Goal: Transaction & Acquisition: Purchase product/service

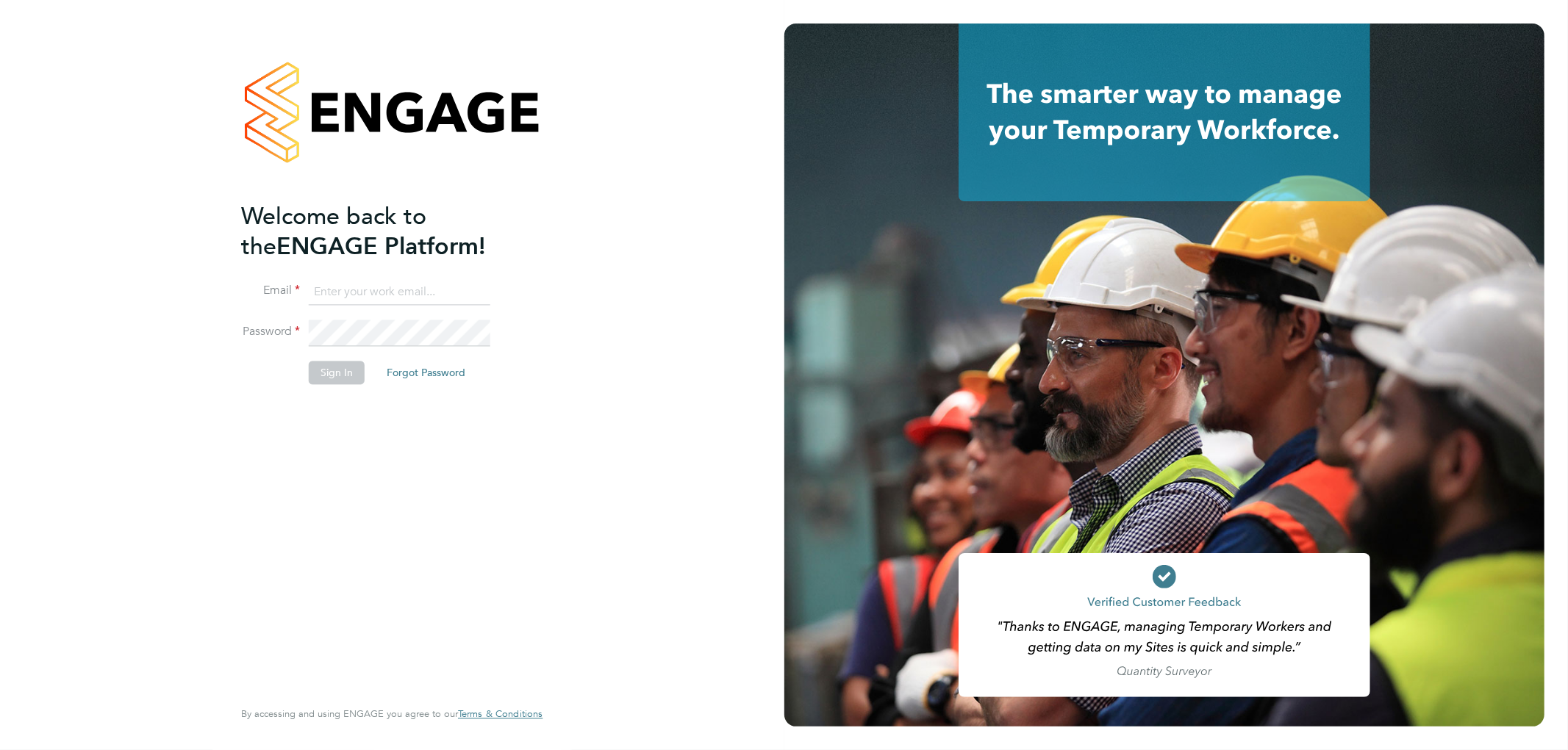
type input "[EMAIL_ADDRESS][DOMAIN_NAME]"
click at [330, 372] on button "Sign In" at bounding box center [336, 374] width 56 height 24
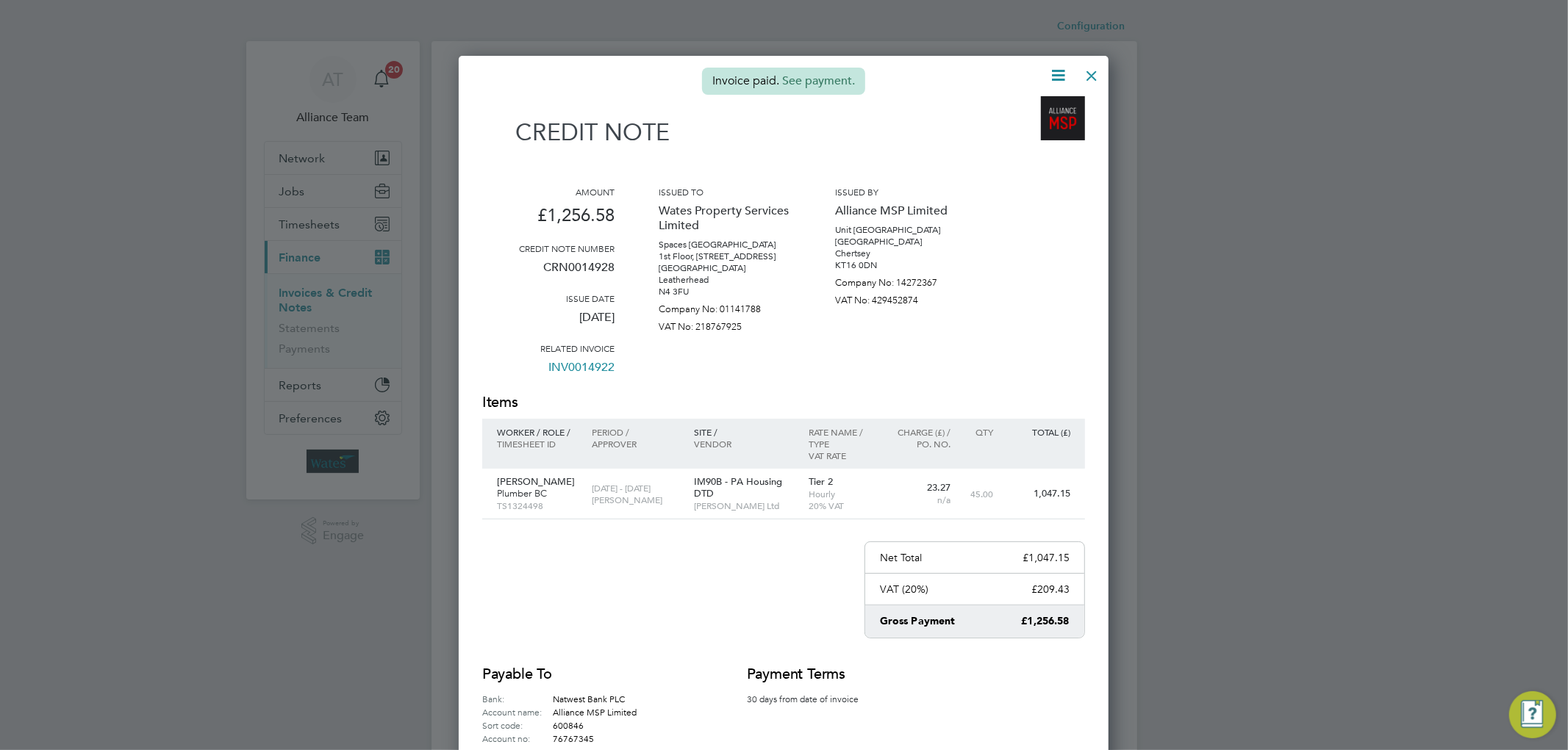
click at [1082, 77] on div at bounding box center [1092, 72] width 27 height 27
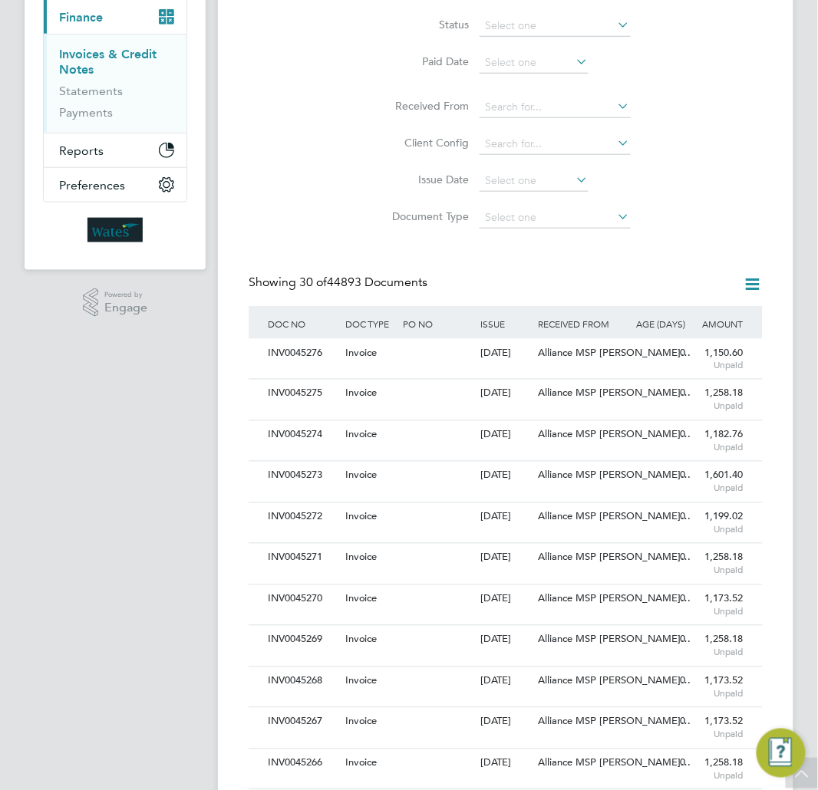
scroll to position [81, 0]
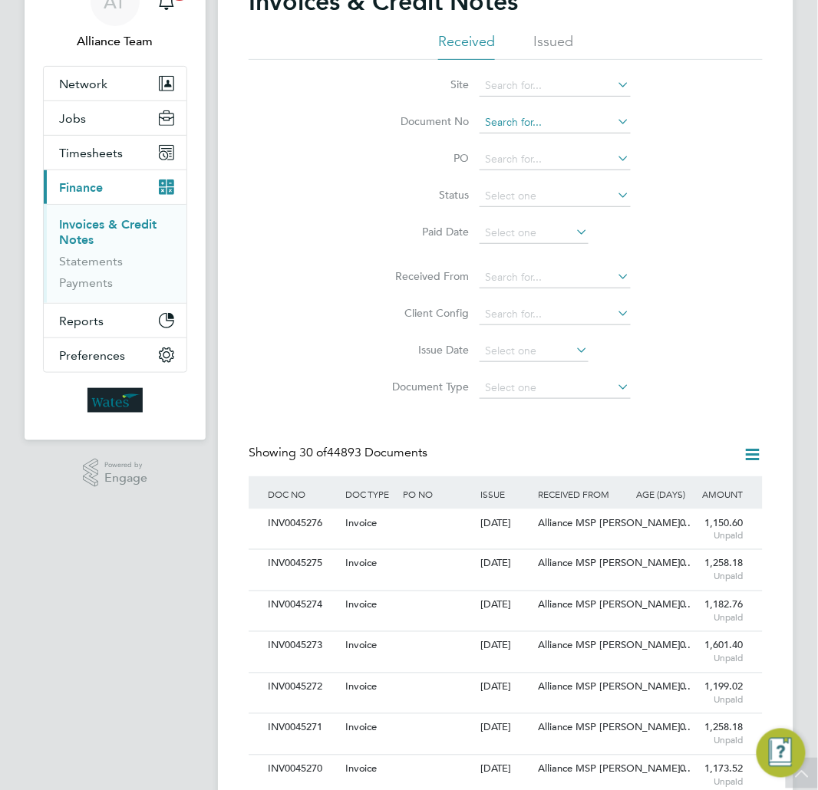
click at [515, 124] on input at bounding box center [555, 122] width 151 height 21
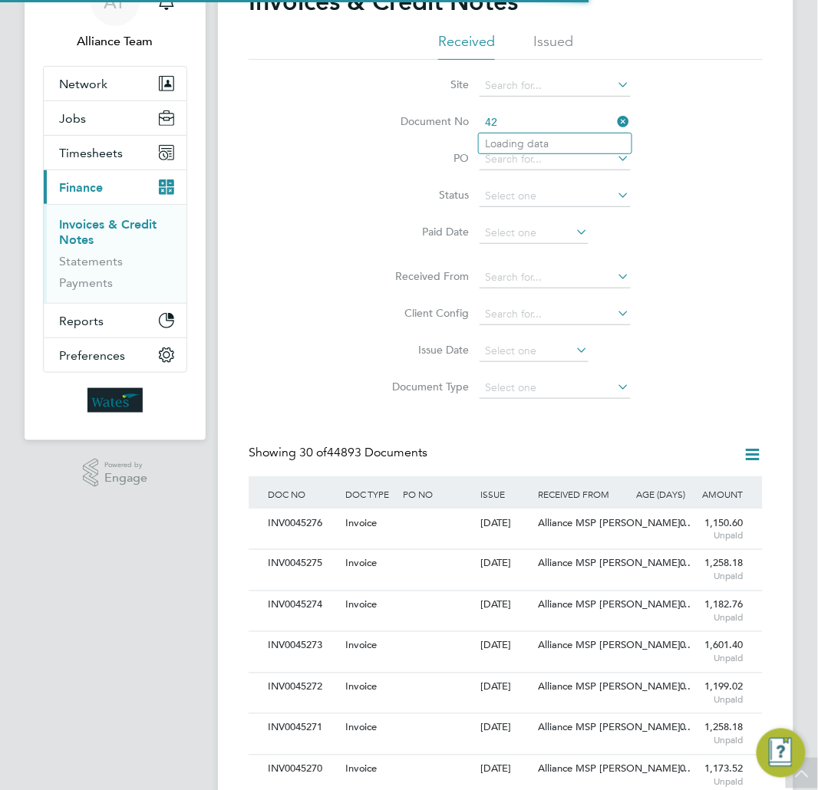
type input "4"
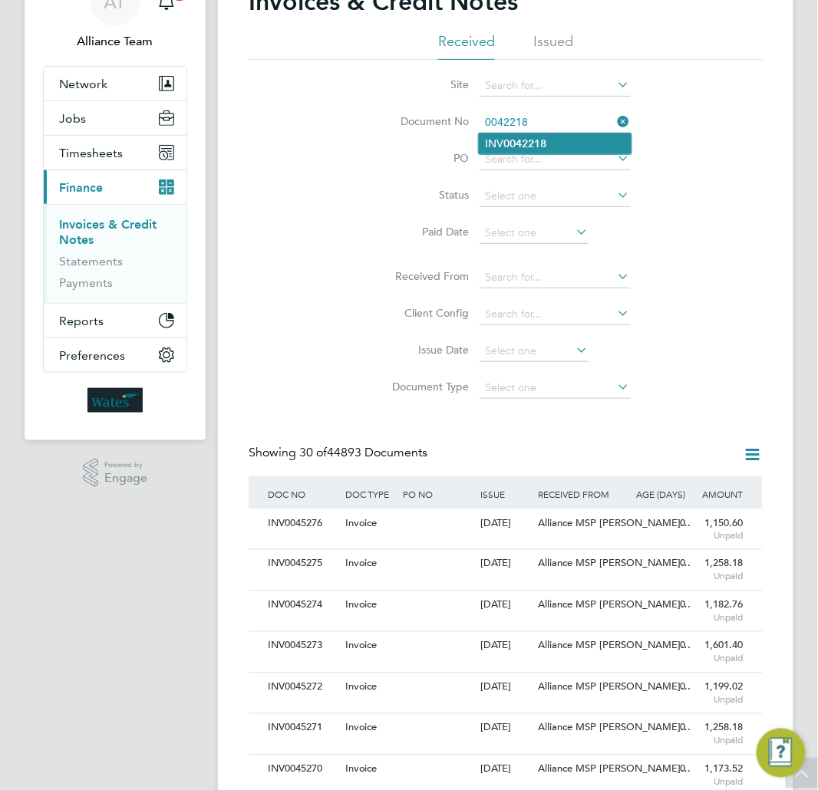
click at [549, 143] on li "INV 0042218" at bounding box center [555, 144] width 153 height 21
type input "INV0042218"
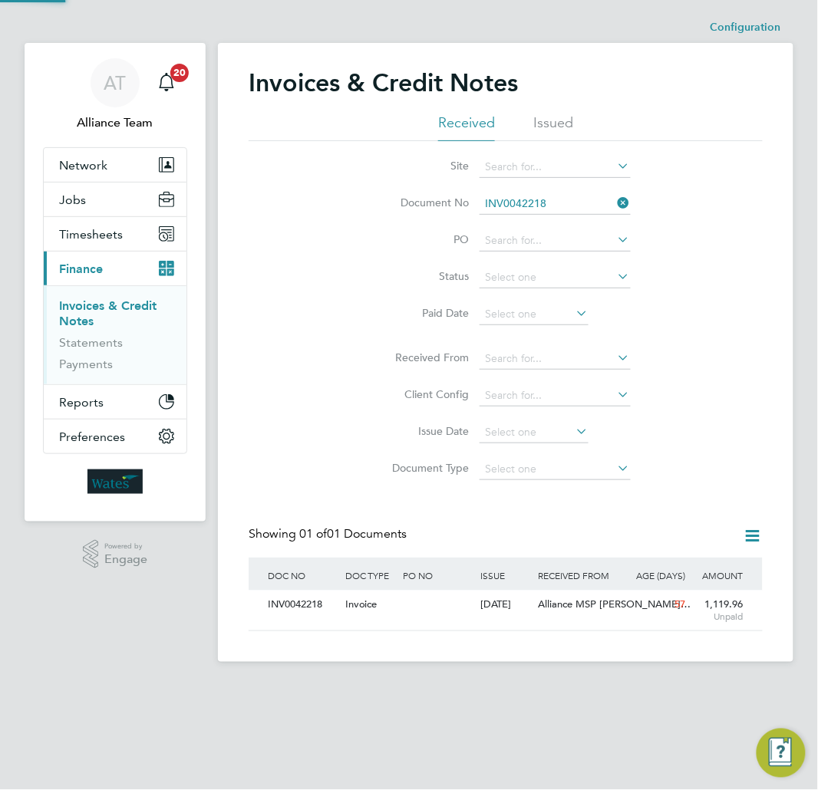
scroll to position [28, 97]
click at [695, 612] on span "Unpaid" at bounding box center [718, 618] width 51 height 12
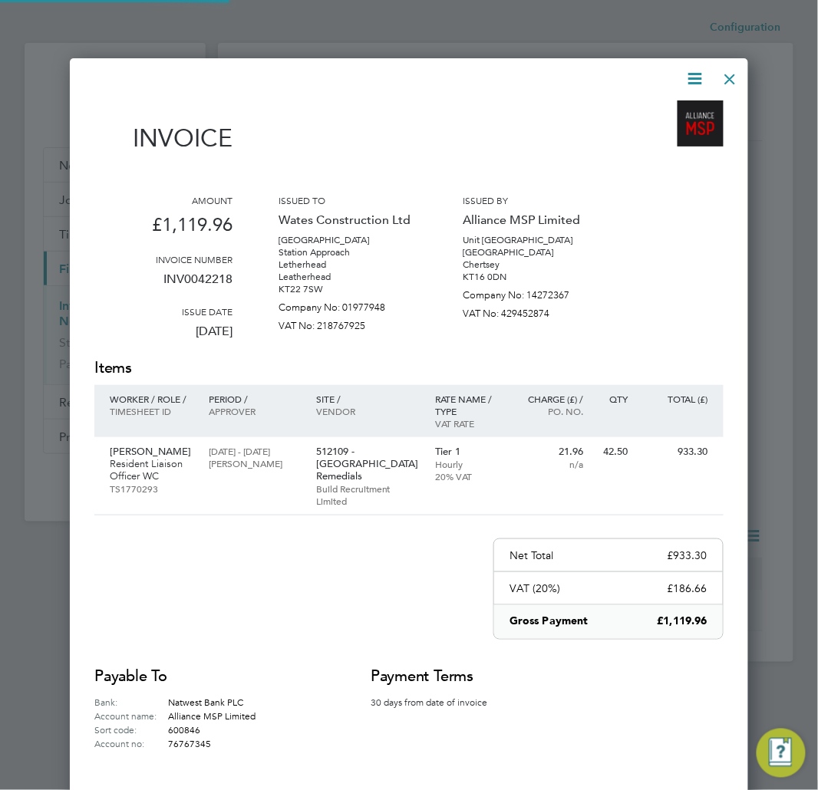
scroll to position [764, 679]
click at [705, 74] on icon at bounding box center [695, 78] width 19 height 19
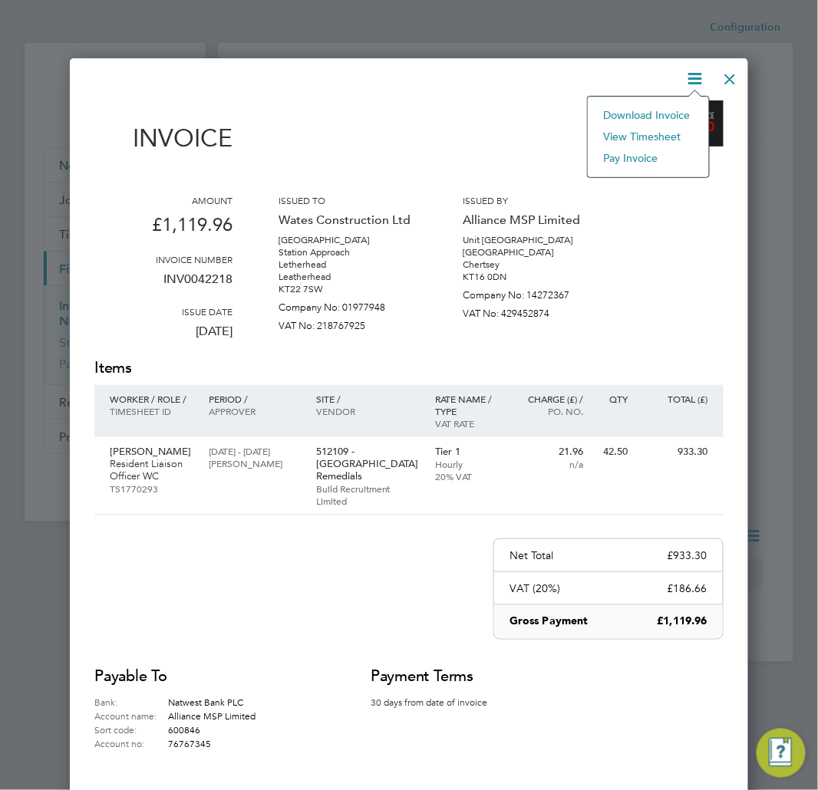
click at [618, 155] on li "Pay invoice" at bounding box center [648, 157] width 106 height 21
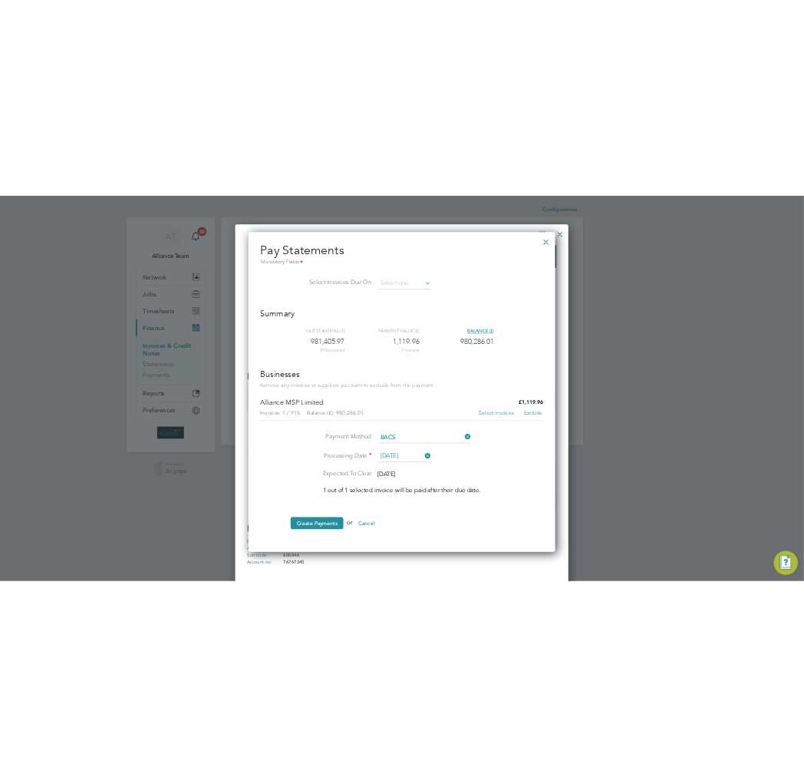
scroll to position [28, 129]
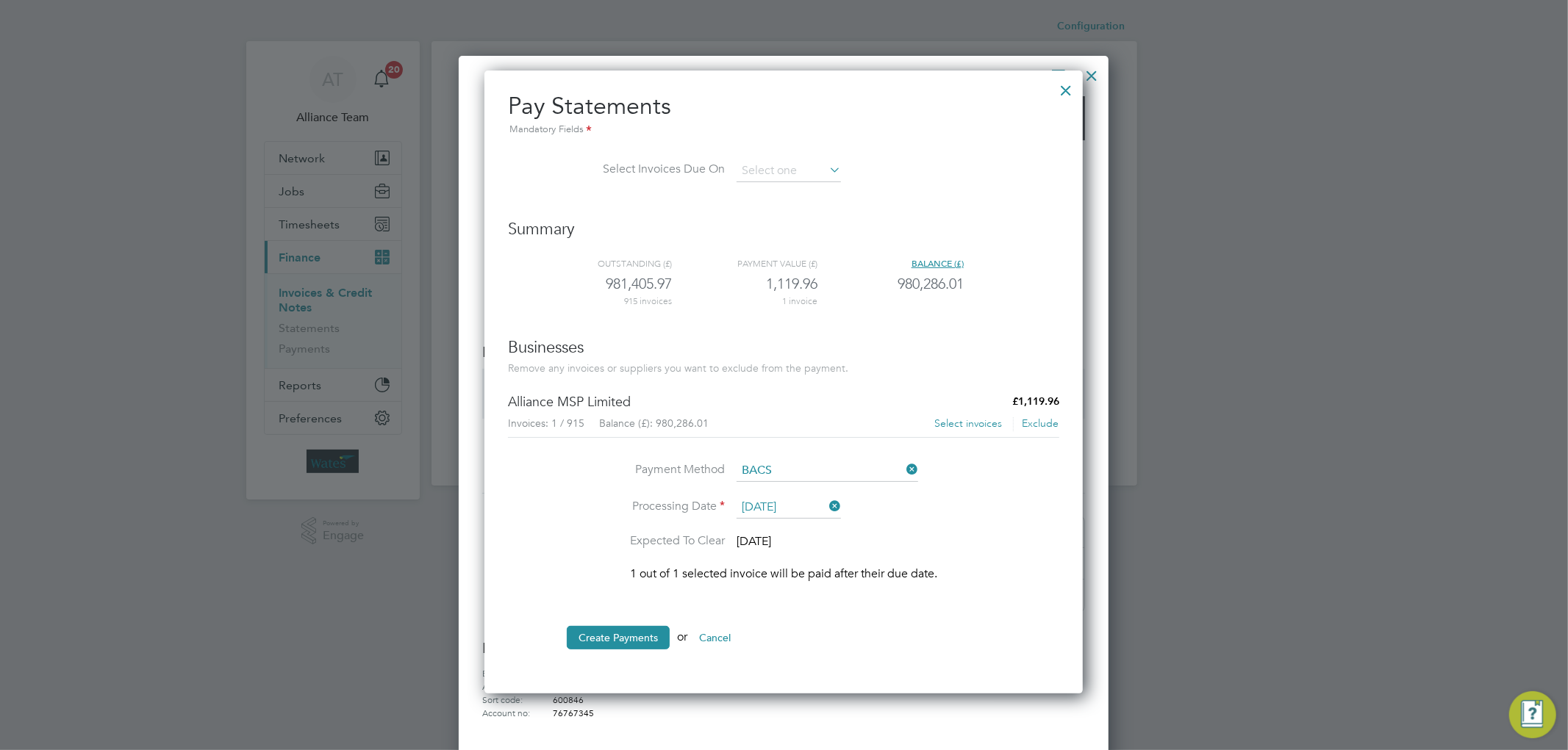
click at [966, 418] on button "Select invoices" at bounding box center [968, 423] width 69 height 14
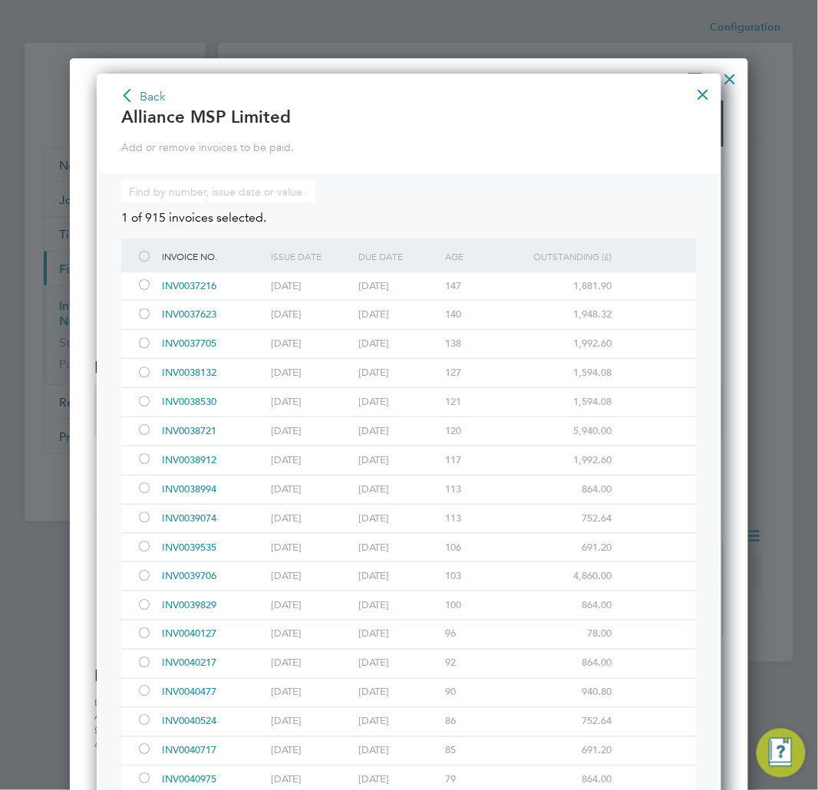
scroll to position [596, 0]
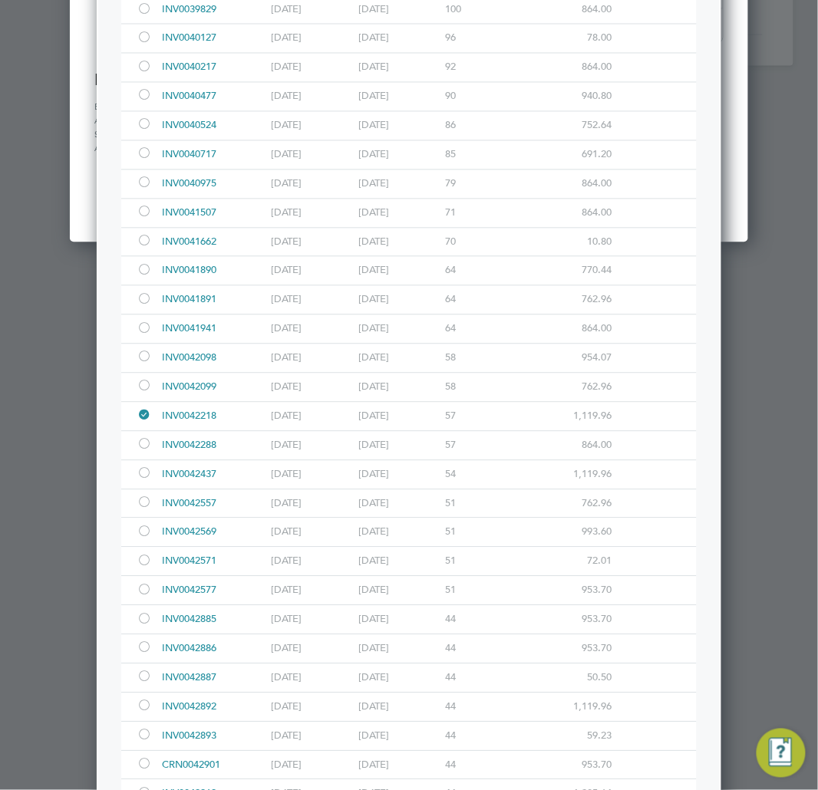
click at [144, 441] on div at bounding box center [144, 446] width 15 height 12
click at [142, 474] on div at bounding box center [144, 476] width 15 height 12
click at [143, 501] on div at bounding box center [144, 505] width 15 height 12
click at [143, 535] on div at bounding box center [144, 534] width 15 height 12
click at [143, 562] on div at bounding box center [144, 563] width 15 height 12
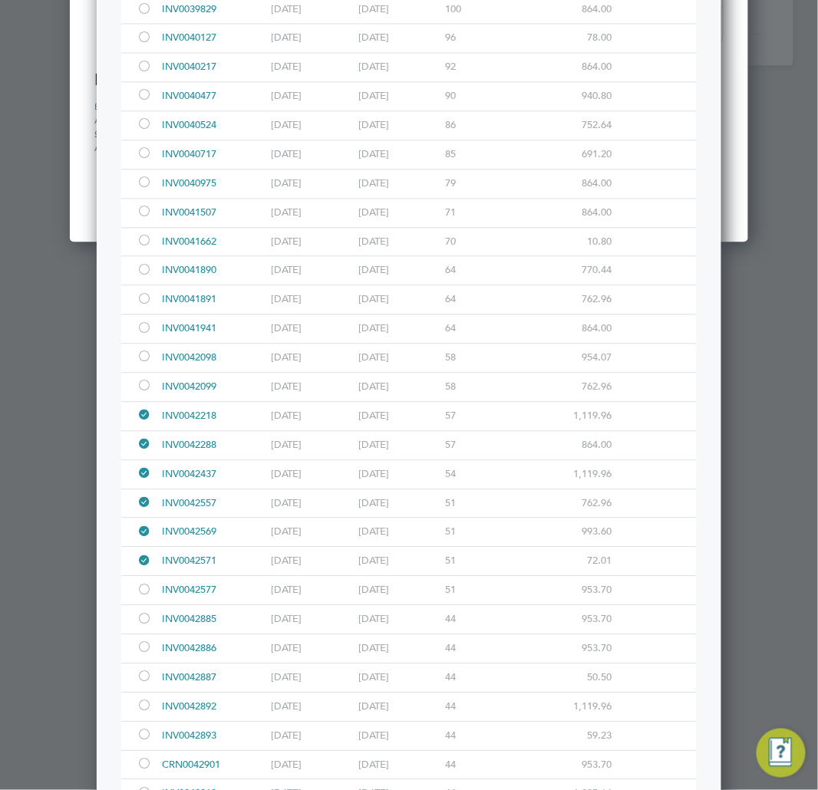
click at [141, 618] on div at bounding box center [144, 621] width 15 height 12
click at [143, 650] on div at bounding box center [144, 650] width 15 height 12
click at [140, 684] on div at bounding box center [144, 679] width 15 height 12
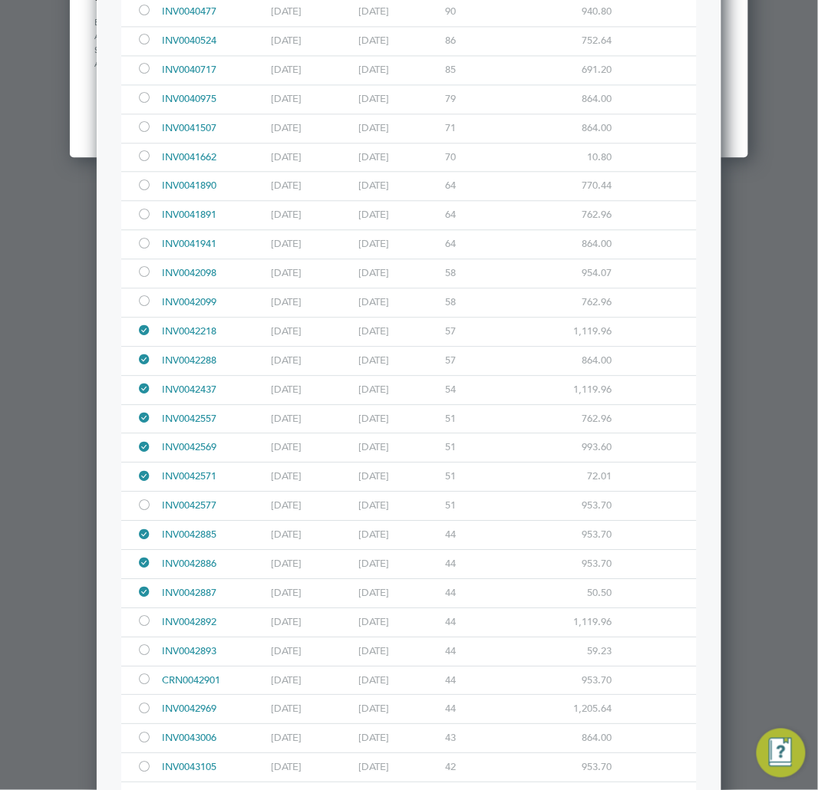
scroll to position [767, 0]
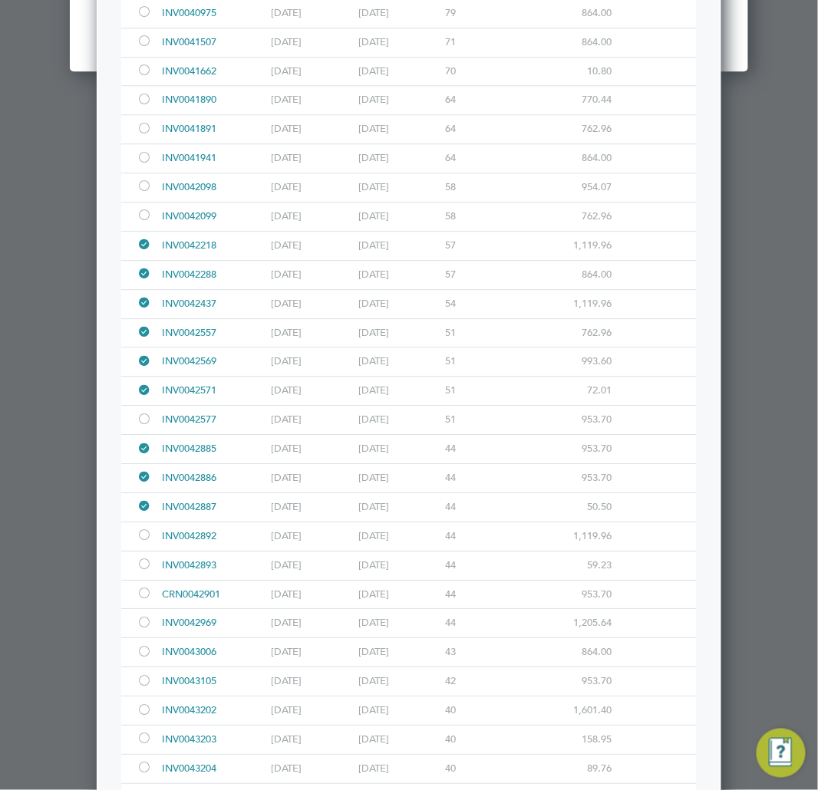
click at [144, 537] on div at bounding box center [144, 537] width 15 height 12
click at [143, 566] on div at bounding box center [144, 566] width 15 height 12
click at [139, 592] on div at bounding box center [144, 595] width 15 height 12
click at [143, 656] on div at bounding box center [144, 654] width 15 height 12
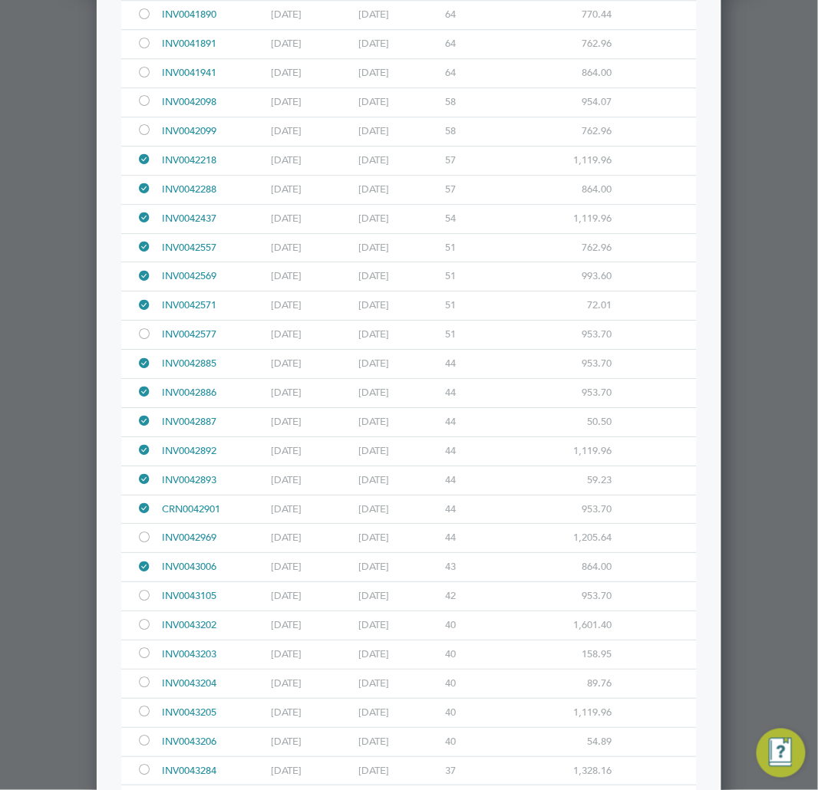
click at [137, 595] on div at bounding box center [144, 598] width 15 height 12
click at [140, 657] on div at bounding box center [144, 655] width 15 height 12
click at [142, 684] on div at bounding box center [144, 684] width 15 height 12
click at [142, 718] on div at bounding box center [144, 713] width 15 height 12
click at [141, 743] on div at bounding box center [144, 743] width 15 height 12
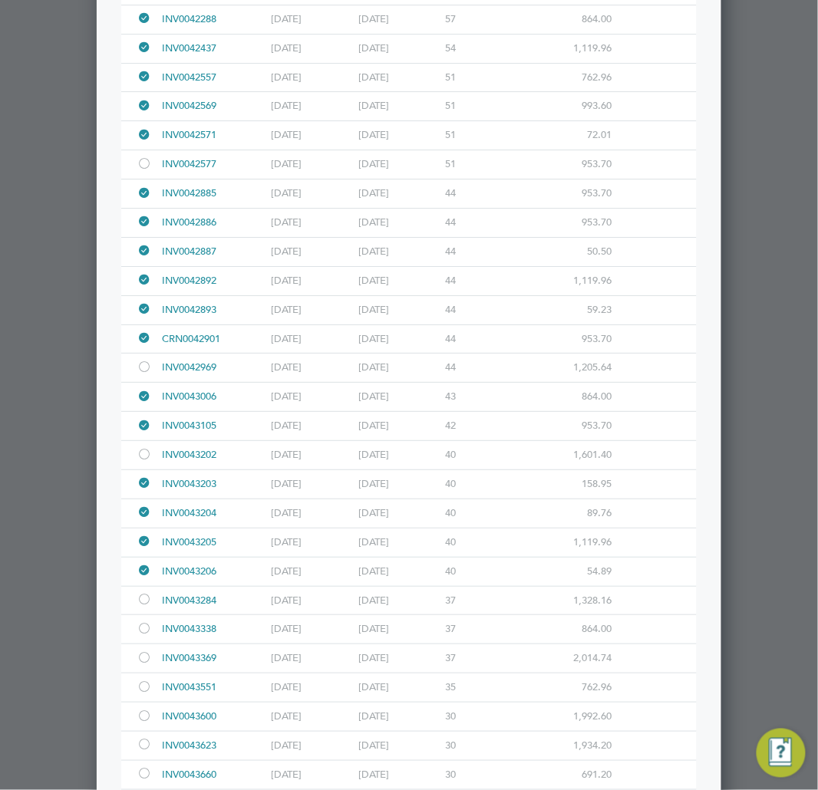
scroll to position [1193, 0]
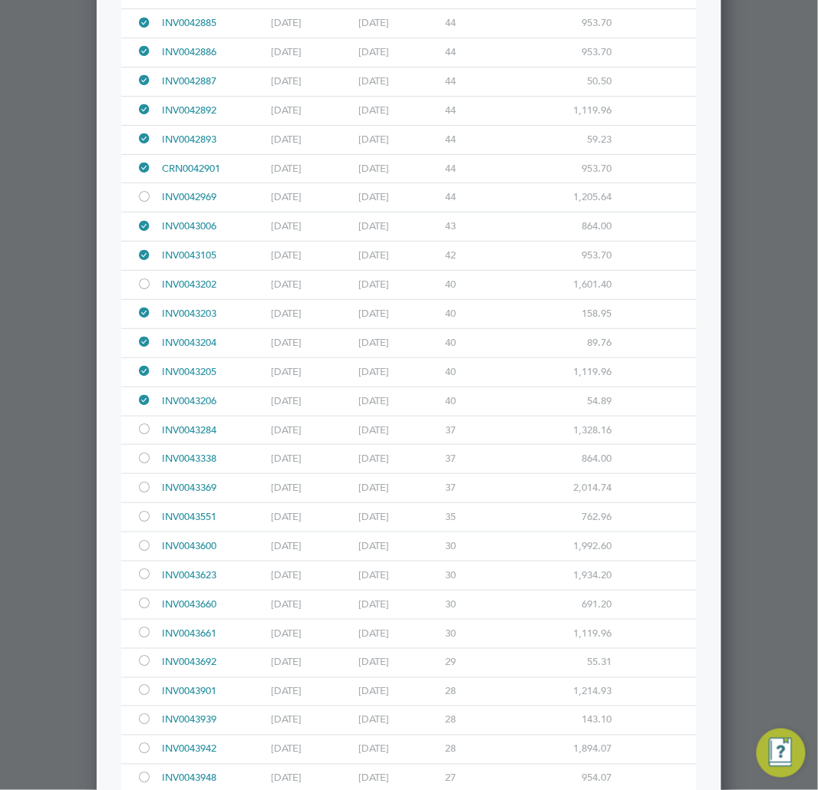
click at [143, 459] on div at bounding box center [144, 460] width 15 height 12
click at [139, 518] on div at bounding box center [144, 519] width 15 height 12
click at [146, 611] on div at bounding box center [144, 605] width 15 height 12
drag, startPoint x: 141, startPoint y: 637, endPoint x: 144, endPoint y: 646, distance: 9.7
click at [141, 635] on div at bounding box center [144, 634] width 15 height 12
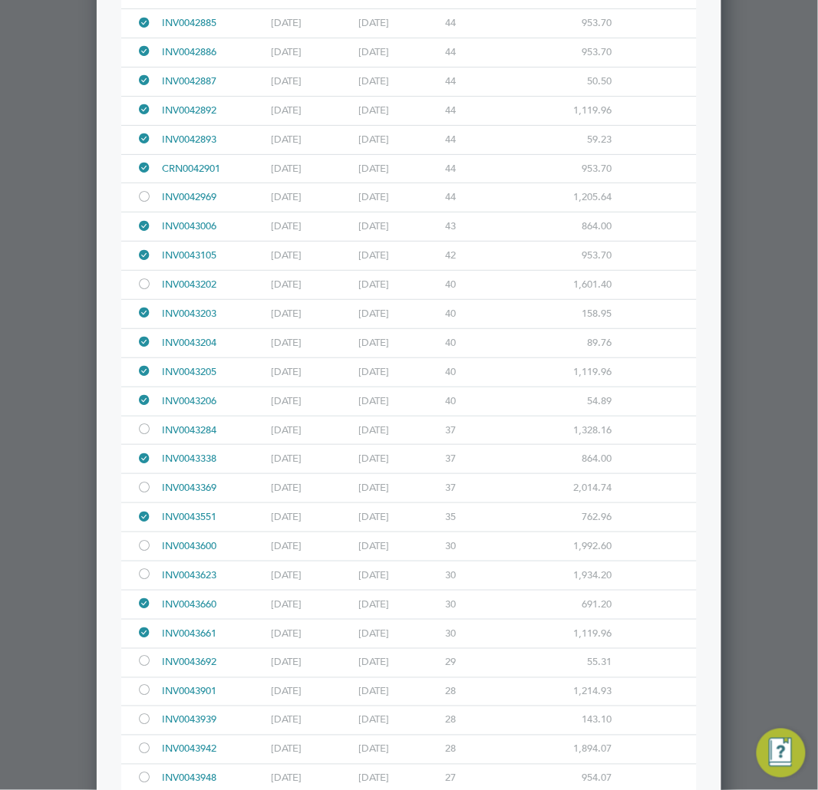
click at [151, 666] on div at bounding box center [144, 664] width 15 height 12
click at [32, 620] on div at bounding box center [409, 395] width 818 height 790
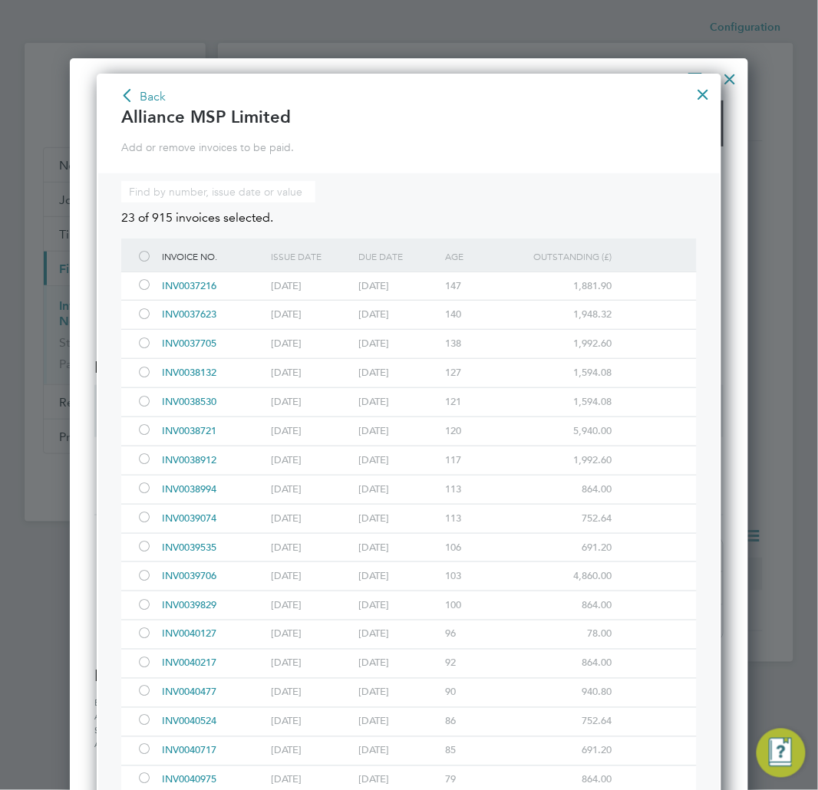
click at [146, 87] on button "Back" at bounding box center [143, 97] width 47 height 25
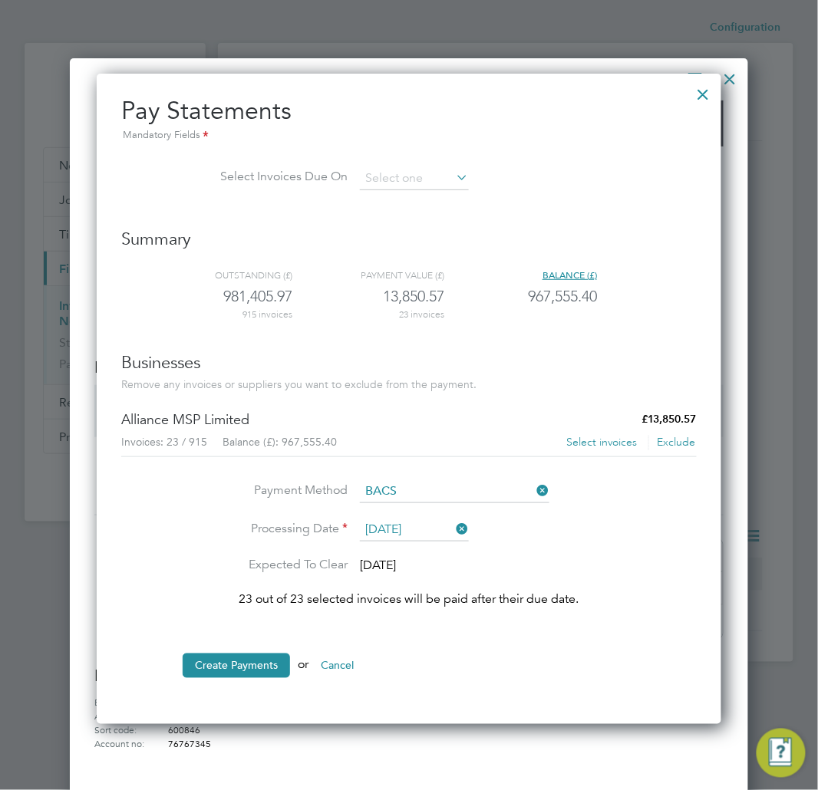
scroll to position [6, 8]
click at [252, 675] on button "Create Payments" at bounding box center [236, 666] width 107 height 25
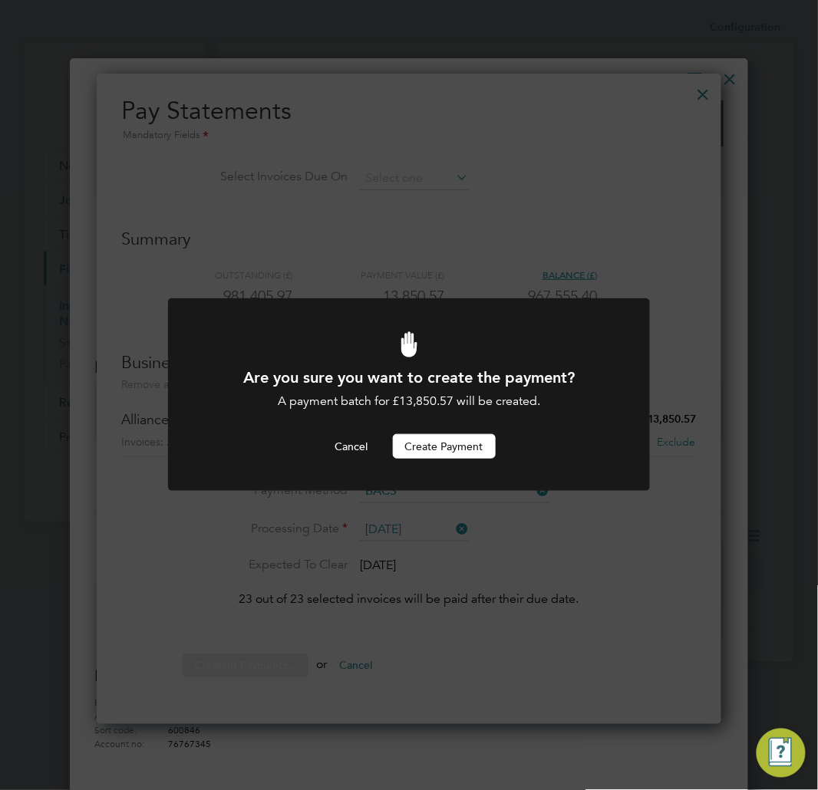
click at [424, 443] on button "Create Payment" at bounding box center [444, 446] width 103 height 25
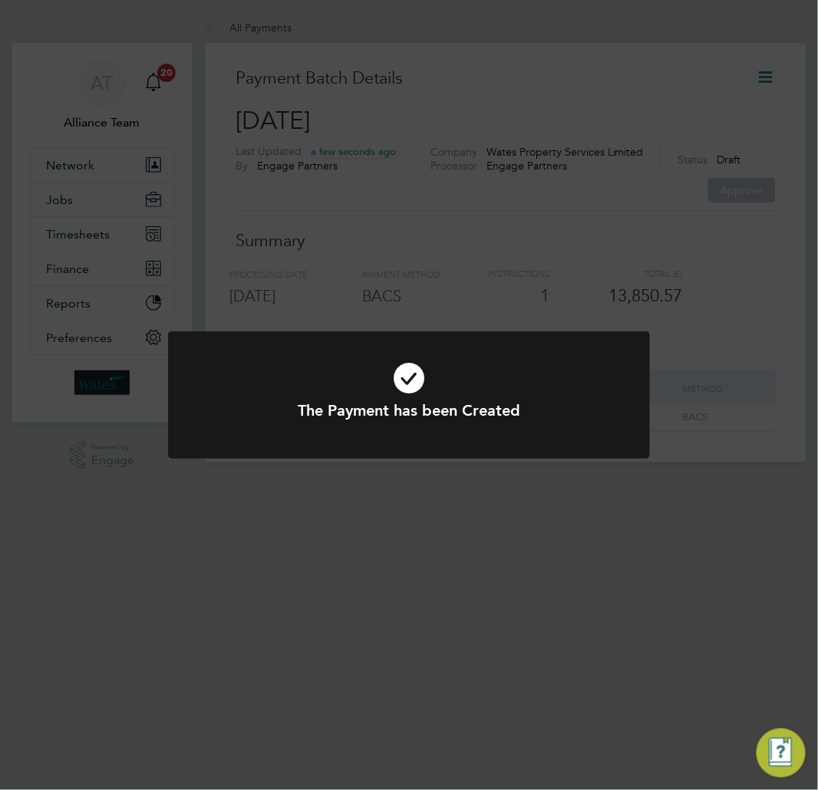
click at [401, 207] on div "The Payment has been Created Cancel Okay" at bounding box center [409, 395] width 818 height 790
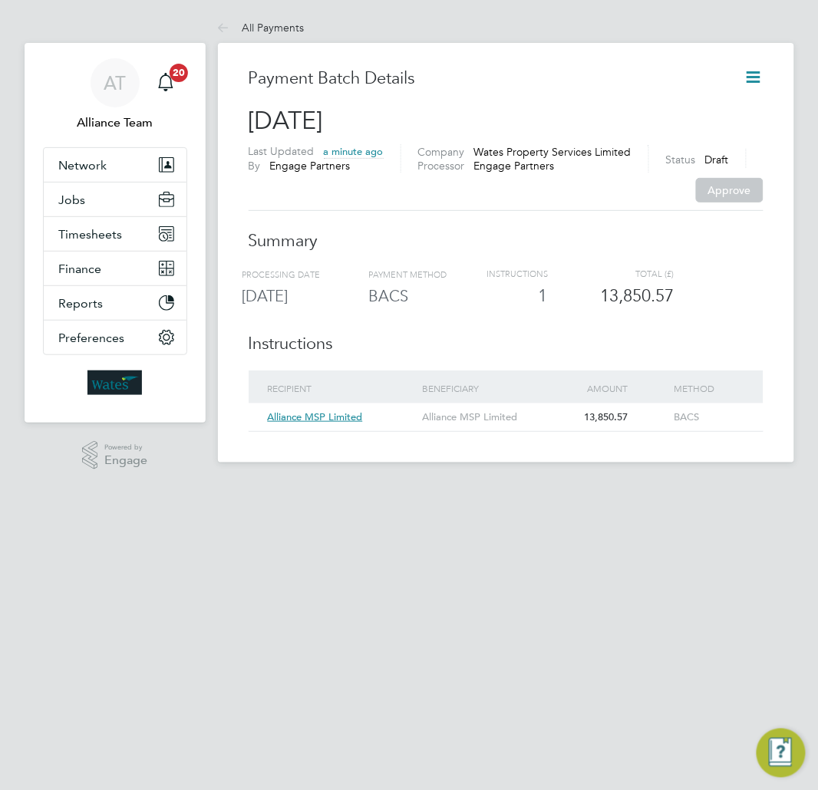
click at [754, 78] on icon at bounding box center [753, 77] width 19 height 19
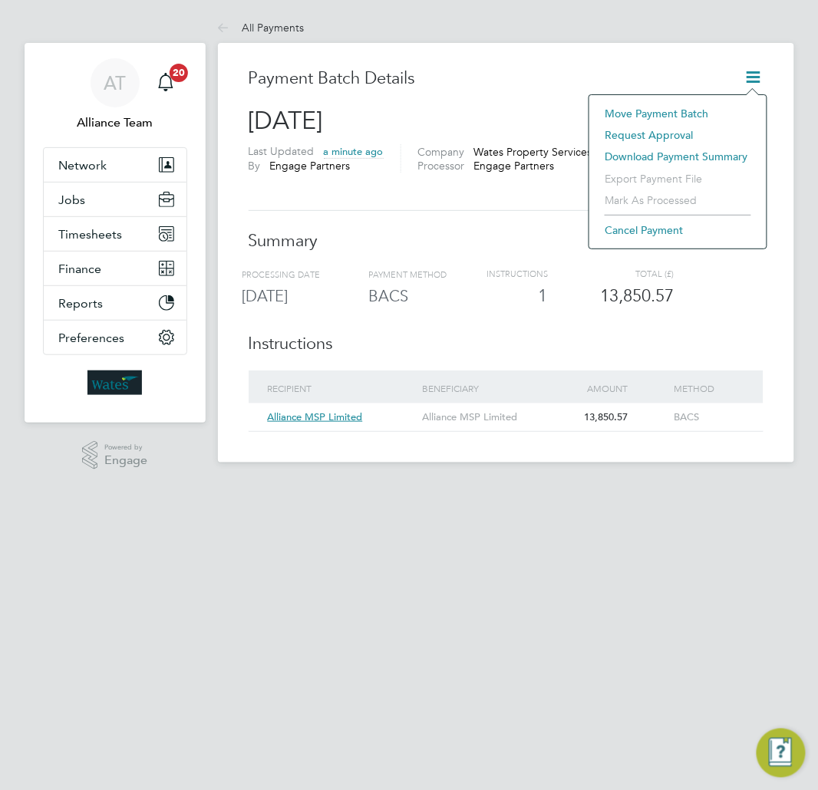
click at [648, 131] on li "Request approval" at bounding box center [678, 134] width 162 height 21
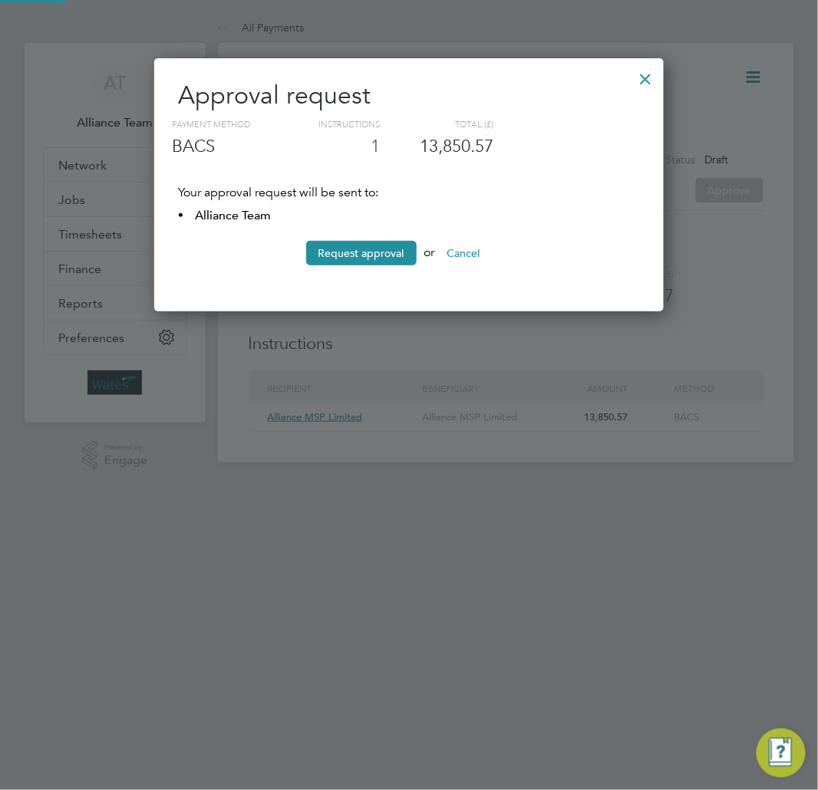
scroll to position [255, 510]
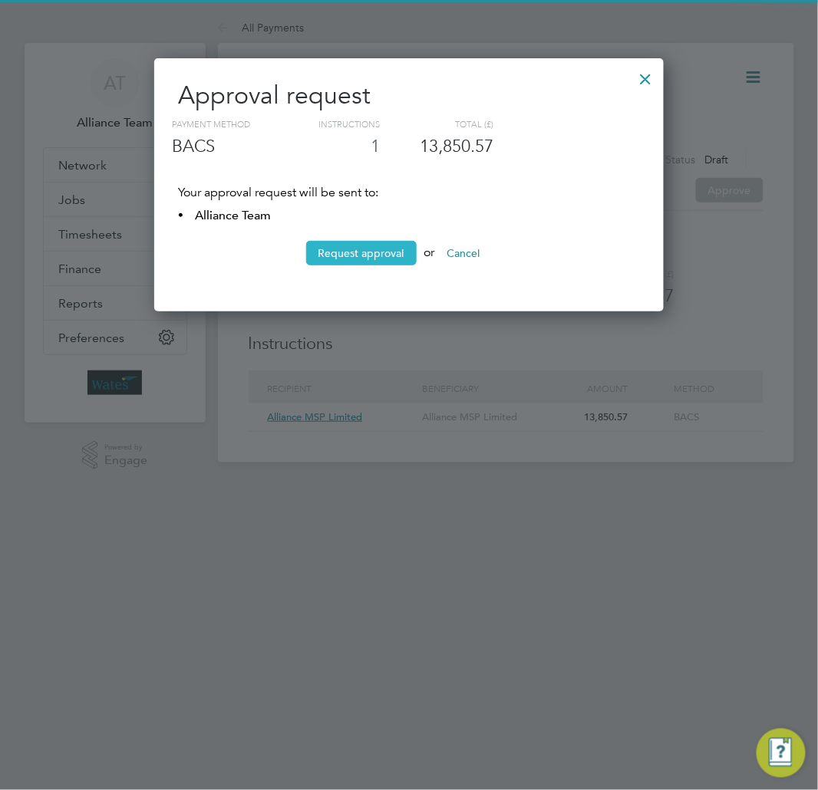
click at [344, 249] on button "Request approval" at bounding box center [361, 253] width 110 height 25
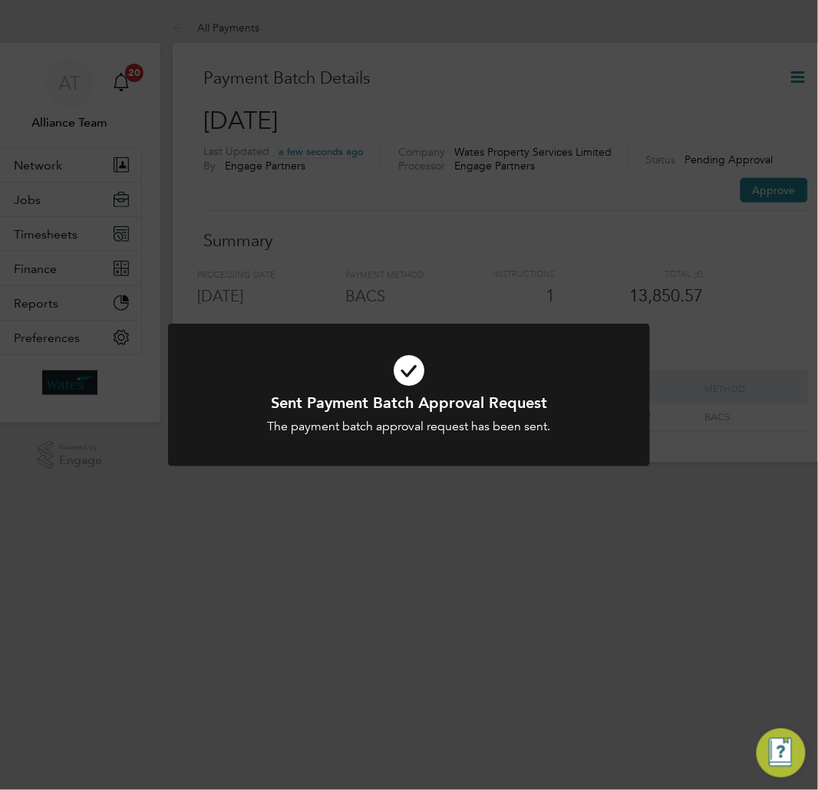
click at [629, 230] on div "Sent Payment Batch Approval Request The payment batch approval request has been…" at bounding box center [409, 395] width 818 height 790
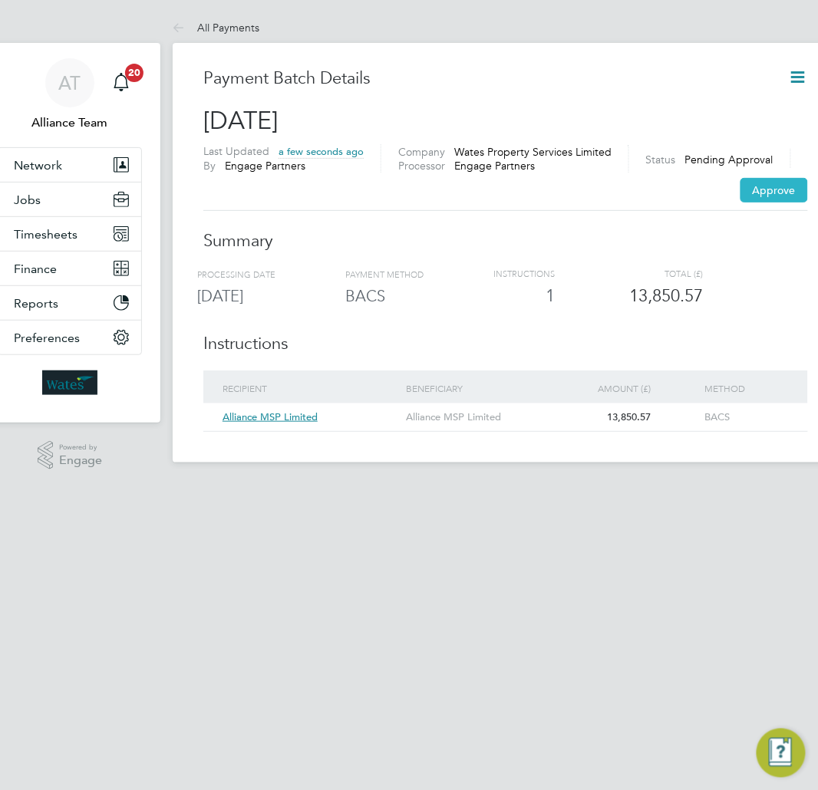
click at [758, 185] on button "Approve" at bounding box center [774, 190] width 68 height 25
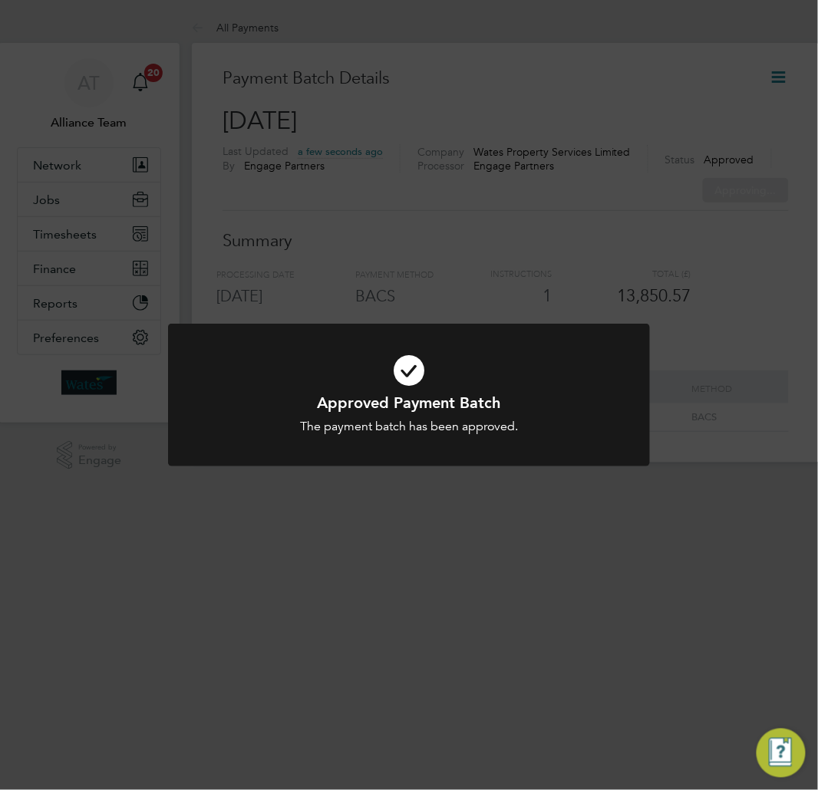
click at [574, 239] on div "Approved Payment Batch The payment batch has been approved. Cancel Okay" at bounding box center [409, 395] width 818 height 790
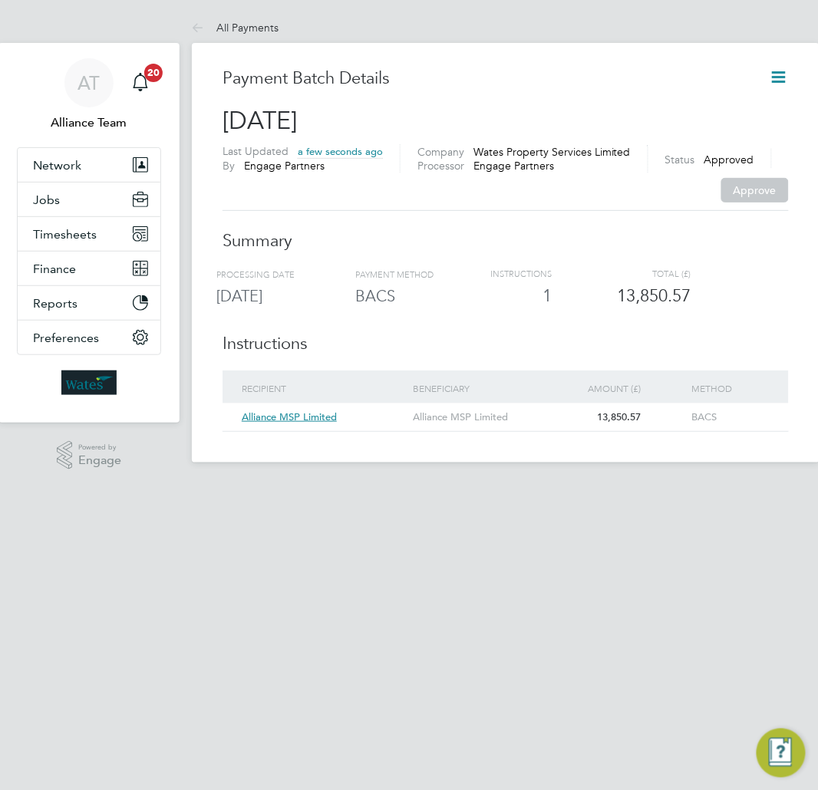
click at [770, 80] on icon at bounding box center [779, 77] width 19 height 19
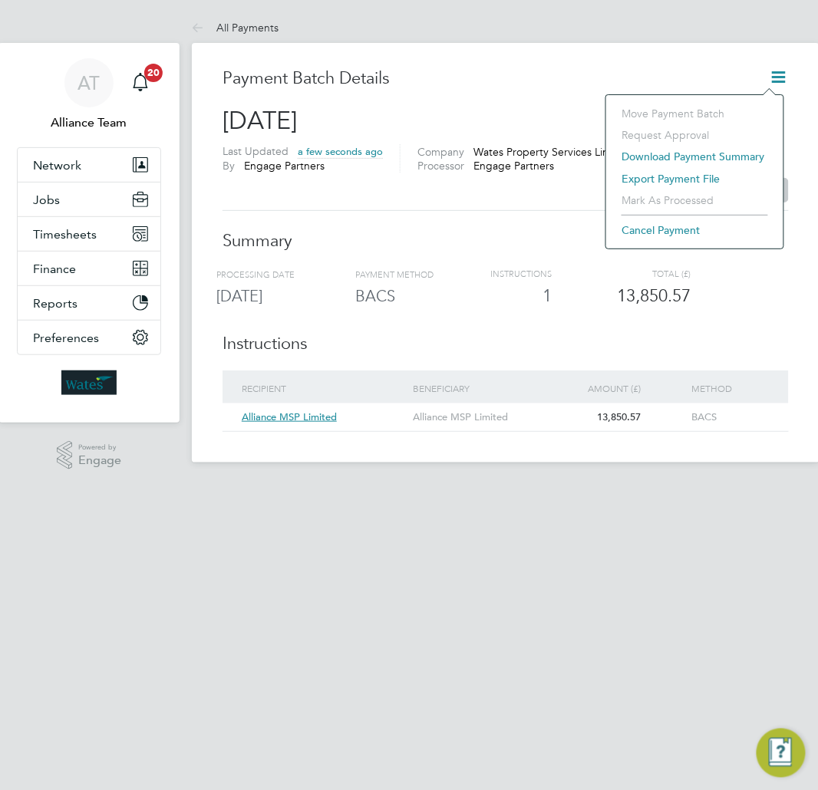
click at [503, 330] on div "Payment Batch Details [DATE] Last Updated a few seconds ago By Engage Partners …" at bounding box center [506, 250] width 566 height 364
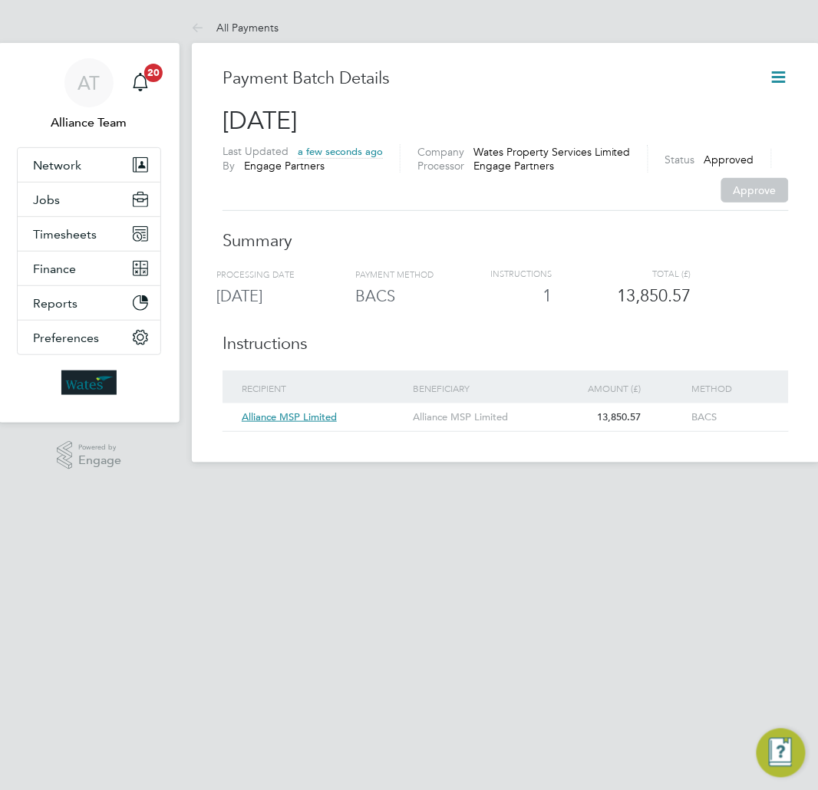
click at [773, 69] on icon at bounding box center [779, 77] width 19 height 19
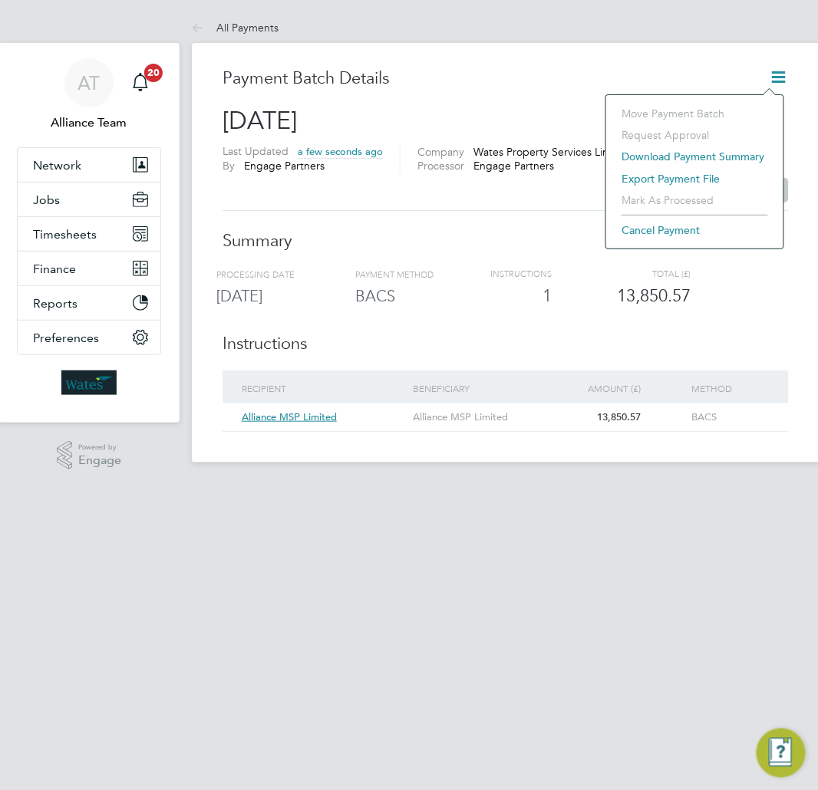
click at [675, 174] on li "Export payment file" at bounding box center [695, 178] width 162 height 21
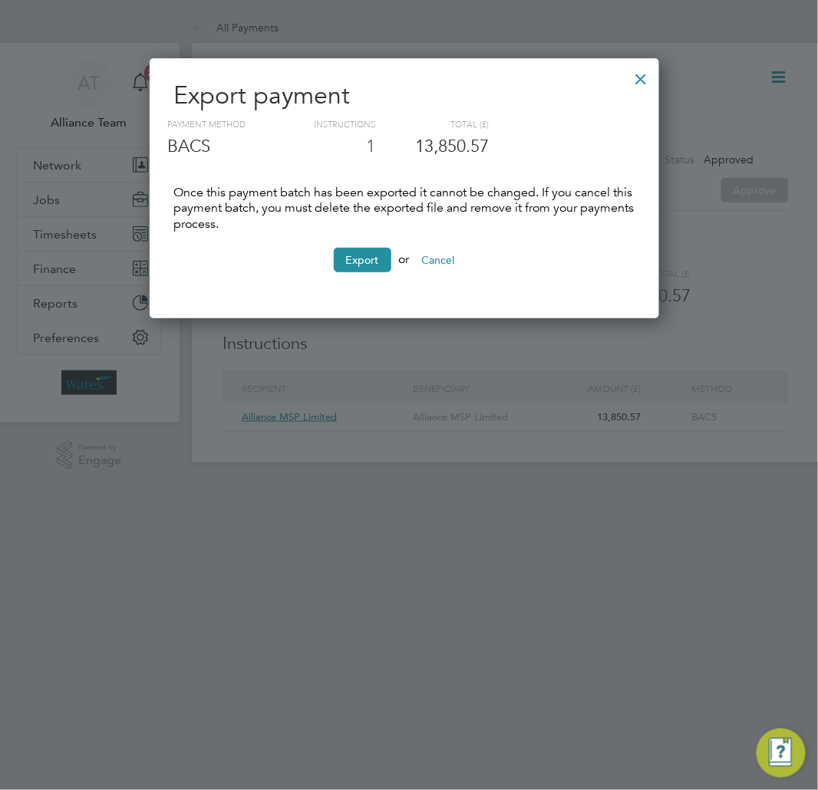
scroll to position [262, 510]
click at [341, 262] on button "Export" at bounding box center [363, 260] width 58 height 25
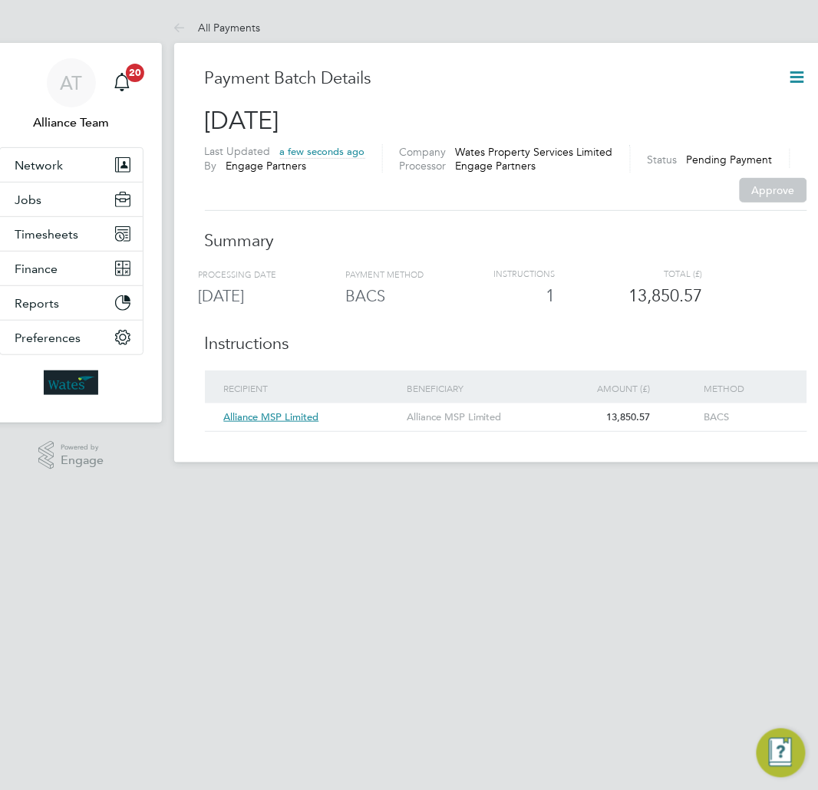
click at [538, 224] on div "Payment Batch Details [DATE] Last Updated a few seconds ago By Engage Partners …" at bounding box center [506, 250] width 602 height 364
click at [788, 78] on icon at bounding box center [797, 77] width 19 height 19
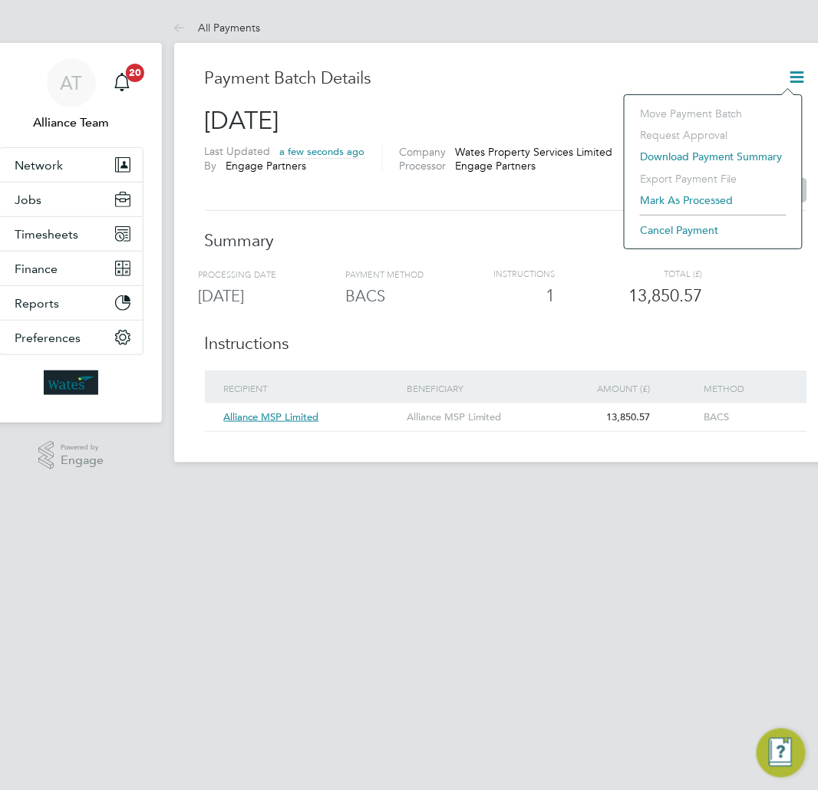
click at [689, 192] on li "Mark as processed" at bounding box center [713, 200] width 162 height 21
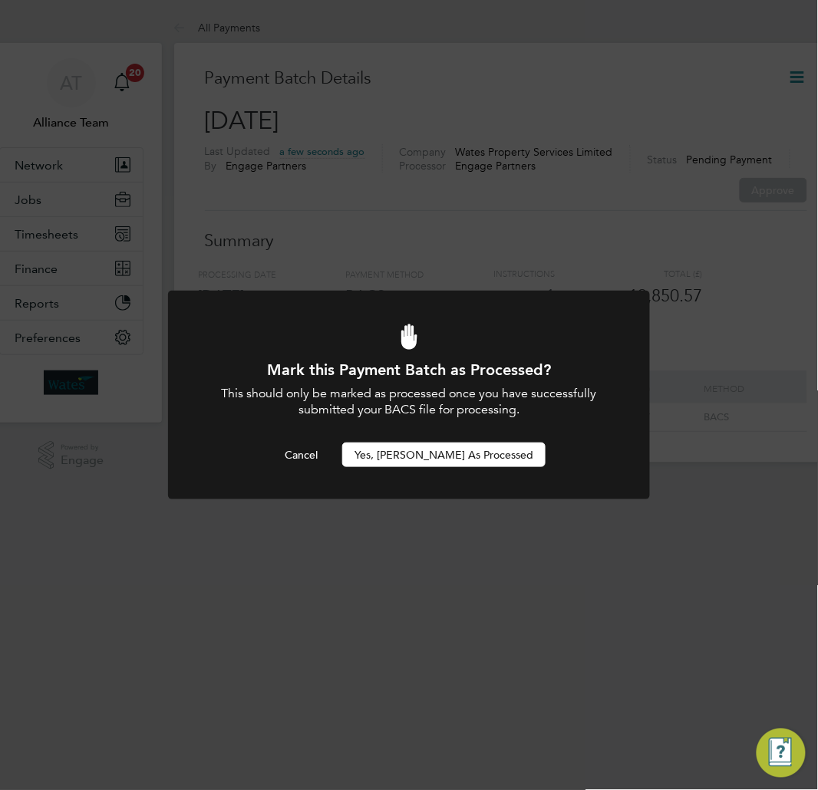
click at [456, 456] on button "Yes, [PERSON_NAME] as Processed" at bounding box center [443, 455] width 203 height 25
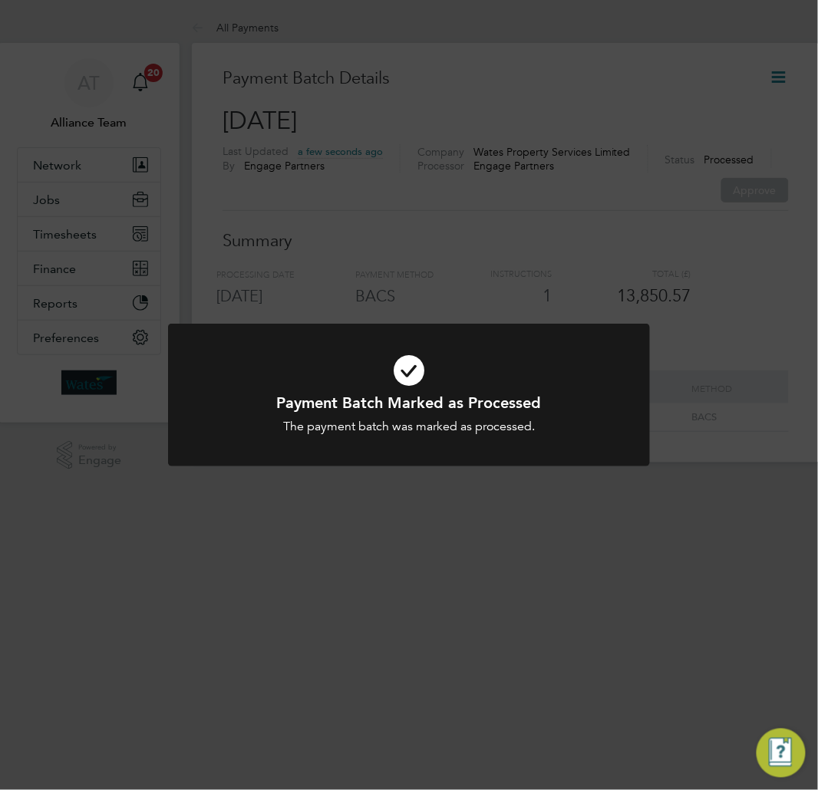
click at [516, 292] on div "Payment Batch Marked as Processed The payment batch was marked as processed. Ca…" at bounding box center [409, 395] width 818 height 790
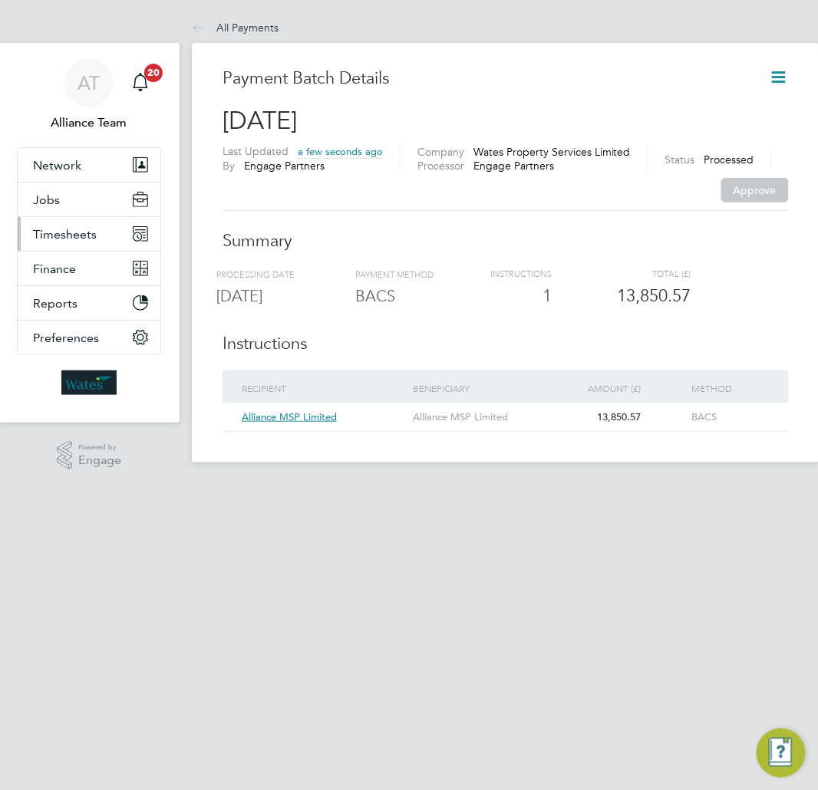
click at [69, 227] on span "Timesheets" at bounding box center [65, 234] width 64 height 15
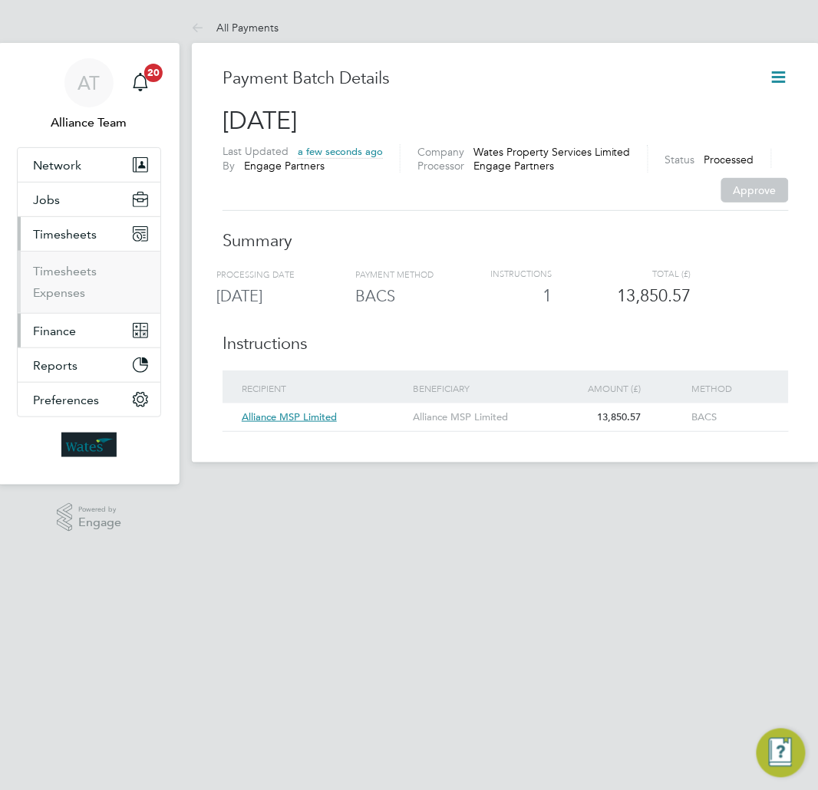
click at [55, 336] on span "Finance" at bounding box center [54, 331] width 43 height 15
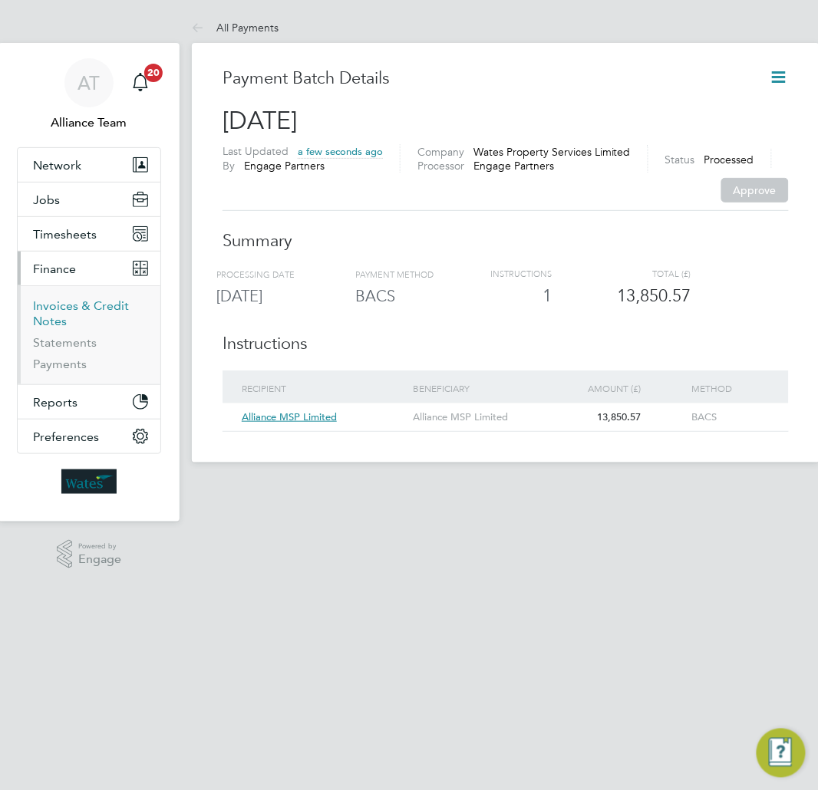
click at [72, 312] on link "Invoices & Credit Notes" at bounding box center [81, 313] width 96 height 30
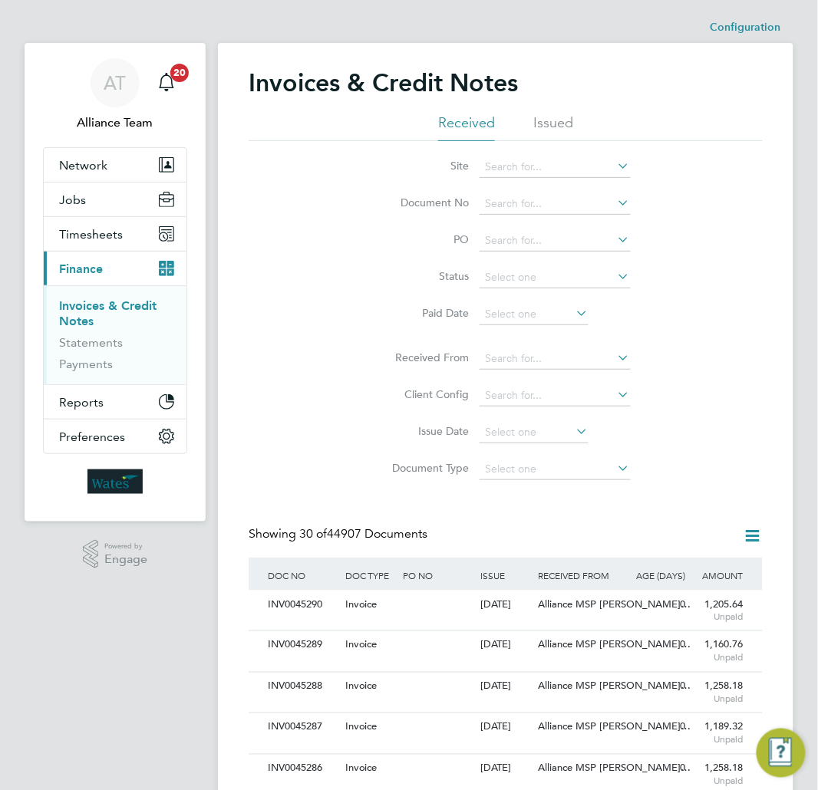
scroll to position [28, 78]
click at [514, 203] on input at bounding box center [555, 203] width 151 height 21
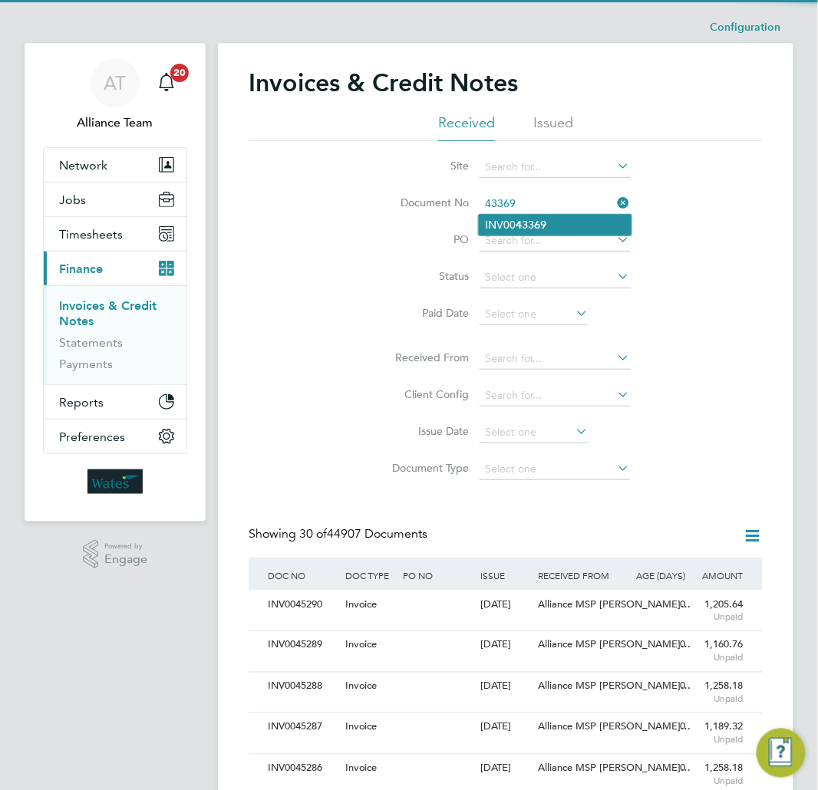
click at [532, 228] on b "43369" at bounding box center [531, 225] width 31 height 13
type input "INV0043369"
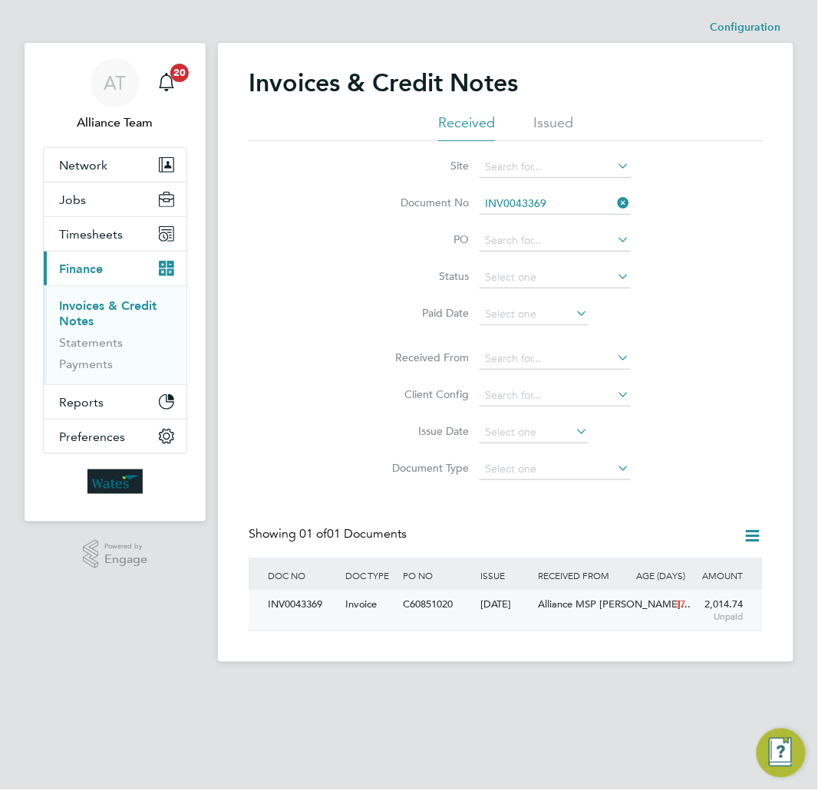
click at [562, 617] on div "Alliance MSP [PERSON_NAME]…" at bounding box center [583, 605] width 97 height 28
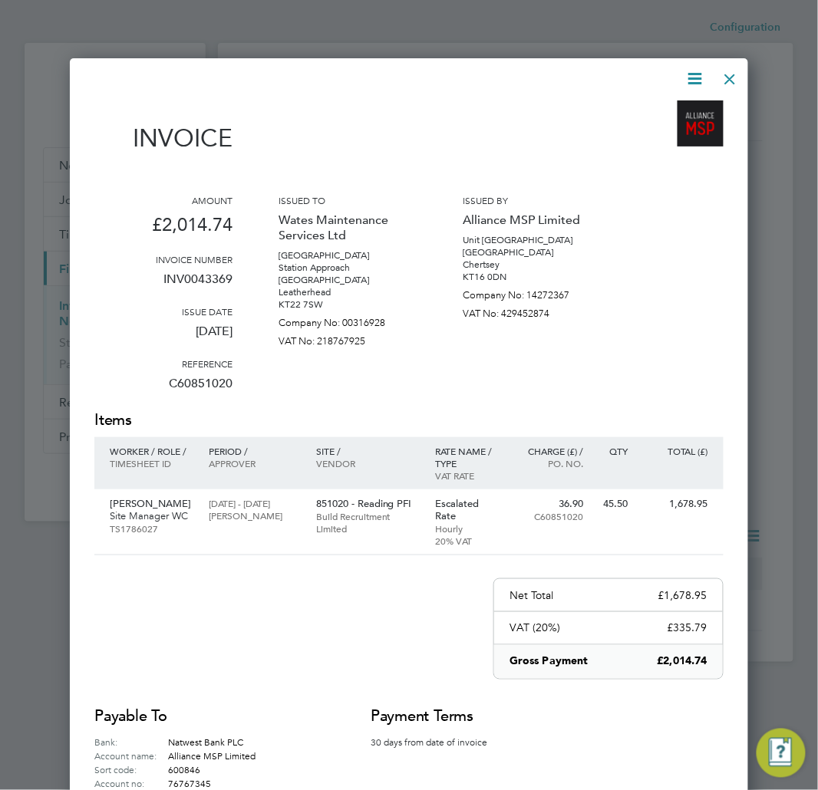
click at [704, 81] on icon at bounding box center [695, 78] width 19 height 19
click at [626, 157] on li "Pay invoice" at bounding box center [648, 157] width 106 height 21
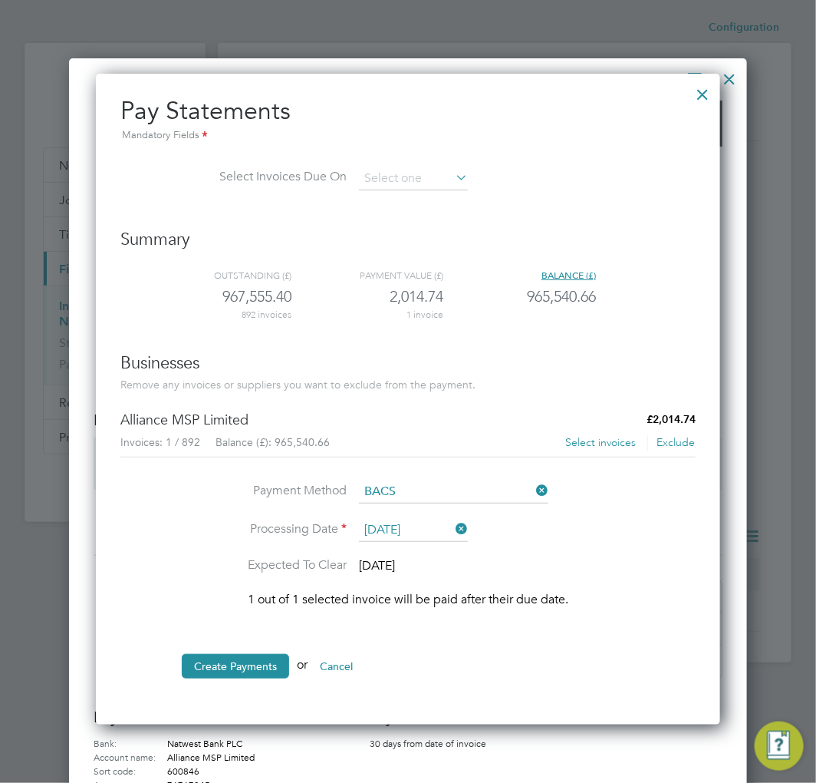
scroll to position [648, 625]
click at [602, 442] on button "Select invoices" at bounding box center [601, 442] width 72 height 15
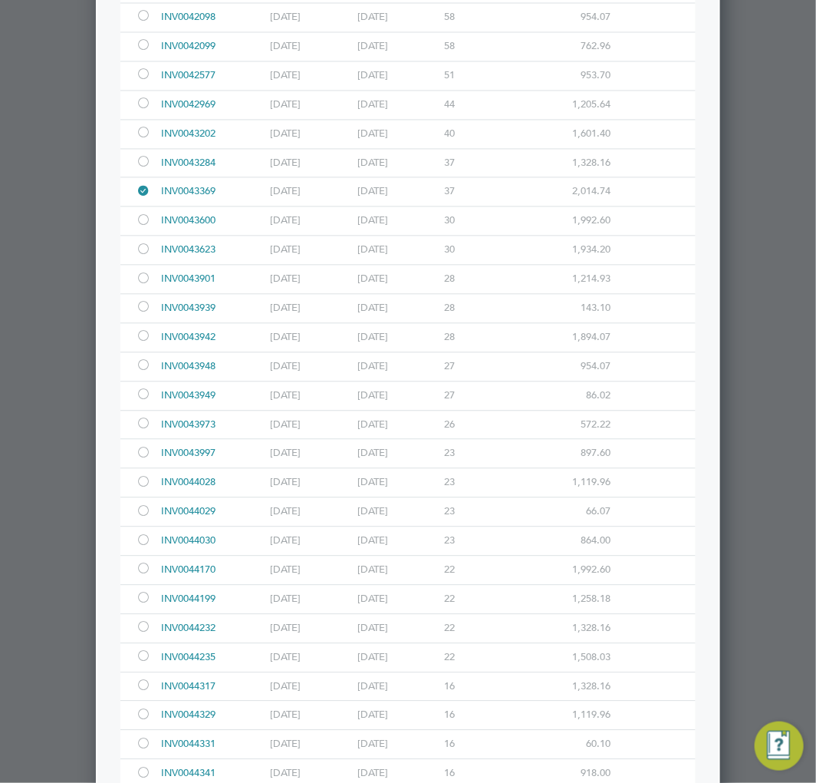
scroll to position [853, 0]
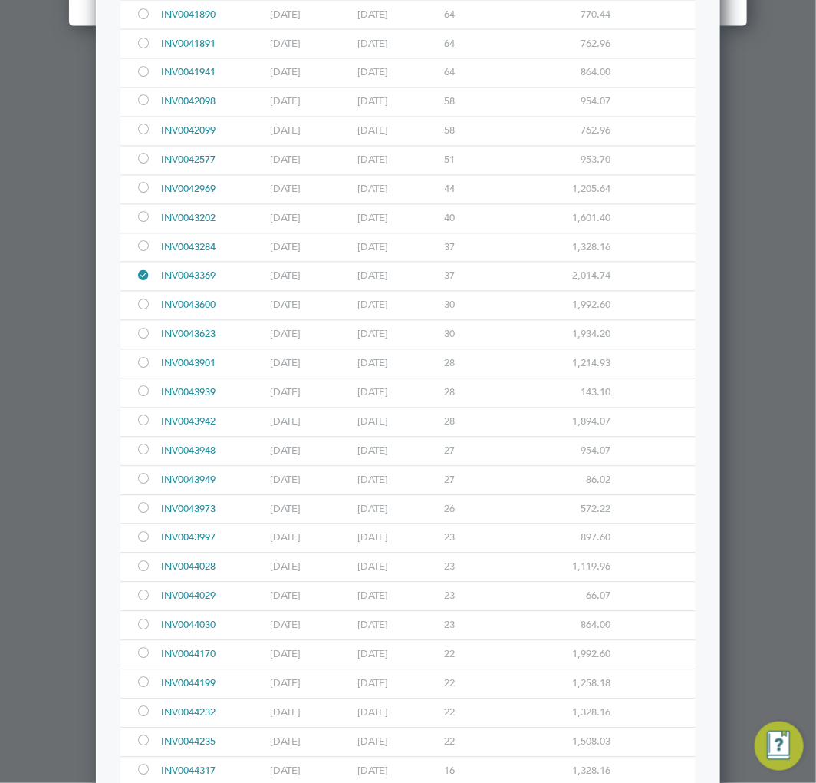
click at [136, 307] on div at bounding box center [143, 307] width 15 height 12
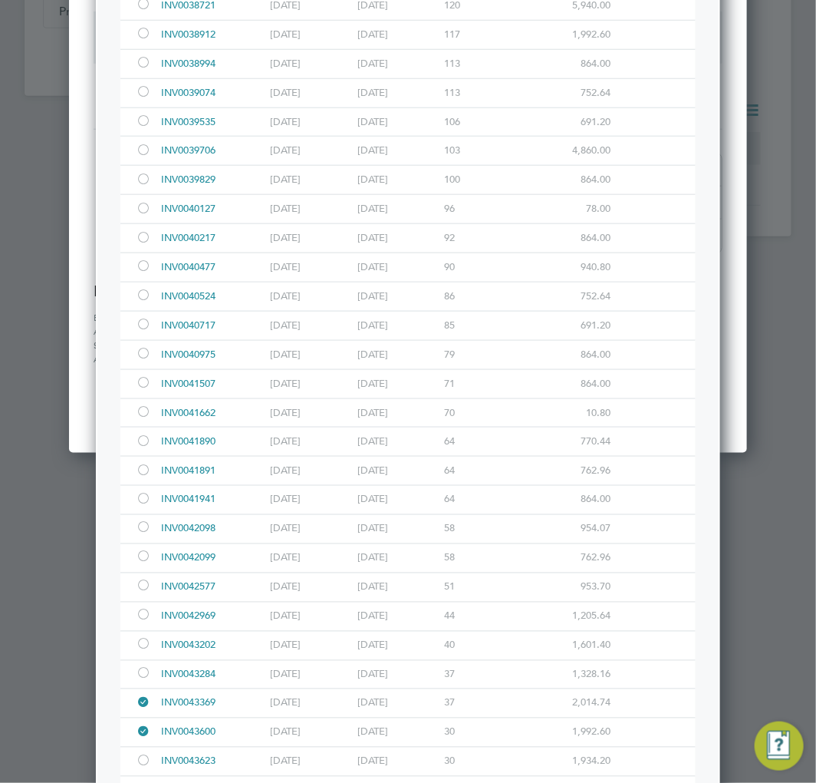
scroll to position [0, 0]
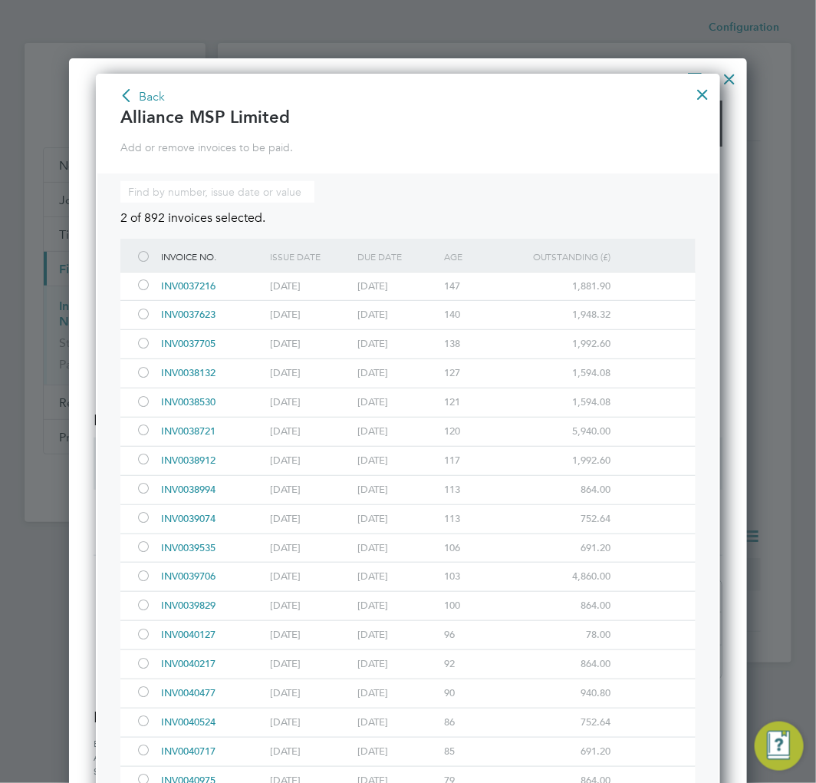
click at [134, 102] on icon at bounding box center [126, 97] width 19 height 23
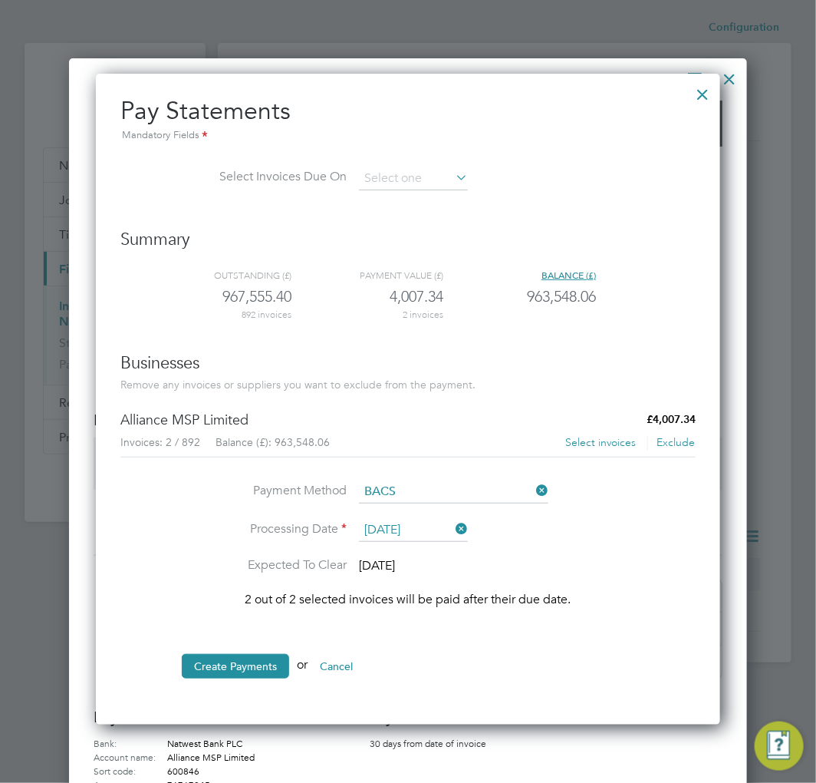
scroll to position [6, 8]
click at [256, 666] on button "Create Payments" at bounding box center [235, 666] width 107 height 25
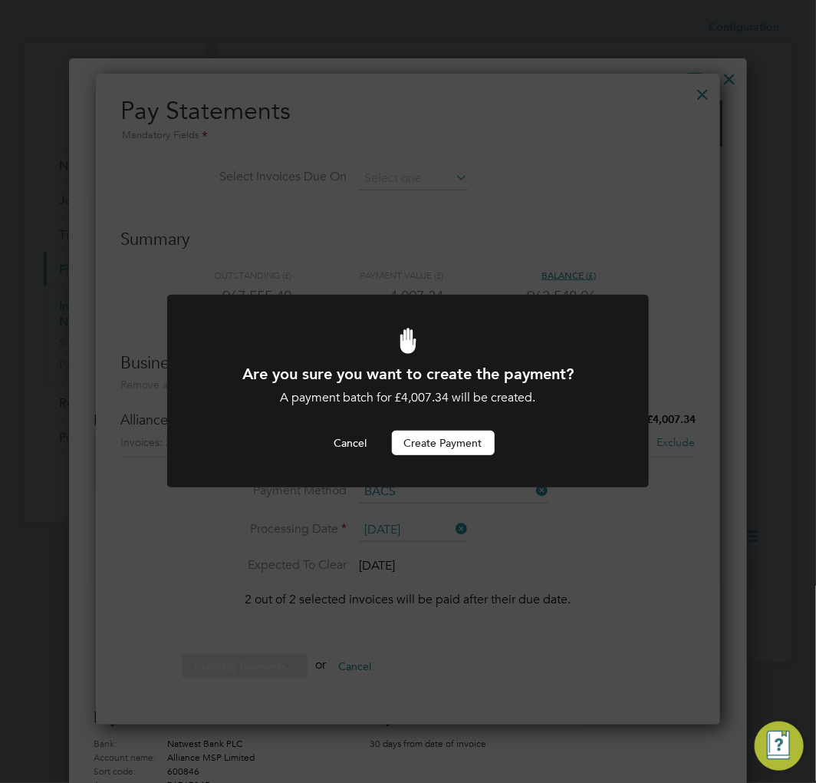
click at [435, 454] on button "Create Payment" at bounding box center [443, 442] width 103 height 25
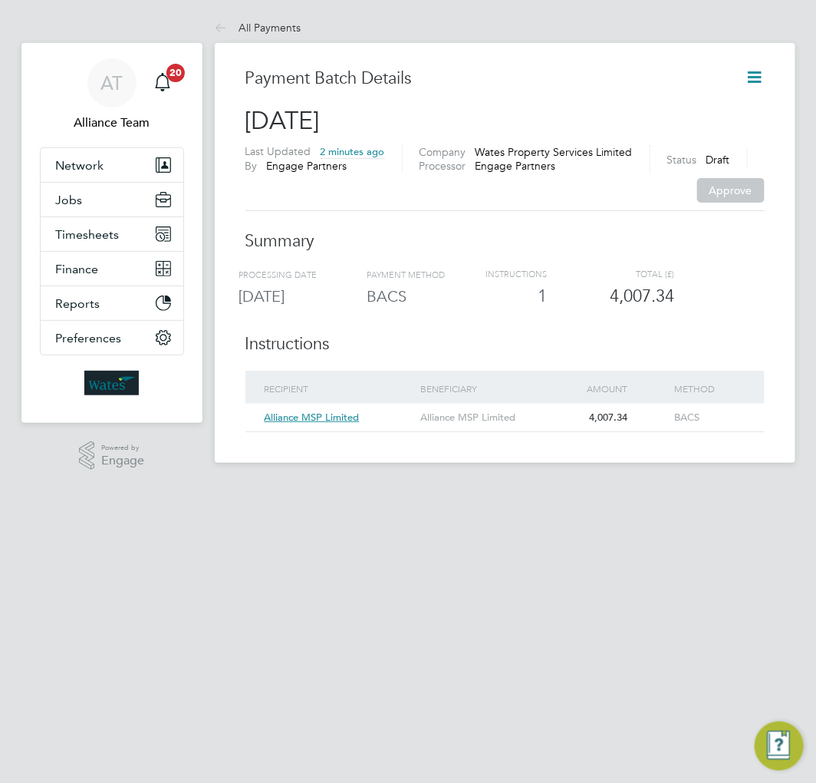
click at [750, 64] on div "Payment Batch Details [DATE] Last Updated 2 minutes ago By Engage Partners Comp…" at bounding box center [505, 253] width 581 height 420
click at [755, 78] on icon at bounding box center [755, 77] width 19 height 19
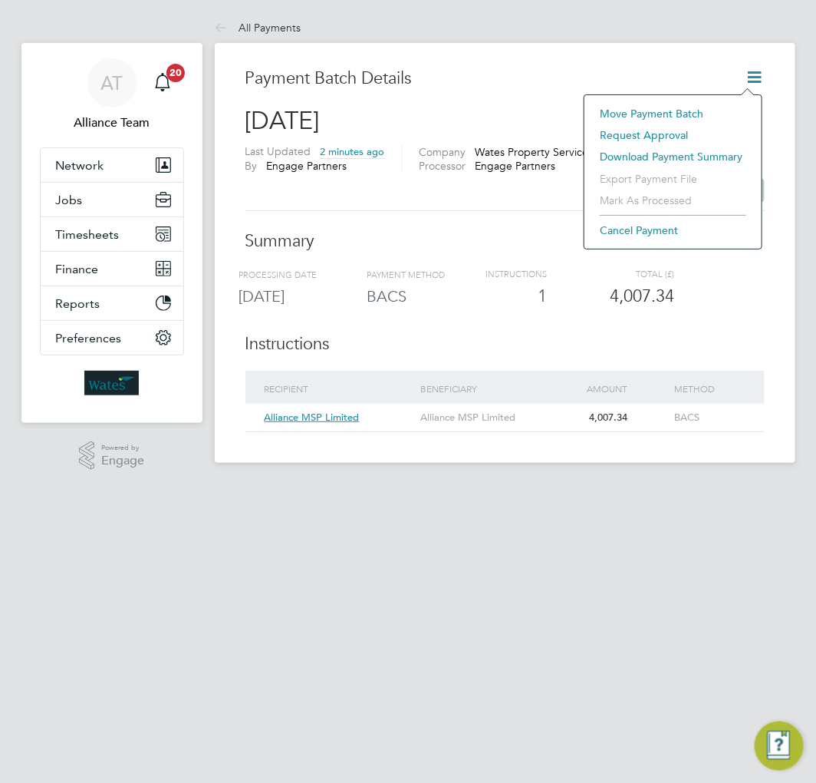
click at [658, 137] on li "Request approval" at bounding box center [673, 134] width 162 height 21
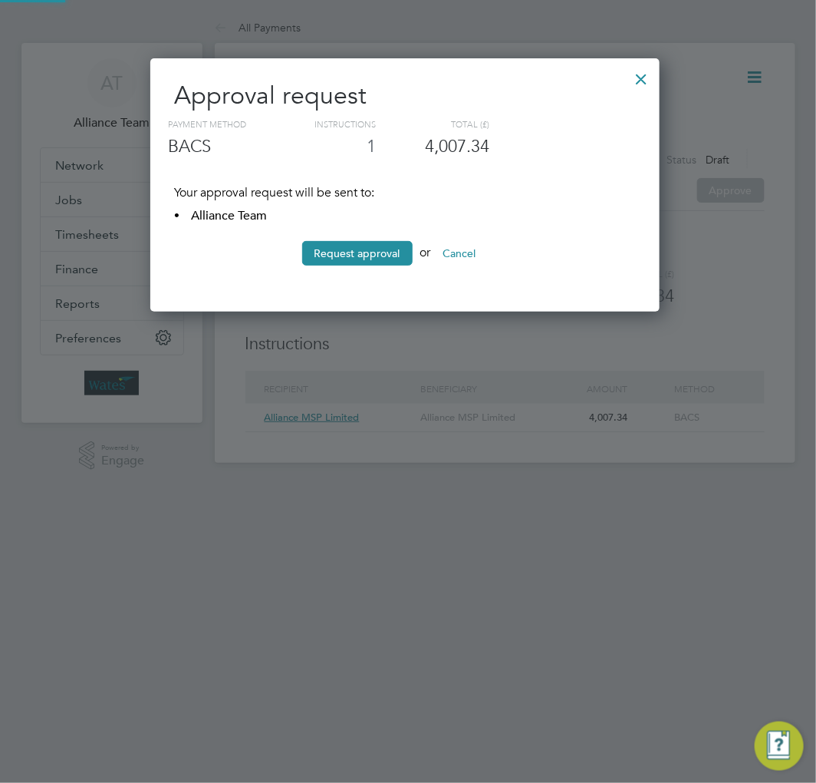
scroll to position [255, 510]
click at [328, 261] on button "Request approval" at bounding box center [357, 253] width 110 height 25
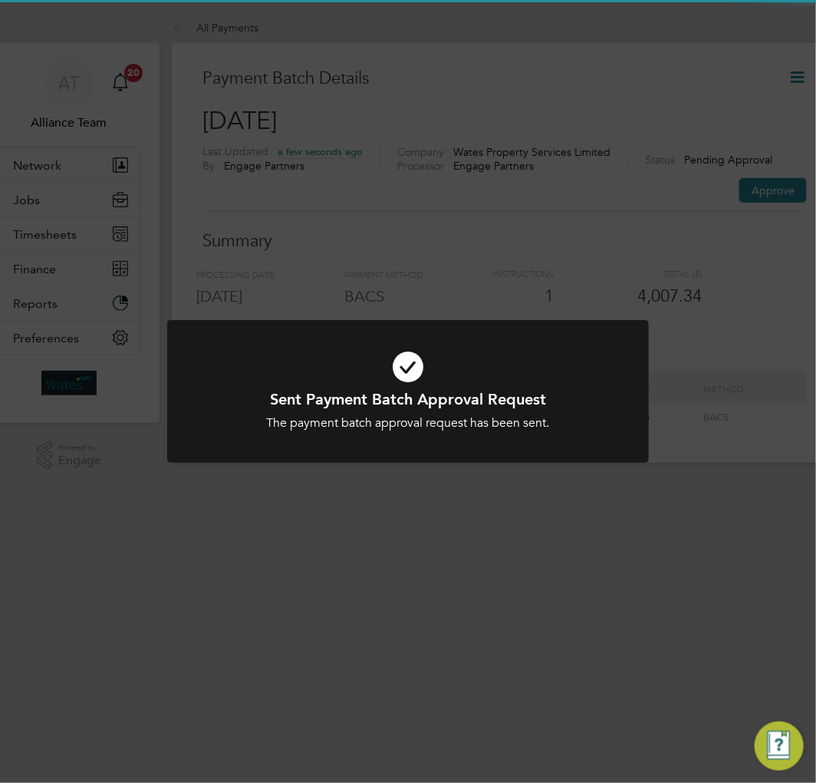
click at [749, 206] on div "Sent Payment Batch Approval Request The payment batch approval request has been…" at bounding box center [408, 391] width 816 height 783
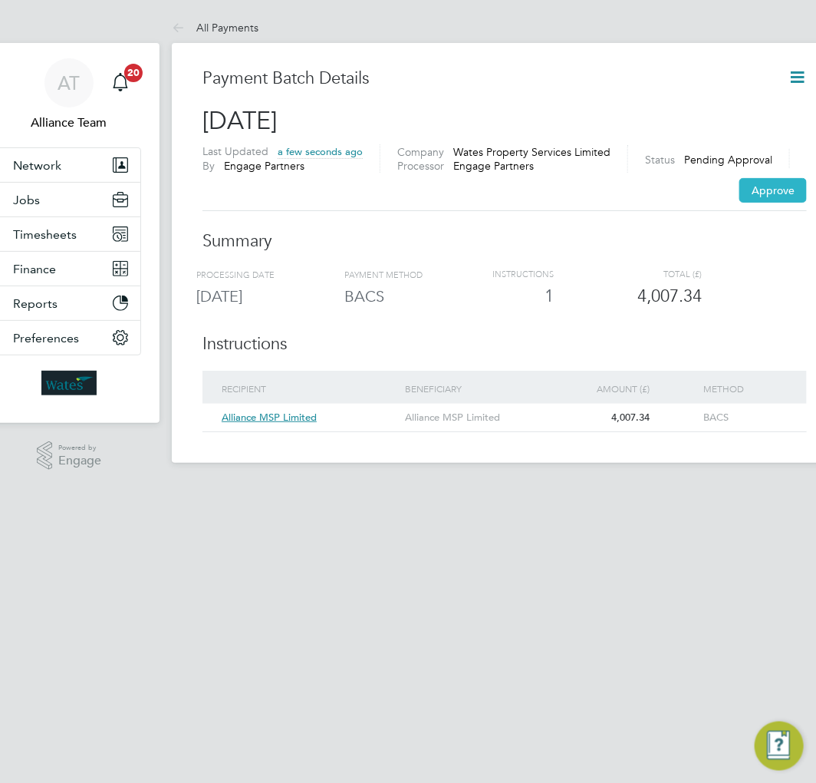
click at [763, 193] on button "Approve" at bounding box center [774, 190] width 68 height 25
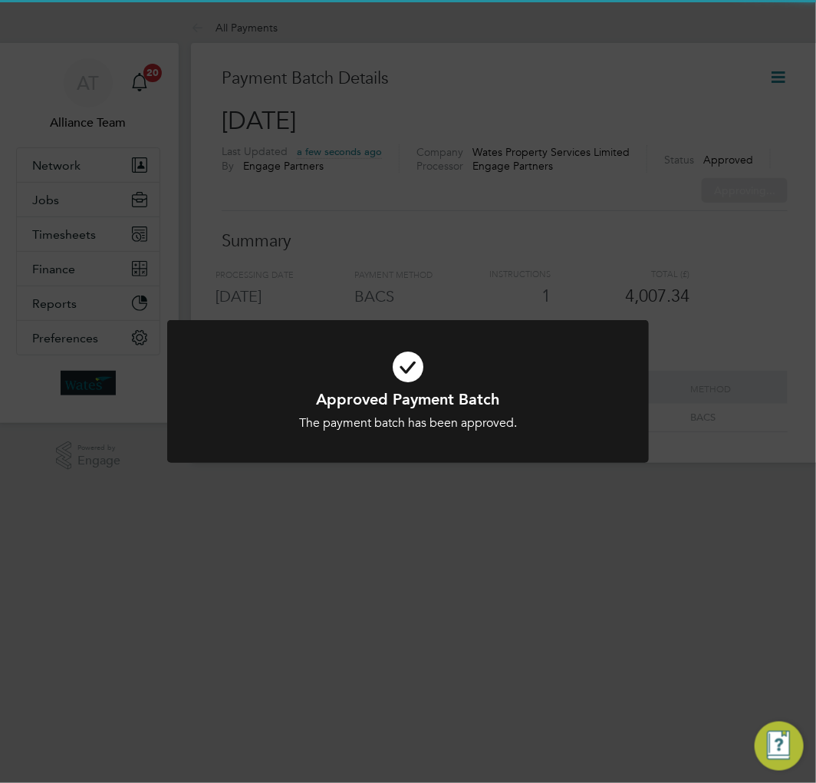
click at [754, 189] on div "Approved Payment Batch The payment batch has been approved. Cancel Okay" at bounding box center [408, 391] width 816 height 783
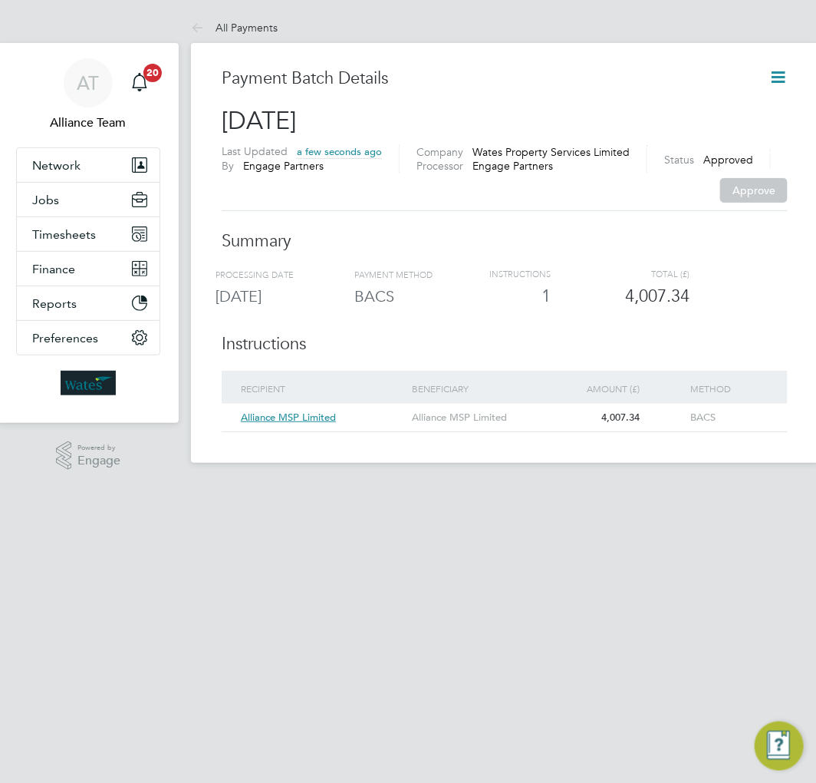
click at [778, 78] on icon at bounding box center [778, 77] width 19 height 19
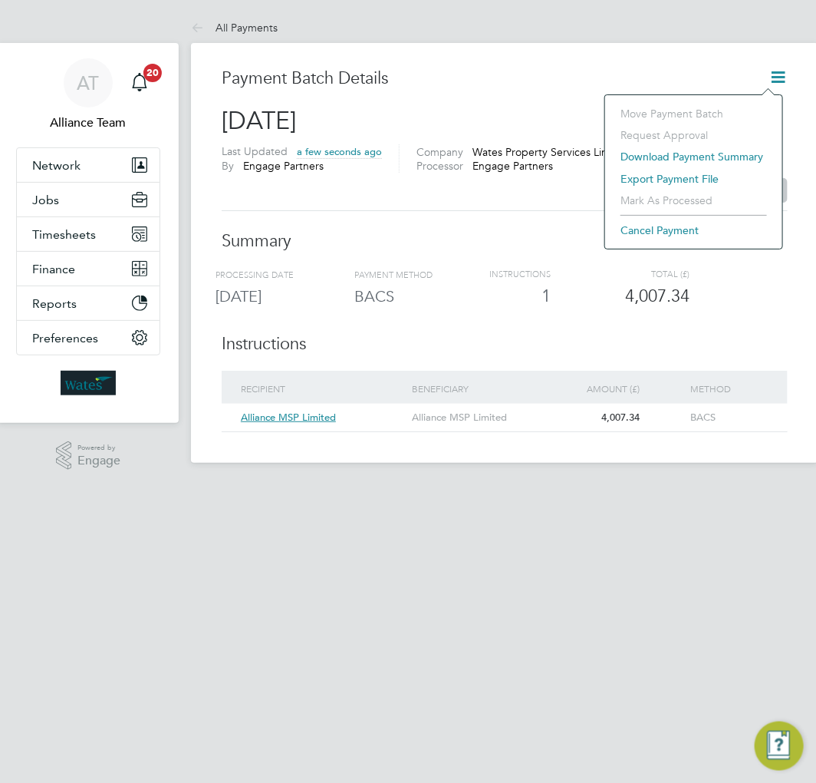
click at [675, 181] on li "Export payment file" at bounding box center [694, 178] width 162 height 21
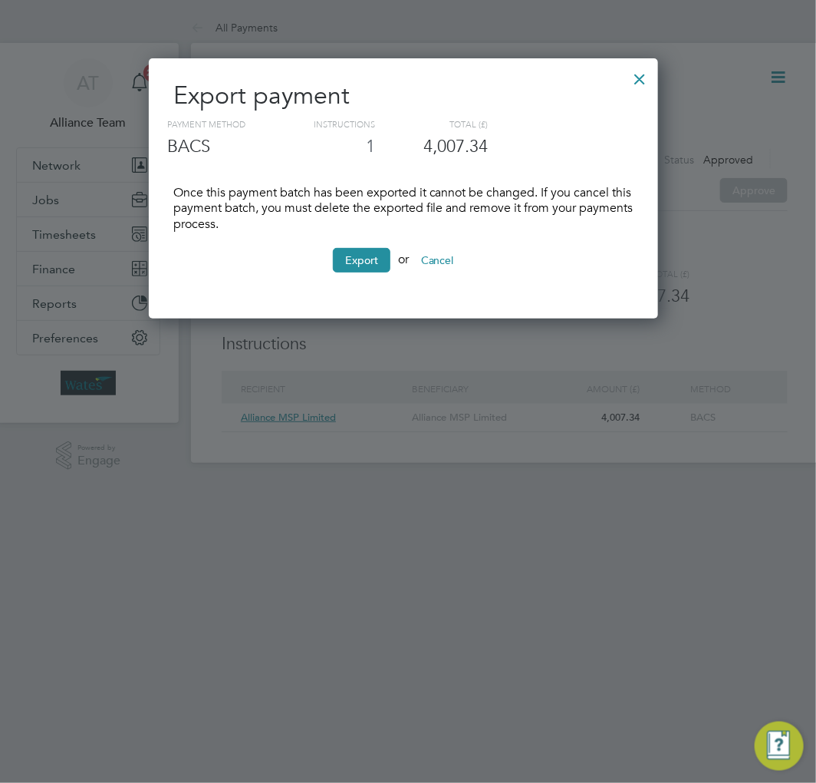
scroll to position [262, 510]
click at [374, 270] on button "Export" at bounding box center [362, 260] width 58 height 25
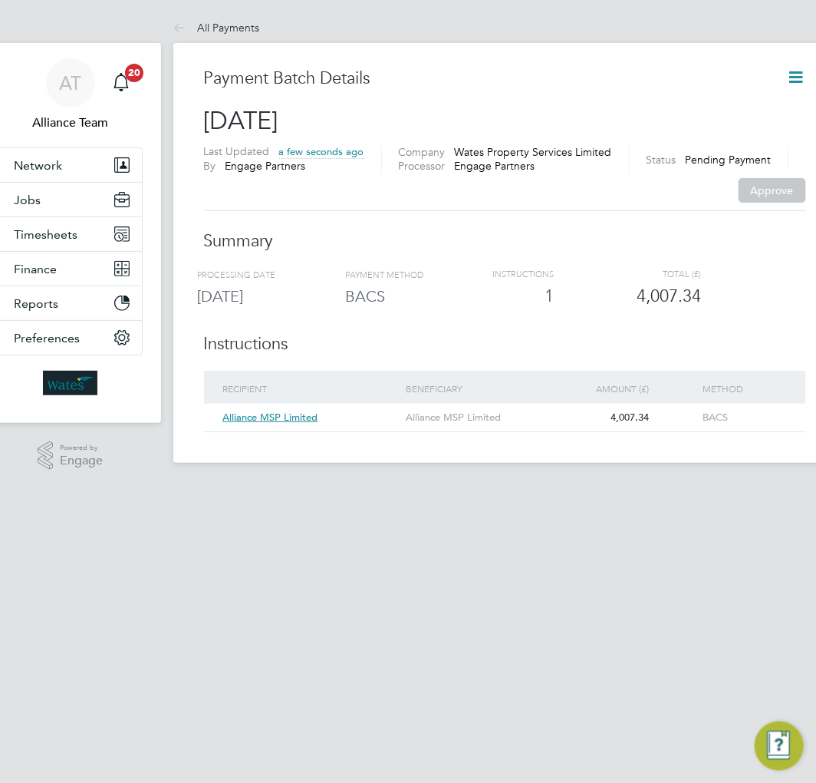
click at [731, 235] on h3 "Summary" at bounding box center [505, 241] width 602 height 22
click at [787, 70] on icon at bounding box center [796, 77] width 19 height 19
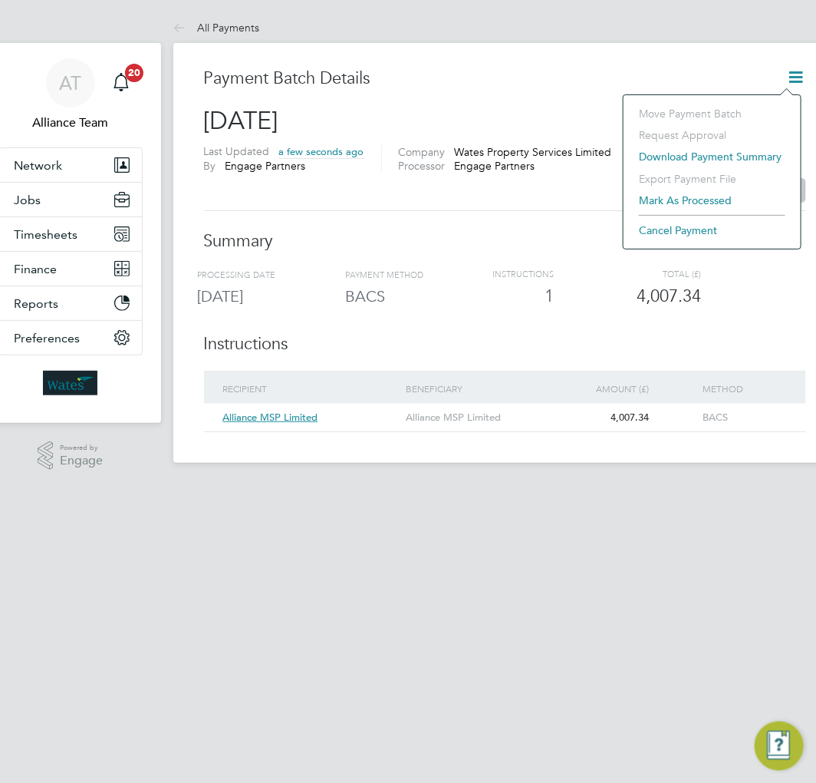
click at [678, 198] on li "Mark as processed" at bounding box center [713, 200] width 162 height 21
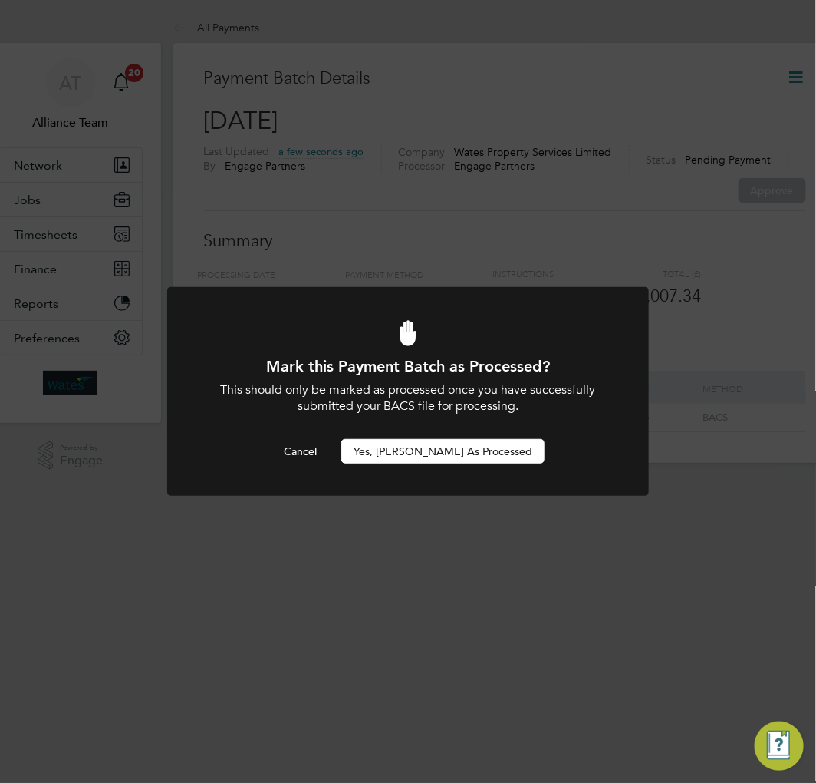
click at [400, 457] on button "Yes, [PERSON_NAME] as Processed" at bounding box center [442, 451] width 203 height 25
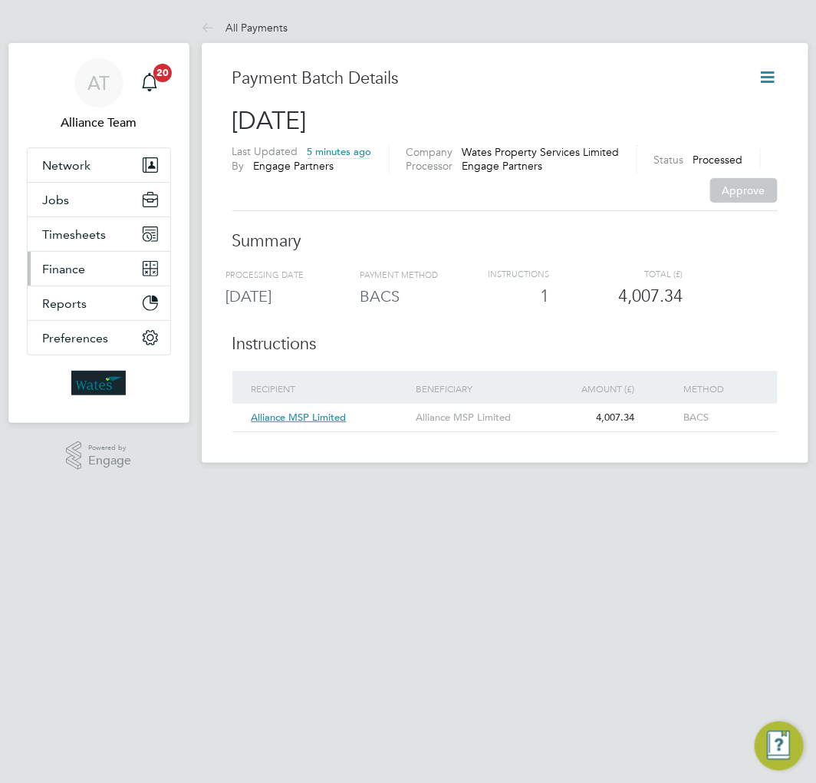
click at [105, 265] on button "Finance" at bounding box center [99, 269] width 143 height 34
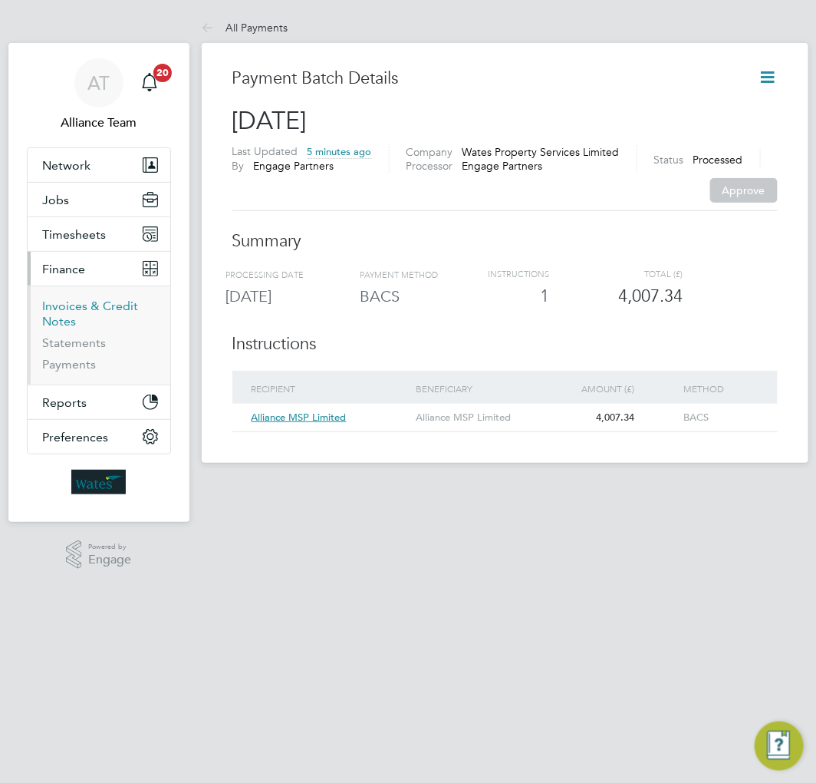
click at [77, 308] on link "Invoices & Credit Notes" at bounding box center [91, 313] width 96 height 30
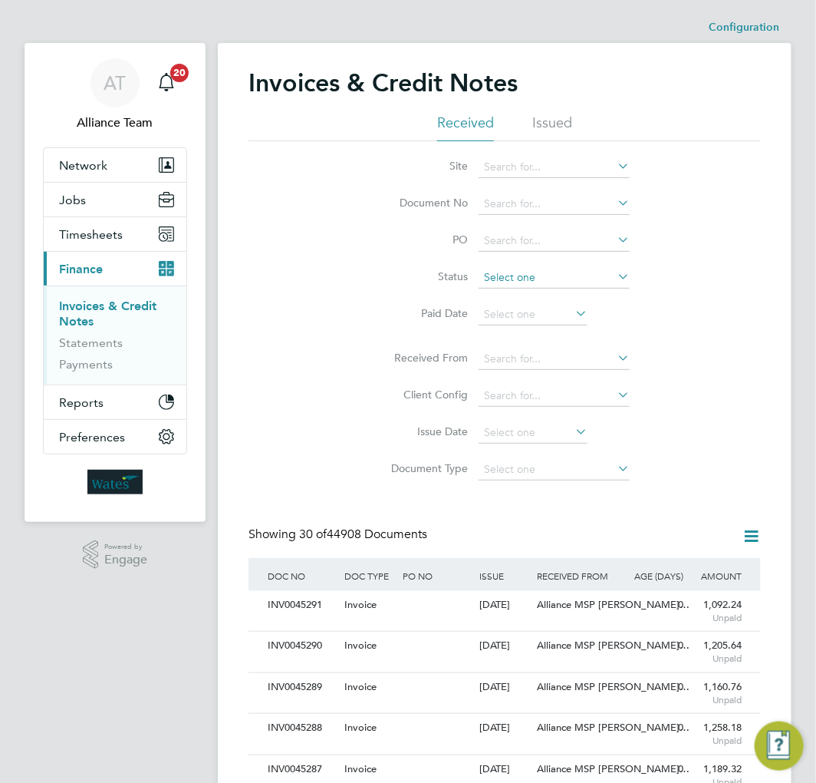
scroll to position [28, 78]
click at [508, 209] on input at bounding box center [554, 203] width 151 height 21
click at [531, 224] on b "43284" at bounding box center [530, 225] width 31 height 13
type input "INV0043284"
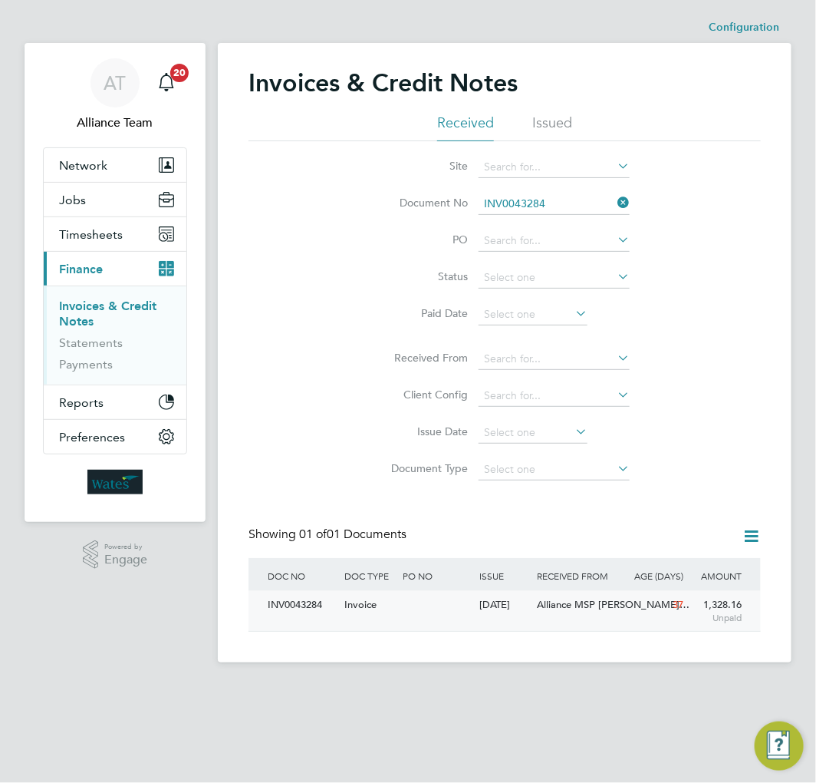
click at [547, 611] on div "Alliance MSP [PERSON_NAME]…" at bounding box center [582, 605] width 97 height 28
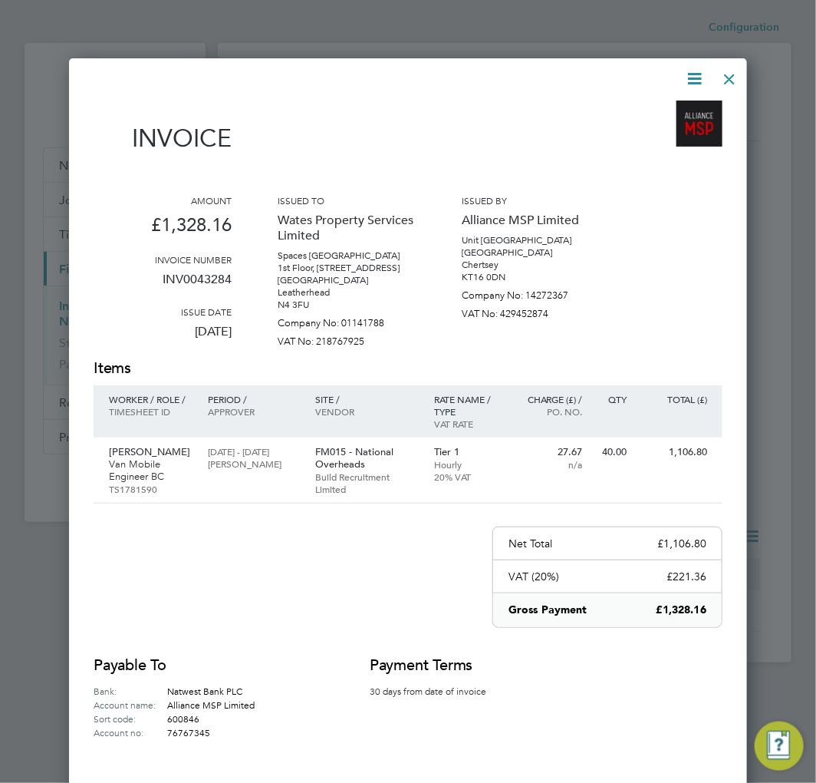
click at [685, 78] on icon at bounding box center [694, 78] width 19 height 19
click at [634, 157] on li "Pay invoice" at bounding box center [648, 157] width 106 height 21
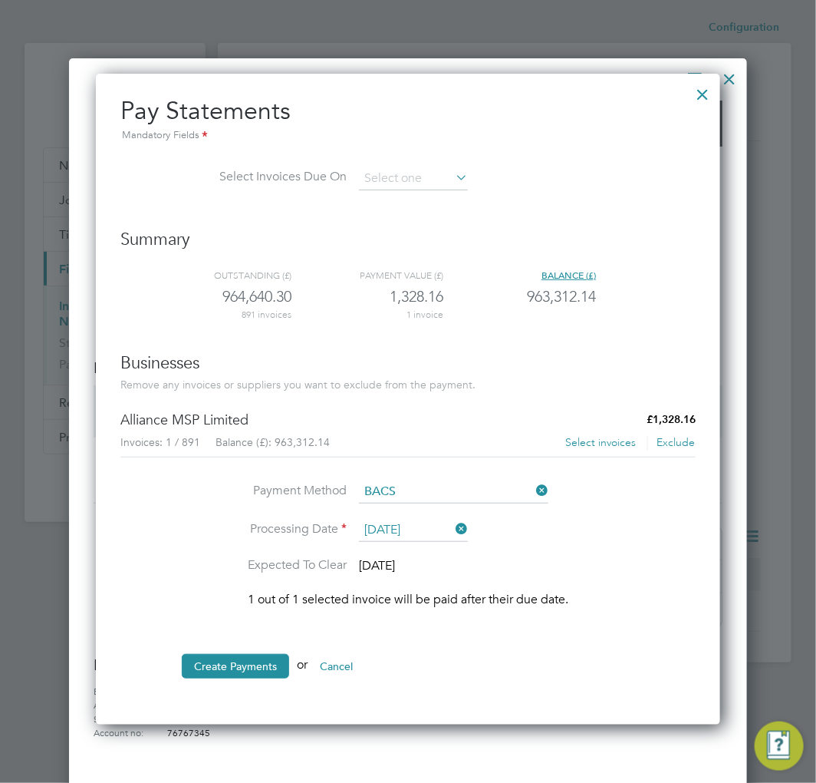
click at [585, 446] on button "Select invoices" at bounding box center [601, 442] width 72 height 15
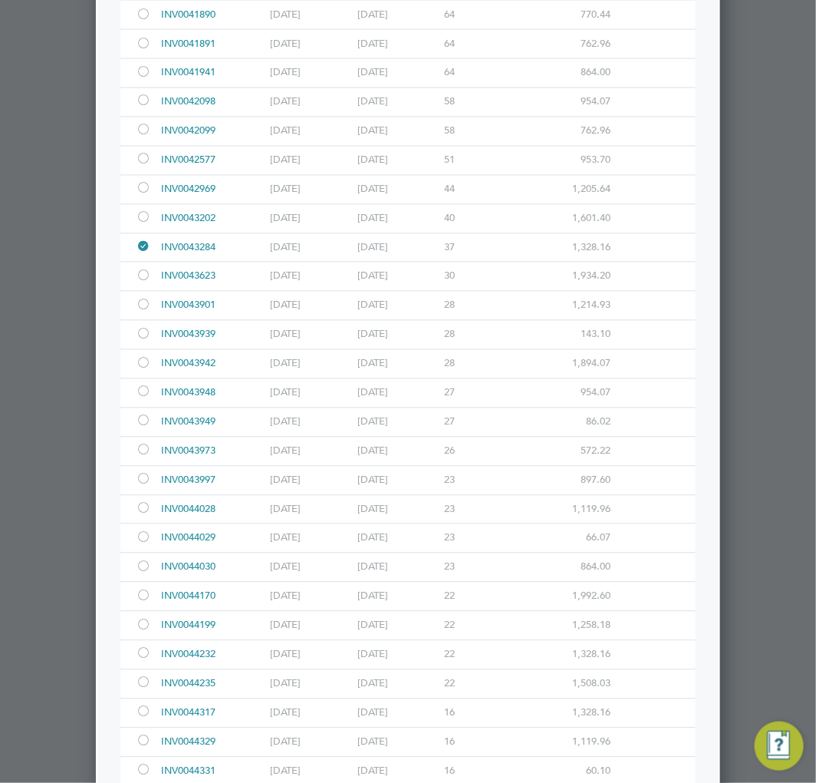
click at [142, 281] on div at bounding box center [143, 278] width 15 height 12
click at [140, 361] on div at bounding box center [143, 365] width 15 height 12
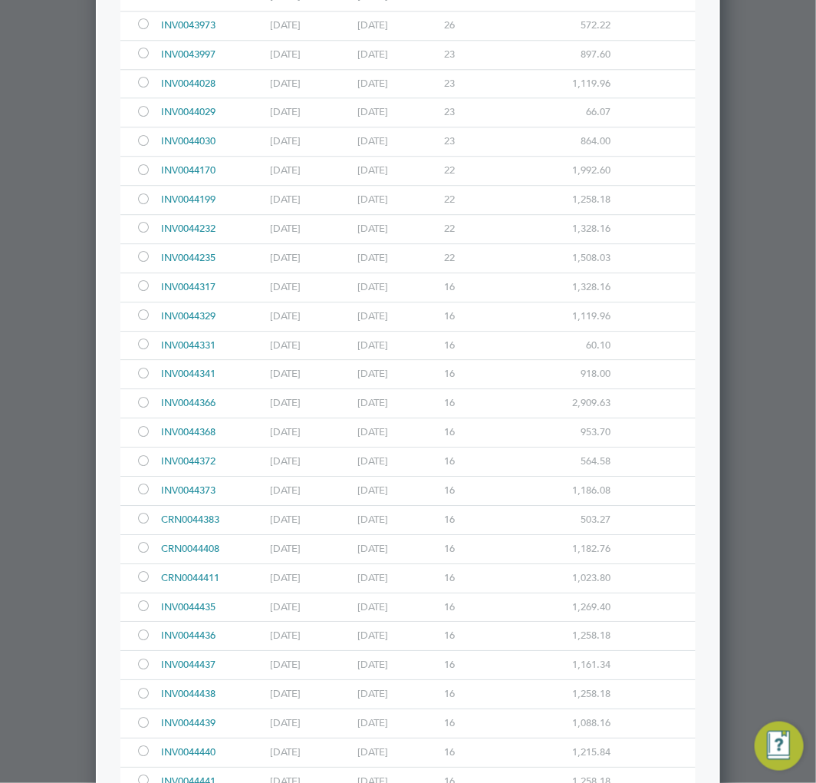
click at [148, 229] on div at bounding box center [143, 229] width 15 height 12
click at [141, 264] on div at bounding box center [143, 258] width 15 height 12
click at [140, 408] on div at bounding box center [143, 404] width 15 height 12
click at [143, 496] on div at bounding box center [143, 491] width 15 height 12
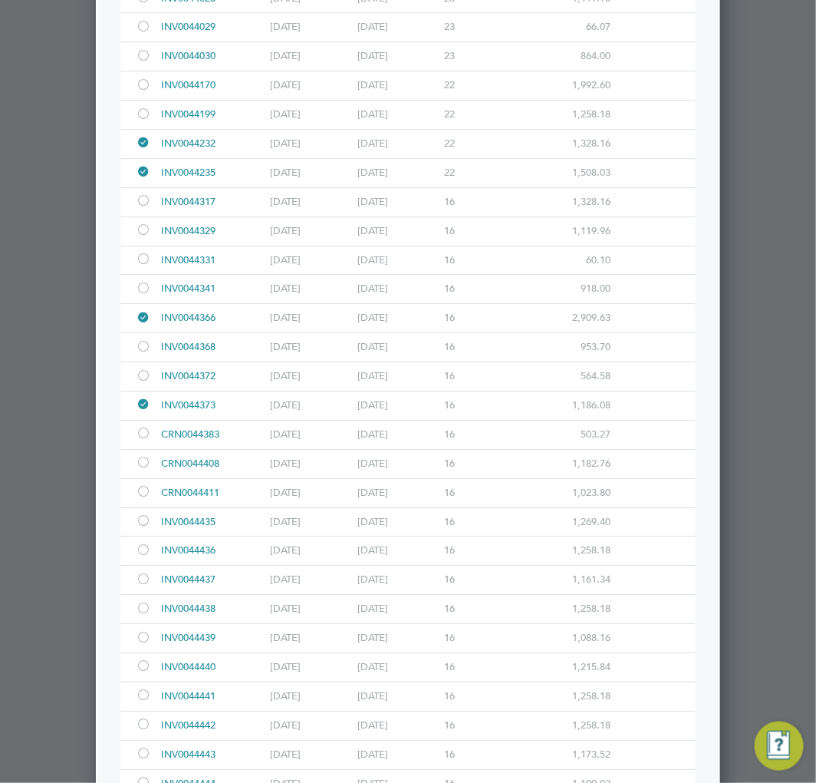
scroll to position [1535, 0]
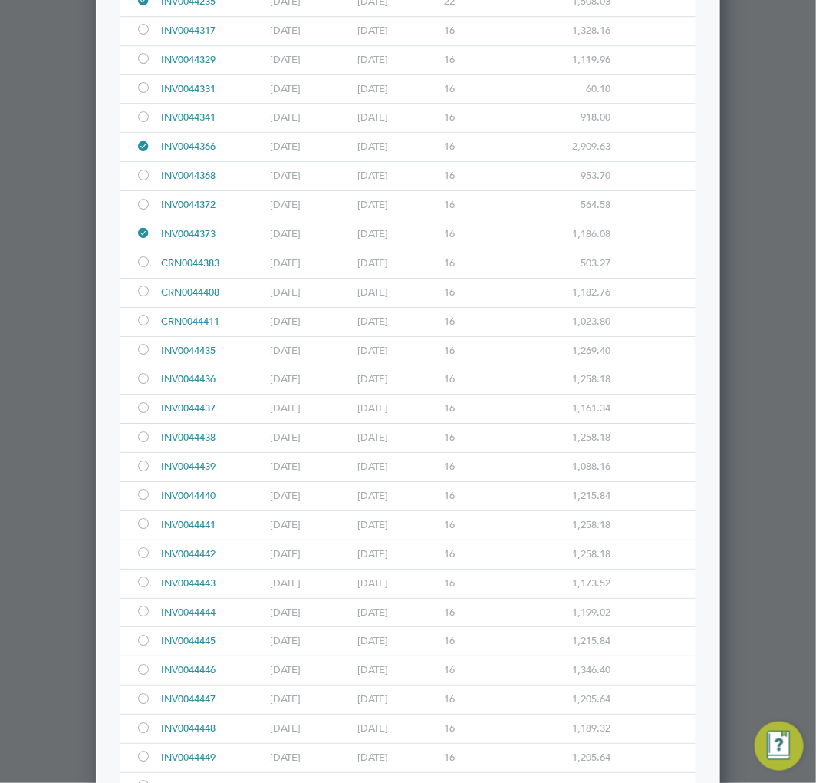
click at [141, 267] on div at bounding box center [143, 264] width 15 height 12
click at [140, 295] on div at bounding box center [143, 293] width 15 height 12
click at [142, 324] on div at bounding box center [143, 322] width 15 height 12
click at [141, 351] on div at bounding box center [143, 351] width 15 height 12
click at [138, 380] on div at bounding box center [143, 380] width 15 height 12
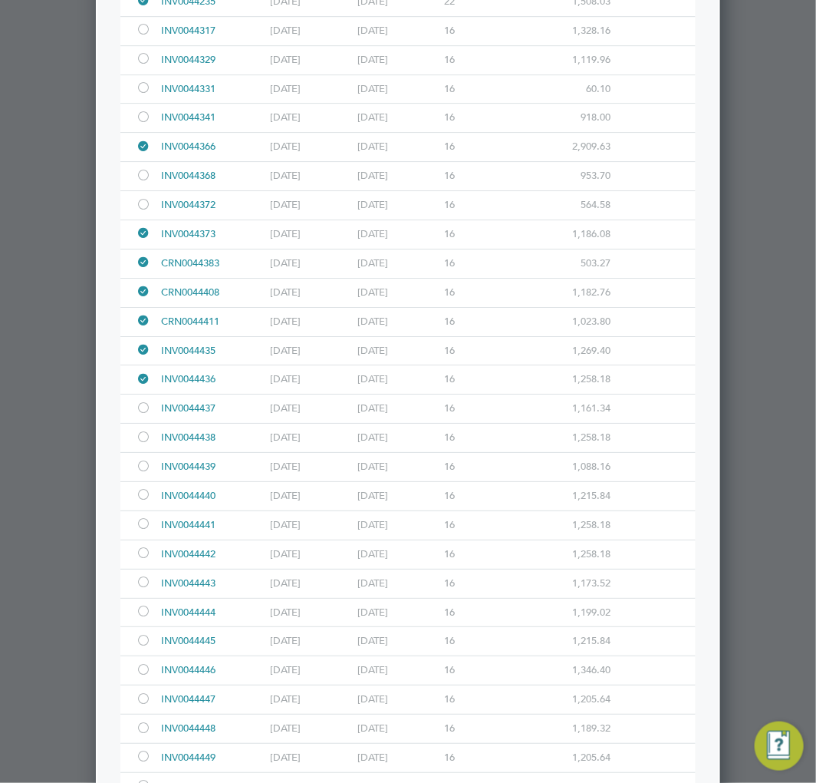
click at [147, 415] on div at bounding box center [143, 410] width 15 height 12
click at [147, 442] on div at bounding box center [143, 439] width 15 height 12
click at [143, 470] on div at bounding box center [143, 468] width 15 height 12
click at [143, 502] on div at bounding box center [143, 496] width 15 height 12
click at [143, 538] on div at bounding box center [146, 525] width 21 height 28
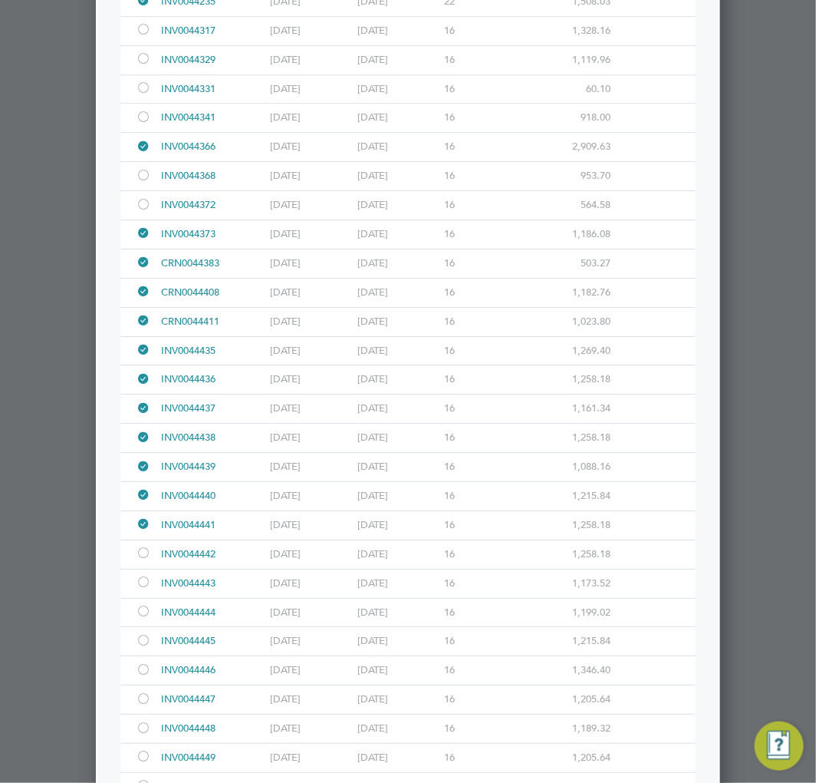
click at [143, 560] on div at bounding box center [143, 555] width 15 height 12
click at [143, 588] on div at bounding box center [143, 584] width 15 height 12
click at [142, 612] on div at bounding box center [143, 613] width 15 height 12
click at [140, 648] on div at bounding box center [143, 642] width 15 height 12
click at [143, 671] on div at bounding box center [143, 671] width 15 height 12
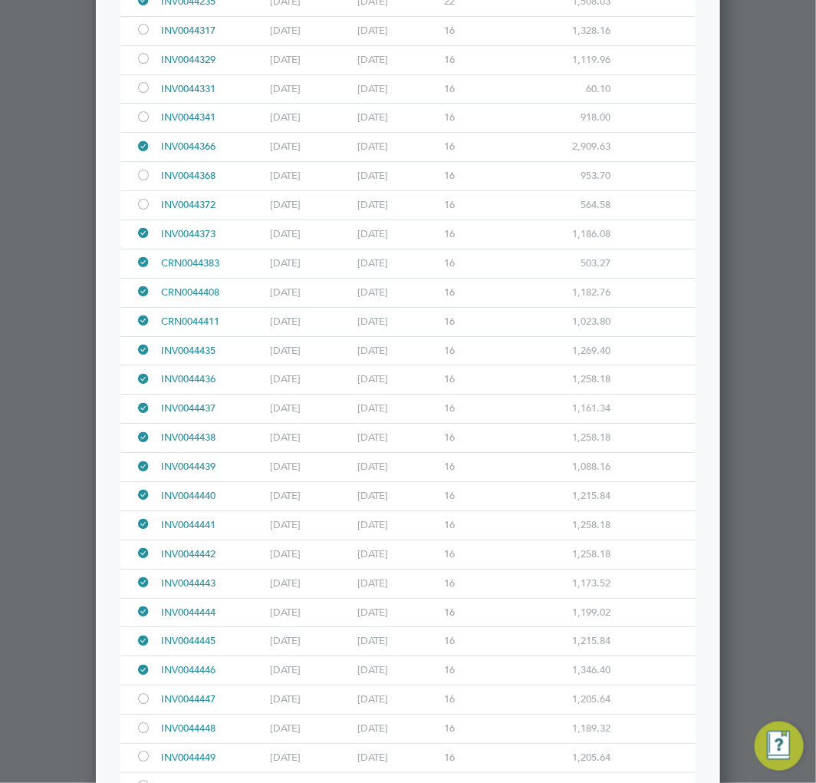
click at [143, 684] on div at bounding box center [146, 670] width 21 height 28
click at [144, 676] on div at bounding box center [143, 671] width 15 height 12
click at [144, 706] on div at bounding box center [143, 700] width 15 height 12
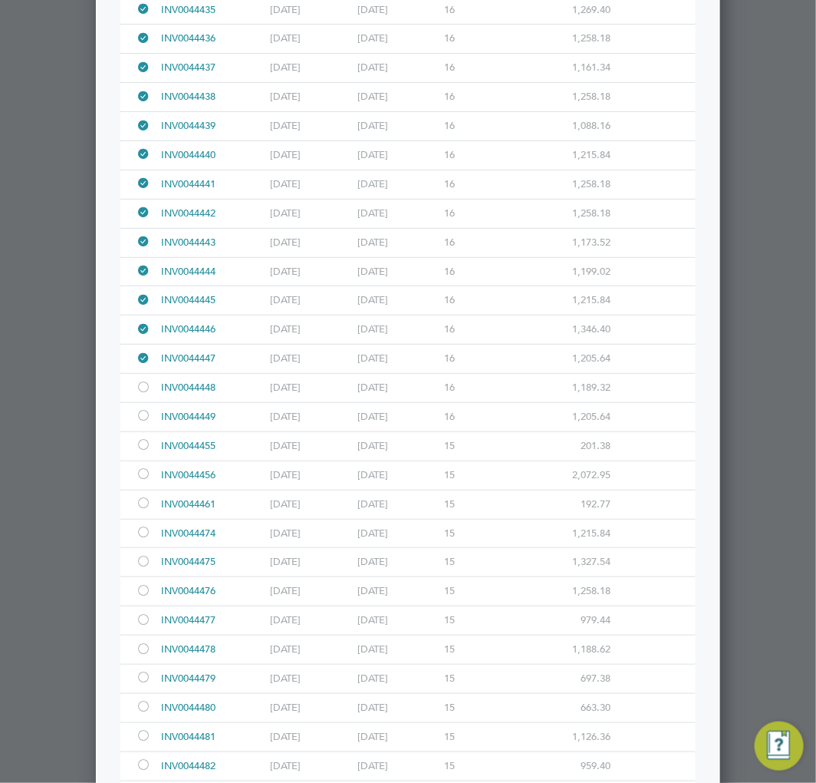
scroll to position [1961, 0]
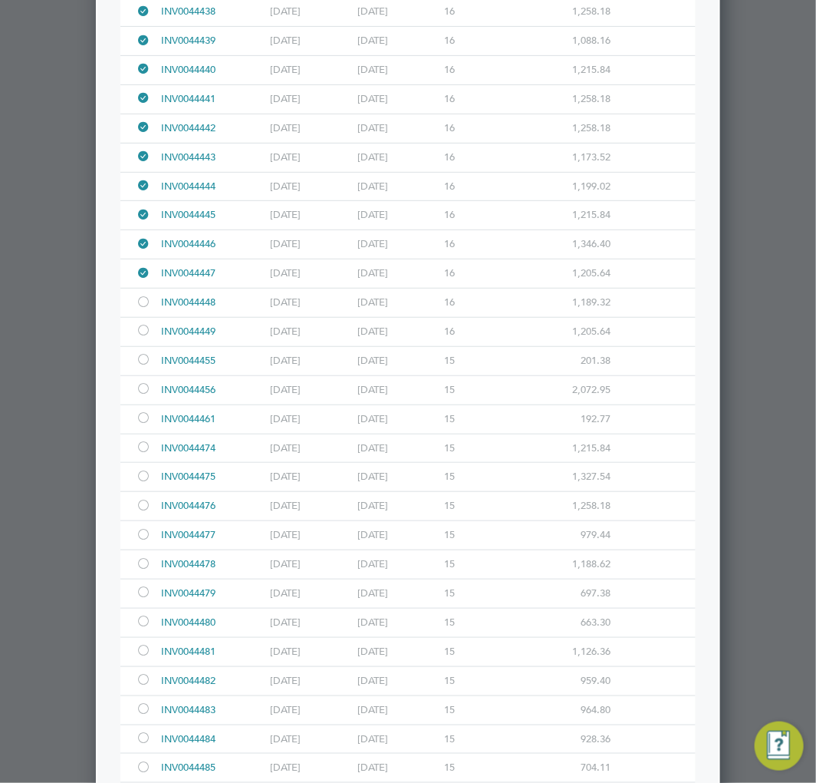
click at [141, 309] on div at bounding box center [143, 304] width 15 height 12
click at [143, 336] on div at bounding box center [143, 332] width 15 height 12
click at [143, 422] on div at bounding box center [143, 420] width 15 height 12
click at [146, 453] on div at bounding box center [143, 449] width 15 height 12
click at [146, 473] on div at bounding box center [146, 477] width 21 height 28
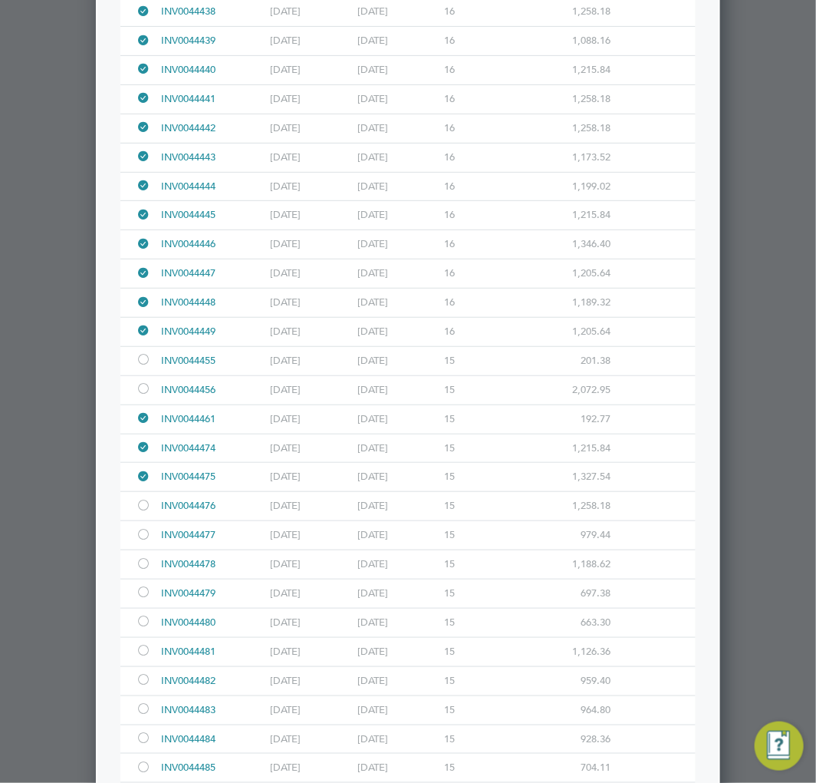
click at [141, 513] on div at bounding box center [143, 507] width 15 height 12
click at [143, 541] on div at bounding box center [143, 536] width 15 height 12
click at [141, 564] on div at bounding box center [143, 565] width 15 height 12
click at [142, 599] on div at bounding box center [143, 594] width 15 height 12
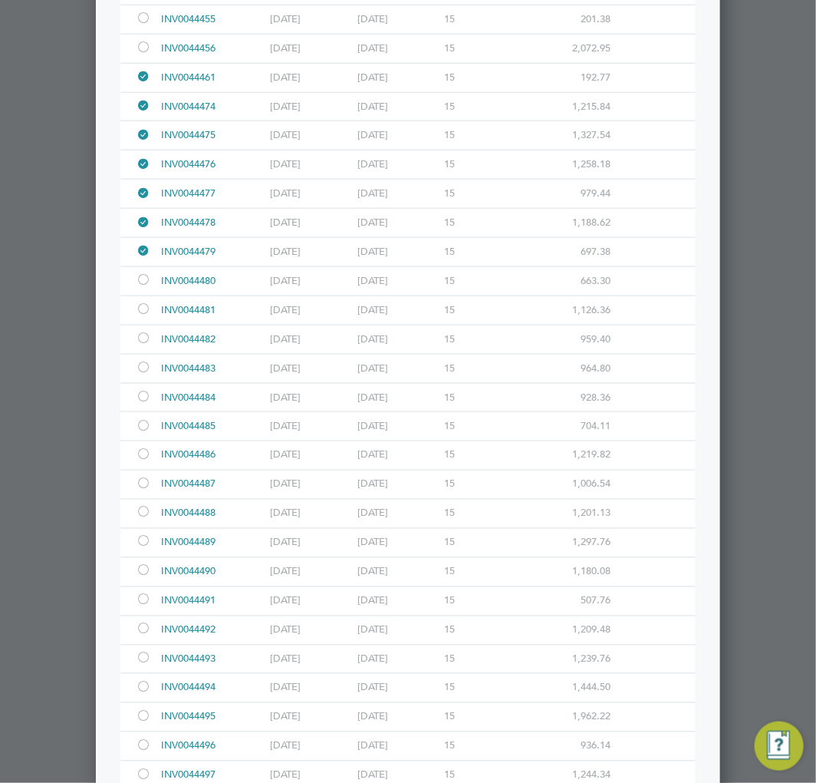
click at [144, 284] on div at bounding box center [143, 281] width 15 height 12
click at [141, 316] on div at bounding box center [143, 311] width 15 height 12
click at [138, 344] on div at bounding box center [143, 340] width 15 height 12
click at [140, 374] on div at bounding box center [143, 369] width 15 height 12
click at [140, 402] on div at bounding box center [143, 398] width 15 height 12
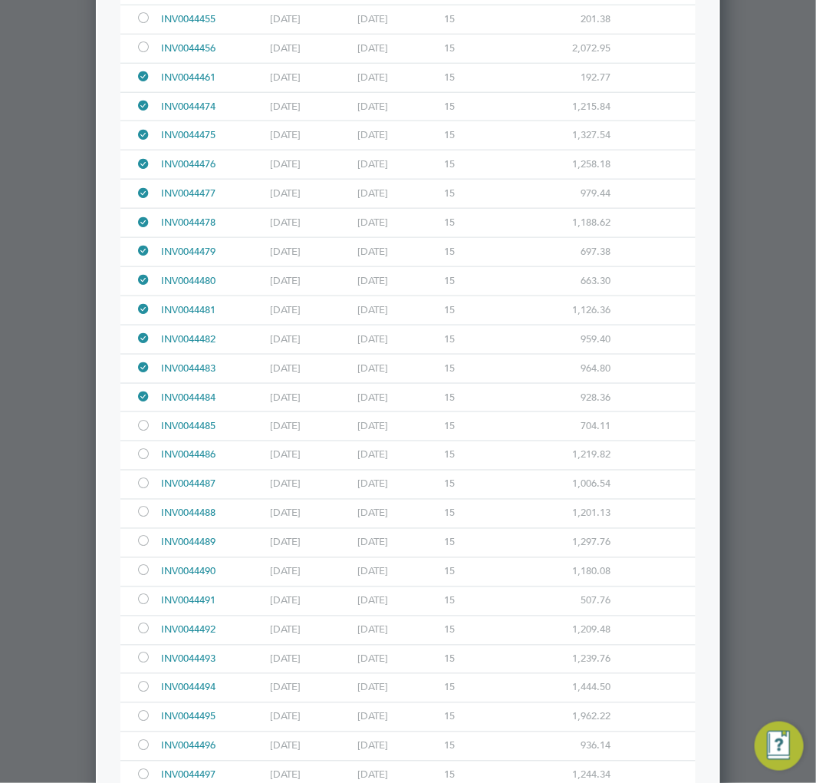
click at [141, 428] on div at bounding box center [143, 427] width 15 height 12
click at [142, 462] on div at bounding box center [143, 456] width 15 height 12
click at [142, 499] on div at bounding box center [146, 484] width 21 height 28
click at [142, 519] on div at bounding box center [143, 514] width 15 height 12
click at [144, 549] on div at bounding box center [143, 543] width 15 height 12
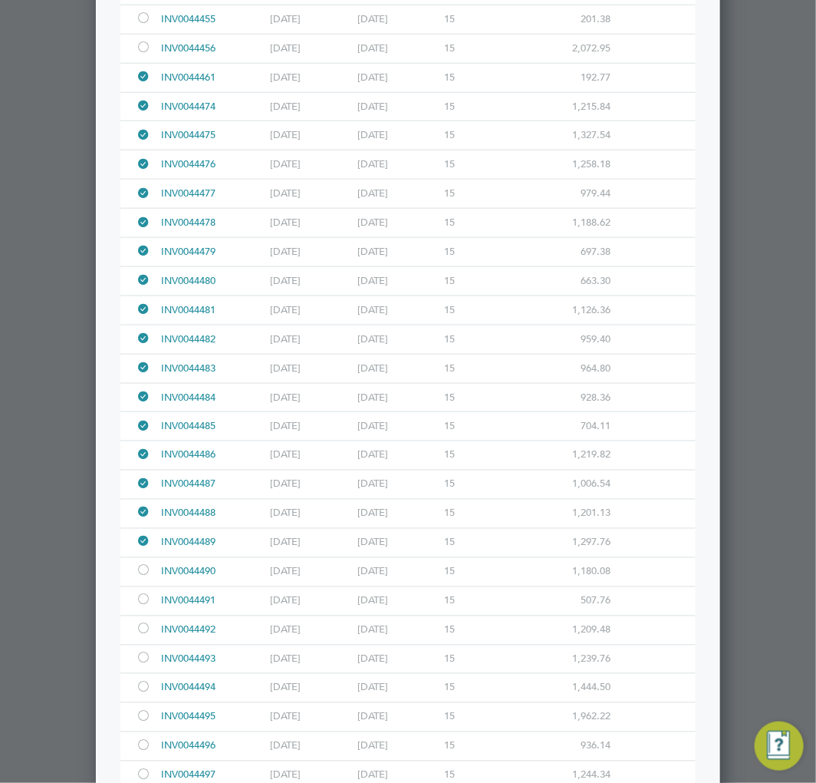
click at [147, 576] on div at bounding box center [143, 572] width 15 height 12
click at [142, 607] on div at bounding box center [143, 601] width 15 height 12
click at [144, 645] on div at bounding box center [146, 630] width 21 height 28
click at [143, 665] on div at bounding box center [143, 660] width 15 height 12
click at [143, 694] on div at bounding box center [143, 689] width 15 height 12
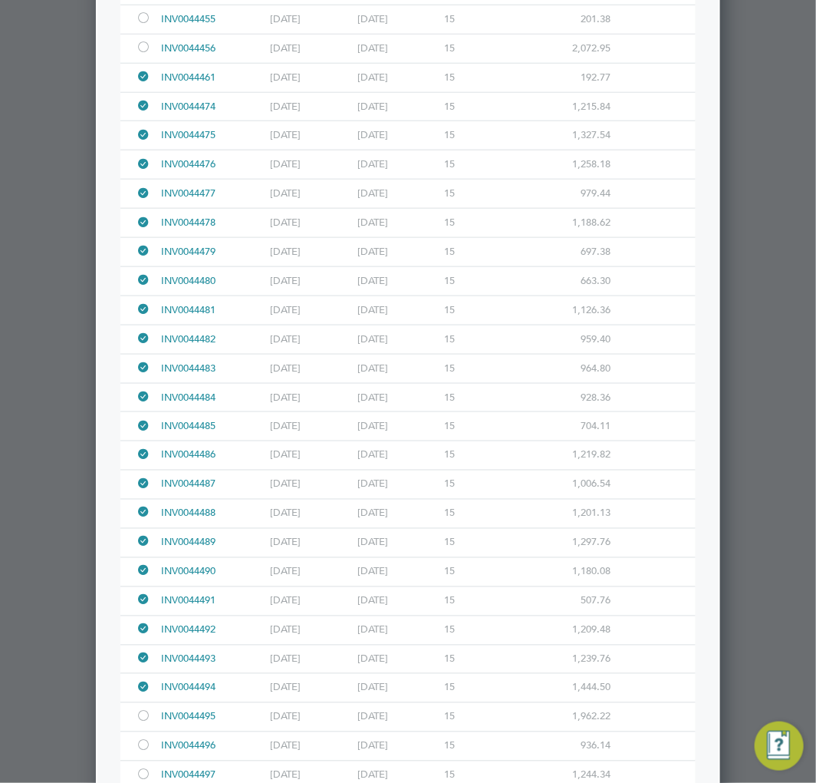
click at [143, 724] on div at bounding box center [143, 718] width 15 height 12
click at [144, 753] on div at bounding box center [143, 747] width 15 height 12
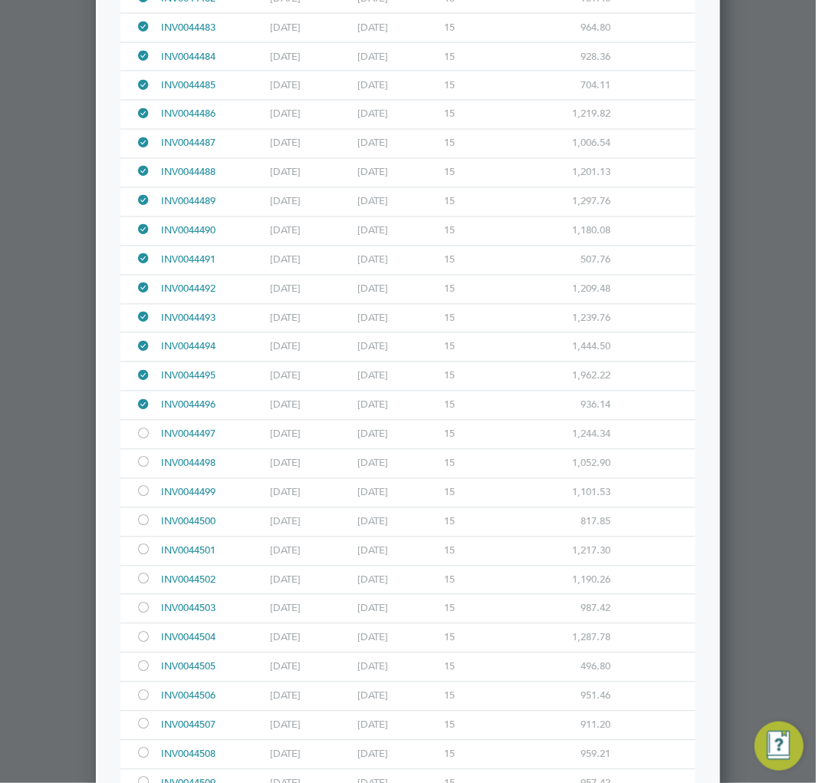
scroll to position [2728, 0]
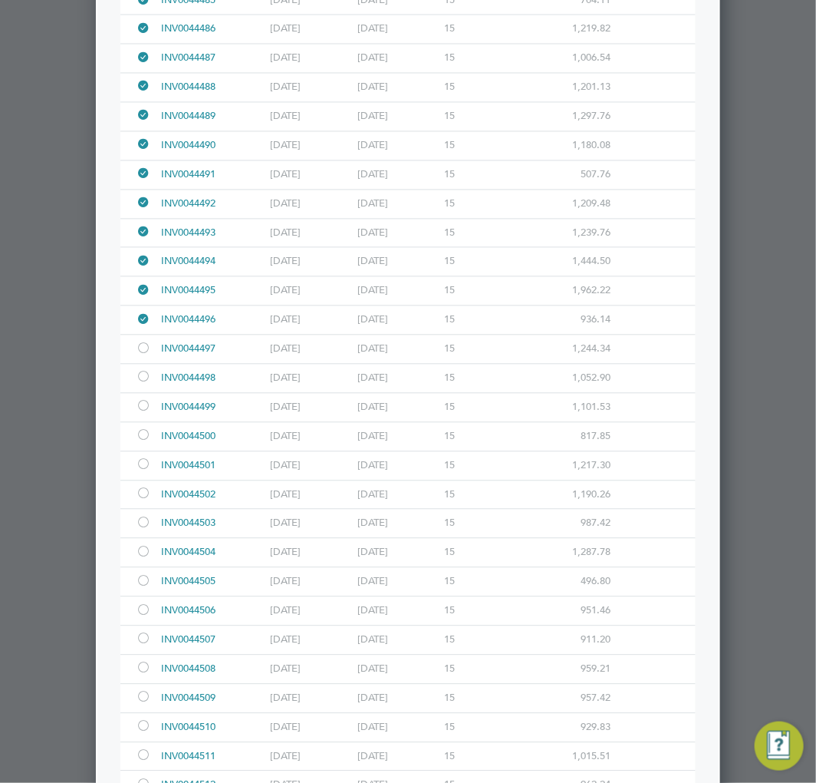
click at [144, 351] on div at bounding box center [143, 351] width 15 height 12
click at [143, 384] on div at bounding box center [143, 379] width 15 height 12
click at [143, 414] on div at bounding box center [143, 408] width 15 height 12
click at [139, 441] on div at bounding box center [143, 437] width 15 height 12
click at [138, 472] on div at bounding box center [143, 466] width 15 height 12
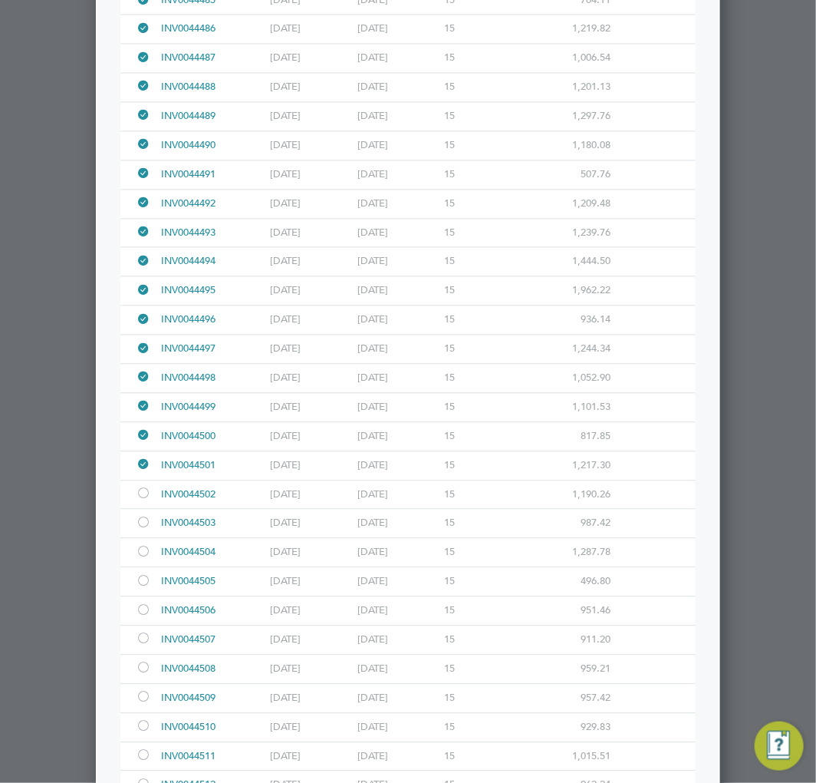
click at [141, 500] on div at bounding box center [143, 496] width 15 height 12
click at [143, 530] on div at bounding box center [143, 525] width 15 height 12
click at [143, 556] on div at bounding box center [143, 554] width 15 height 12
click at [147, 589] on div at bounding box center [143, 583] width 15 height 12
click at [144, 618] on div at bounding box center [143, 612] width 15 height 12
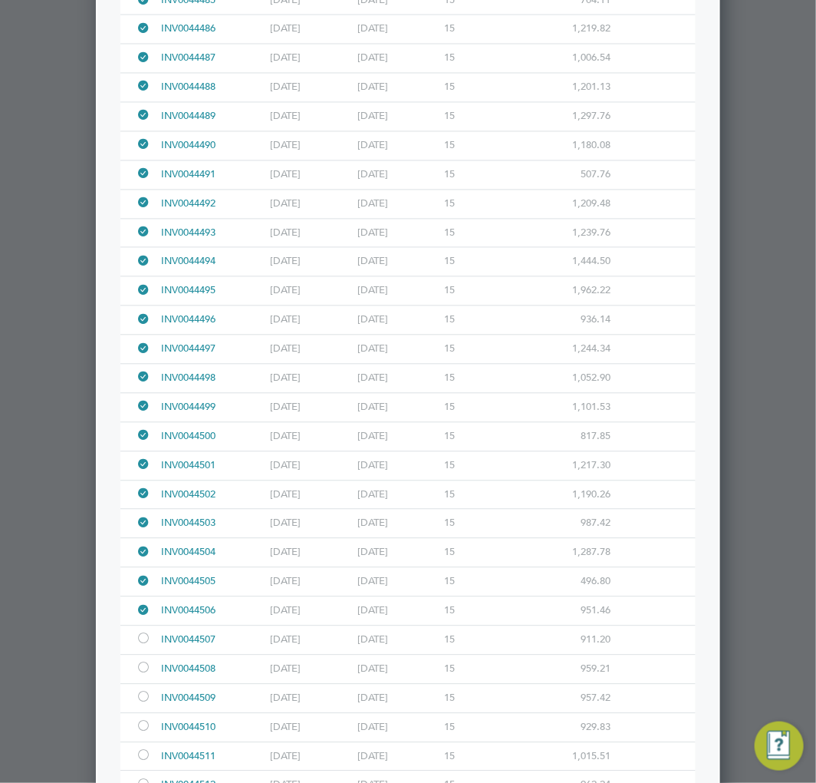
click at [144, 642] on div at bounding box center [143, 641] width 15 height 12
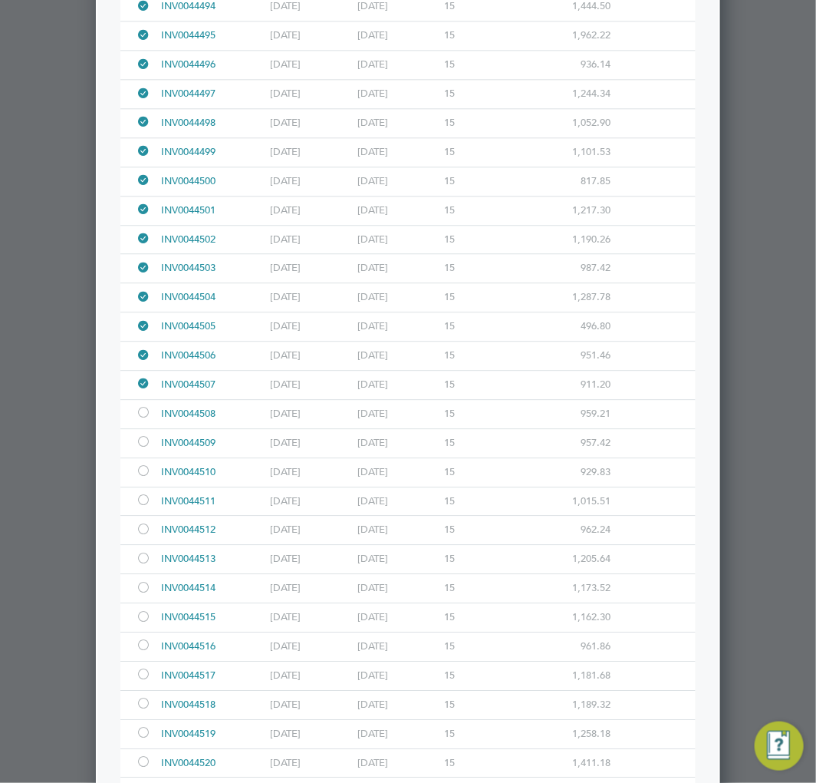
click at [138, 415] on div at bounding box center [143, 414] width 15 height 12
click at [143, 449] on div at bounding box center [143, 443] width 15 height 12
click at [144, 478] on div at bounding box center [143, 473] width 15 height 12
click at [140, 507] on div at bounding box center [143, 502] width 15 height 12
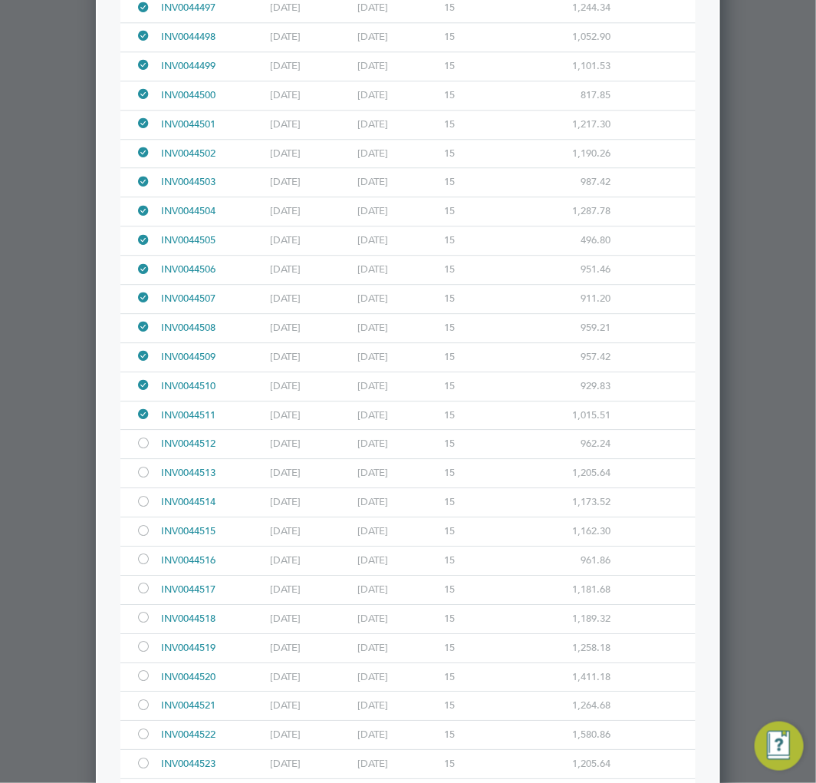
click at [141, 533] on div at bounding box center [143, 532] width 15 height 12
click at [143, 538] on div at bounding box center [143, 532] width 15 height 12
click at [142, 450] on div at bounding box center [143, 445] width 15 height 12
click at [142, 479] on div at bounding box center [143, 474] width 15 height 12
click at [139, 509] on div at bounding box center [143, 503] width 15 height 12
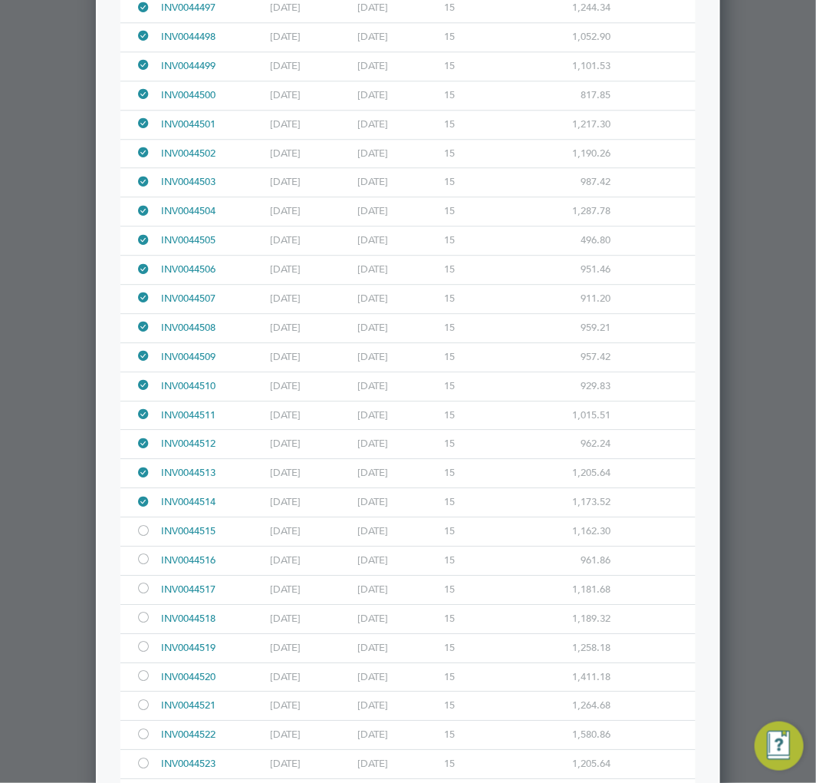
click at [144, 566] on div at bounding box center [143, 561] width 15 height 12
click at [144, 595] on div at bounding box center [143, 590] width 15 height 12
click at [144, 622] on div at bounding box center [143, 619] width 15 height 12
click at [141, 653] on div at bounding box center [143, 648] width 15 height 12
click at [141, 683] on div at bounding box center [143, 677] width 15 height 12
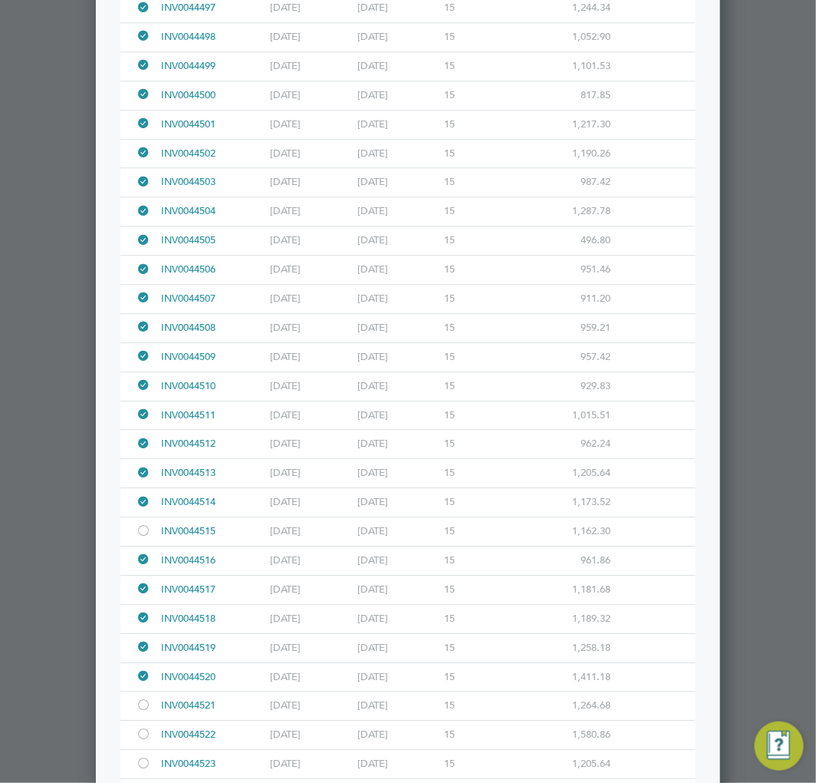
click at [140, 712] on div at bounding box center [143, 707] width 15 height 12
click at [142, 741] on div at bounding box center [143, 736] width 15 height 12
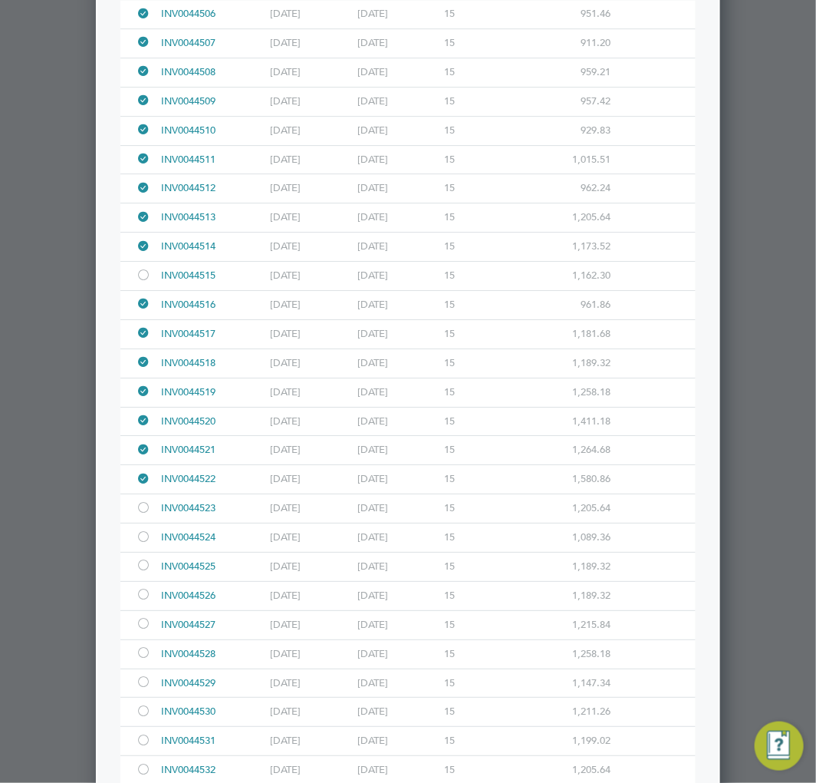
click at [144, 515] on div at bounding box center [143, 509] width 15 height 12
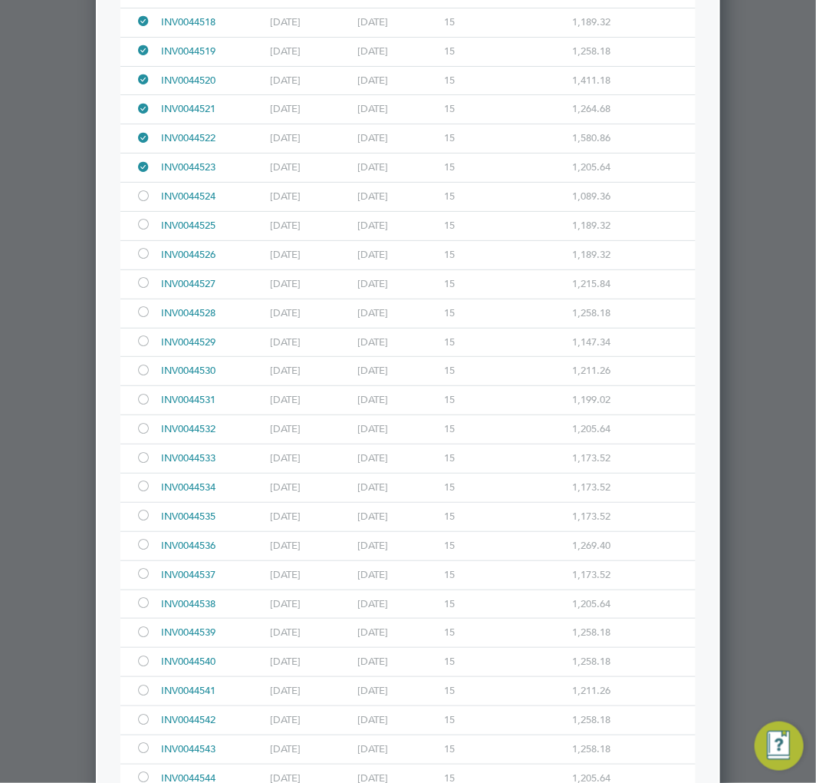
drag, startPoint x: 147, startPoint y: 205, endPoint x: 147, endPoint y: 219, distance: 13.8
click at [147, 203] on div at bounding box center [143, 198] width 15 height 12
click at [143, 232] on div at bounding box center [143, 226] width 15 height 12
click at [144, 261] on div at bounding box center [143, 255] width 15 height 12
click at [143, 290] on div at bounding box center [143, 285] width 15 height 12
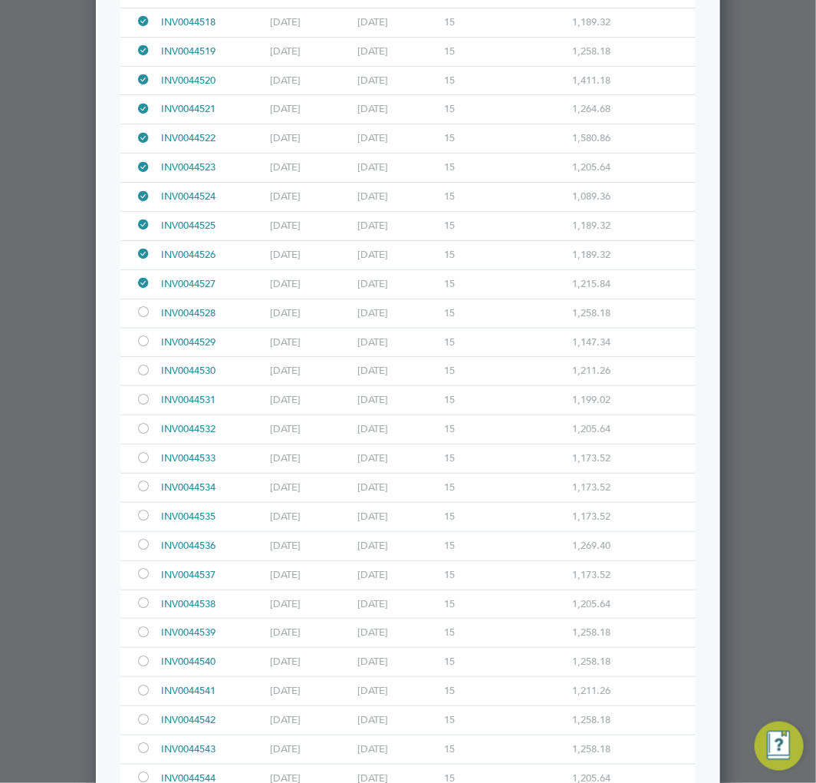
click at [143, 318] on div at bounding box center [143, 314] width 15 height 12
click at [147, 348] on div at bounding box center [143, 343] width 15 height 12
click at [144, 376] on div at bounding box center [143, 372] width 15 height 12
click at [143, 414] on div at bounding box center [146, 400] width 21 height 28
click at [140, 434] on div at bounding box center [143, 430] width 15 height 12
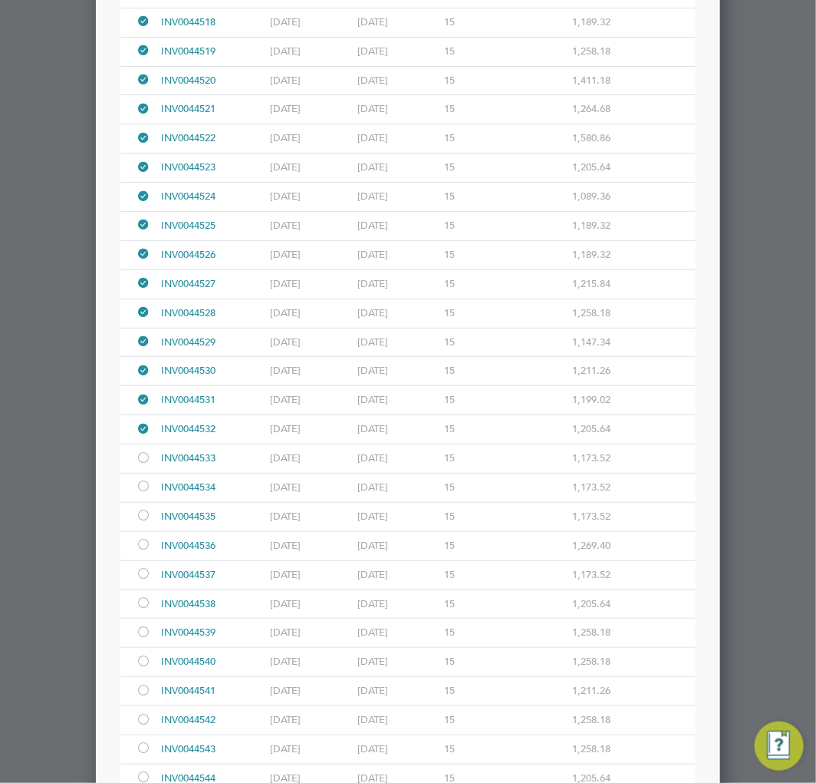
click at [137, 464] on div at bounding box center [143, 459] width 15 height 12
click at [142, 493] on div at bounding box center [143, 488] width 15 height 12
click at [142, 523] on div at bounding box center [143, 517] width 15 height 12
click at [140, 549] on div at bounding box center [143, 546] width 15 height 12
click at [144, 581] on div at bounding box center [143, 575] width 15 height 12
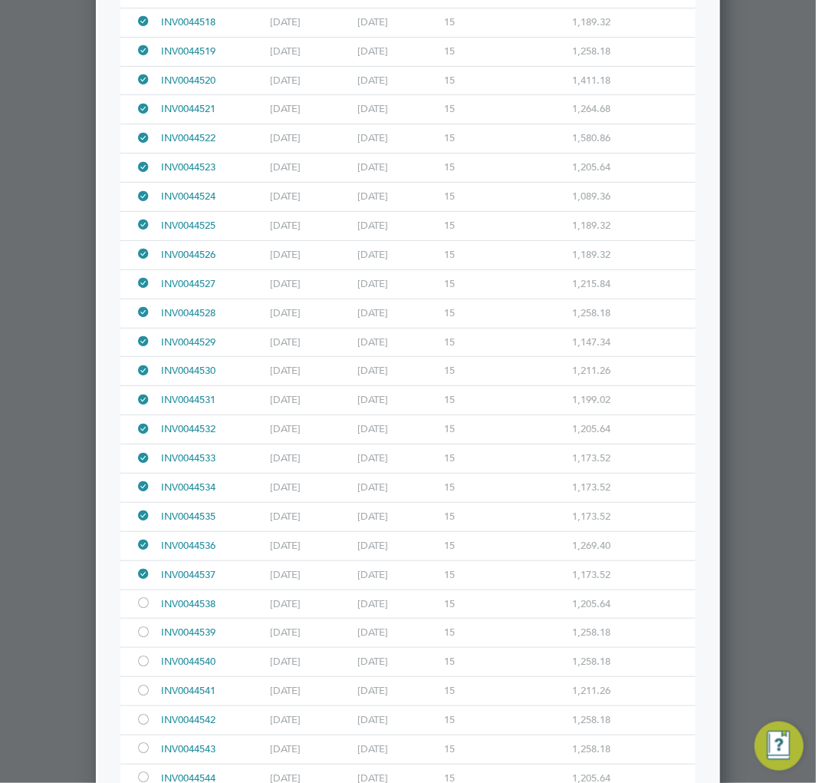
click at [144, 605] on div at bounding box center [143, 605] width 15 height 12
click at [144, 639] on div at bounding box center [143, 634] width 15 height 12
click at [139, 668] on div at bounding box center [143, 663] width 15 height 12
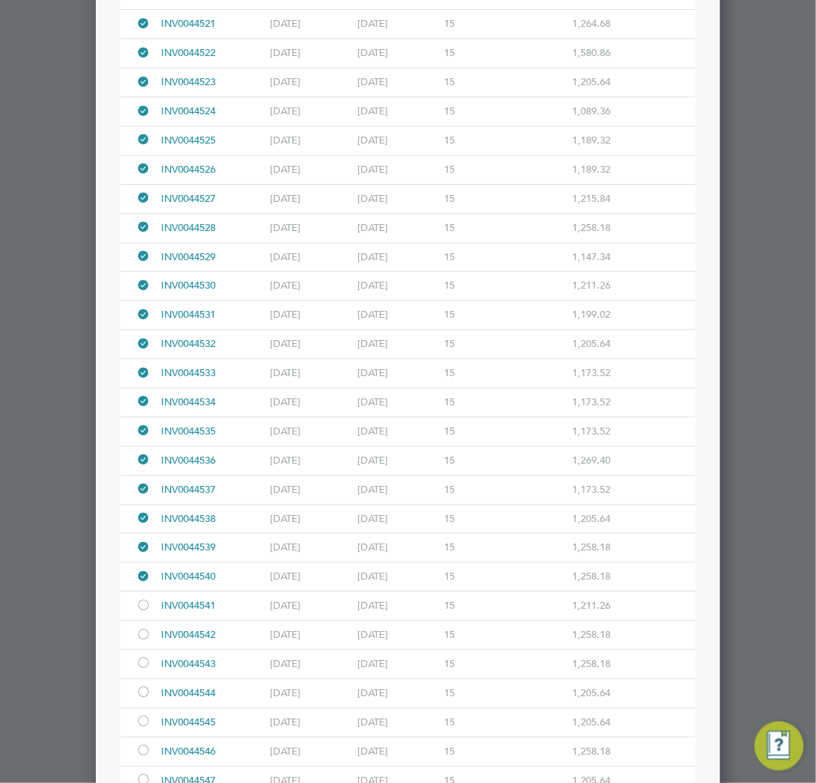
scroll to position [3922, 0]
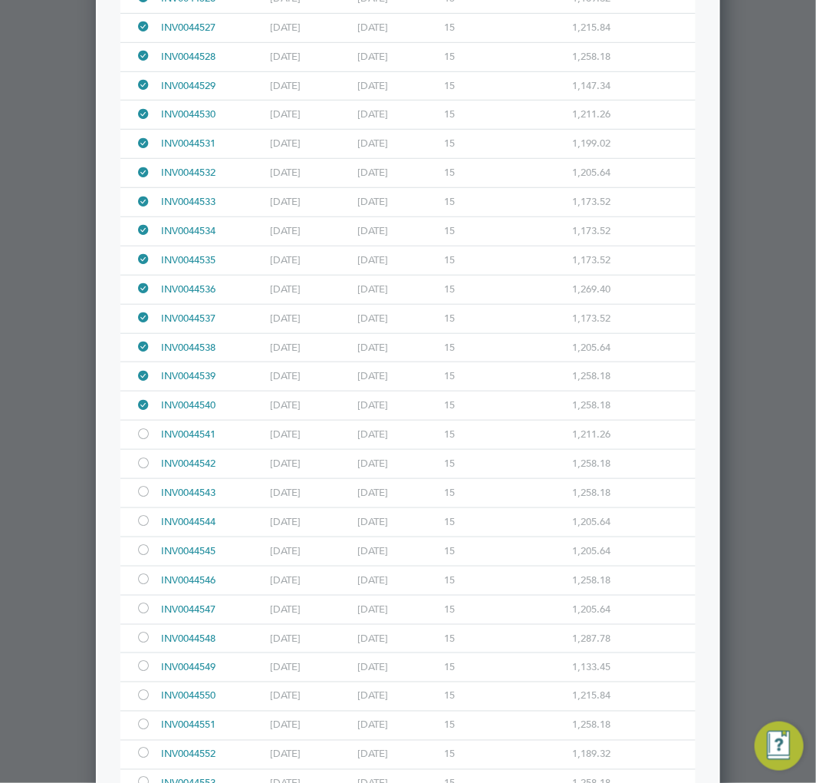
click at [147, 441] on div at bounding box center [143, 436] width 15 height 12
click at [146, 470] on div at bounding box center [143, 465] width 15 height 12
click at [139, 499] on div at bounding box center [143, 493] width 15 height 12
click at [140, 528] on div at bounding box center [143, 522] width 15 height 12
click at [143, 557] on div at bounding box center [143, 552] width 15 height 12
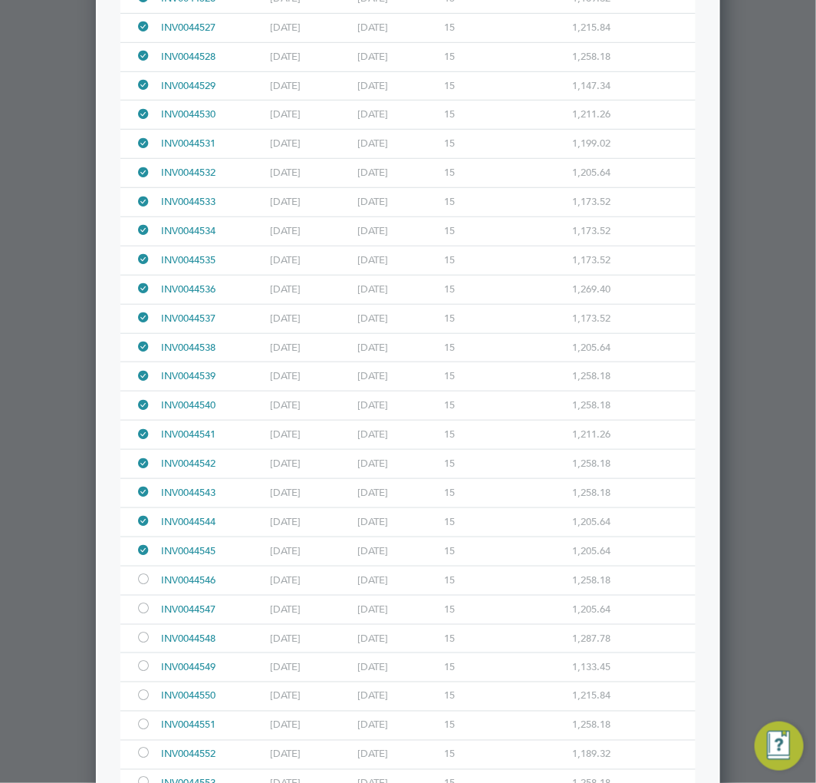
click at [146, 586] on div at bounding box center [143, 581] width 15 height 12
click at [146, 615] on div at bounding box center [143, 610] width 15 height 12
click at [146, 642] on div at bounding box center [143, 639] width 15 height 12
click at [148, 674] on div at bounding box center [143, 668] width 15 height 12
click at [144, 703] on div at bounding box center [143, 697] width 15 height 12
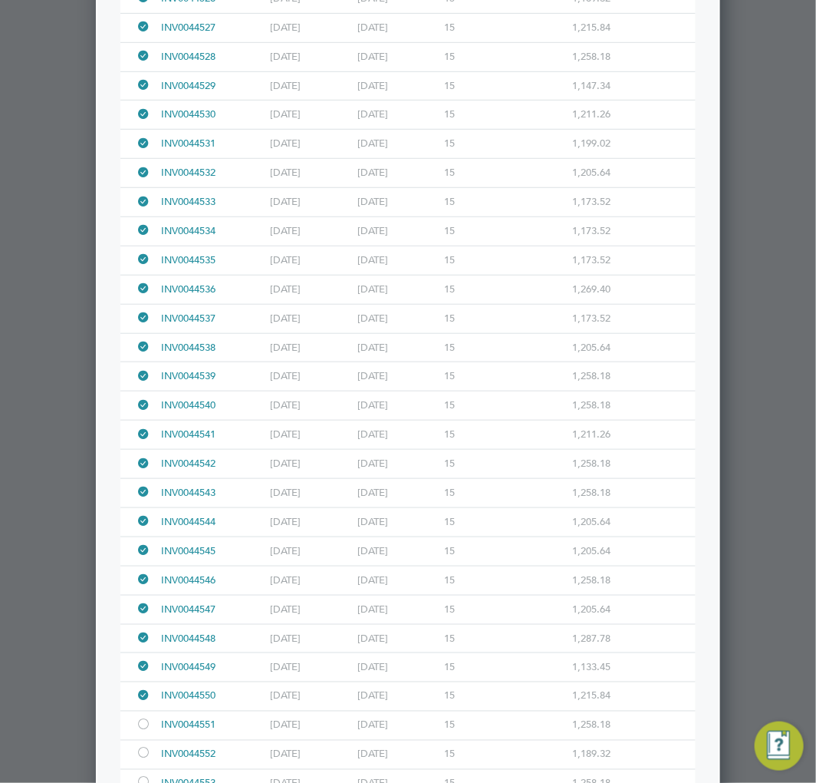
scroll to position [4348, 0]
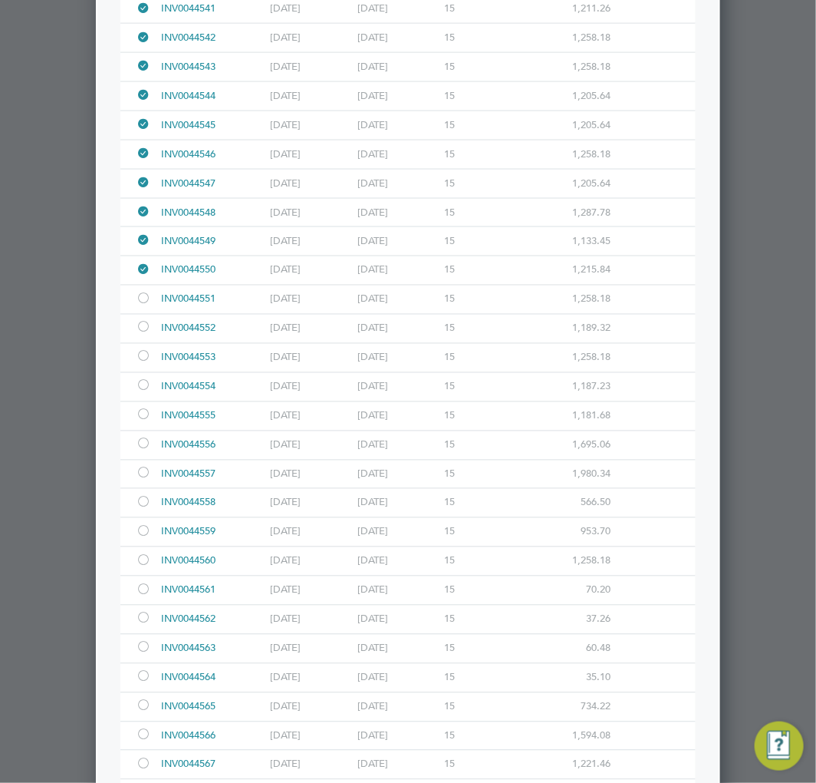
click at [138, 306] on div at bounding box center [143, 301] width 15 height 12
click at [140, 335] on div at bounding box center [143, 329] width 15 height 12
click at [146, 364] on div at bounding box center [143, 358] width 15 height 12
click at [143, 401] on div at bounding box center [146, 387] width 21 height 28
click at [137, 422] on div at bounding box center [143, 417] width 15 height 12
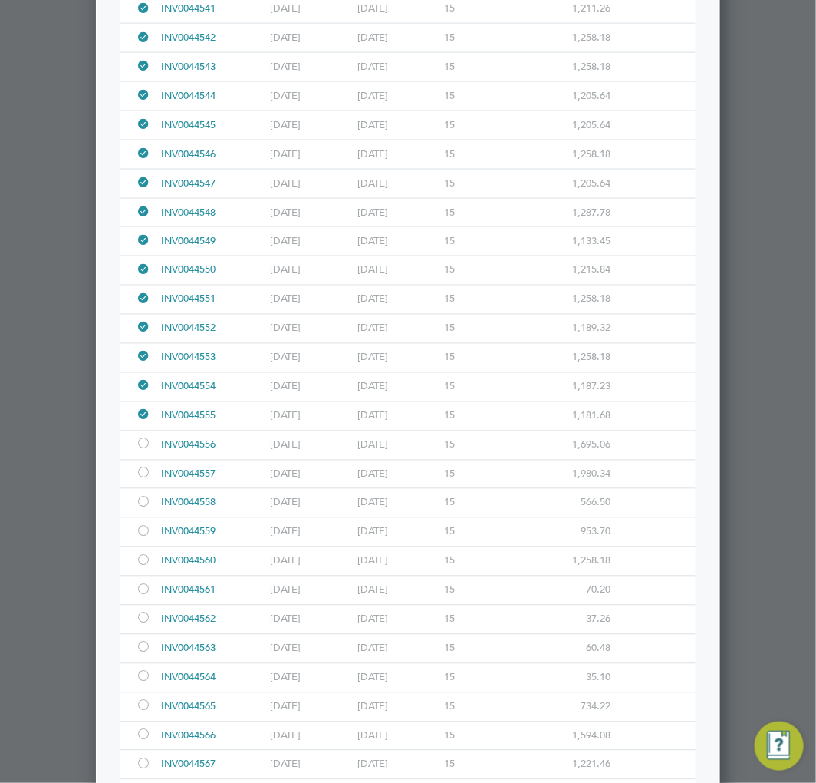
click at [144, 451] on div at bounding box center [143, 446] width 15 height 12
click at [147, 480] on div at bounding box center [143, 475] width 15 height 12
click at [144, 510] on div at bounding box center [143, 504] width 15 height 12
click at [146, 539] on div at bounding box center [143, 533] width 15 height 12
click at [143, 568] on div at bounding box center [143, 562] width 15 height 12
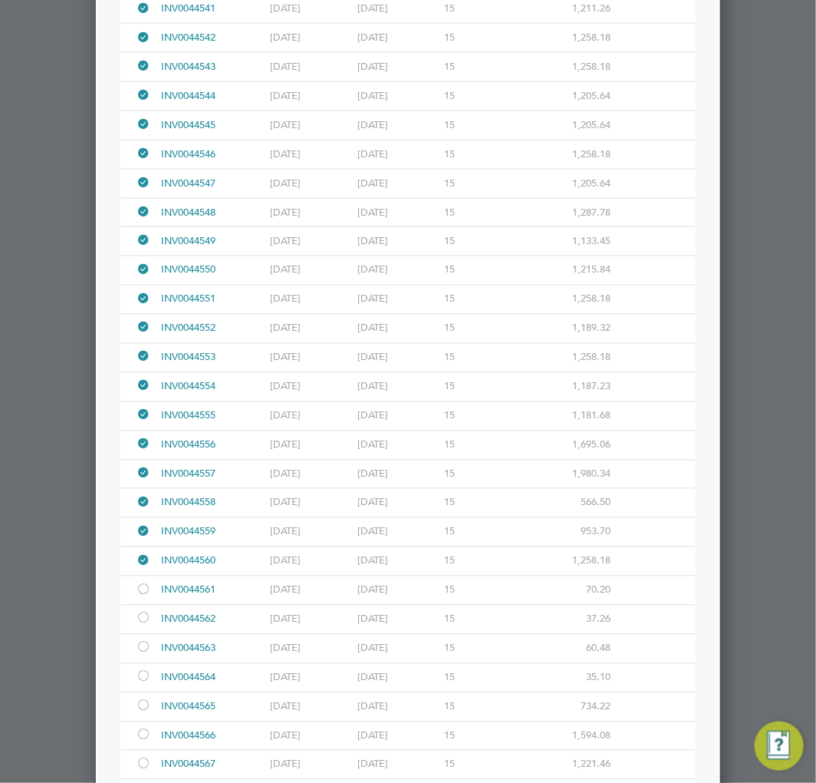
click at [143, 597] on div at bounding box center [143, 591] width 15 height 12
click at [141, 625] on div at bounding box center [143, 620] width 15 height 12
click at [143, 655] on div at bounding box center [143, 649] width 15 height 12
click at [143, 684] on div at bounding box center [143, 678] width 15 height 12
click at [143, 713] on div at bounding box center [143, 707] width 15 height 12
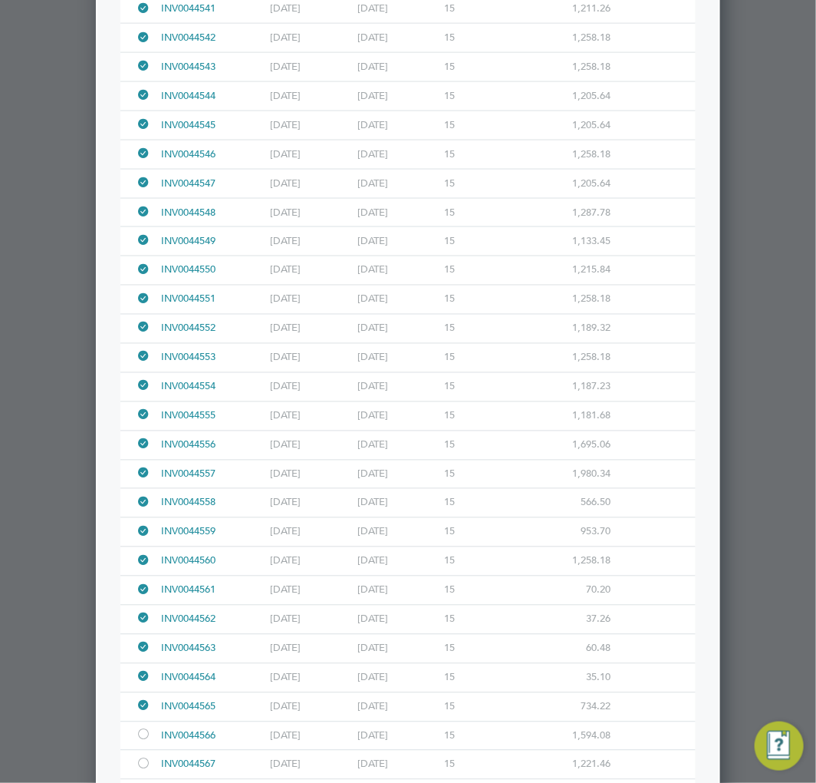
click at [74, 335] on div at bounding box center [408, 391] width 816 height 783
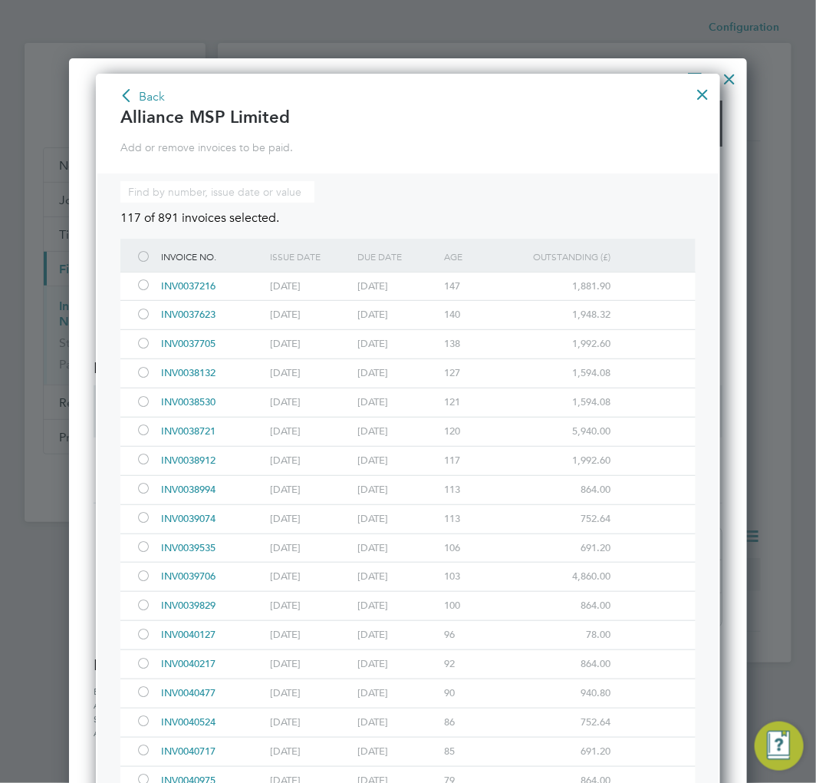
click at [147, 92] on button "Back" at bounding box center [142, 97] width 47 height 25
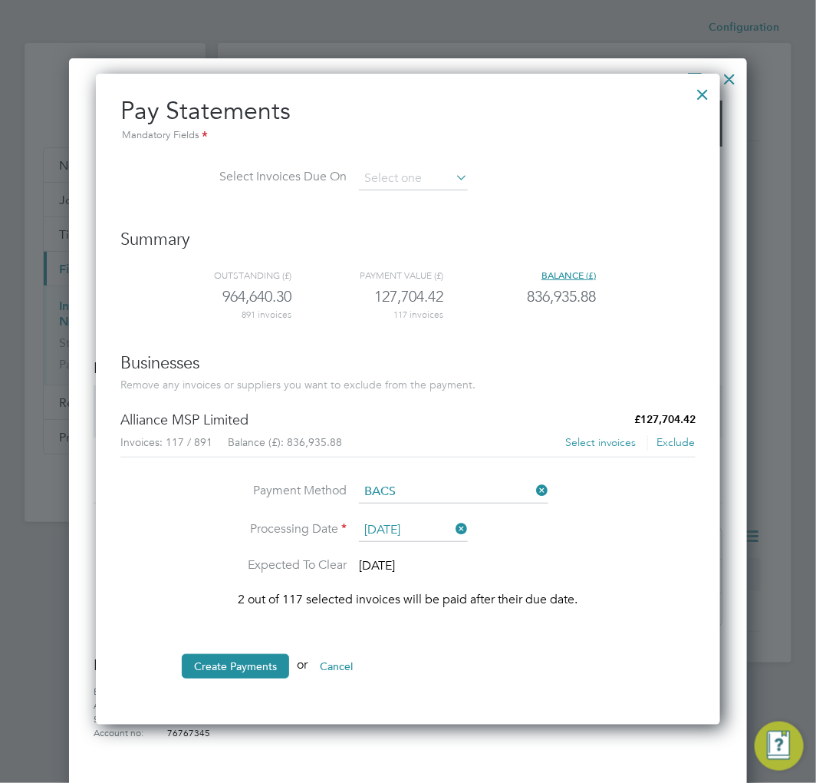
scroll to position [6, 8]
click at [596, 439] on button "Select invoices" at bounding box center [601, 442] width 72 height 15
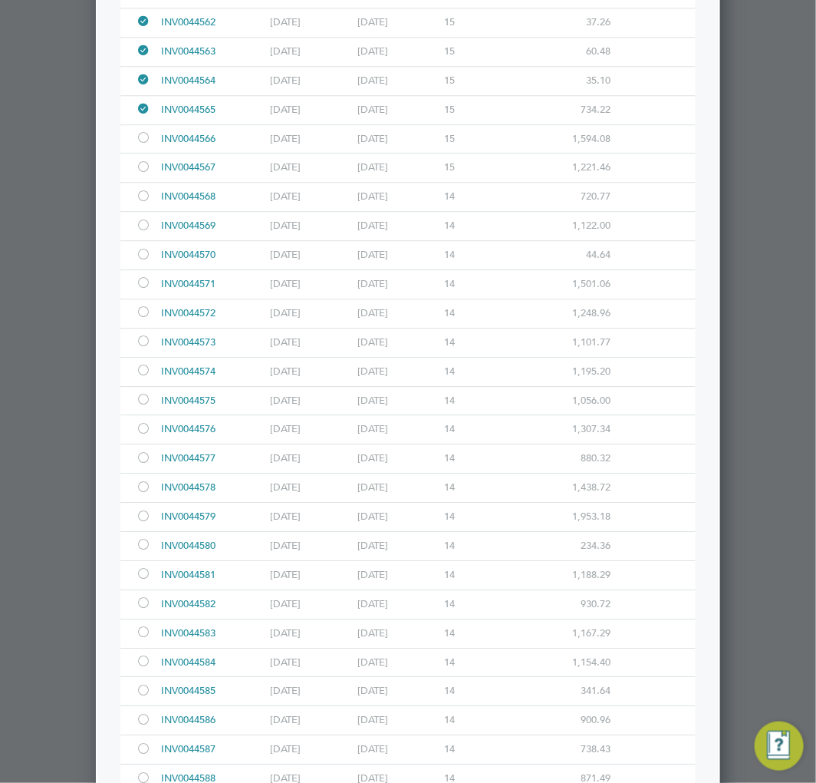
scroll to position [4774, 0]
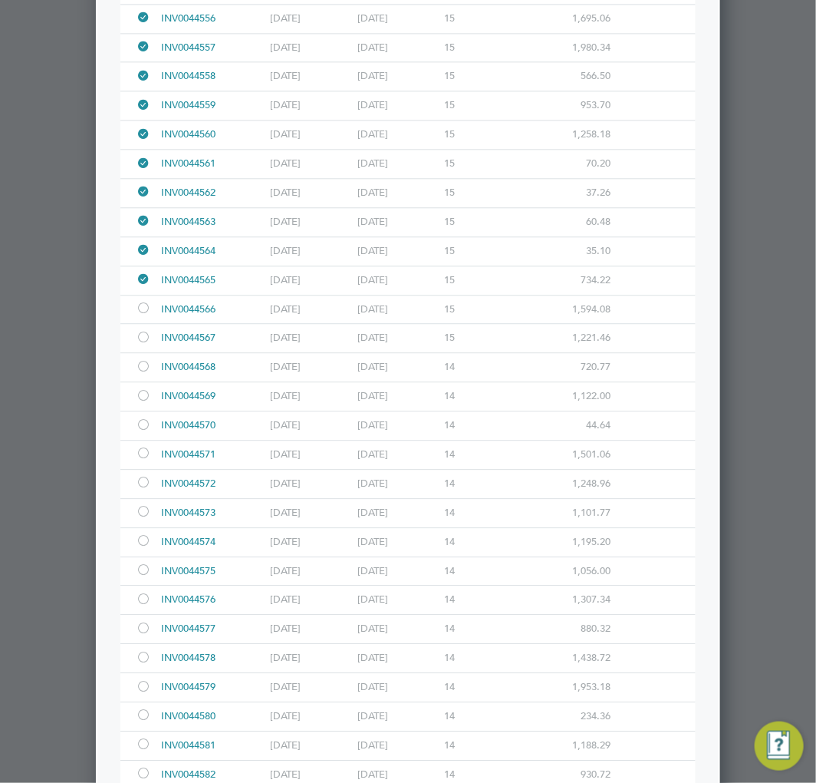
click at [143, 345] on div at bounding box center [143, 339] width 15 height 12
click at [150, 374] on div at bounding box center [143, 368] width 15 height 12
click at [140, 403] on div at bounding box center [143, 397] width 15 height 12
click at [143, 432] on div at bounding box center [143, 426] width 15 height 12
click at [143, 457] on div at bounding box center [146, 454] width 21 height 28
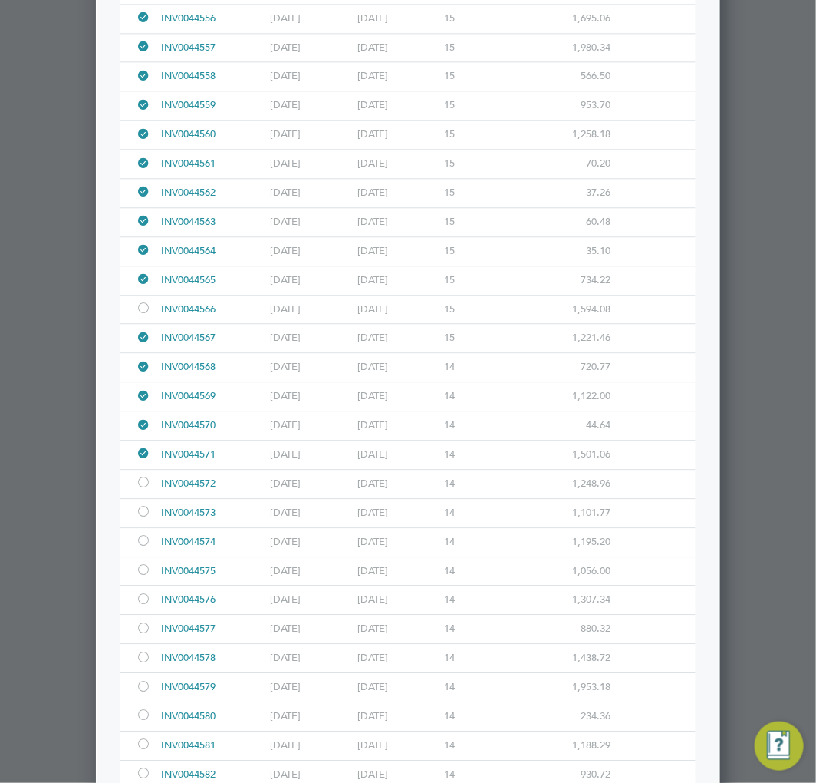
click at [143, 490] on div at bounding box center [143, 484] width 15 height 12
click at [148, 519] on div at bounding box center [143, 513] width 15 height 12
click at [144, 548] on div at bounding box center [143, 542] width 15 height 12
click at [143, 577] on div at bounding box center [143, 572] width 15 height 12
click at [143, 606] on div at bounding box center [143, 601] width 15 height 12
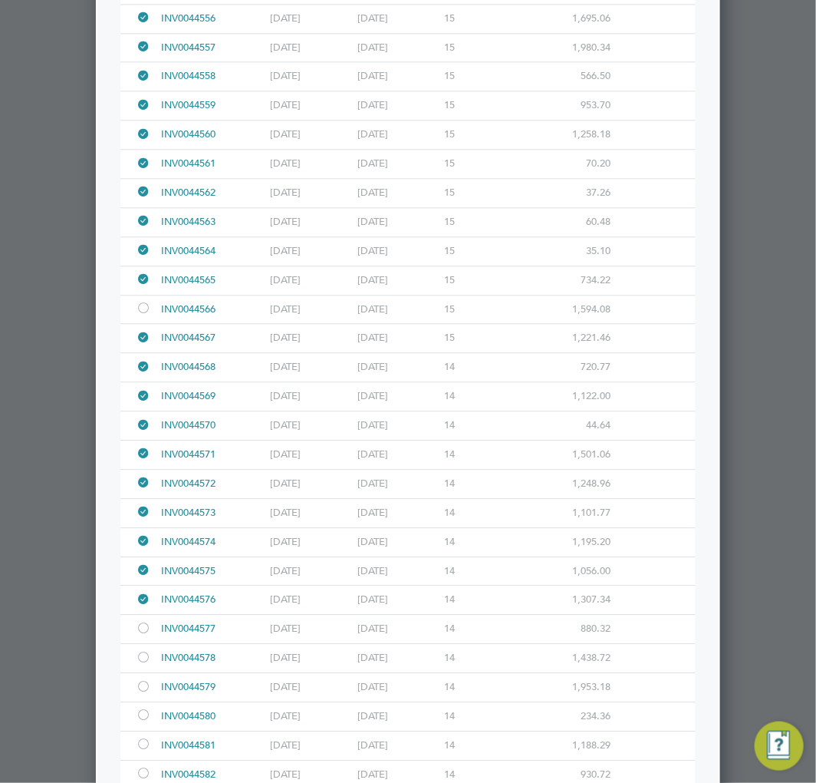
click at [141, 635] on div at bounding box center [143, 630] width 15 height 12
click at [147, 665] on div at bounding box center [143, 659] width 15 height 12
click at [141, 694] on div at bounding box center [143, 688] width 15 height 12
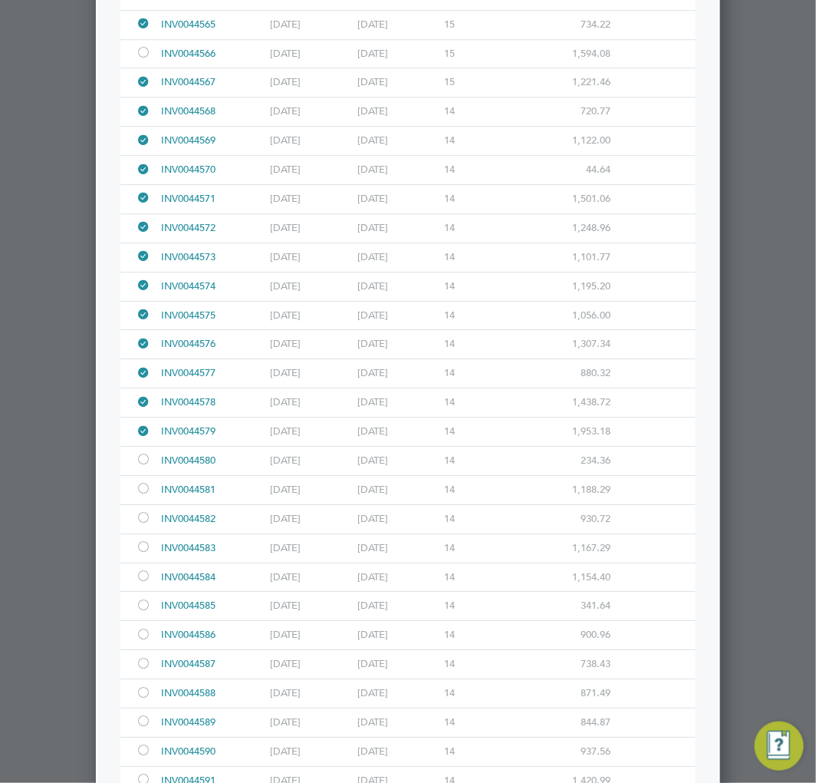
click at [144, 467] on div at bounding box center [143, 461] width 15 height 12
click at [146, 496] on div at bounding box center [143, 490] width 15 height 12
click at [147, 525] on div at bounding box center [143, 519] width 15 height 12
click at [147, 554] on div at bounding box center [143, 549] width 15 height 12
click at [146, 583] on div at bounding box center [143, 578] width 15 height 12
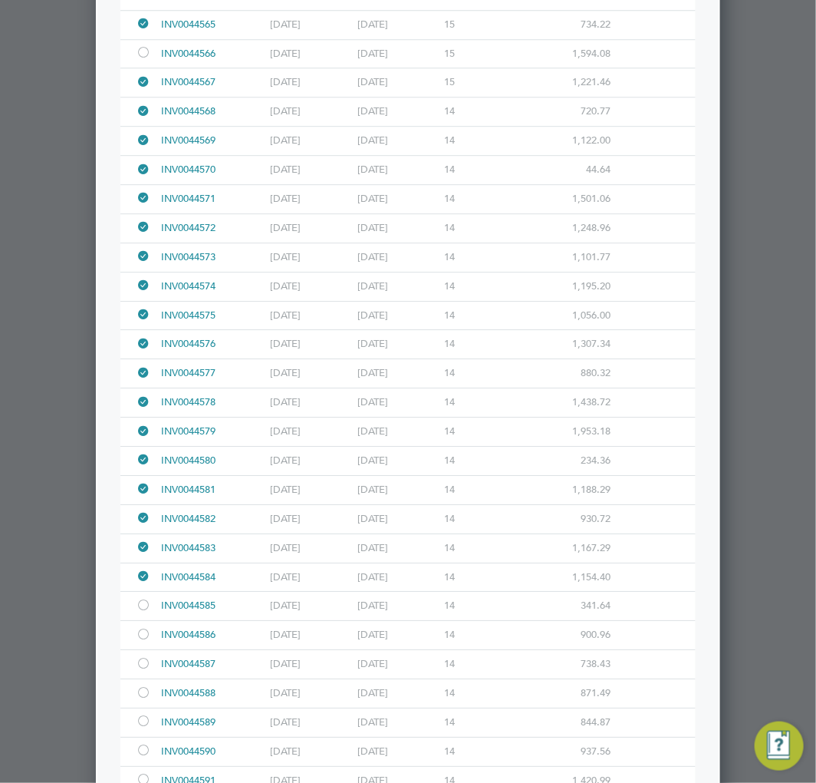
click at [146, 612] on div at bounding box center [143, 607] width 15 height 12
click at [143, 641] on div at bounding box center [143, 636] width 15 height 12
click at [143, 671] on div at bounding box center [143, 665] width 15 height 12
click at [143, 700] on div at bounding box center [143, 694] width 15 height 12
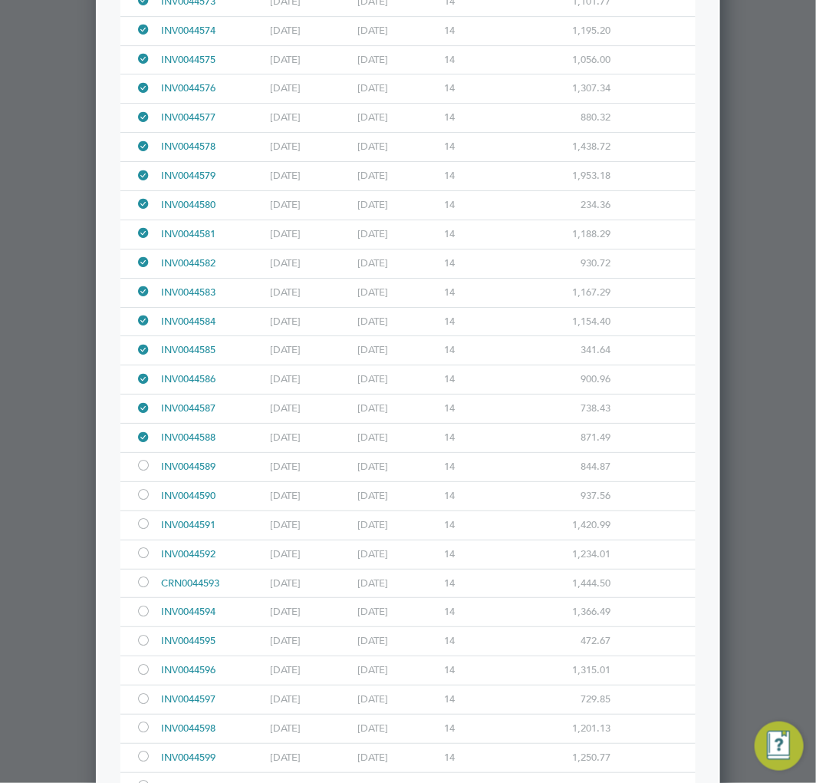
click at [141, 473] on div at bounding box center [143, 467] width 15 height 12
click at [142, 502] on div at bounding box center [143, 496] width 15 height 12
click at [147, 531] on div at bounding box center [143, 525] width 15 height 12
click at [141, 560] on div at bounding box center [143, 555] width 15 height 12
click at [143, 589] on div at bounding box center [143, 584] width 15 height 12
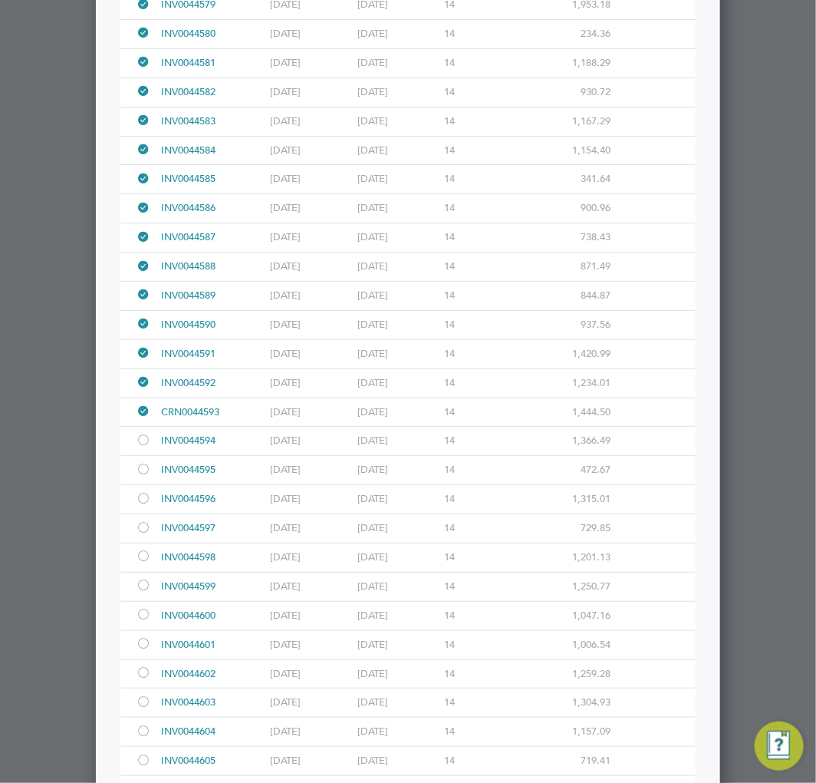
scroll to position [5797, 0]
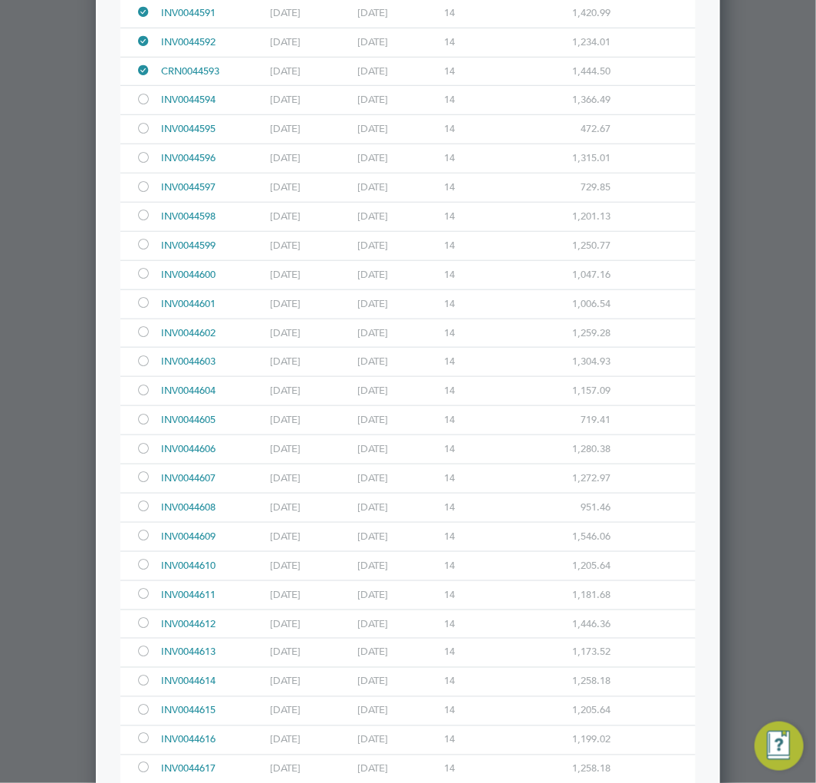
click at [149, 107] on div at bounding box center [143, 101] width 15 height 12
click at [144, 136] on div at bounding box center [143, 130] width 15 height 12
click at [146, 165] on div at bounding box center [143, 159] width 15 height 12
click at [137, 194] on div at bounding box center [143, 189] width 15 height 12
click at [137, 223] on div at bounding box center [143, 217] width 15 height 12
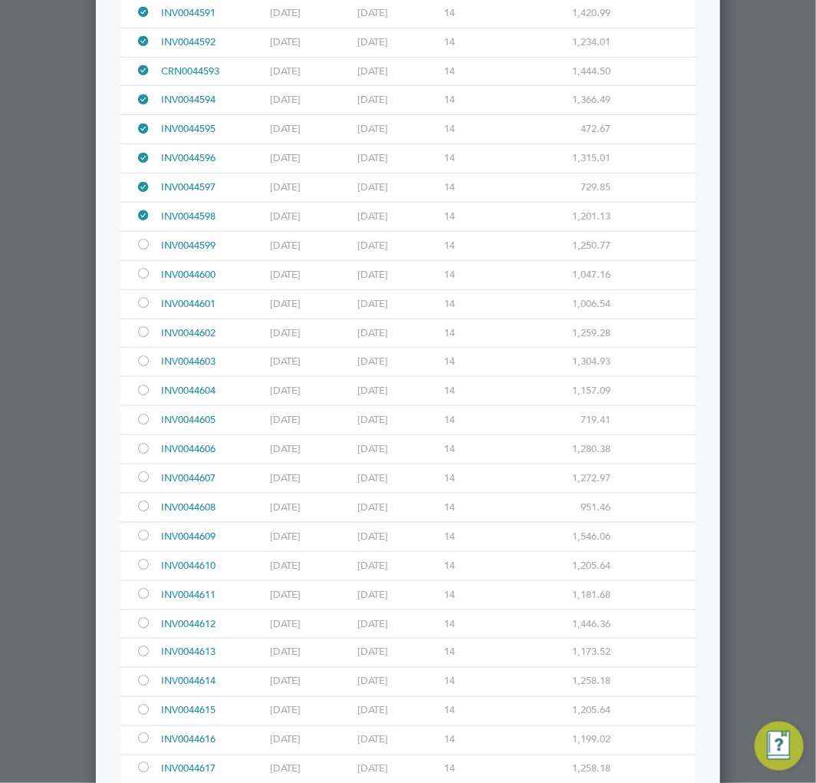
click at [143, 252] on div at bounding box center [143, 246] width 15 height 12
click at [146, 281] on div at bounding box center [143, 275] width 15 height 12
click at [146, 310] on div at bounding box center [143, 304] width 15 height 12
click at [144, 339] on div at bounding box center [143, 334] width 15 height 12
click at [144, 368] on div at bounding box center [143, 363] width 15 height 12
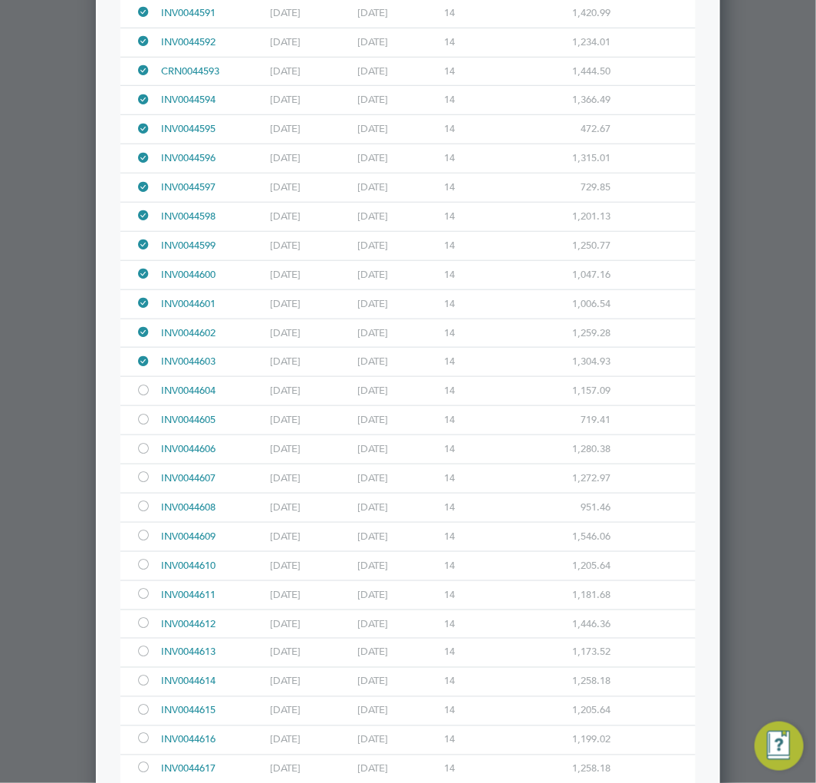
click at [142, 397] on div at bounding box center [143, 392] width 15 height 12
click at [140, 427] on div at bounding box center [143, 421] width 15 height 12
click at [143, 456] on div at bounding box center [143, 450] width 15 height 12
click at [142, 484] on div at bounding box center [143, 479] width 15 height 12
click at [143, 513] on div at bounding box center [143, 508] width 15 height 12
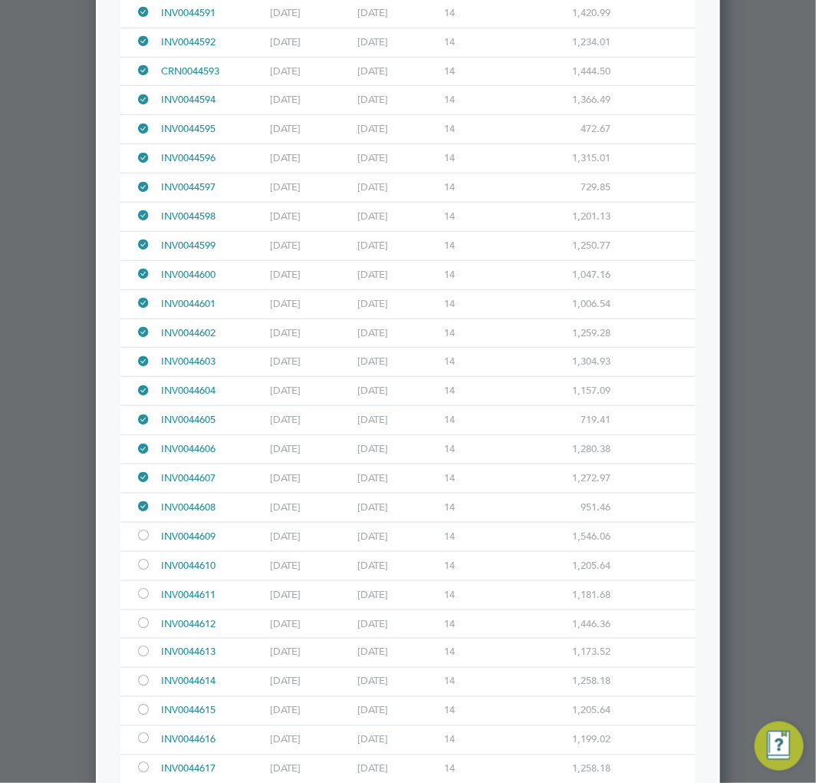
click at [143, 543] on div at bounding box center [143, 537] width 15 height 12
click at [143, 572] on div at bounding box center [143, 566] width 15 height 12
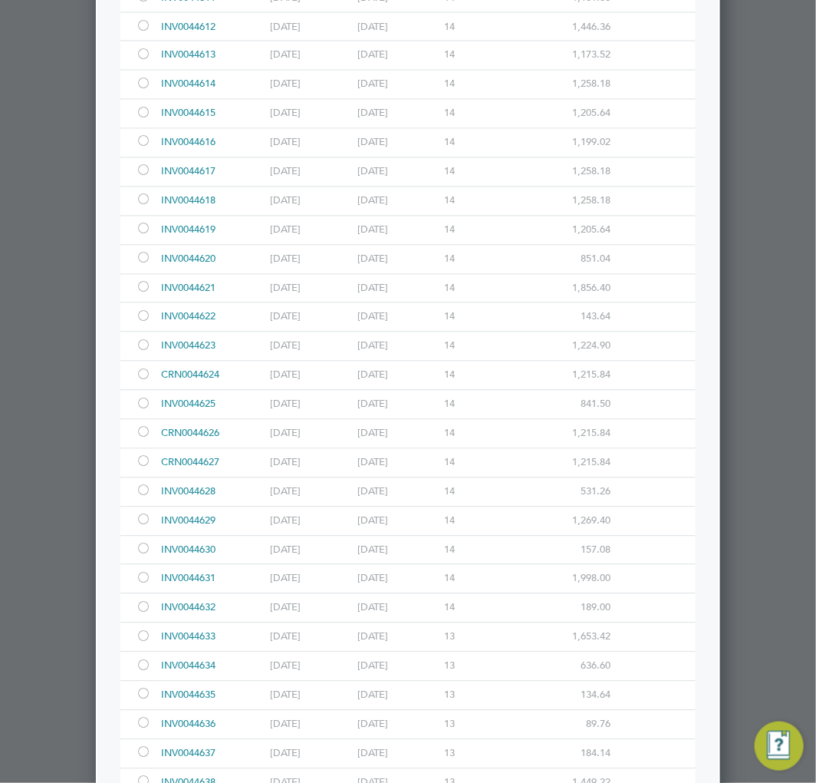
scroll to position [6309, 0]
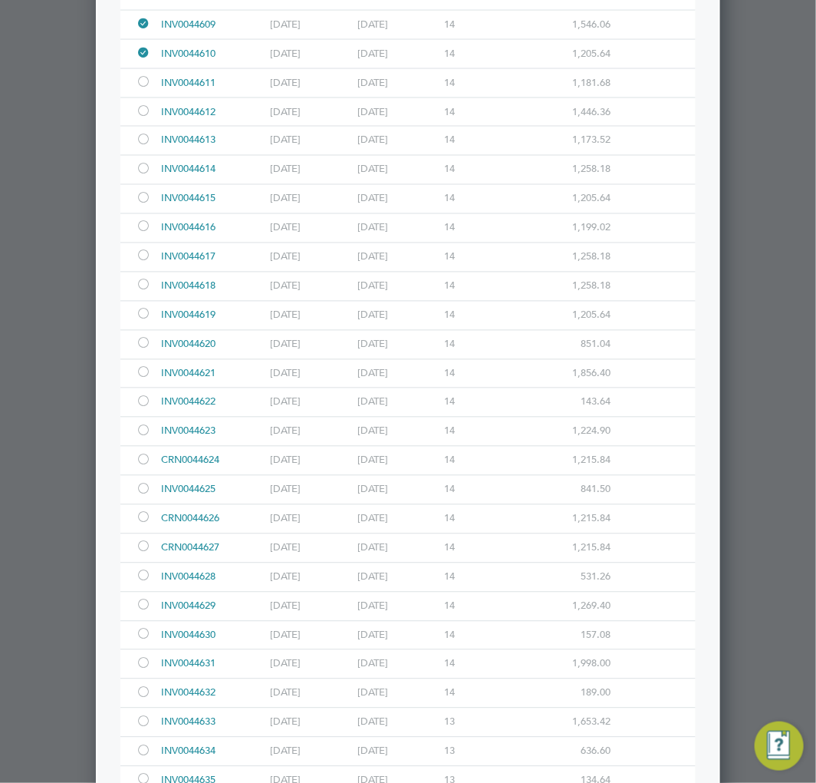
click at [147, 89] on div at bounding box center [143, 84] width 15 height 12
click at [147, 118] on div at bounding box center [143, 113] width 15 height 12
click at [146, 147] on div at bounding box center [143, 142] width 15 height 12
click at [146, 174] on div at bounding box center [146, 170] width 21 height 28
click at [146, 206] on div at bounding box center [143, 200] width 15 height 12
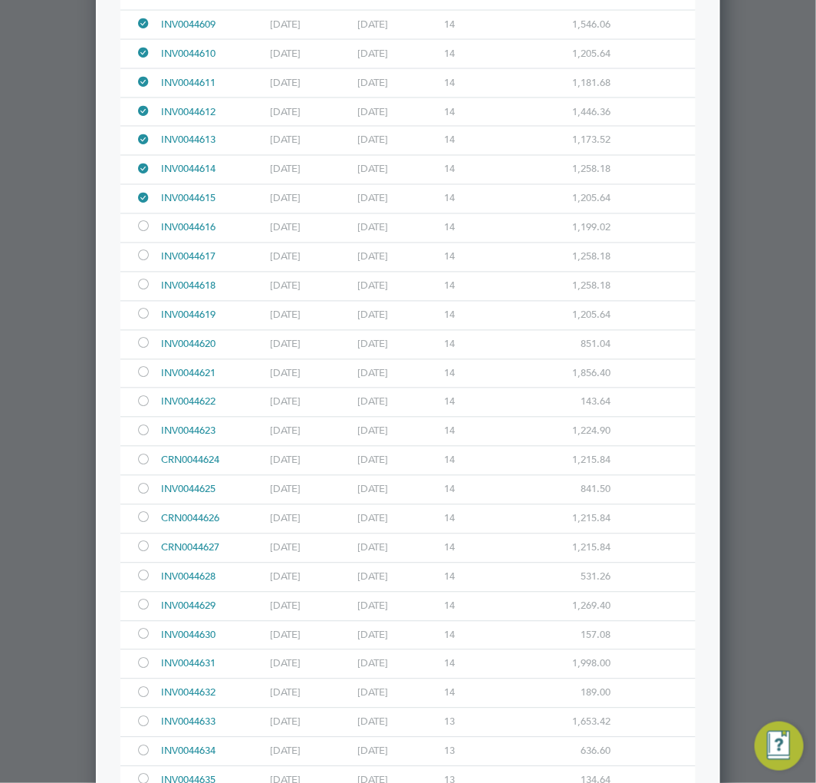
click at [150, 240] on div at bounding box center [146, 228] width 21 height 28
click at [149, 263] on div at bounding box center [143, 258] width 15 height 12
click at [148, 292] on div at bounding box center [143, 287] width 15 height 12
click at [143, 322] on div at bounding box center [143, 316] width 15 height 12
click at [147, 351] on div at bounding box center [143, 345] width 15 height 12
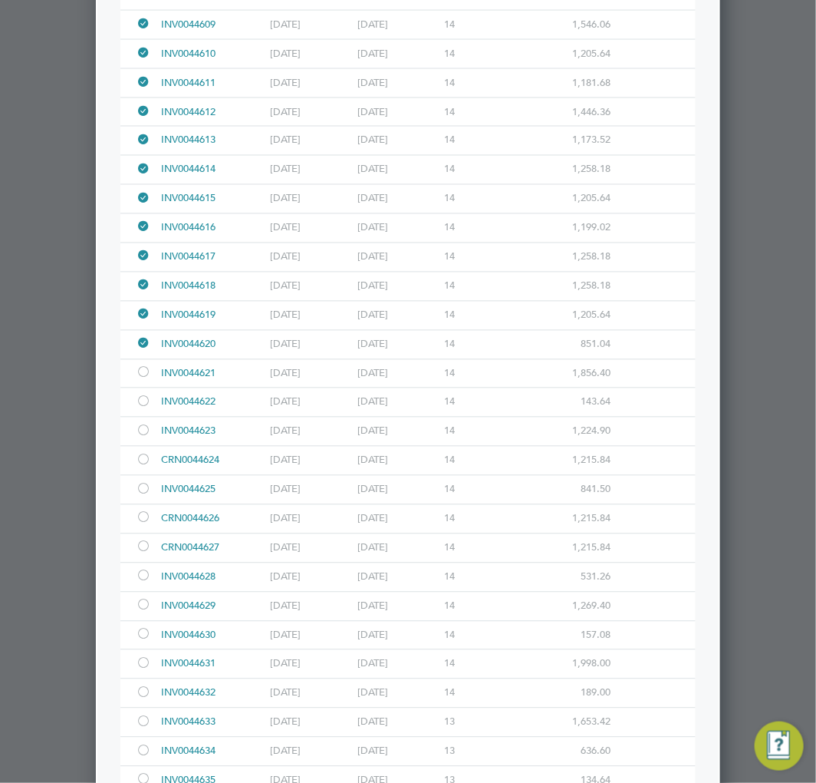
click at [147, 380] on div at bounding box center [143, 374] width 15 height 12
click at [144, 409] on div at bounding box center [143, 403] width 15 height 12
click at [142, 438] on div at bounding box center [143, 433] width 15 height 12
click at [142, 470] on div at bounding box center [146, 461] width 21 height 28
click at [144, 496] on div at bounding box center [143, 491] width 15 height 12
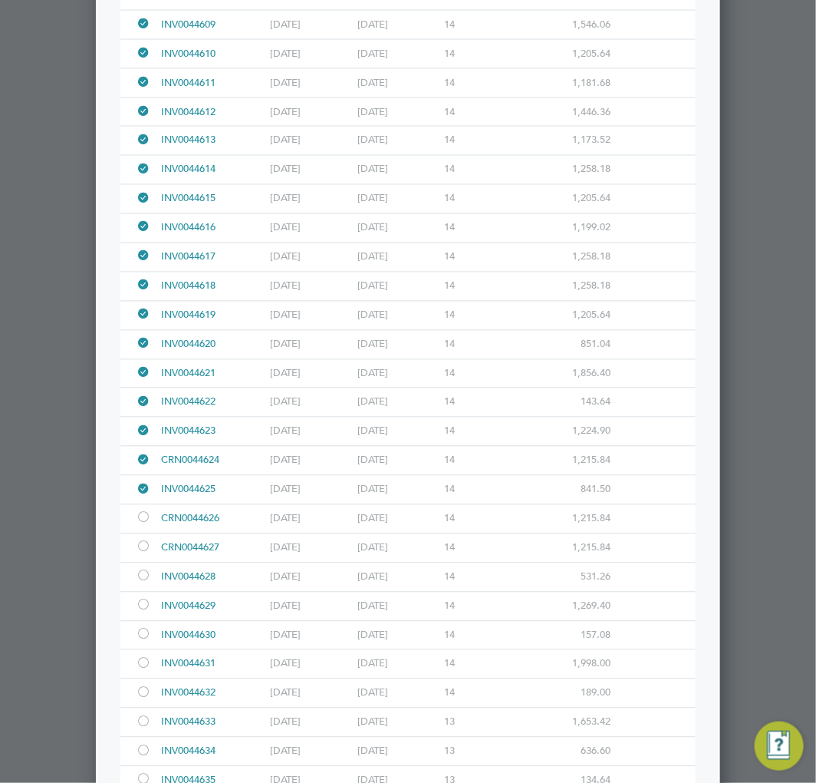
click at [144, 526] on div at bounding box center [146, 519] width 21 height 28
click at [144, 554] on div at bounding box center [143, 549] width 15 height 12
click at [138, 612] on div at bounding box center [143, 607] width 15 height 12
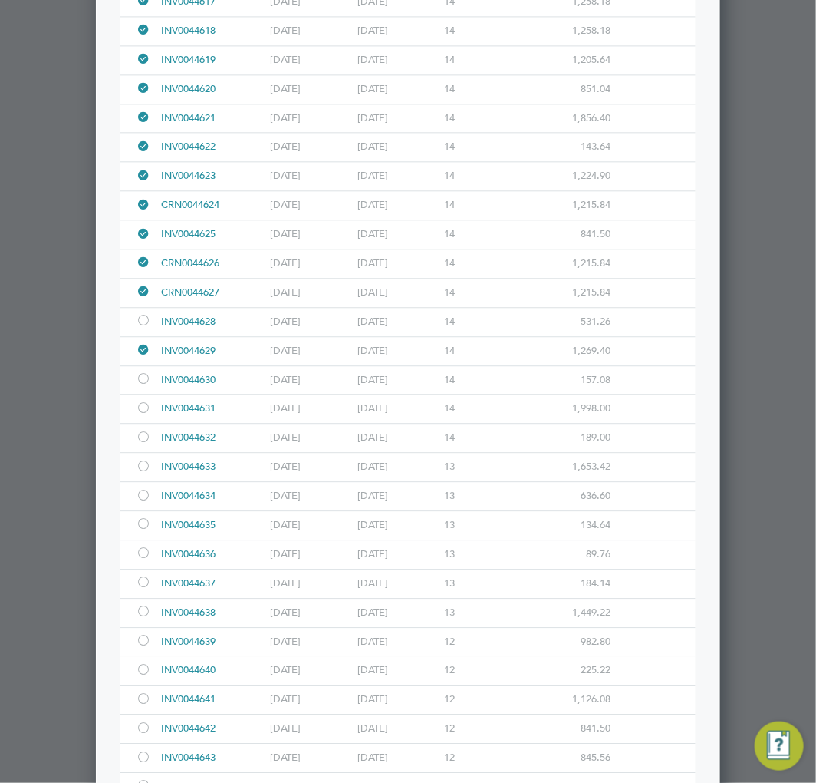
scroll to position [6650, 0]
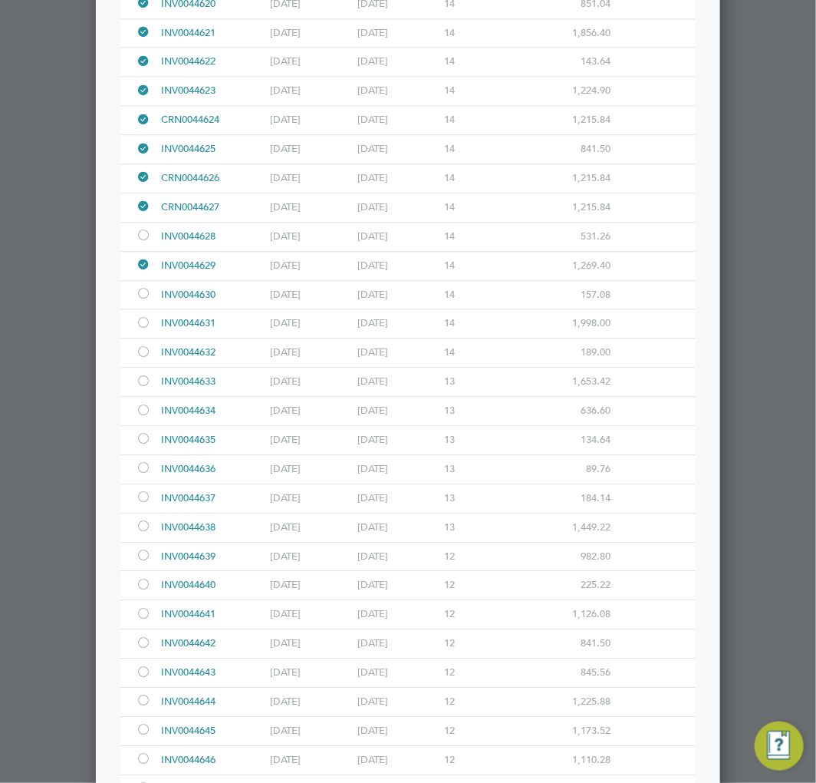
click at [139, 301] on div at bounding box center [143, 295] width 15 height 12
click at [141, 330] on div at bounding box center [143, 324] width 15 height 12
click at [141, 359] on div at bounding box center [143, 354] width 15 height 12
click at [143, 388] on div at bounding box center [143, 383] width 15 height 12
click at [142, 417] on div at bounding box center [143, 412] width 15 height 12
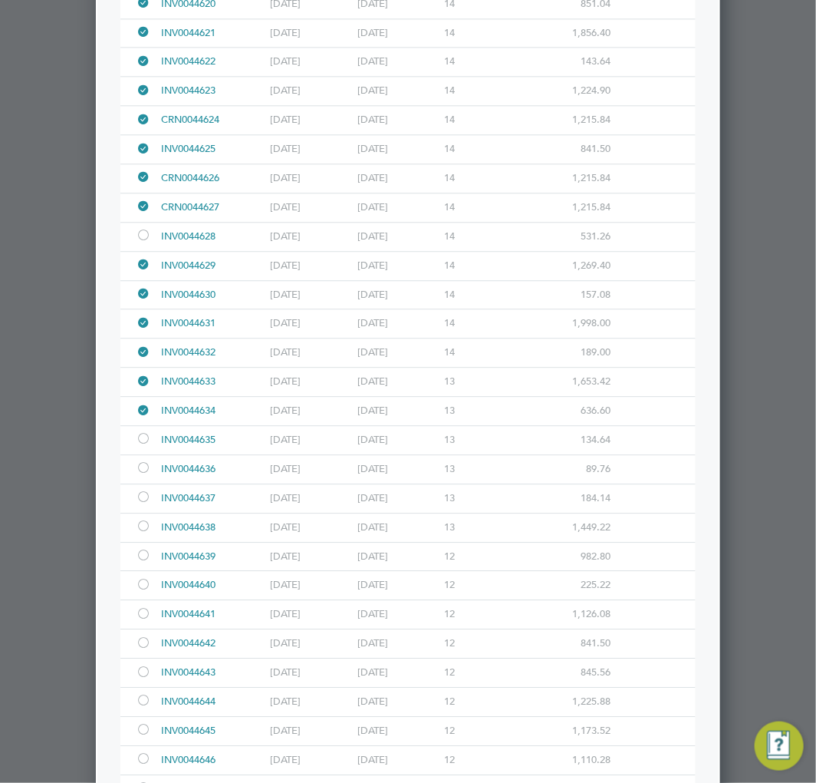
click at [142, 446] on div at bounding box center [143, 440] width 15 height 12
click at [144, 475] on div at bounding box center [143, 469] width 15 height 12
click at [144, 504] on div at bounding box center [143, 499] width 15 height 12
click at [144, 533] on div at bounding box center [143, 528] width 15 height 12
click at [144, 565] on div at bounding box center [146, 557] width 21 height 28
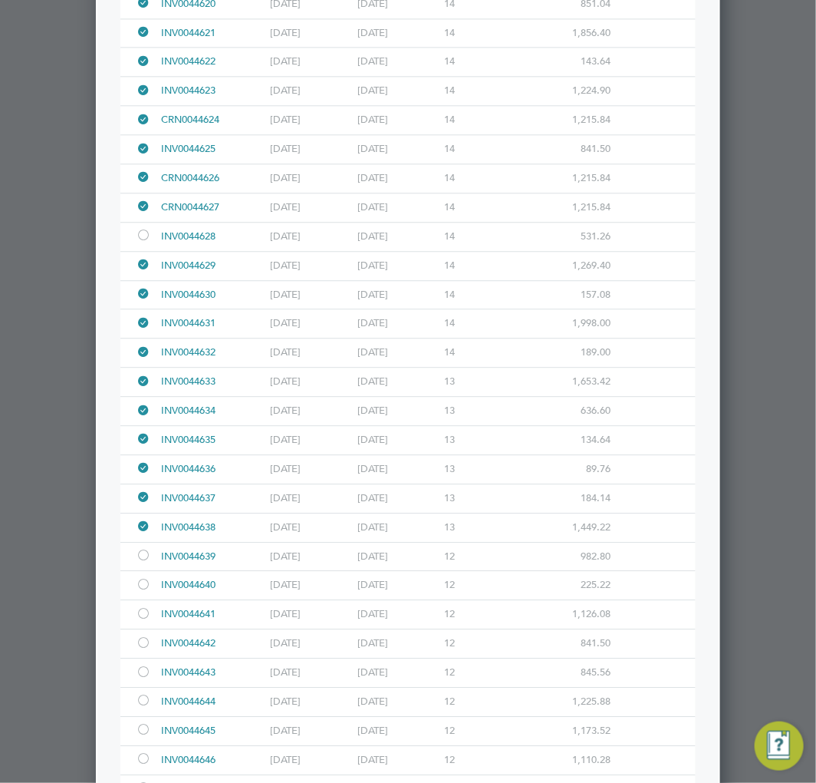
click at [144, 565] on div at bounding box center [146, 557] width 21 height 28
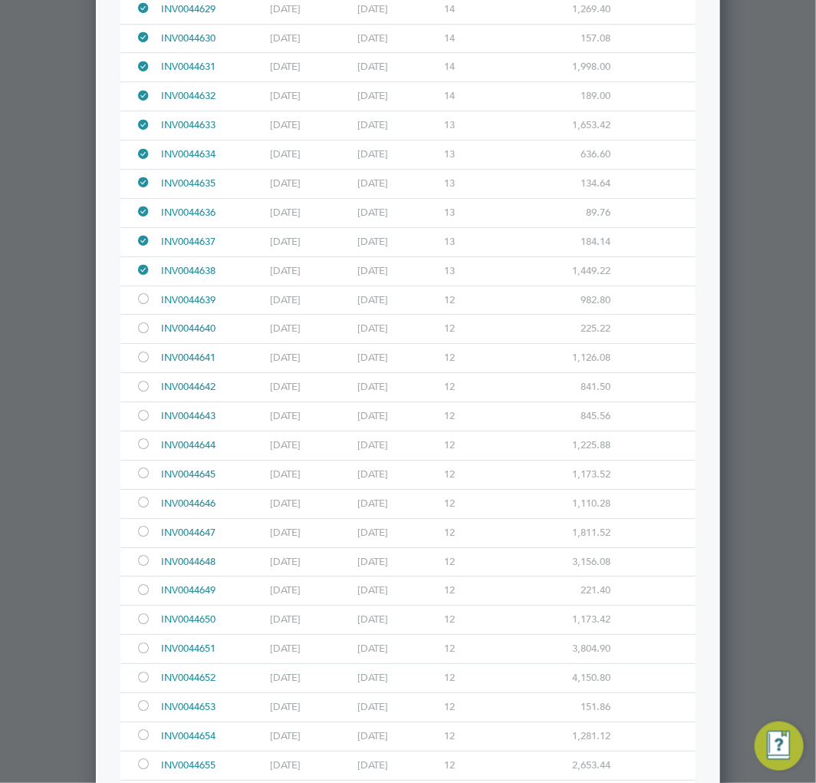
click at [141, 423] on div at bounding box center [143, 417] width 15 height 12
click at [140, 451] on div at bounding box center [143, 446] width 15 height 12
click at [137, 480] on div at bounding box center [143, 475] width 15 height 12
click at [140, 510] on div at bounding box center [143, 504] width 15 height 12
click at [144, 539] on div at bounding box center [143, 533] width 15 height 12
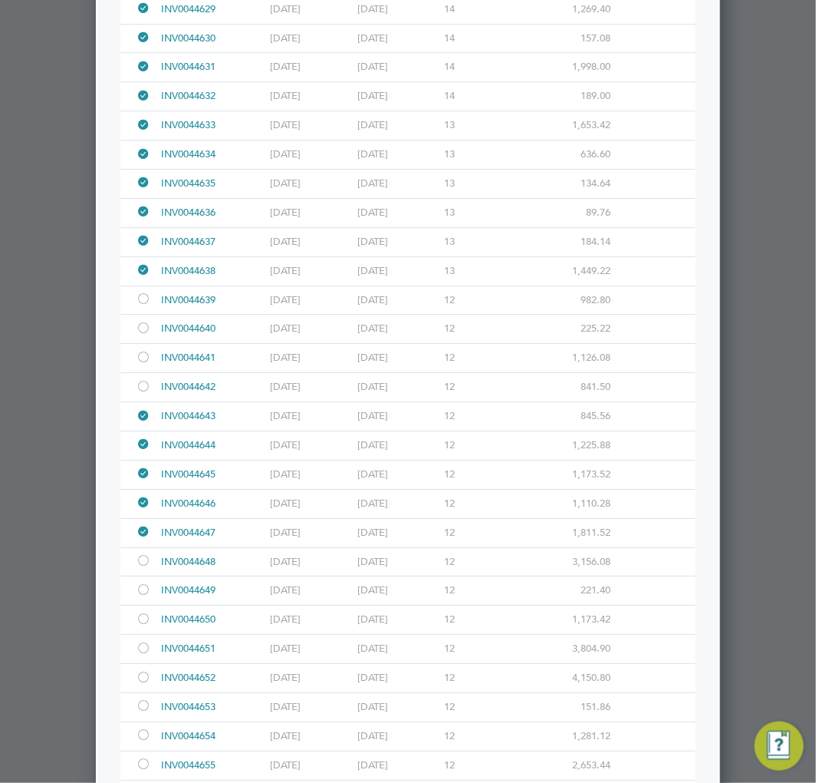
click at [146, 568] on div at bounding box center [143, 562] width 15 height 12
click at [144, 597] on div at bounding box center [143, 591] width 15 height 12
click at [146, 655] on div at bounding box center [143, 650] width 15 height 12
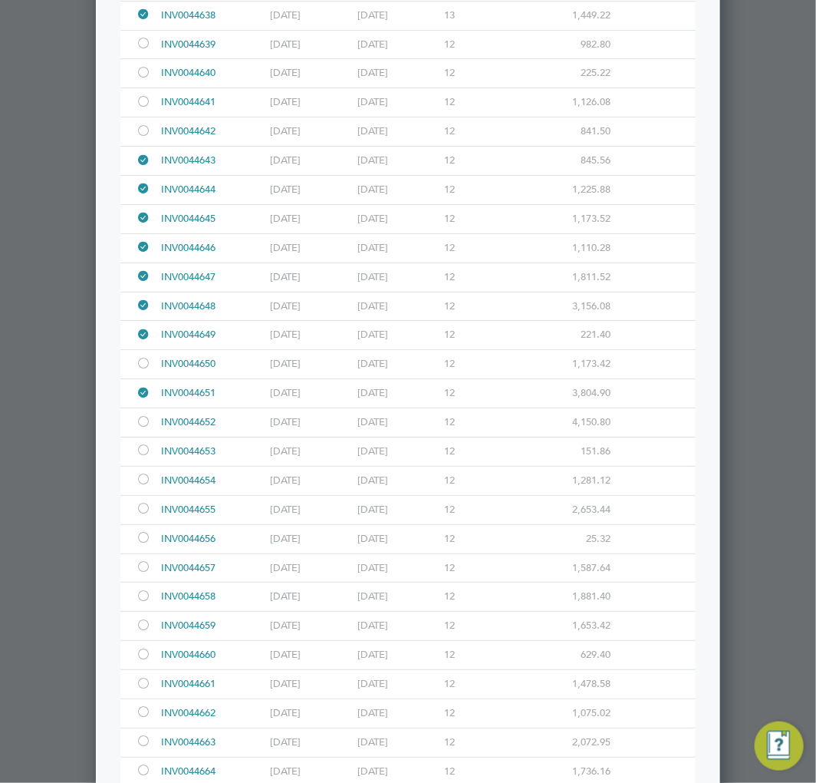
scroll to position [7332, 0]
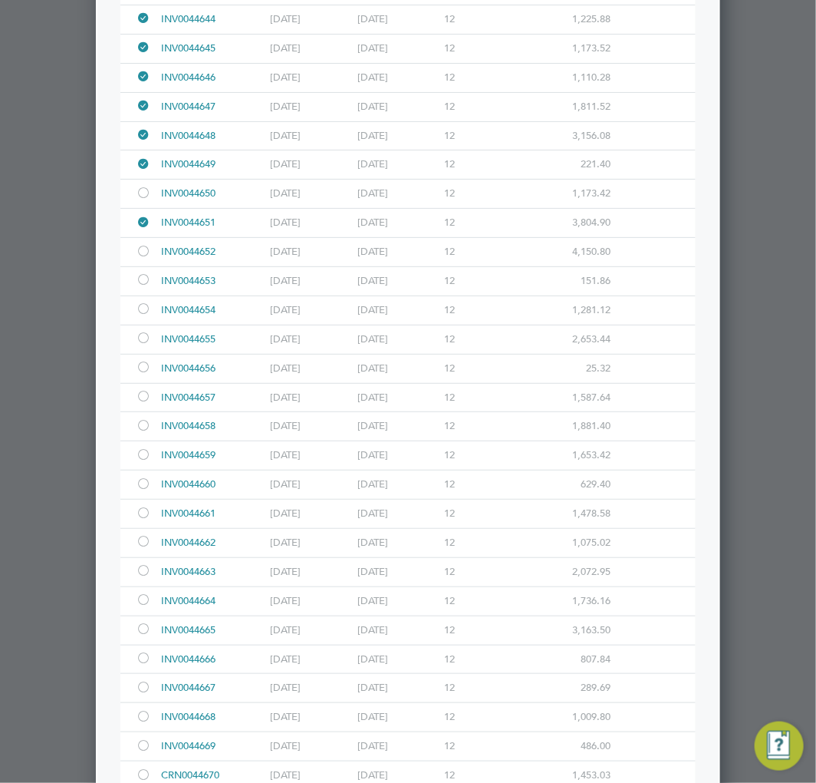
click at [140, 259] on div at bounding box center [143, 253] width 15 height 12
click at [141, 287] on div at bounding box center [143, 281] width 15 height 12
click at [139, 316] on div at bounding box center [143, 311] width 15 height 12
click at [142, 374] on div at bounding box center [143, 369] width 15 height 12
click at [142, 404] on div at bounding box center [143, 398] width 15 height 12
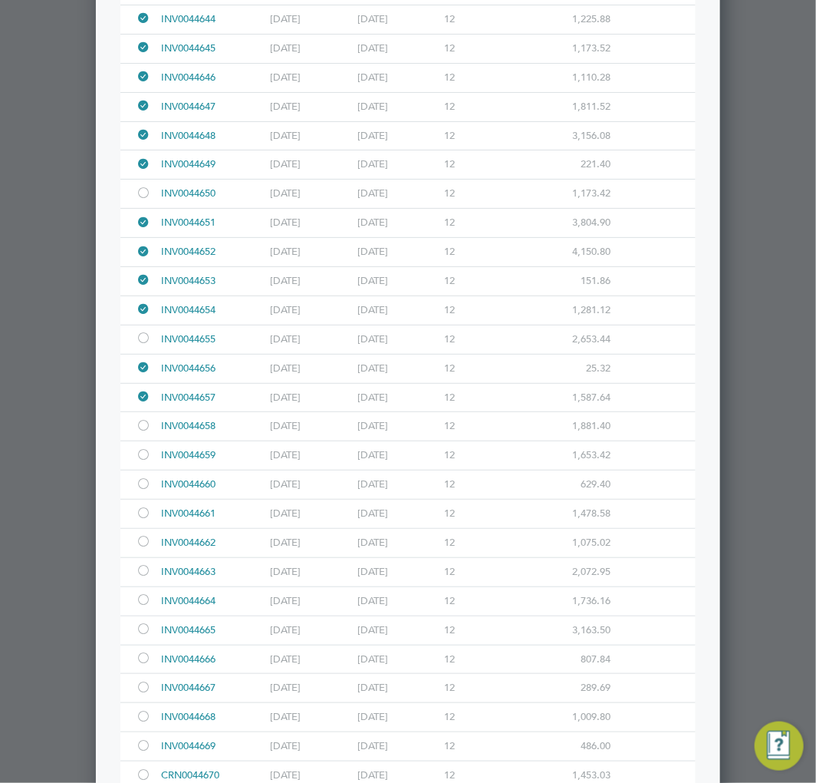
click at [140, 440] on div at bounding box center [146, 426] width 21 height 28
click at [140, 462] on div at bounding box center [143, 456] width 15 height 12
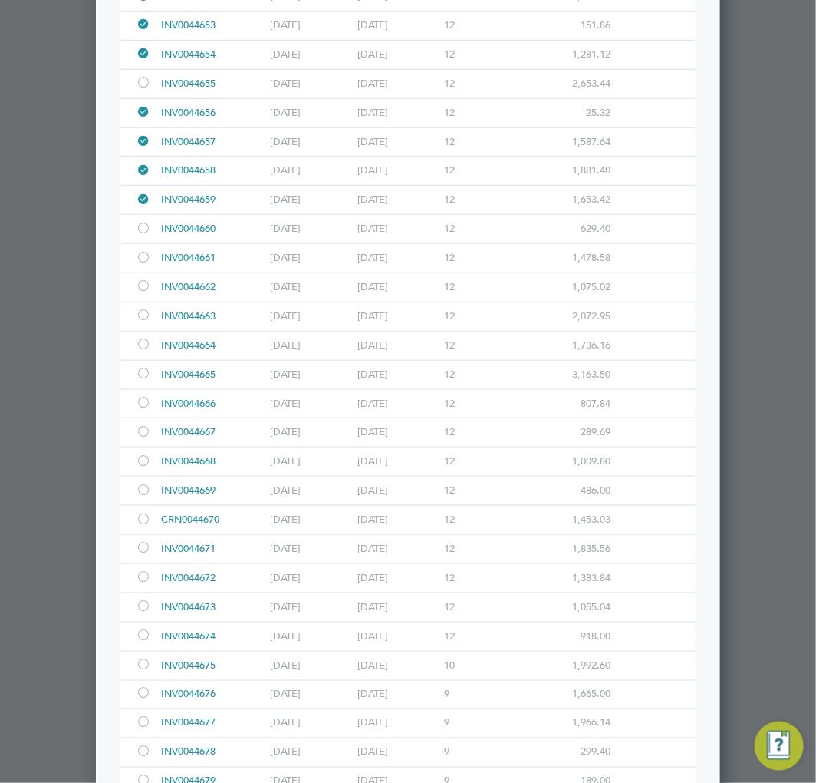
scroll to position [7759, 0]
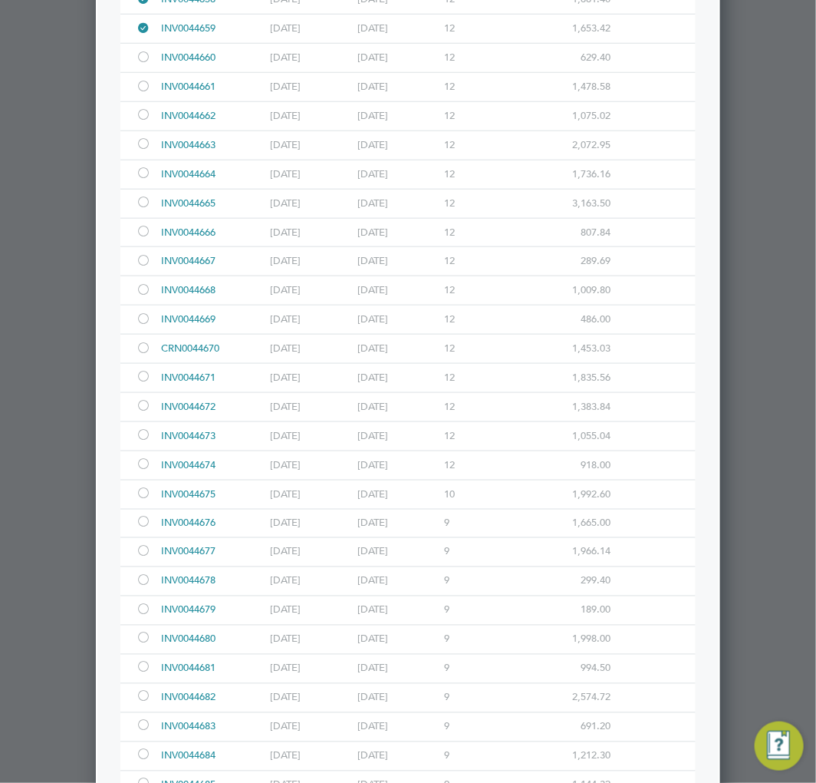
click at [143, 64] on div at bounding box center [143, 59] width 15 height 12
click at [147, 94] on div at bounding box center [143, 88] width 15 height 12
click at [144, 122] on div at bounding box center [143, 116] width 15 height 12
click at [143, 180] on div at bounding box center [143, 175] width 15 height 12
click at [147, 209] on div at bounding box center [143, 204] width 15 height 12
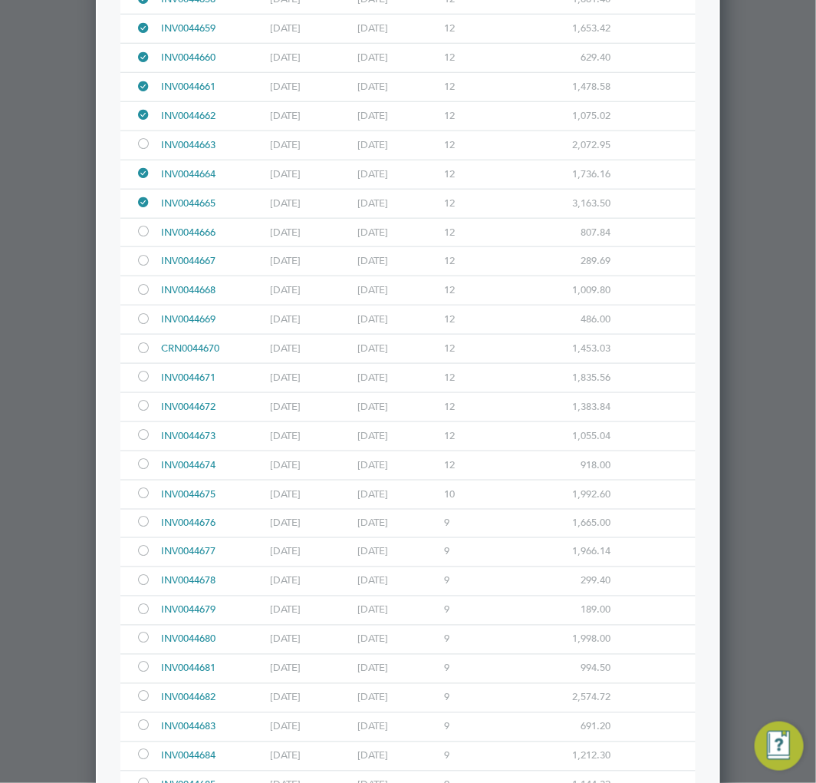
click at [147, 239] on div at bounding box center [143, 233] width 15 height 12
click at [144, 297] on div at bounding box center [143, 291] width 15 height 12
click at [146, 326] on div at bounding box center [143, 321] width 15 height 12
click at [140, 355] on div at bounding box center [143, 350] width 15 height 12
click at [136, 389] on div at bounding box center [146, 378] width 21 height 28
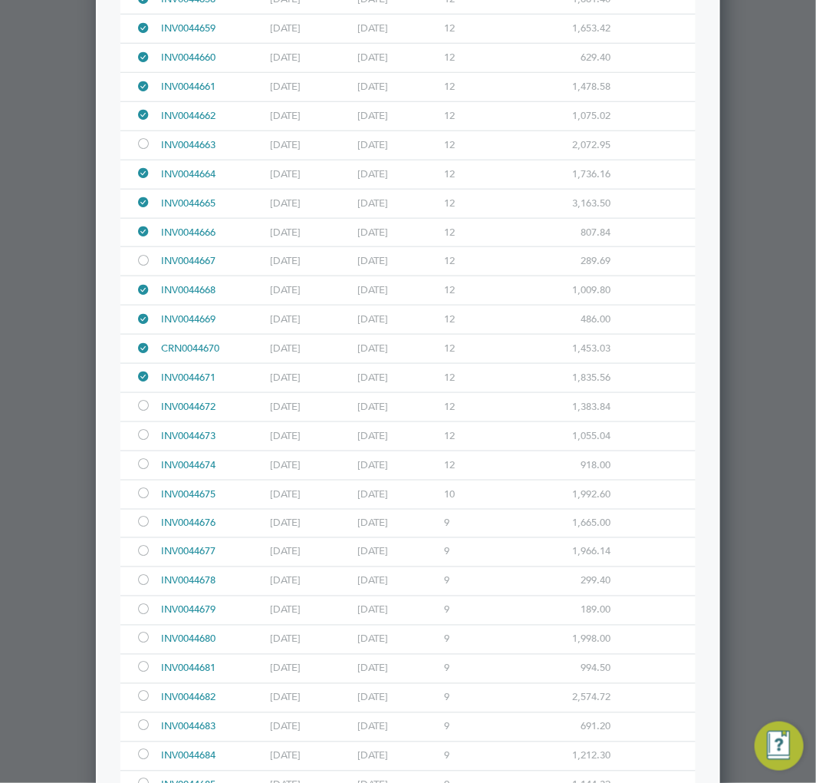
click at [146, 442] on div at bounding box center [143, 436] width 15 height 12
click at [147, 471] on div at bounding box center [143, 466] width 15 height 12
click at [142, 529] on div at bounding box center [143, 524] width 15 height 12
click at [147, 559] on div at bounding box center [143, 553] width 15 height 12
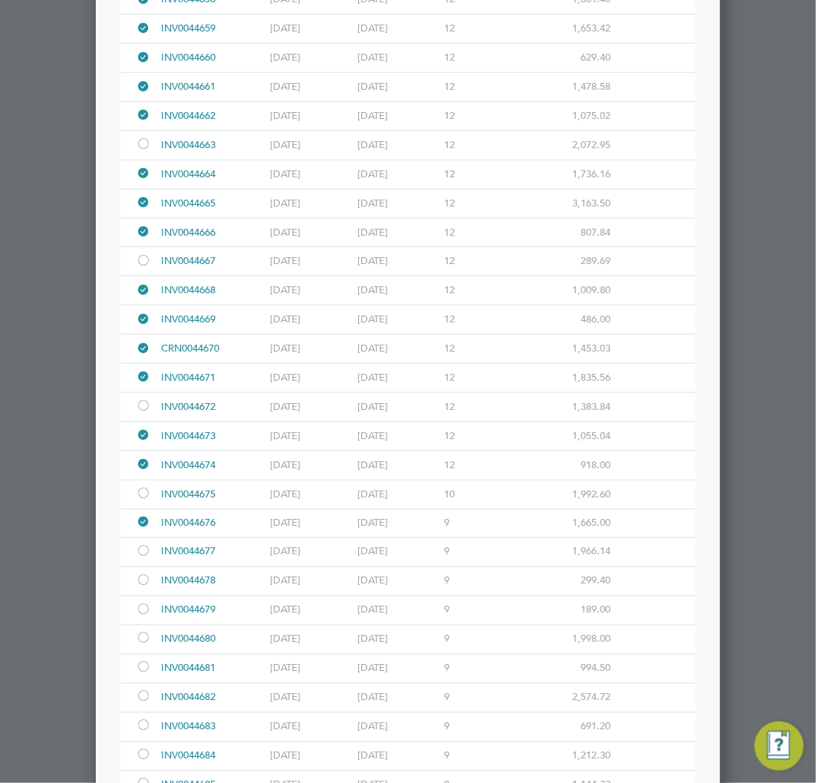
scroll to position [7929, 0]
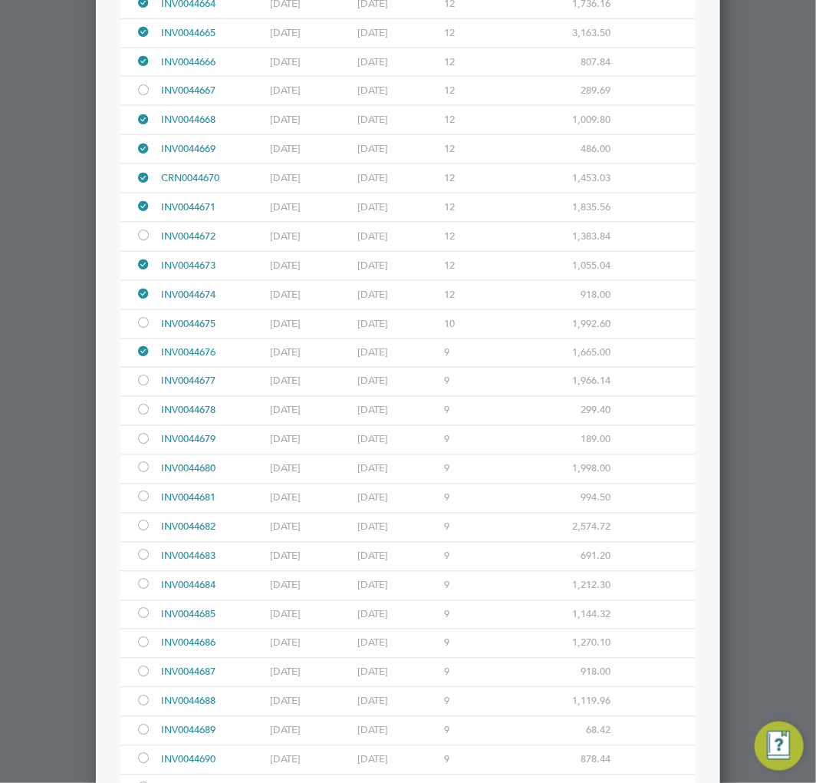
click at [137, 447] on div at bounding box center [143, 441] width 15 height 12
click at [144, 475] on div at bounding box center [143, 469] width 15 height 12
click at [143, 504] on div at bounding box center [143, 499] width 15 height 12
click at [141, 533] on div at bounding box center [143, 528] width 15 height 12
click at [142, 562] on div at bounding box center [143, 557] width 15 height 12
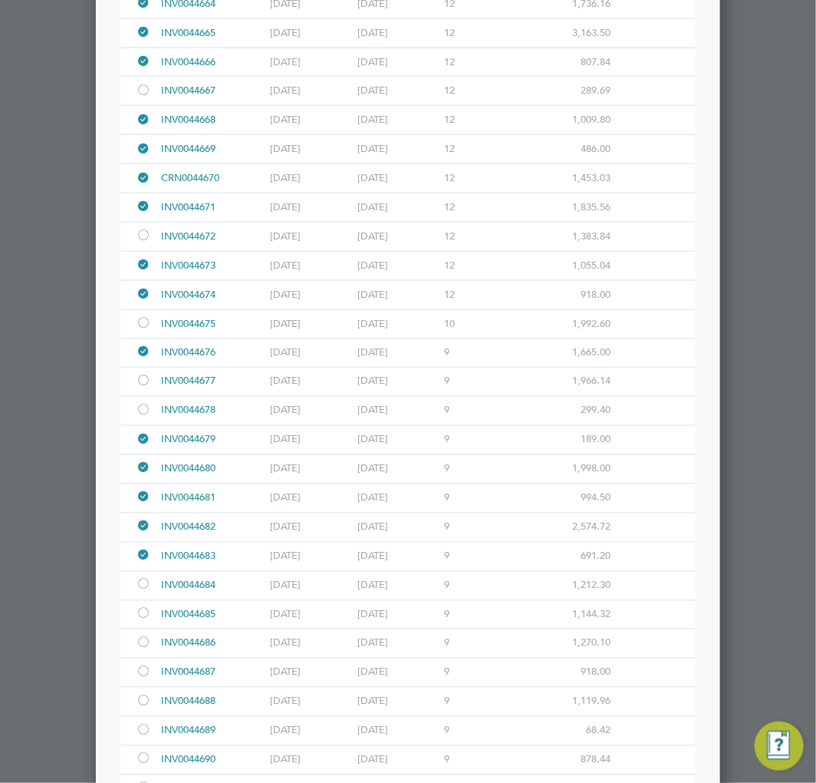
click at [143, 592] on div at bounding box center [143, 586] width 15 height 12
click at [143, 621] on div at bounding box center [143, 615] width 15 height 12
click at [148, 650] on div at bounding box center [143, 644] width 15 height 12
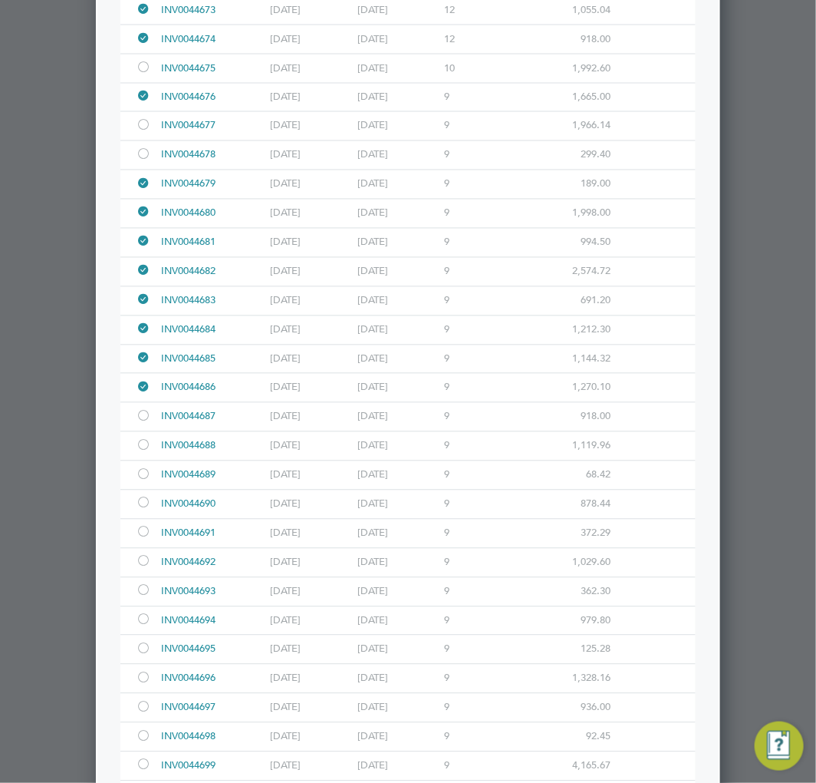
scroll to position [8270, 0]
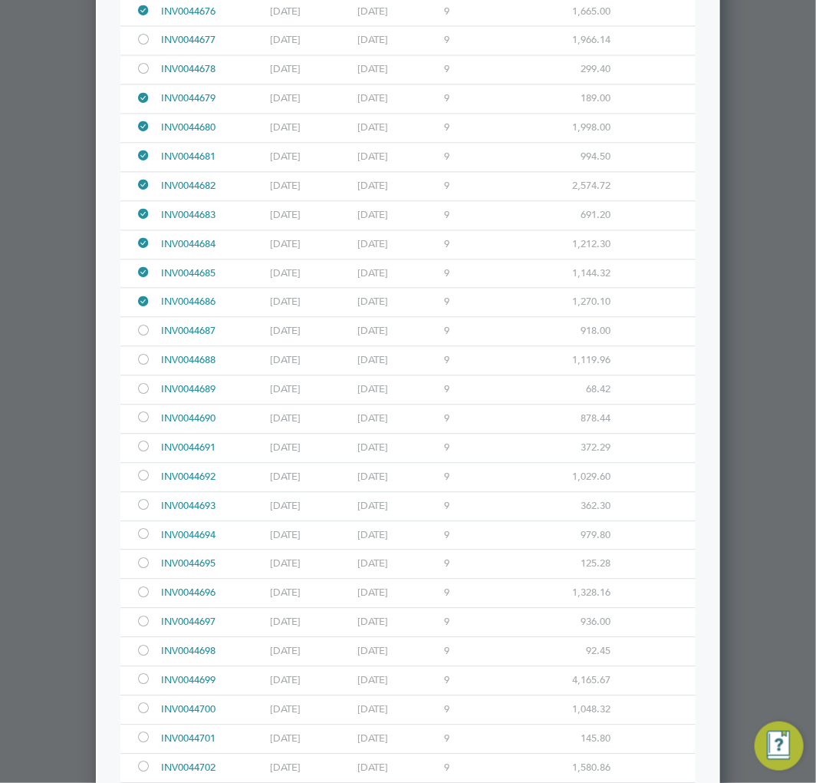
click at [140, 425] on div at bounding box center [143, 420] width 15 height 12
click at [147, 454] on div at bounding box center [143, 449] width 15 height 12
click at [143, 483] on div at bounding box center [143, 478] width 15 height 12
click at [143, 513] on div at bounding box center [143, 507] width 15 height 12
click at [148, 542] on div at bounding box center [143, 536] width 15 height 12
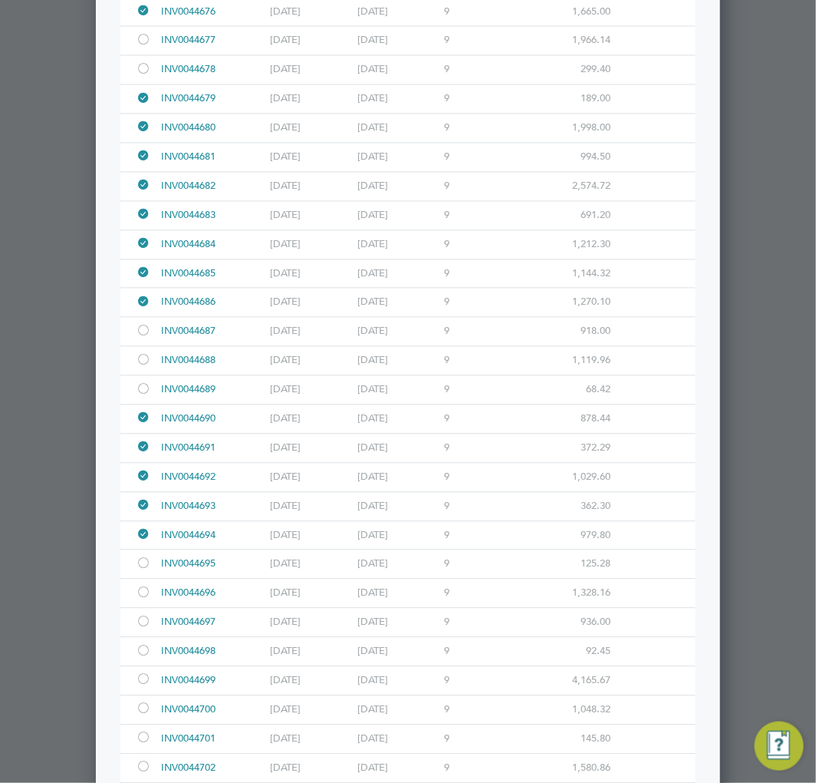
click at [144, 579] on div at bounding box center [146, 564] width 21 height 28
click at [147, 629] on div at bounding box center [143, 624] width 15 height 12
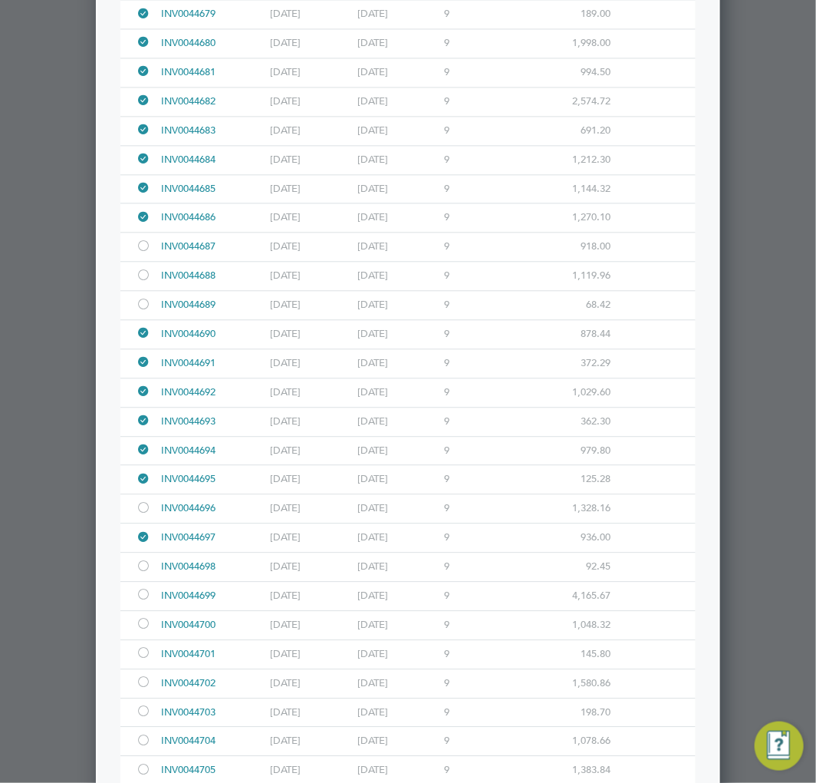
click at [143, 573] on div at bounding box center [143, 568] width 15 height 12
click at [143, 602] on div at bounding box center [143, 596] width 15 height 12
click at [142, 631] on div at bounding box center [143, 625] width 15 height 12
click at [141, 660] on div at bounding box center [143, 654] width 15 height 12
click at [143, 689] on div at bounding box center [143, 684] width 15 height 12
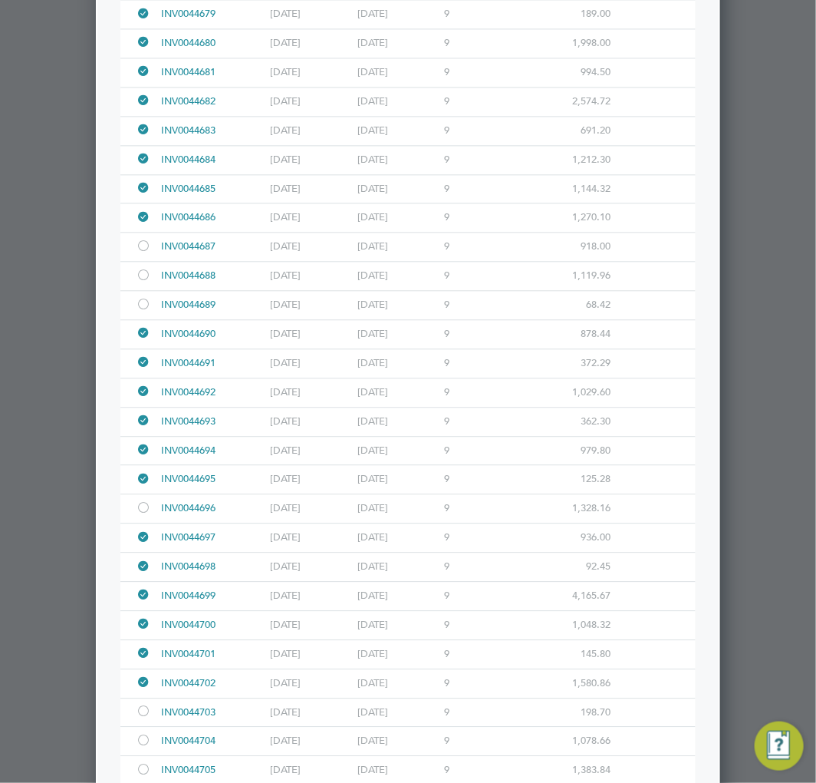
scroll to position [8696, 0]
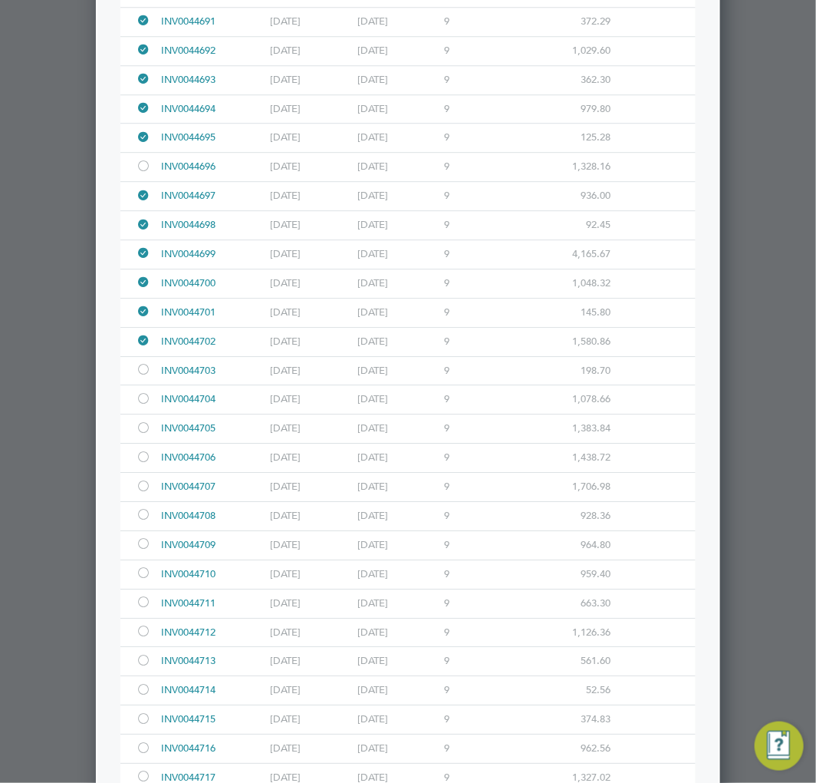
click at [142, 406] on div at bounding box center [143, 400] width 15 height 12
click at [141, 464] on div at bounding box center [143, 459] width 15 height 12
click at [140, 493] on div at bounding box center [143, 488] width 15 height 12
click at [144, 522] on div at bounding box center [143, 516] width 15 height 12
click at [144, 551] on div at bounding box center [143, 545] width 15 height 12
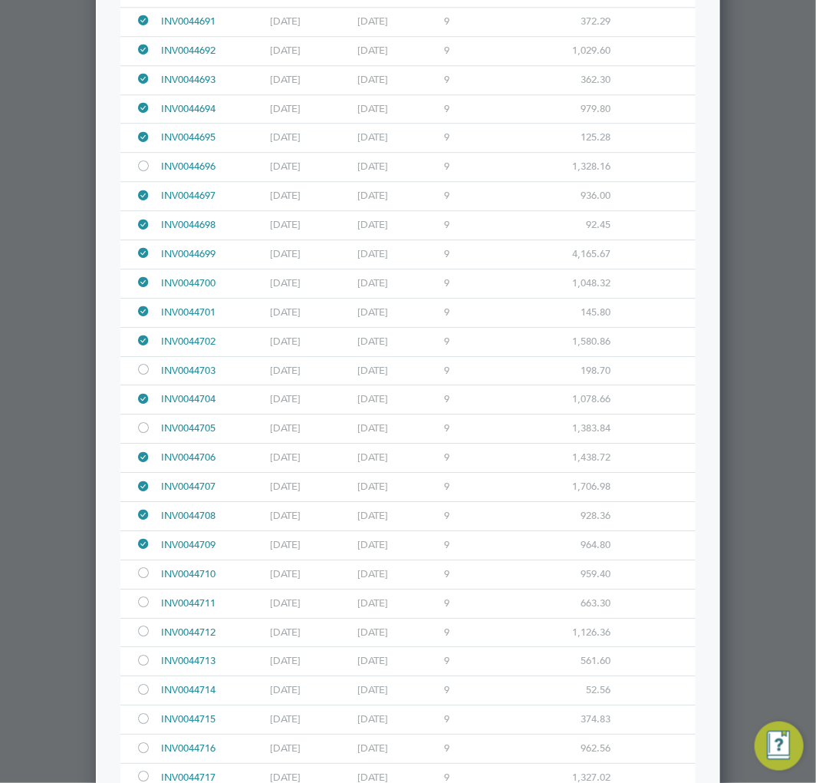
click at [140, 580] on div at bounding box center [143, 575] width 15 height 12
click at [140, 609] on div at bounding box center [143, 604] width 15 height 12
click at [143, 638] on div at bounding box center [143, 633] width 15 height 12
click at [144, 668] on div at bounding box center [143, 662] width 15 height 12
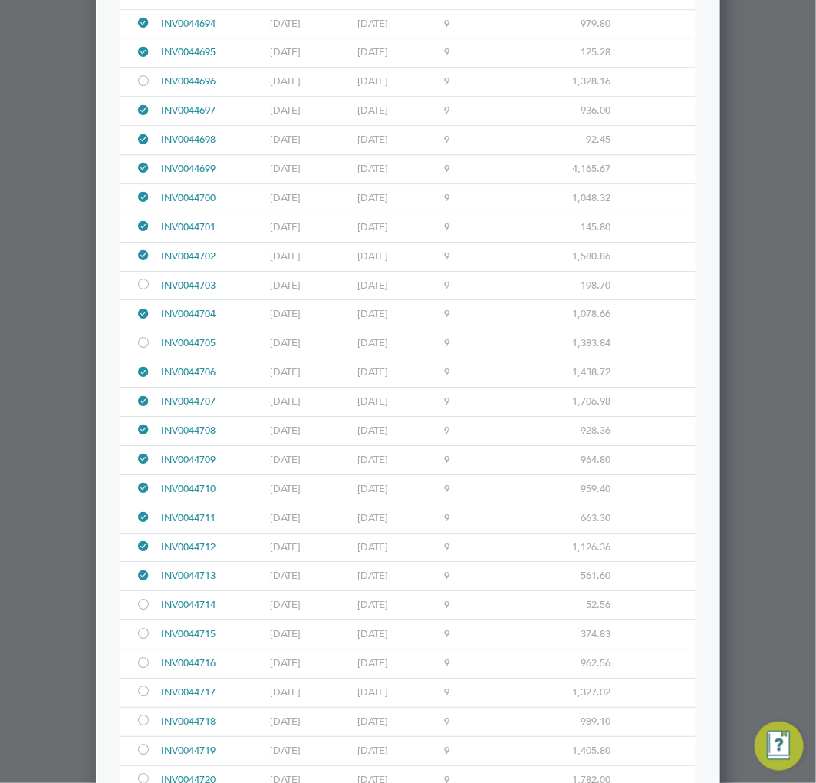
click at [31, 325] on div at bounding box center [408, 391] width 816 height 783
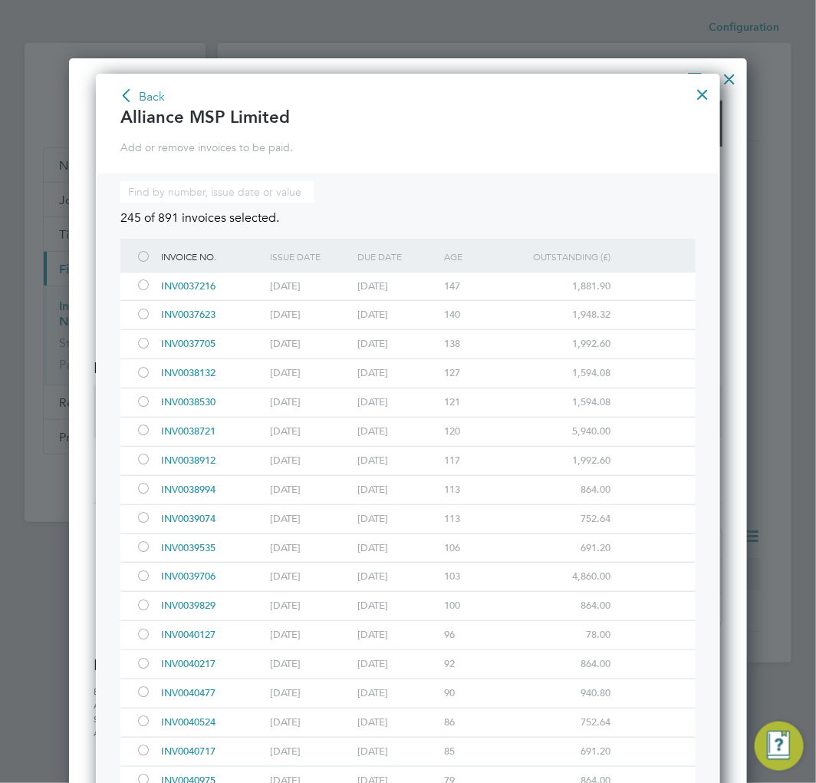
click at [147, 92] on button "Back" at bounding box center [142, 97] width 47 height 25
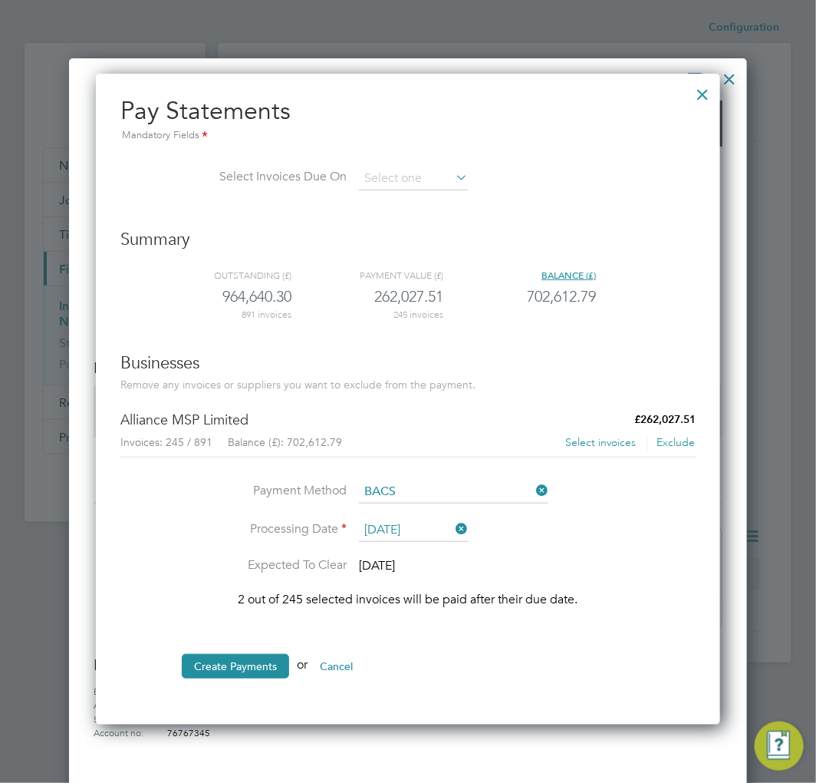
scroll to position [6, 8]
click at [579, 444] on button "Select invoices" at bounding box center [601, 442] width 72 height 15
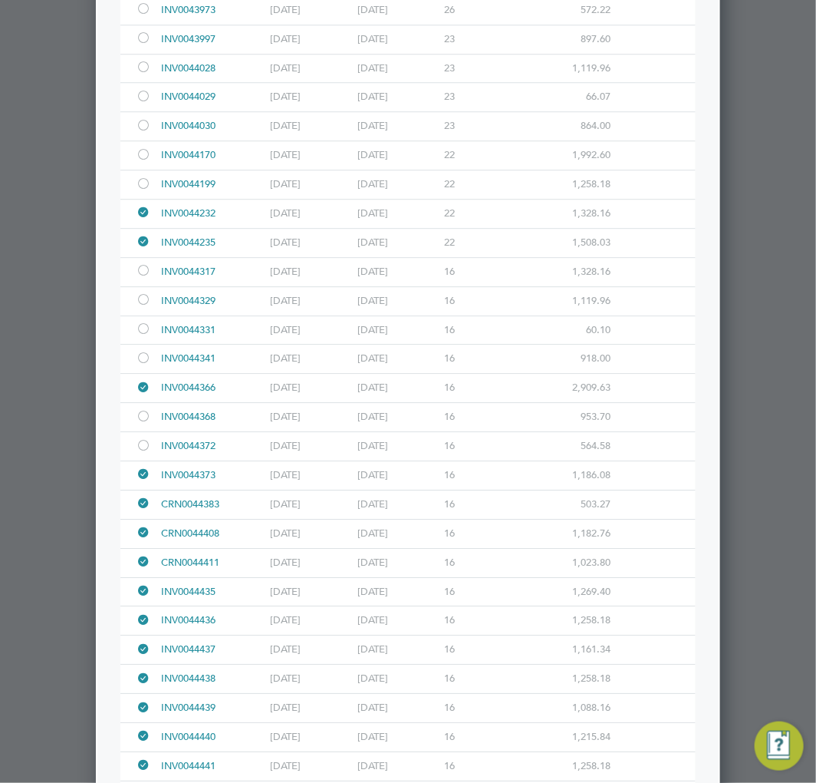
scroll to position [6572, 0]
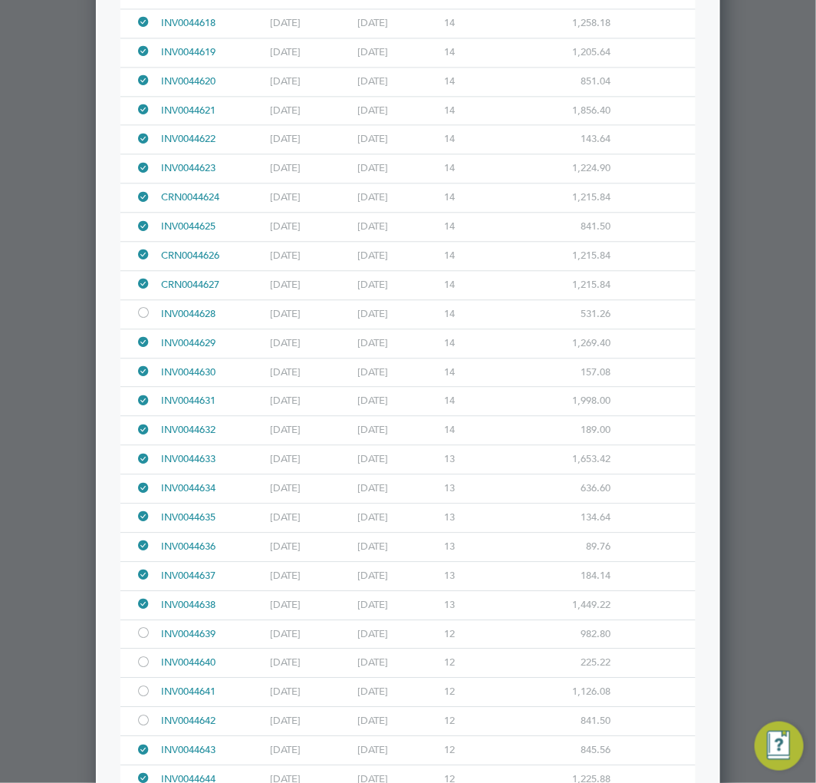
click at [136, 640] on div at bounding box center [143, 634] width 15 height 12
click at [31, 391] on div at bounding box center [408, 391] width 816 height 783
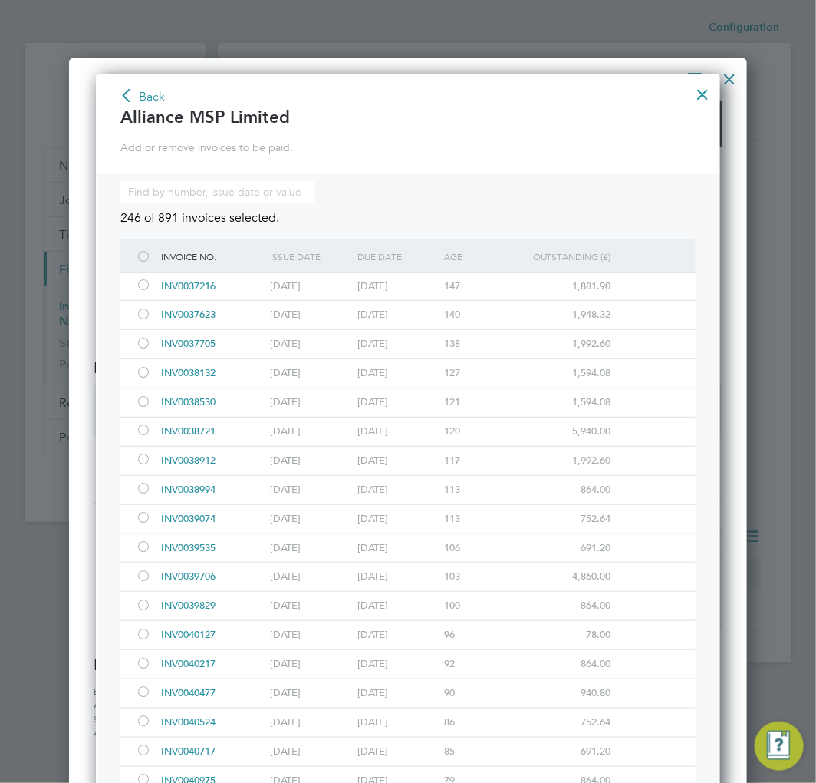
click at [147, 101] on button "Back" at bounding box center [142, 97] width 47 height 25
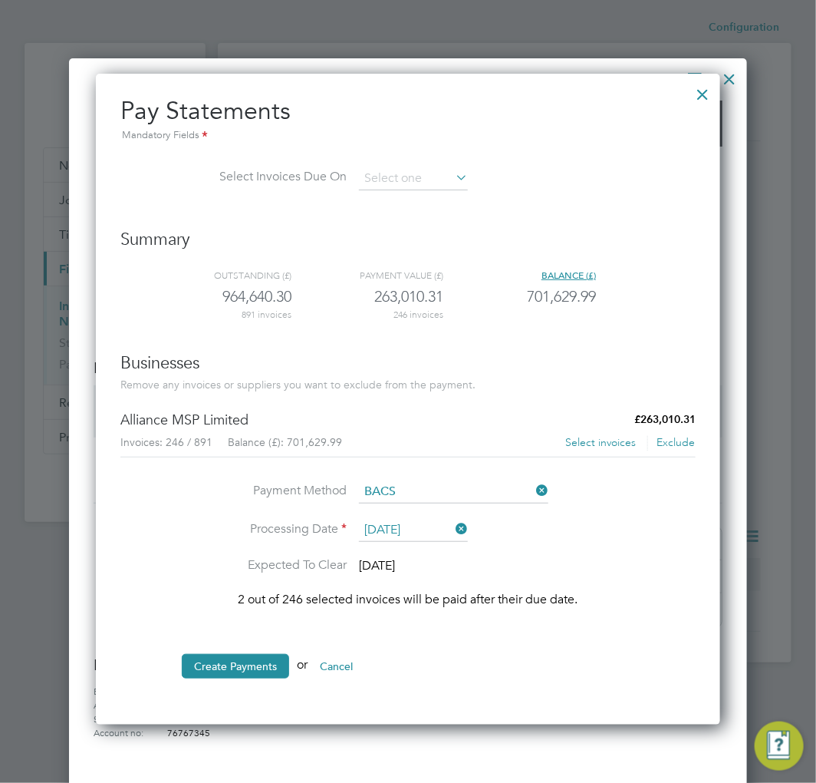
scroll to position [6, 8]
click at [615, 445] on button "Select invoices" at bounding box center [601, 442] width 72 height 15
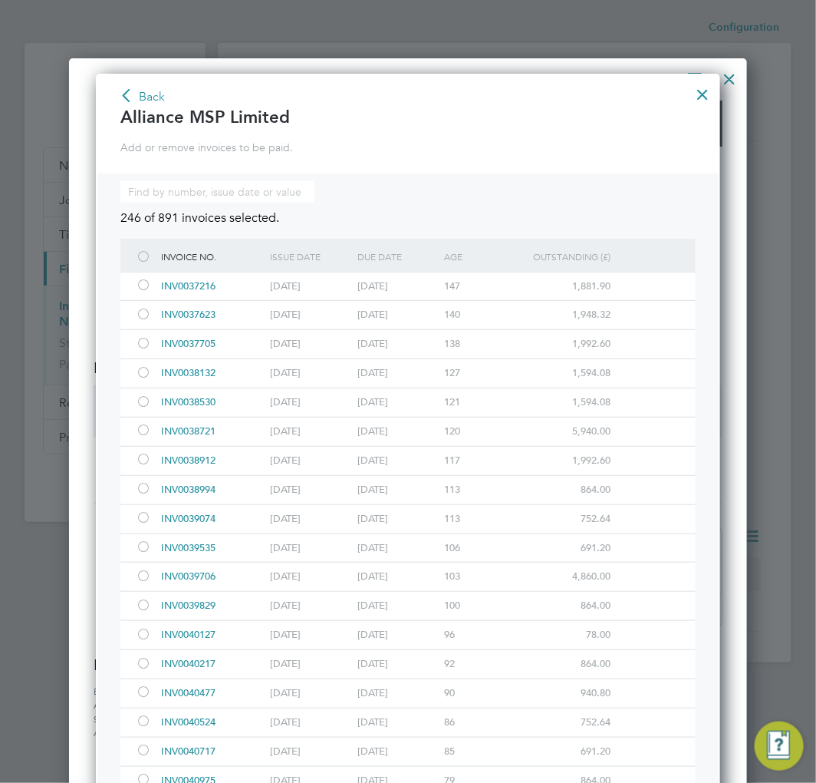
scroll to position [8, 8]
click at [391, 154] on p "Add or remove invoices to be paid." at bounding box center [408, 147] width 576 height 21
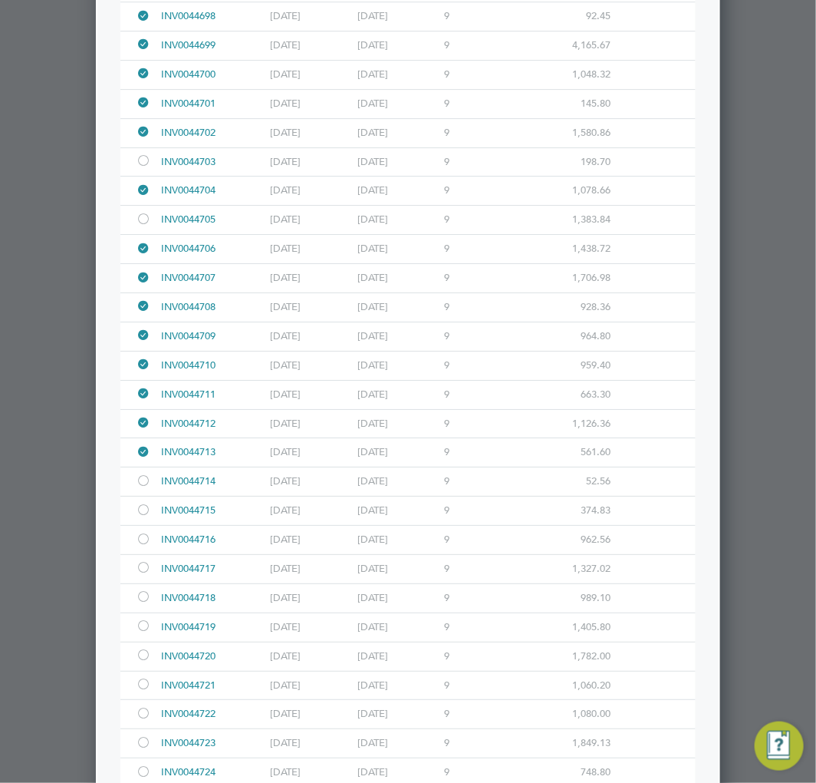
scroll to position [9246, 0]
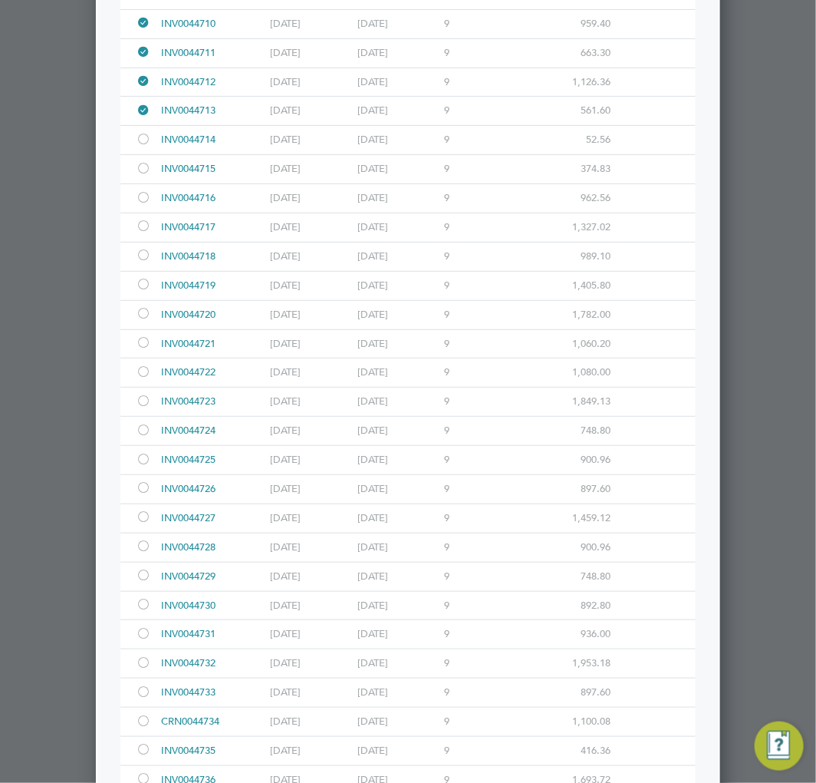
click at [137, 147] on div at bounding box center [143, 141] width 15 height 12
click at [148, 176] on div at bounding box center [143, 170] width 15 height 12
click at [148, 205] on div at bounding box center [143, 199] width 15 height 12
click at [142, 242] on div at bounding box center [146, 227] width 21 height 28
click at [146, 262] on div at bounding box center [143, 257] width 15 height 12
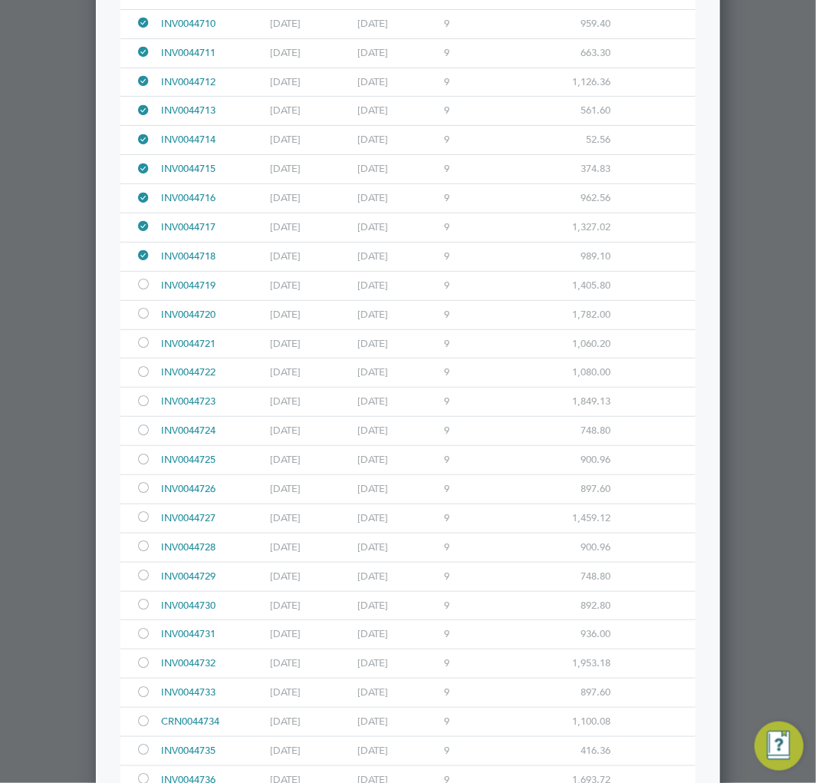
click at [146, 292] on div at bounding box center [143, 286] width 15 height 12
click at [144, 321] on div at bounding box center [143, 315] width 15 height 12
click at [146, 358] on div at bounding box center [146, 344] width 21 height 28
click at [140, 379] on div at bounding box center [143, 374] width 15 height 12
click at [140, 408] on div at bounding box center [143, 403] width 15 height 12
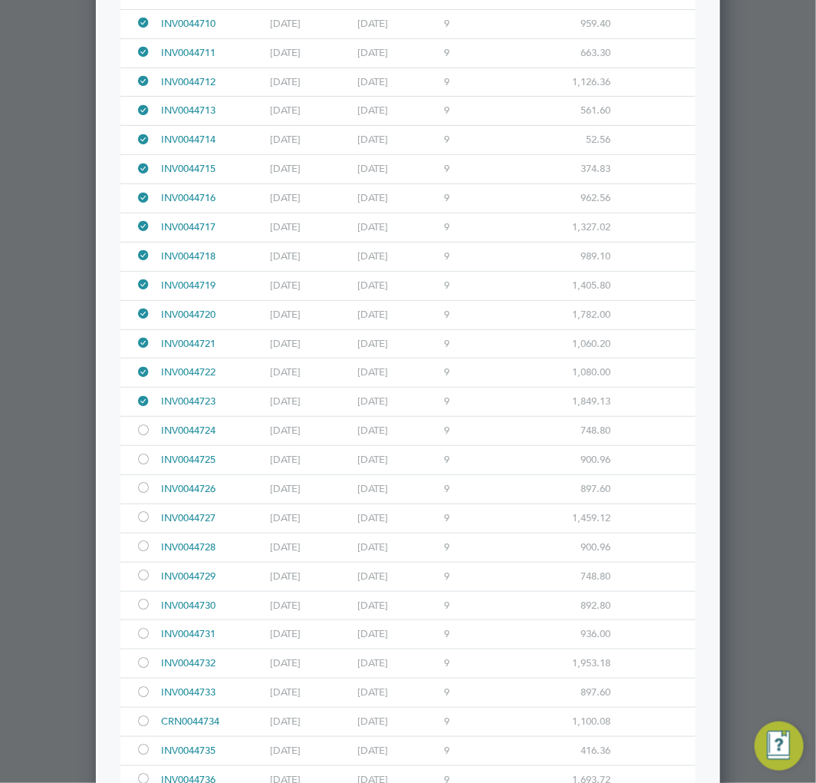
click at [140, 437] on div at bounding box center [143, 432] width 15 height 12
click at [152, 474] on div at bounding box center [146, 460] width 21 height 28
click at [140, 495] on div at bounding box center [143, 489] width 15 height 12
click at [143, 524] on div at bounding box center [143, 519] width 15 height 12
click at [141, 553] on div at bounding box center [143, 548] width 15 height 12
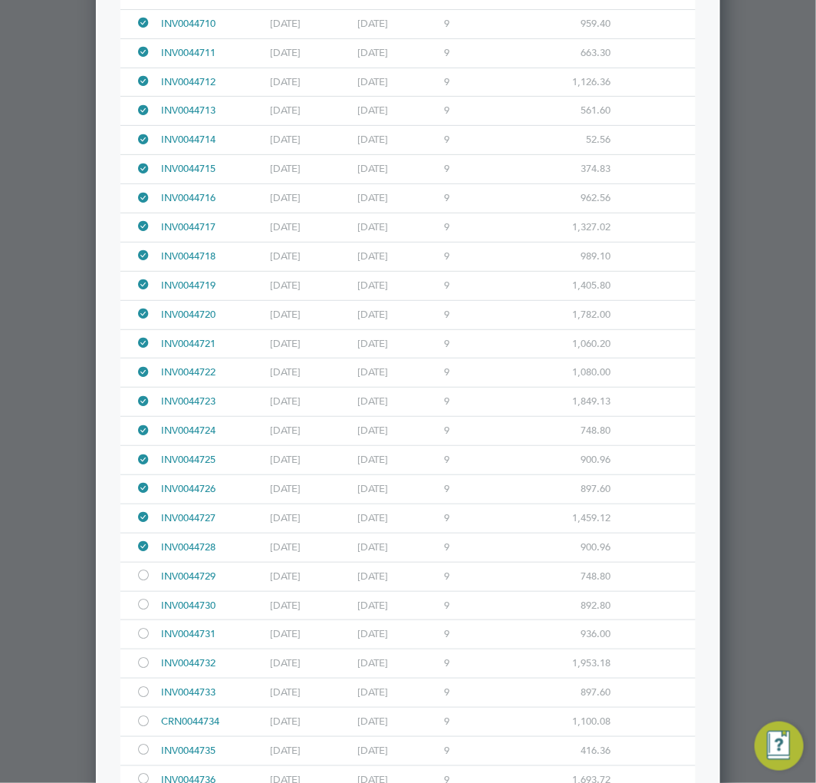
click at [141, 582] on div at bounding box center [143, 577] width 15 height 12
click at [139, 612] on div at bounding box center [143, 606] width 15 height 12
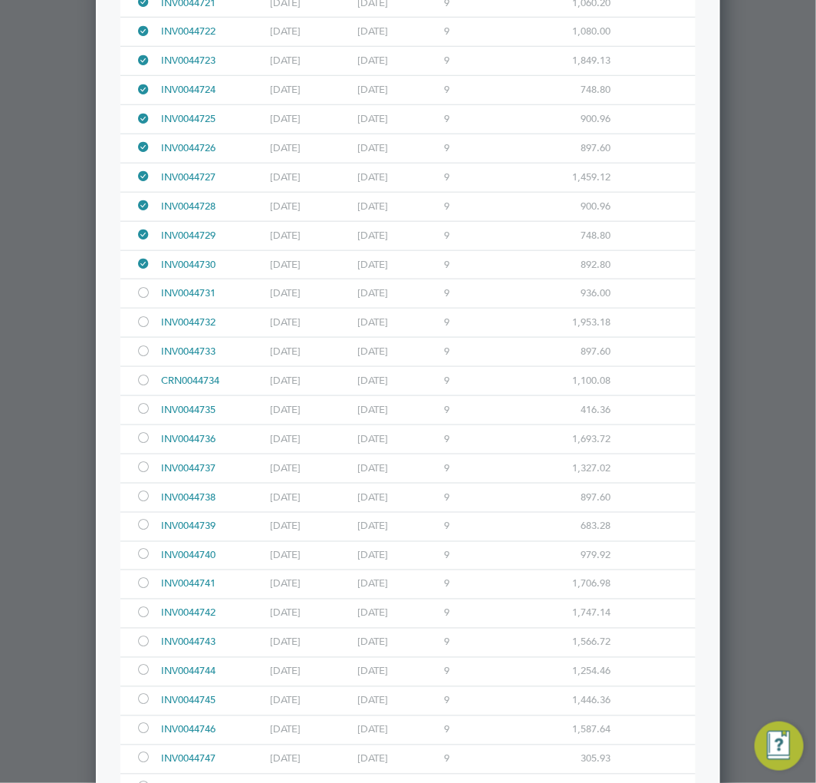
scroll to position [9672, 0]
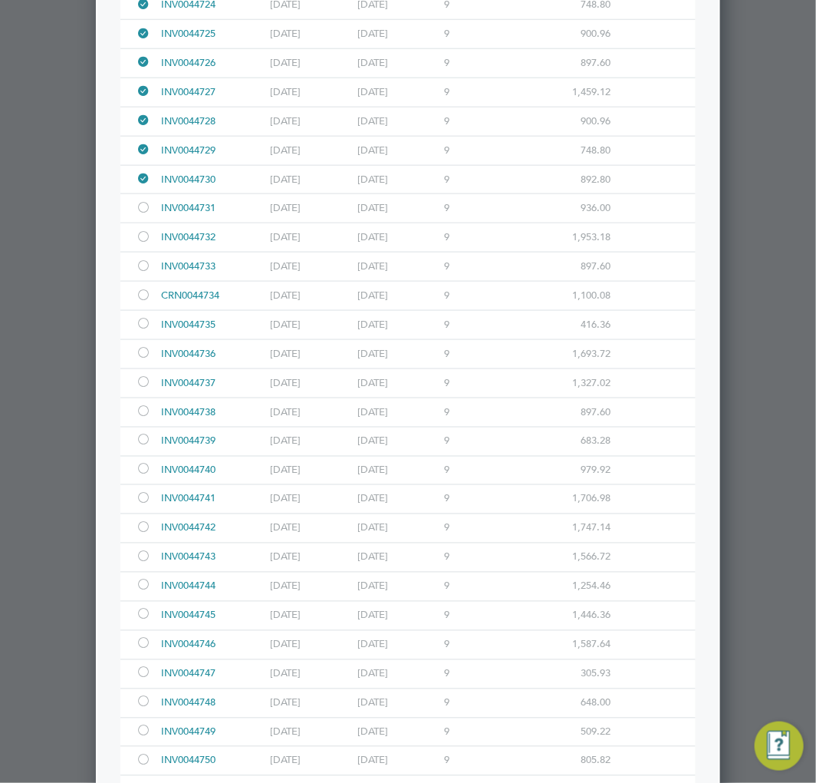
click at [143, 215] on div at bounding box center [143, 209] width 15 height 12
click at [142, 273] on div at bounding box center [143, 268] width 15 height 12
click at [137, 244] on div at bounding box center [143, 239] width 15 height 12
click at [144, 331] on div at bounding box center [143, 325] width 15 height 12
click at [142, 360] on div at bounding box center [143, 354] width 15 height 12
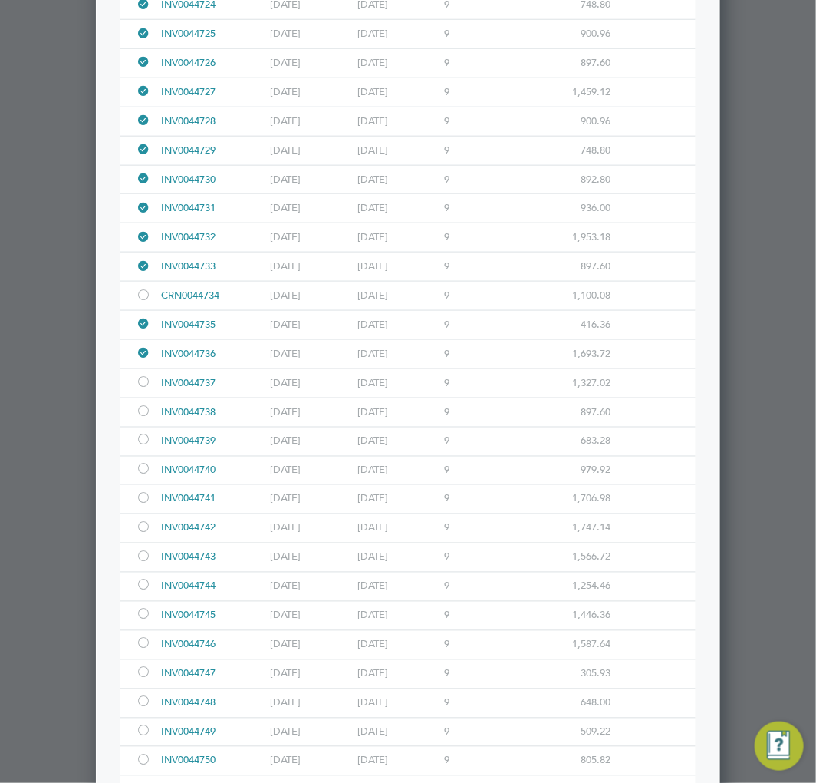
click at [140, 389] on div at bounding box center [143, 384] width 15 height 12
click at [144, 418] on div at bounding box center [143, 413] width 15 height 12
click at [143, 447] on div at bounding box center [143, 442] width 15 height 12
click at [140, 477] on div at bounding box center [143, 471] width 15 height 12
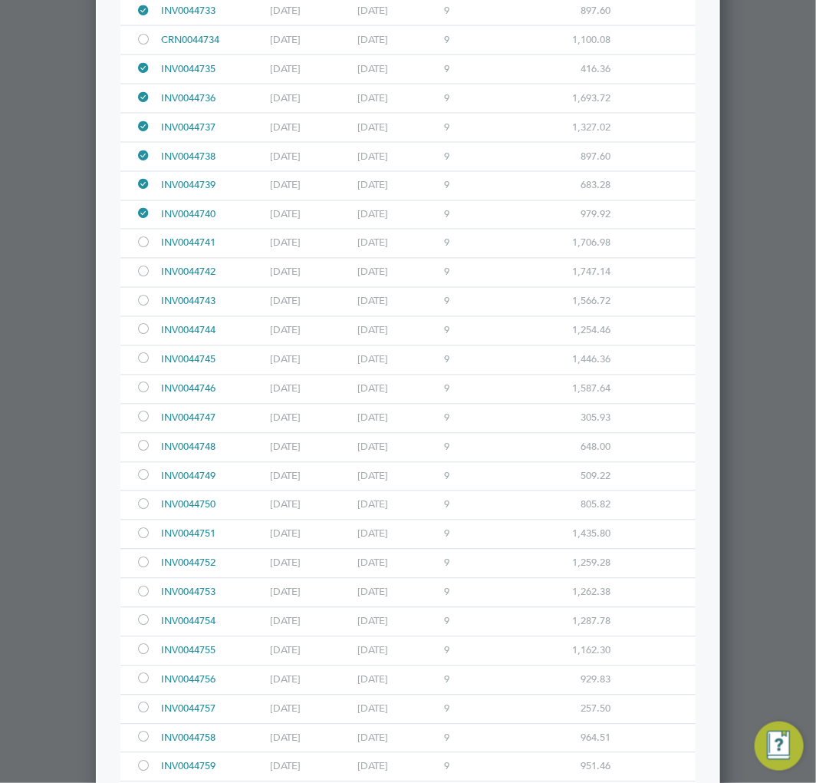
scroll to position [10014, 0]
click at [147, 164] on div at bounding box center [143, 159] width 15 height 12
click at [143, 193] on div at bounding box center [143, 188] width 15 height 12
click at [143, 223] on div at bounding box center [143, 217] width 15 height 12
click at [142, 251] on div at bounding box center [143, 245] width 15 height 12
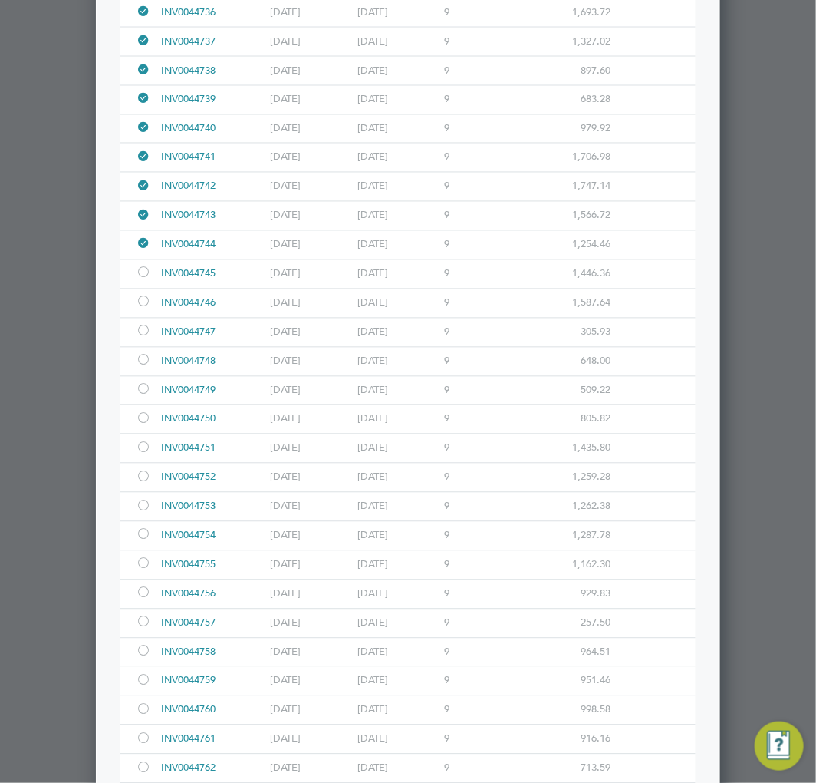
click at [142, 280] on div at bounding box center [143, 275] width 15 height 12
click at [141, 309] on div at bounding box center [143, 304] width 15 height 12
click at [137, 338] on div at bounding box center [143, 333] width 15 height 12
click at [140, 368] on div at bounding box center [143, 362] width 15 height 12
click at [140, 397] on div at bounding box center [143, 391] width 15 height 12
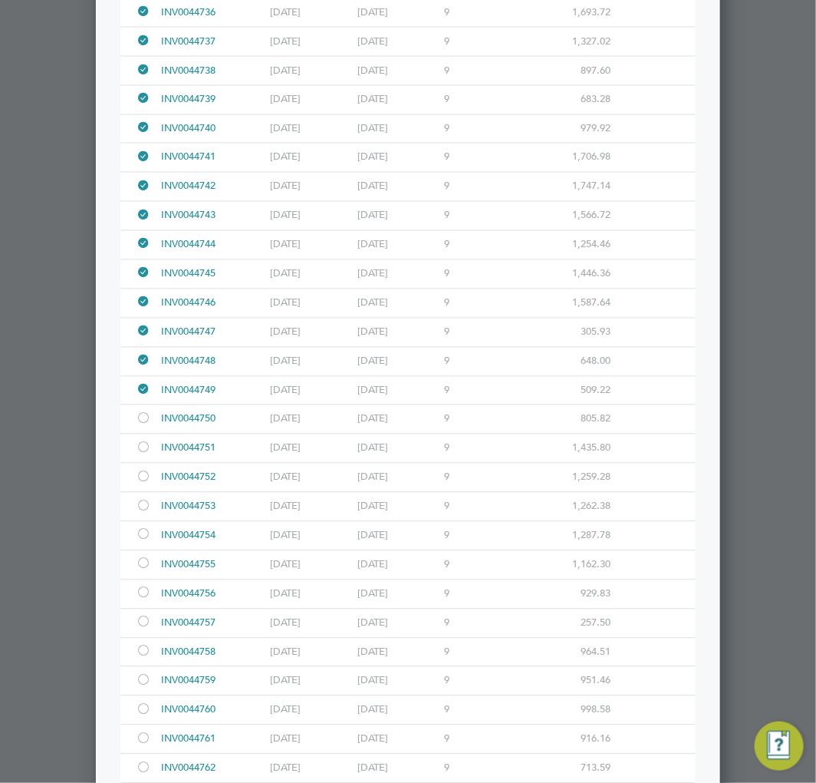
click at [140, 455] on div at bounding box center [143, 450] width 15 height 12
click at [143, 484] on div at bounding box center [143, 479] width 15 height 12
click at [143, 513] on div at bounding box center [143, 508] width 15 height 12
click at [140, 542] on div at bounding box center [143, 536] width 15 height 12
click at [139, 571] on div at bounding box center [143, 565] width 15 height 12
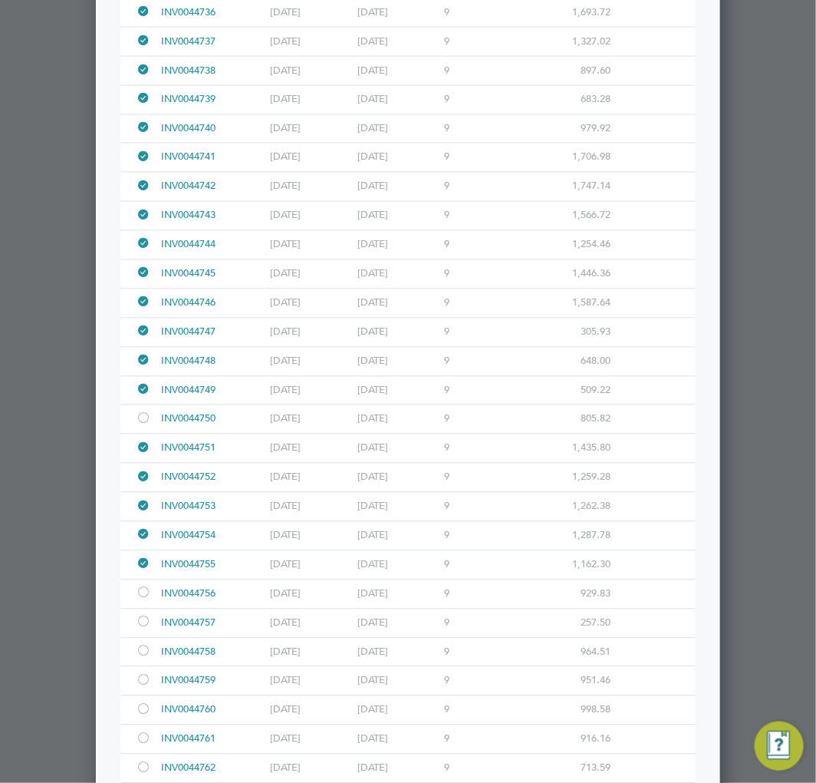
click at [139, 579] on div at bounding box center [146, 565] width 21 height 28
click at [139, 550] on div at bounding box center [146, 536] width 21 height 28
click at [140, 571] on div at bounding box center [143, 565] width 15 height 12
click at [142, 542] on div at bounding box center [143, 536] width 15 height 12
click at [144, 600] on div at bounding box center [143, 595] width 15 height 12
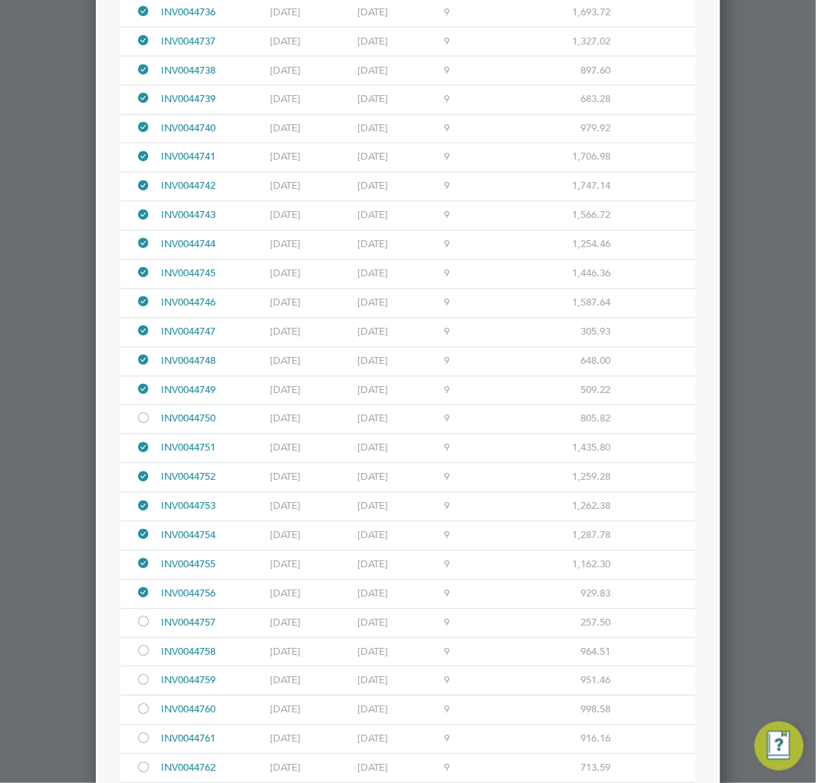
click at [143, 629] on div at bounding box center [143, 624] width 15 height 12
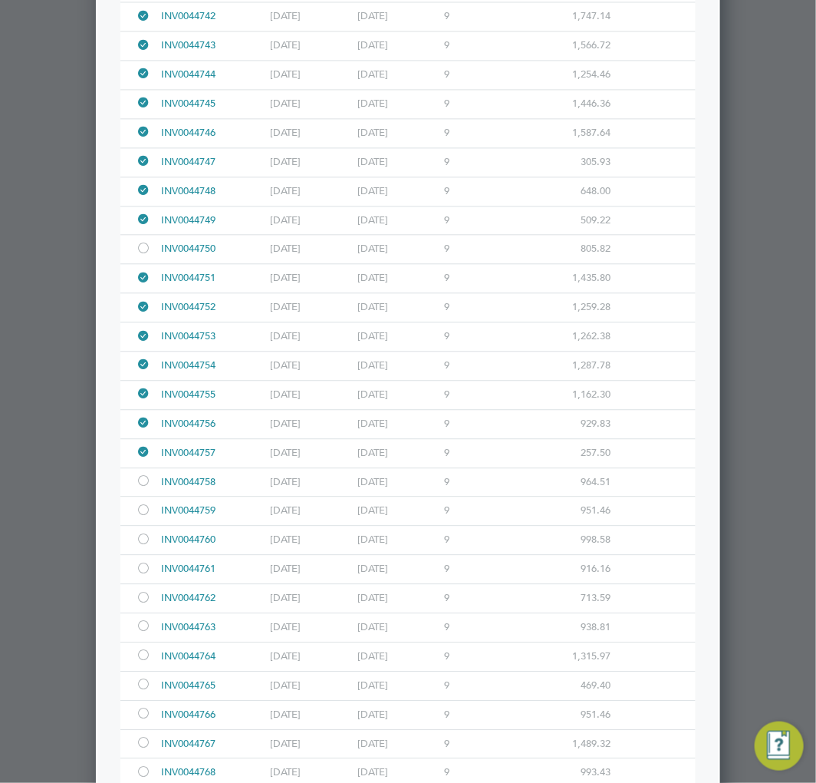
click at [143, 488] on div at bounding box center [143, 483] width 15 height 12
click at [144, 517] on div at bounding box center [143, 512] width 15 height 12
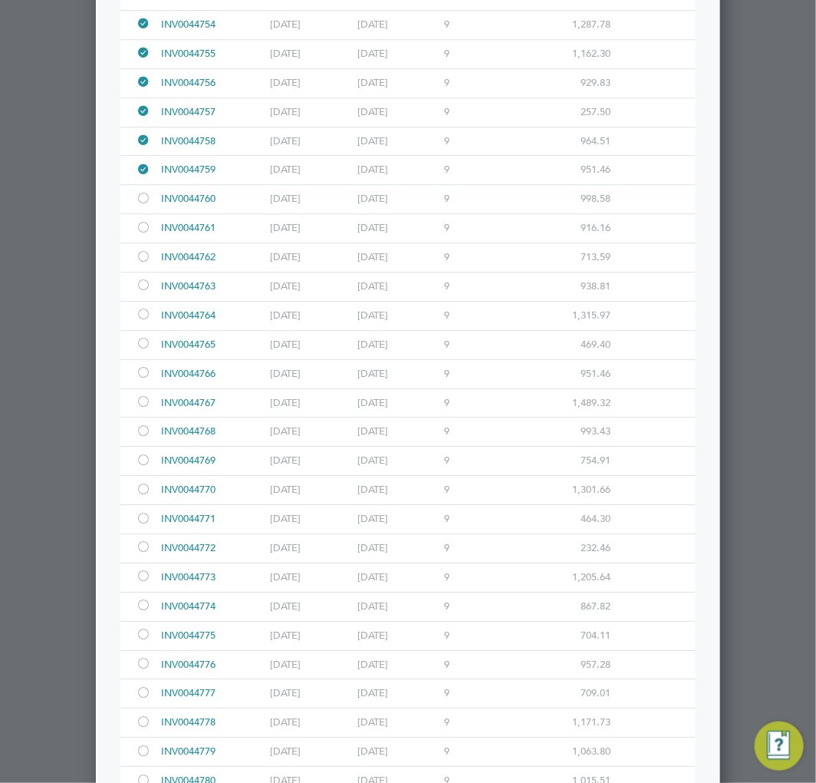
scroll to position [10610, 0]
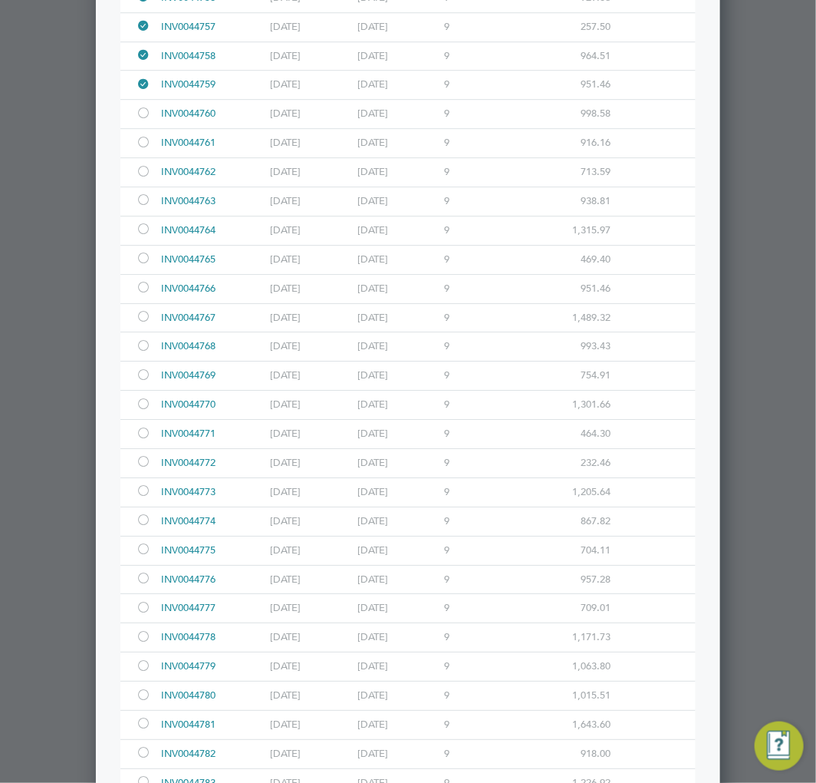
click at [141, 120] on div at bounding box center [143, 115] width 15 height 12
click at [146, 150] on div at bounding box center [143, 144] width 15 height 12
click at [142, 179] on div at bounding box center [143, 173] width 15 height 12
click at [143, 207] on div at bounding box center [143, 202] width 15 height 12
click at [142, 236] on div at bounding box center [143, 231] width 15 height 12
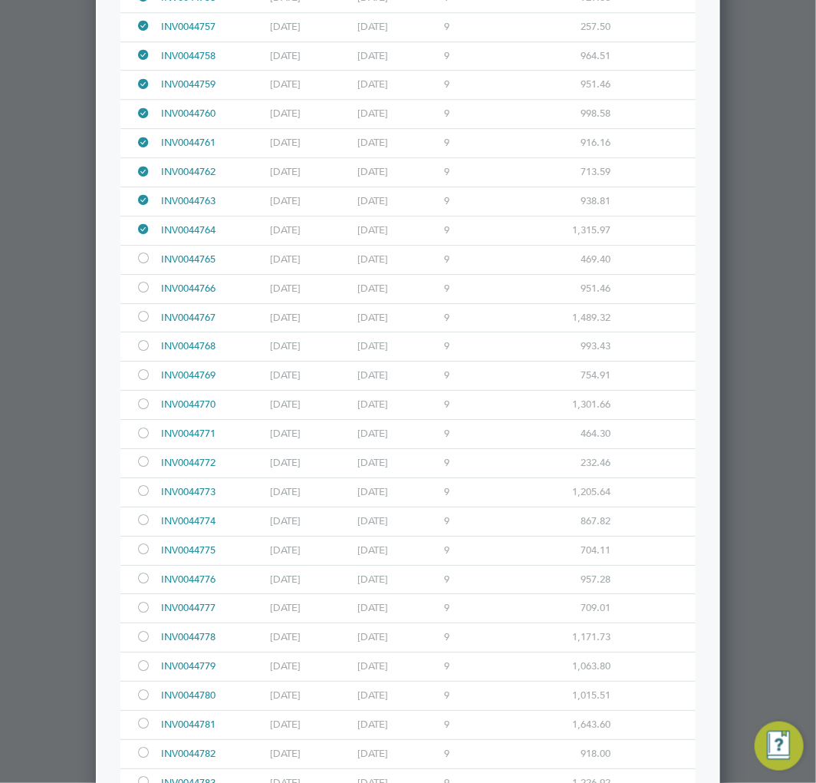
click at [143, 265] on div at bounding box center [143, 260] width 15 height 12
click at [142, 295] on div at bounding box center [143, 289] width 15 height 12
click at [141, 324] on div at bounding box center [143, 318] width 15 height 12
click at [142, 353] on div at bounding box center [143, 347] width 15 height 12
click at [146, 382] on div at bounding box center [143, 377] width 15 height 12
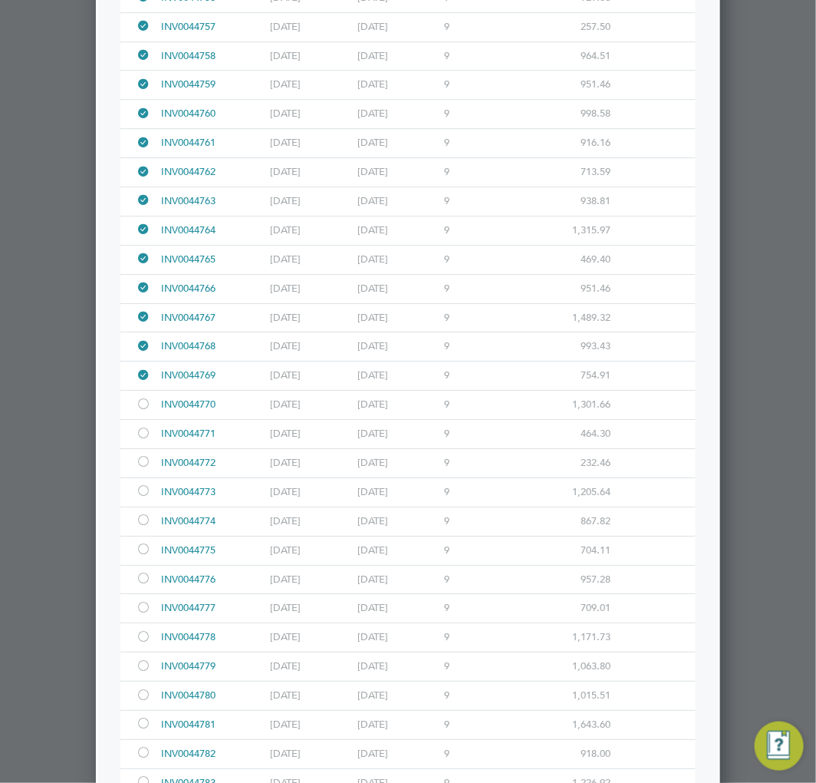
click at [144, 419] on div at bounding box center [146, 405] width 21 height 28
click at [143, 440] on div at bounding box center [143, 435] width 15 height 12
click at [140, 440] on div at bounding box center [143, 435] width 15 height 12
click at [146, 469] on div at bounding box center [143, 463] width 15 height 12
click at [140, 498] on div at bounding box center [143, 492] width 15 height 12
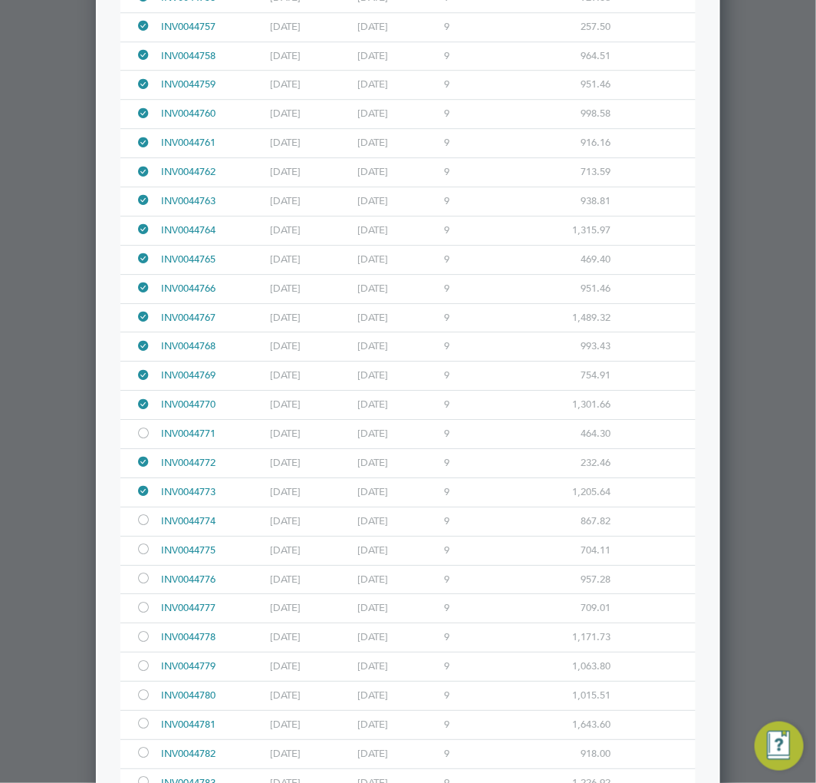
click at [142, 527] on div at bounding box center [143, 522] width 15 height 12
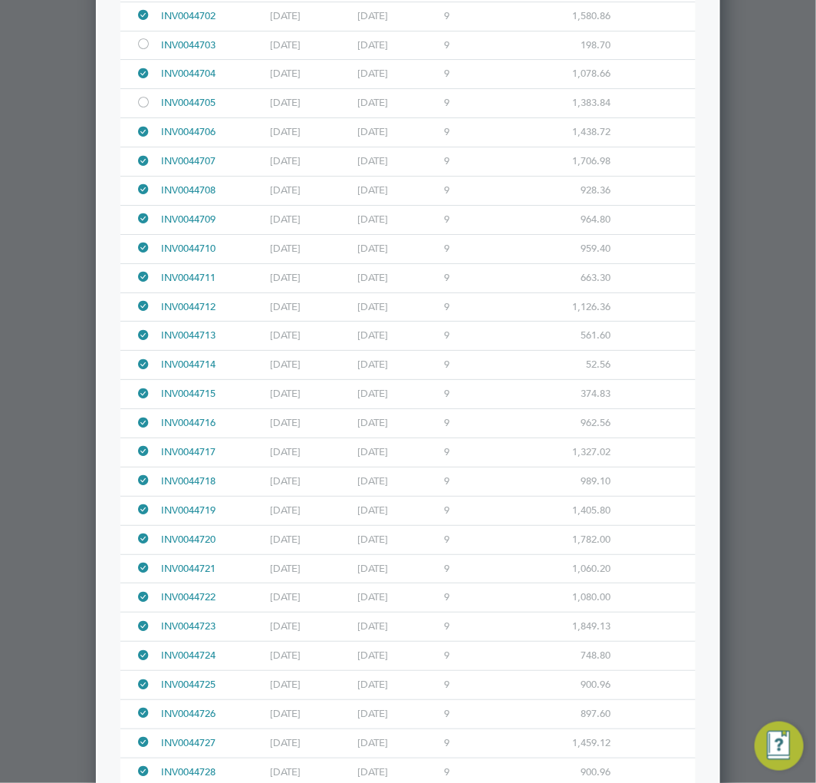
click at [74, 243] on div at bounding box center [408, 391] width 816 height 783
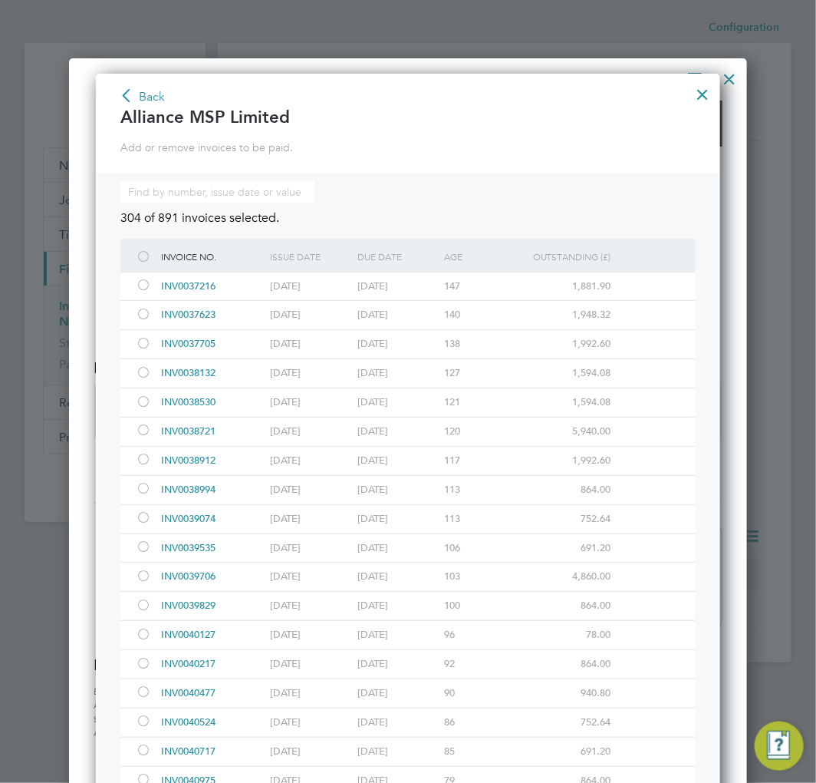
click at [131, 96] on icon at bounding box center [126, 97] width 19 height 23
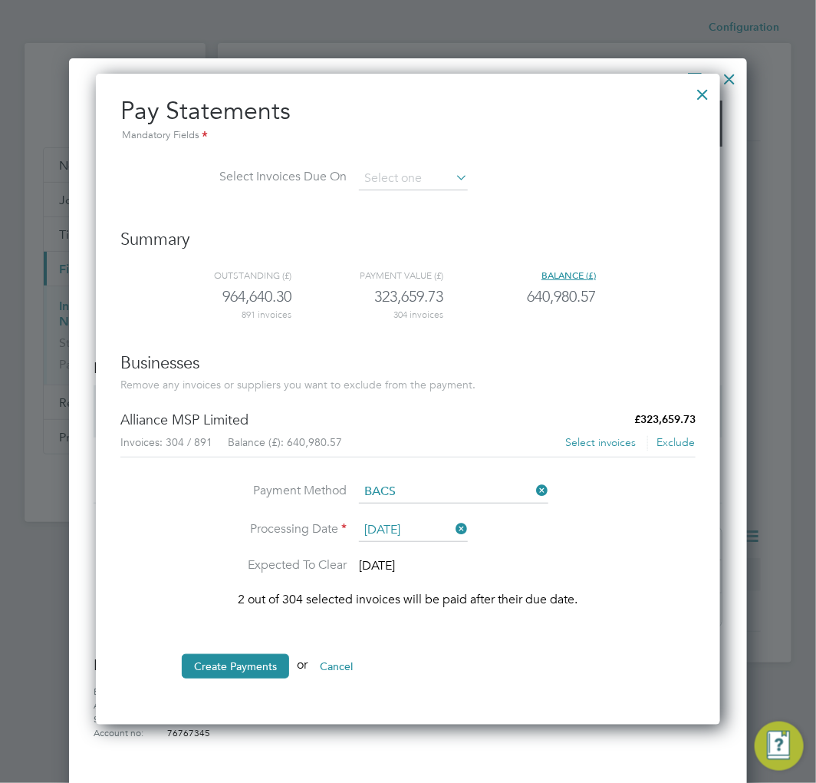
scroll to position [6, 8]
click at [230, 676] on button "Create Payments" at bounding box center [235, 666] width 107 height 25
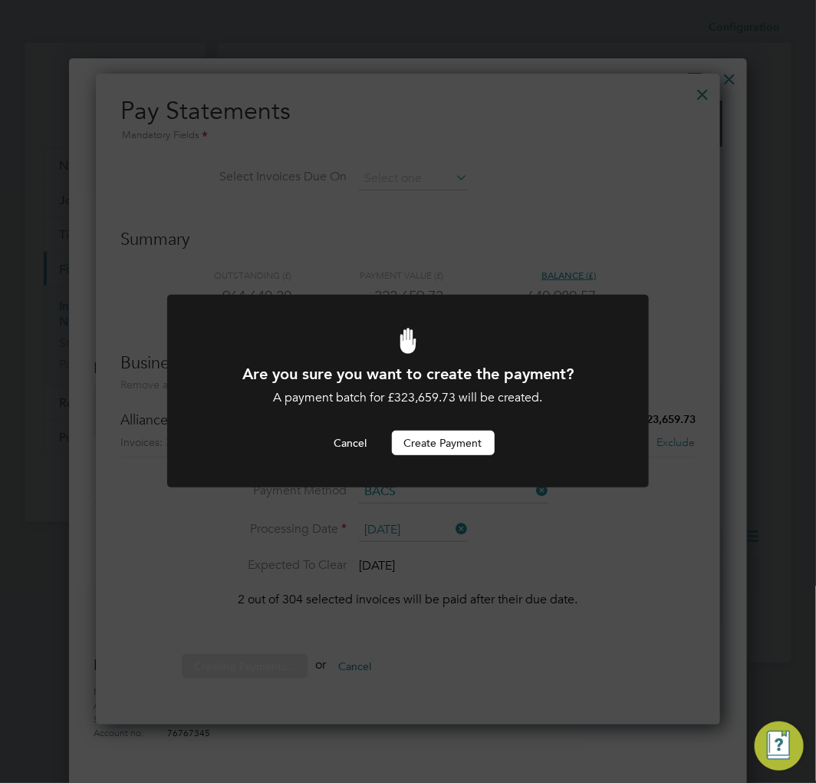
click at [443, 443] on button "Create Payment" at bounding box center [443, 442] width 103 height 25
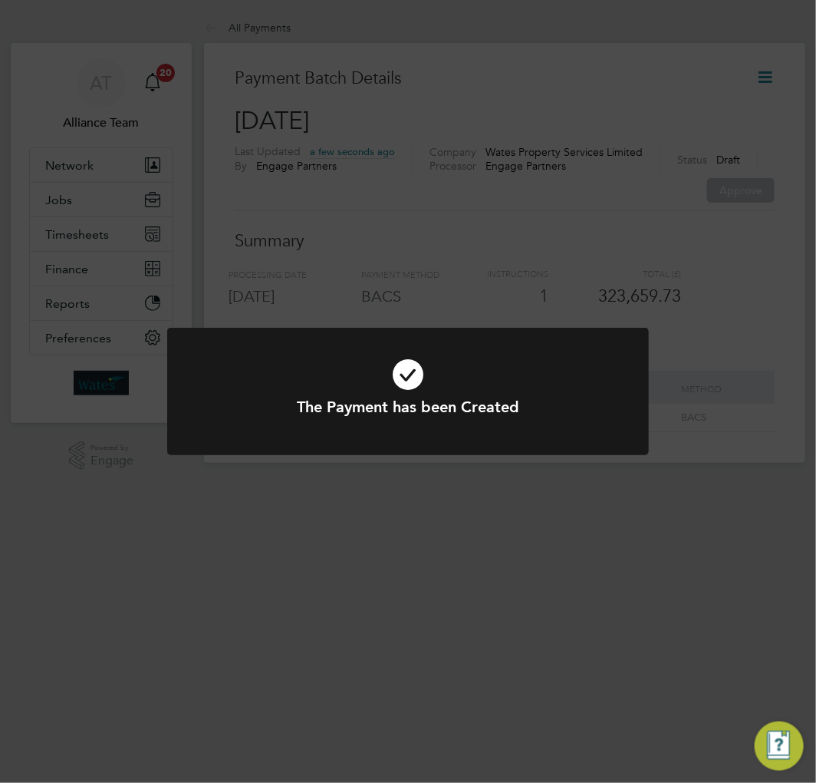
click at [681, 231] on div "The Payment has been Created Cancel Okay" at bounding box center [408, 391] width 816 height 783
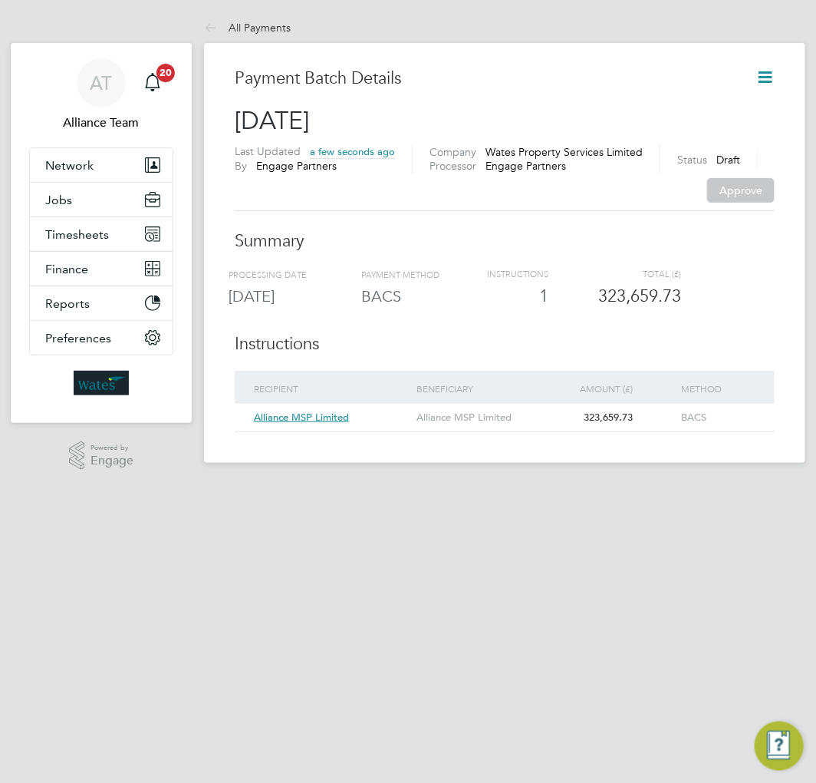
click at [763, 71] on icon at bounding box center [765, 77] width 19 height 19
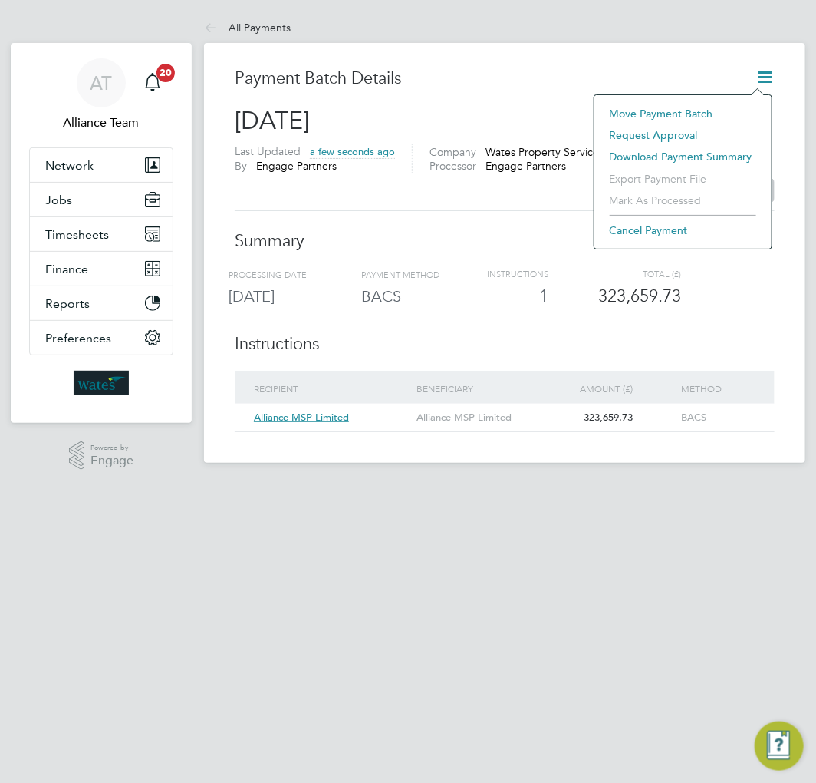
click at [664, 134] on li "Request approval" at bounding box center [683, 134] width 162 height 21
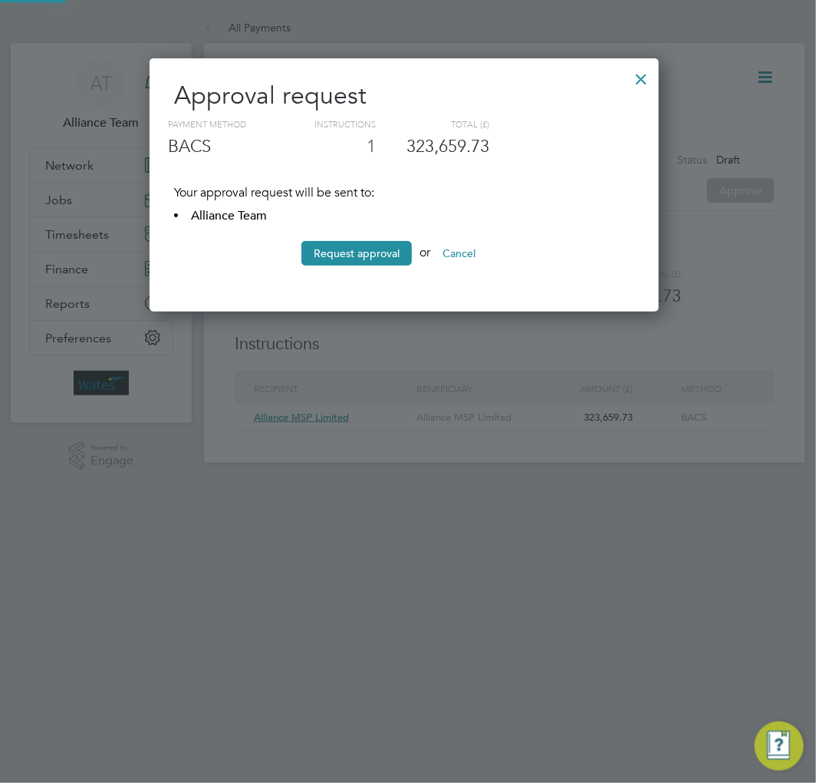
scroll to position [255, 510]
click at [387, 269] on li "Request approval or Cancel" at bounding box center [404, 261] width 460 height 40
click at [381, 256] on button "Request approval" at bounding box center [357, 253] width 110 height 25
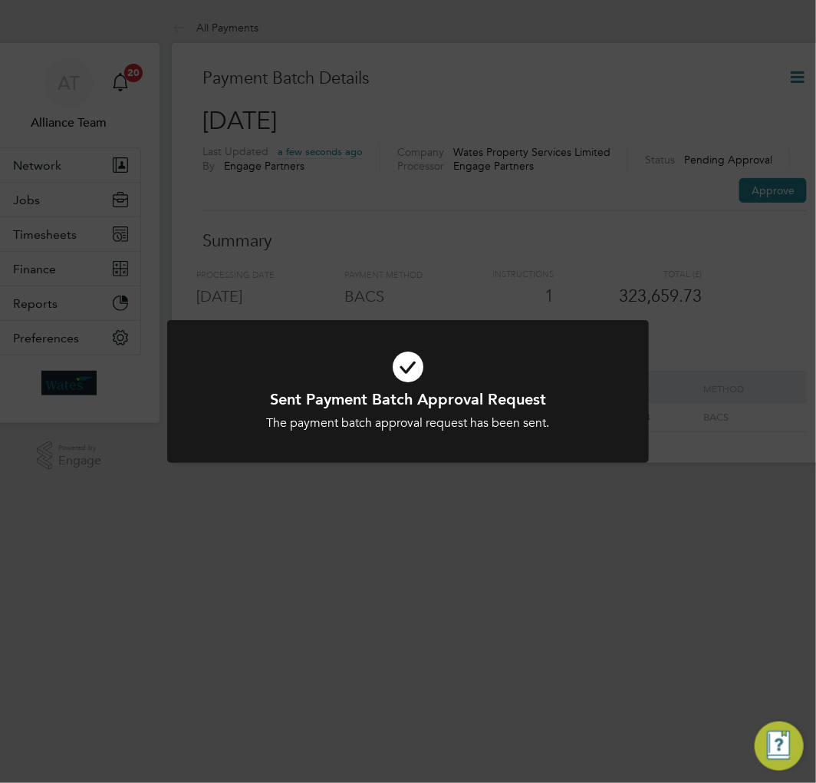
click at [595, 292] on div "Sent Payment Batch Approval Request The payment batch approval request has been…" at bounding box center [408, 391] width 816 height 783
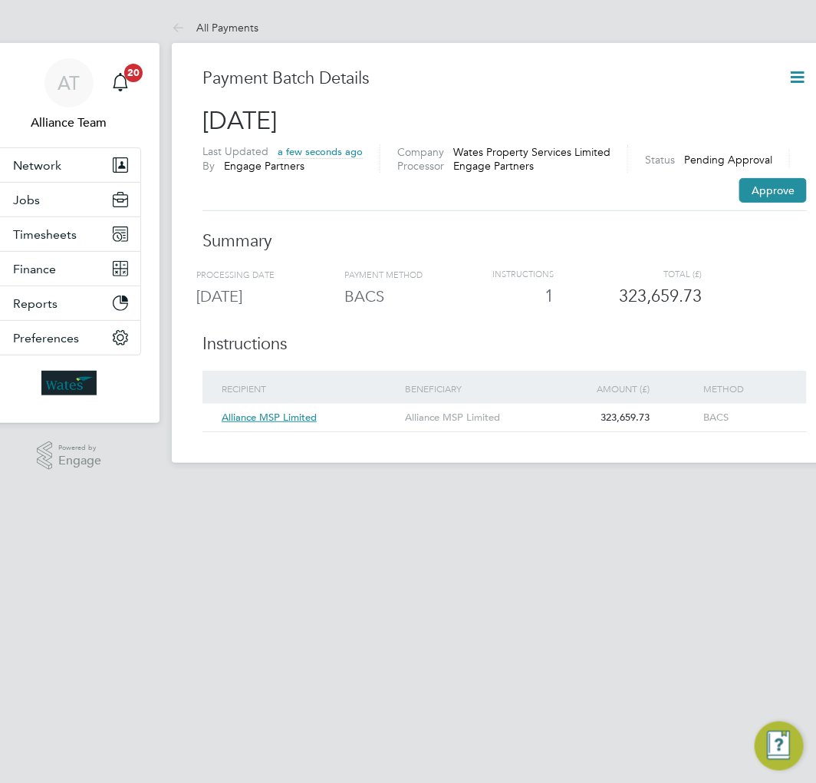
click at [792, 74] on icon at bounding box center [797, 77] width 19 height 19
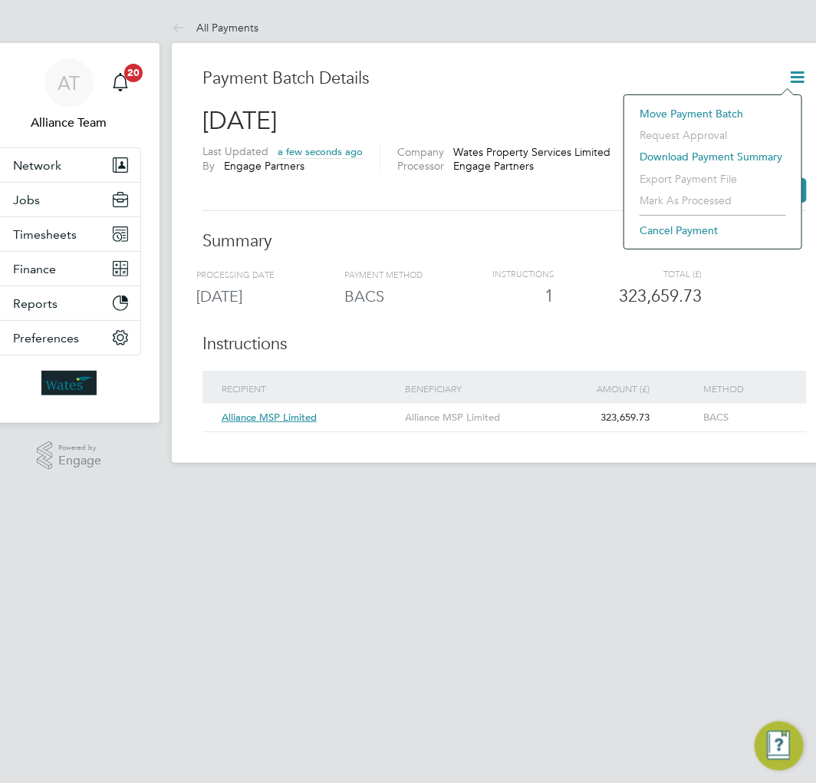
click at [573, 280] on div "TOTAL (£) 323,659.73" at bounding box center [628, 288] width 148 height 40
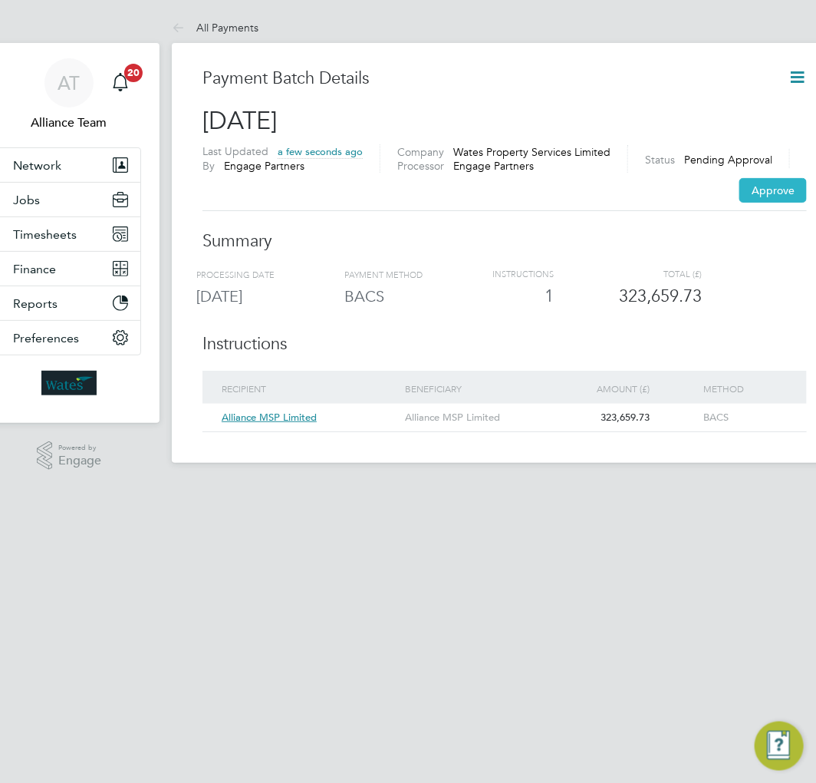
click at [770, 184] on button "Approve" at bounding box center [774, 190] width 68 height 25
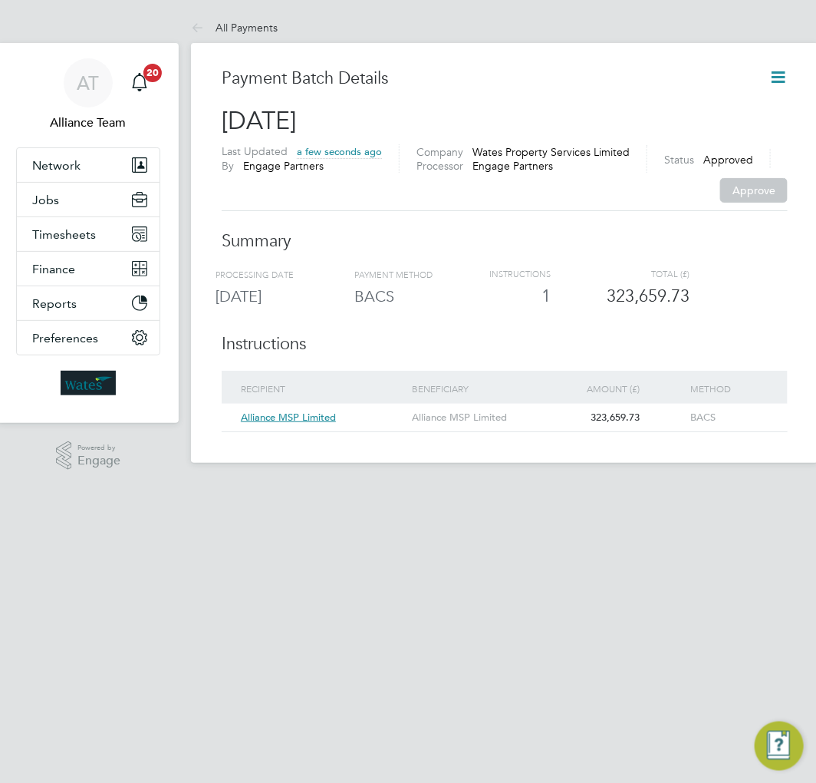
click at [772, 72] on icon at bounding box center [778, 77] width 19 height 19
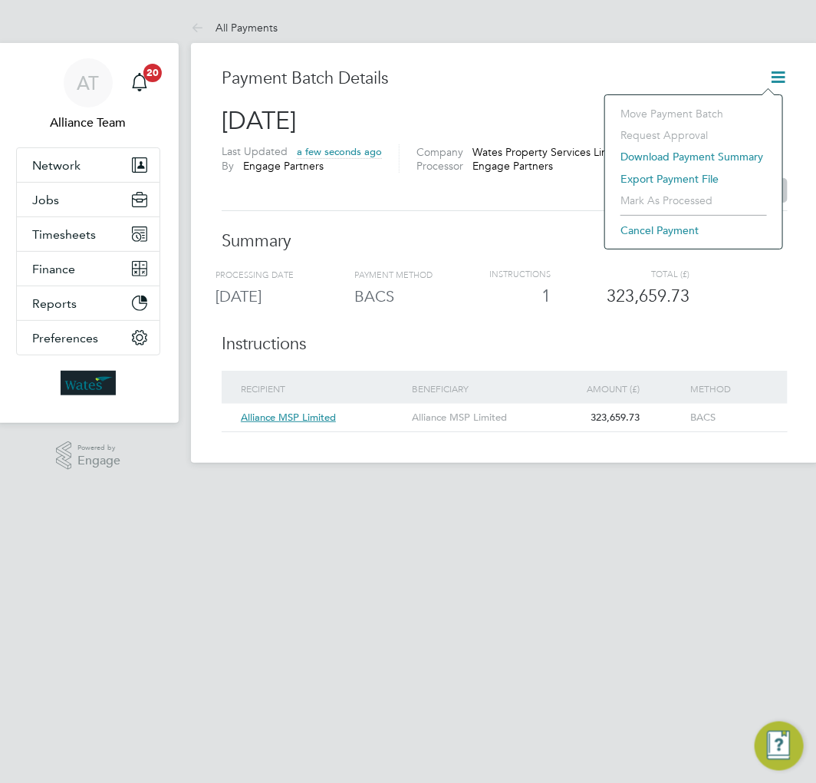
click at [654, 184] on li "Export payment file" at bounding box center [694, 178] width 162 height 21
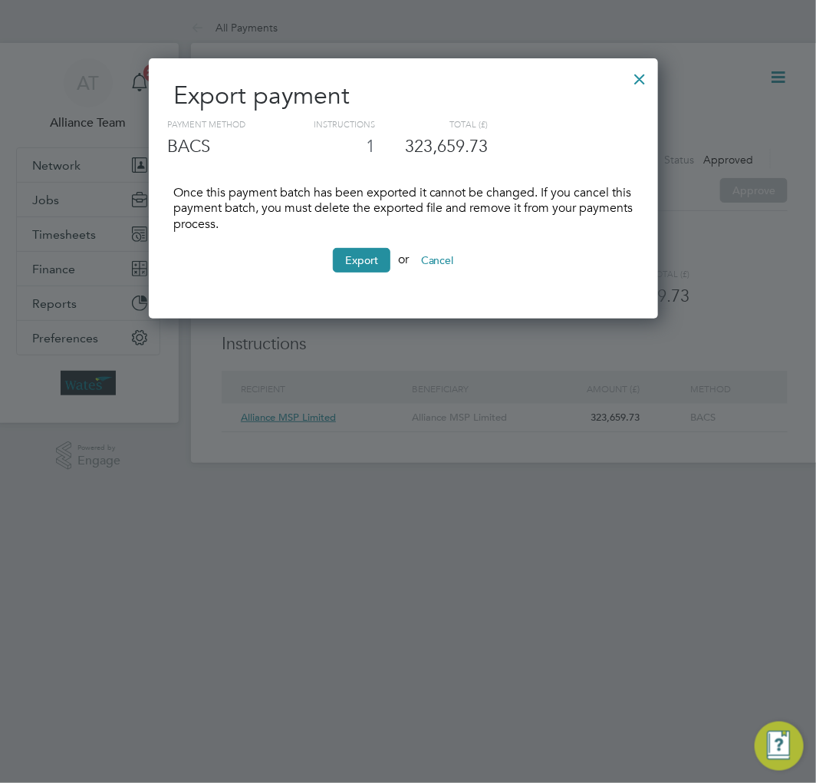
scroll to position [262, 510]
click at [363, 262] on button "Export" at bounding box center [362, 260] width 58 height 25
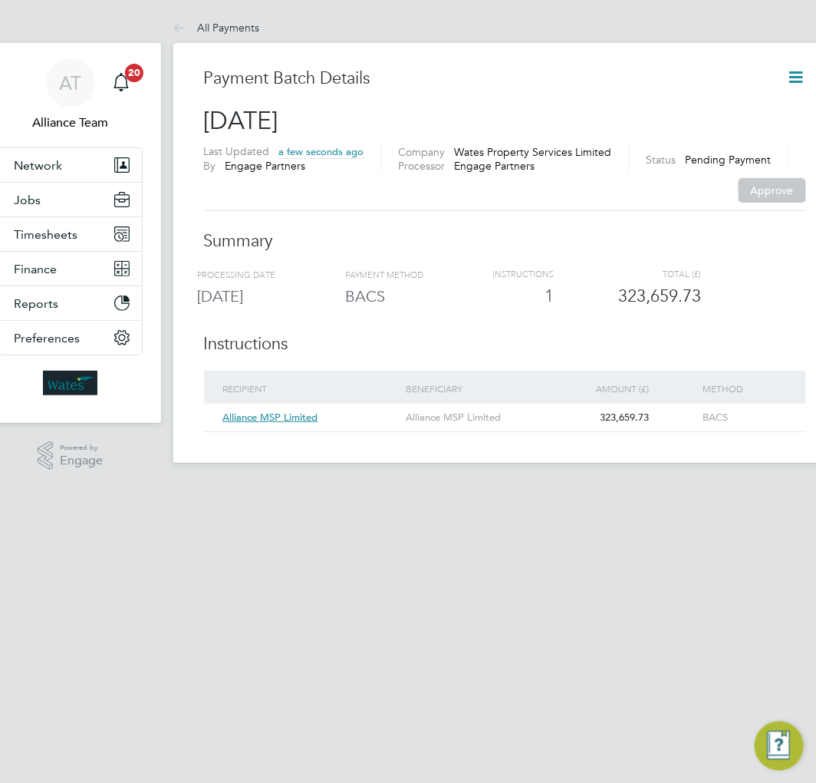
click at [802, 93] on div "Payment Batch Details [DATE] Last Updated a few seconds ago By Engage Partners …" at bounding box center [505, 253] width 664 height 420
click at [791, 78] on icon at bounding box center [796, 77] width 19 height 19
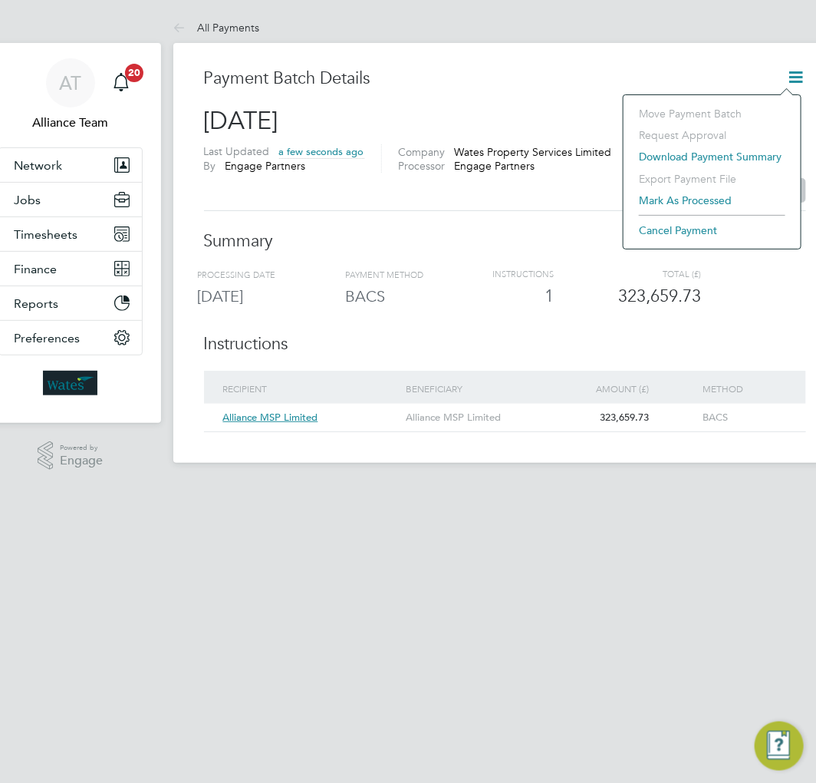
click at [701, 202] on li "Mark as processed" at bounding box center [713, 200] width 162 height 21
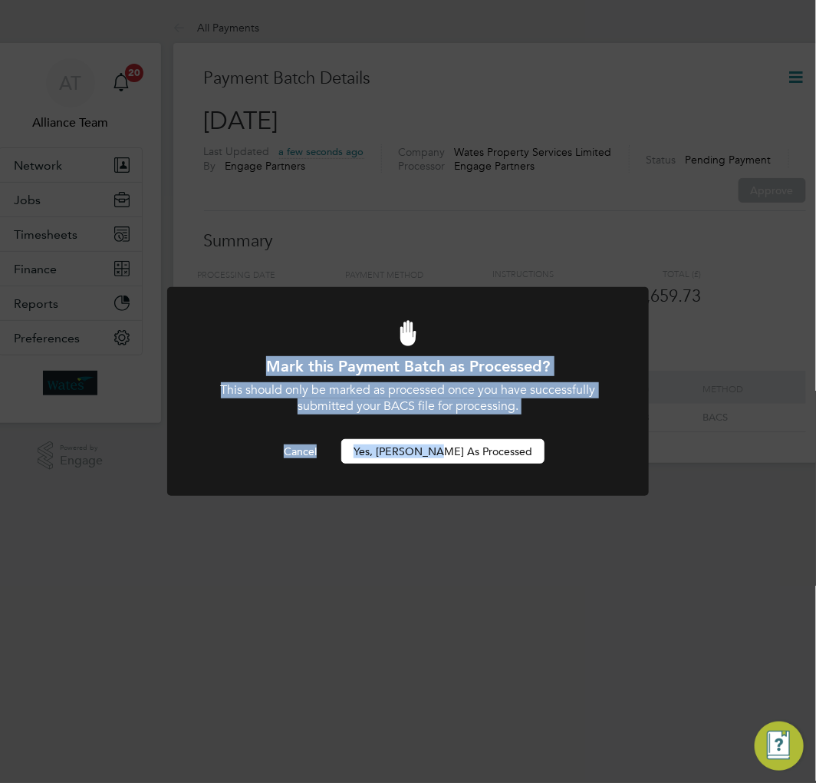
drag, startPoint x: 466, startPoint y: 471, endPoint x: 462, endPoint y: 458, distance: 13.6
click at [462, 458] on div "Mark this Payment Batch as Processed? This should only be marked as processed o…" at bounding box center [408, 400] width 482 height 227
click at [462, 458] on button "Yes, [PERSON_NAME] as Processed" at bounding box center [442, 451] width 203 height 25
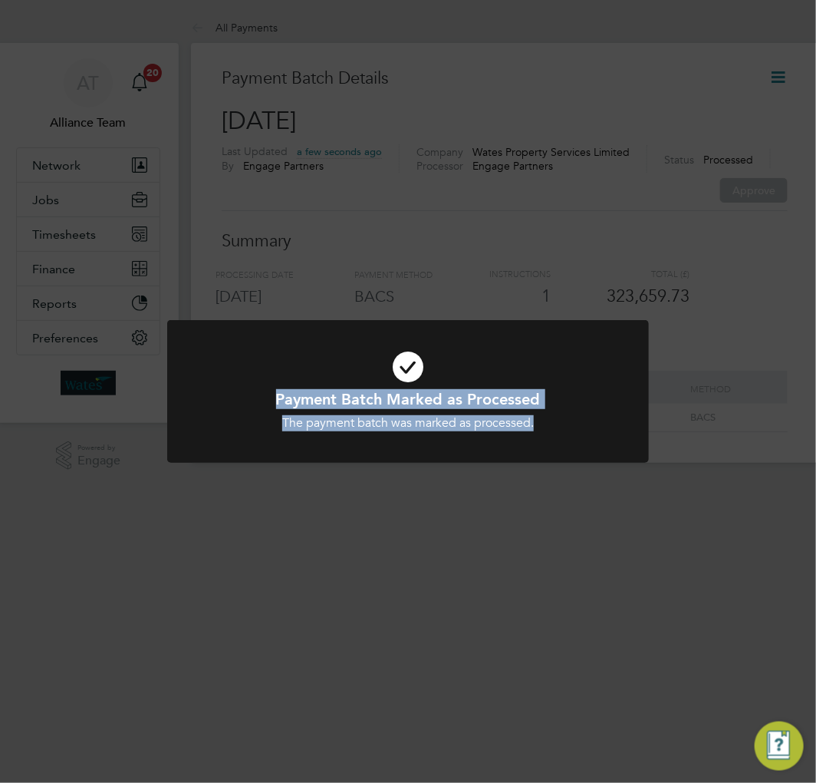
click at [515, 273] on div "Payment Batch Marked as Processed The payment batch was marked as processed. Ca…" at bounding box center [408, 391] width 816 height 783
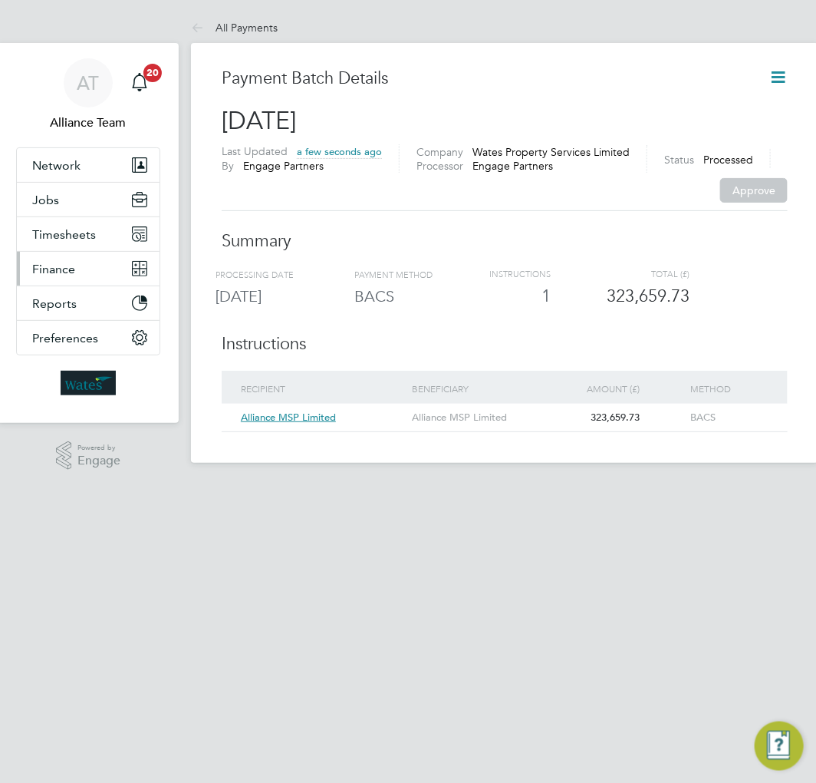
click at [68, 262] on span "Finance" at bounding box center [53, 269] width 43 height 15
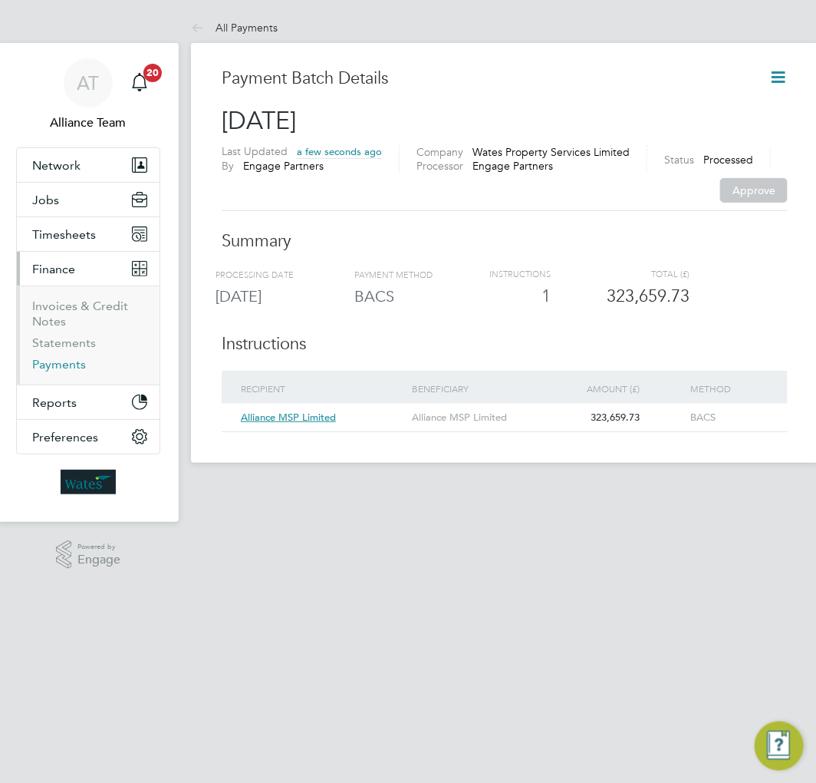
click at [51, 368] on link "Payments" at bounding box center [59, 364] width 54 height 15
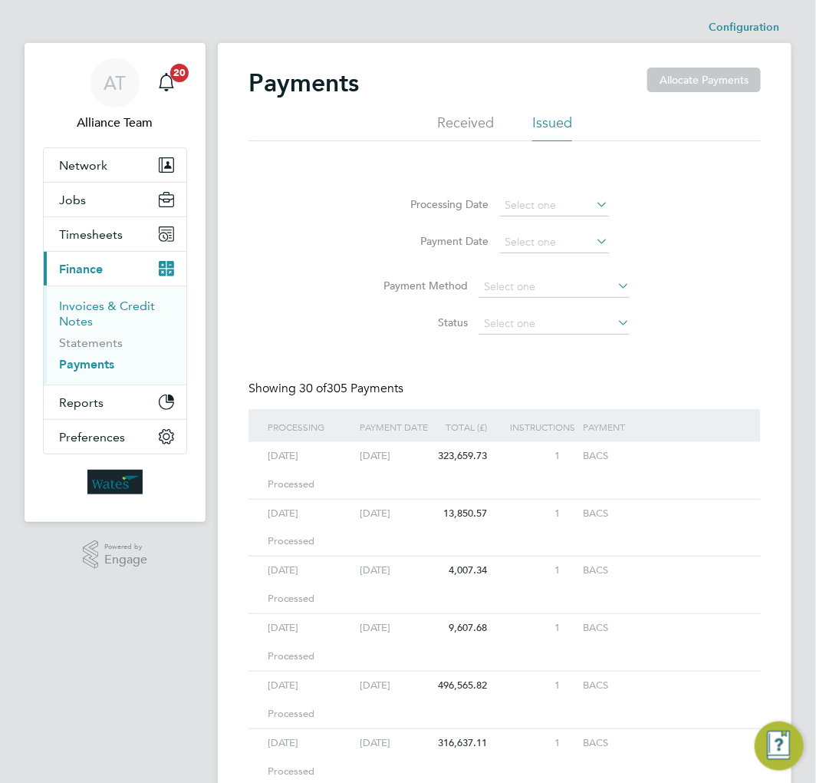
click at [94, 302] on link "Invoices & Credit Notes" at bounding box center [107, 313] width 96 height 30
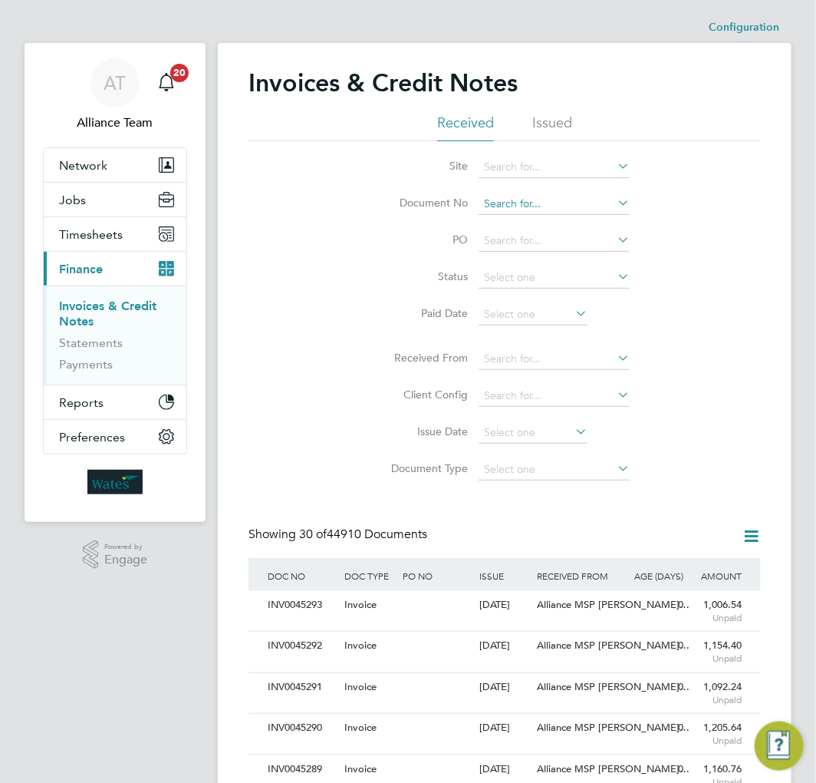
click at [508, 200] on input at bounding box center [554, 203] width 151 height 21
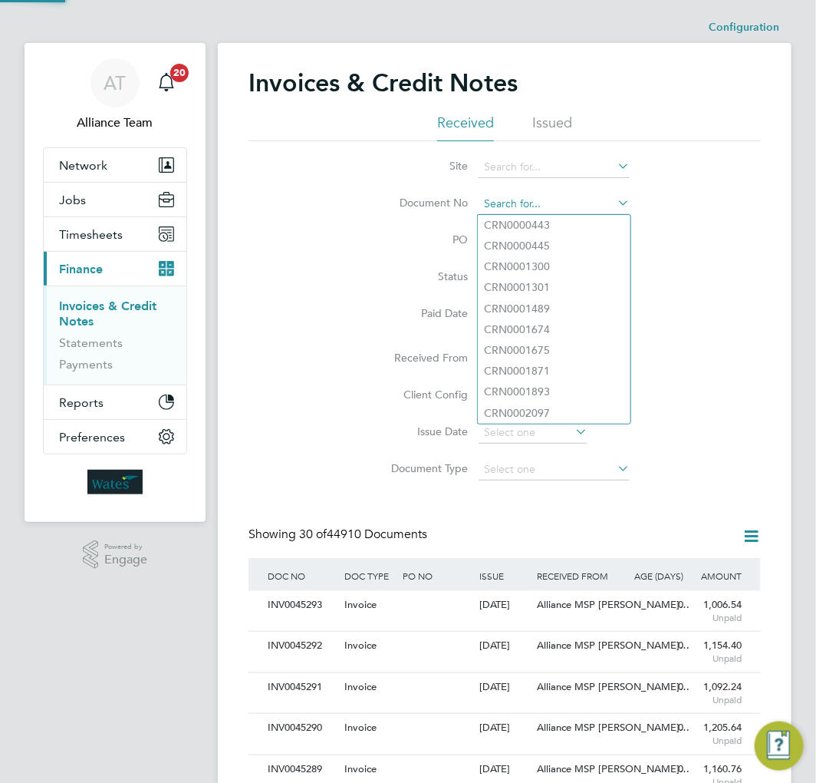
scroll to position [28, 78]
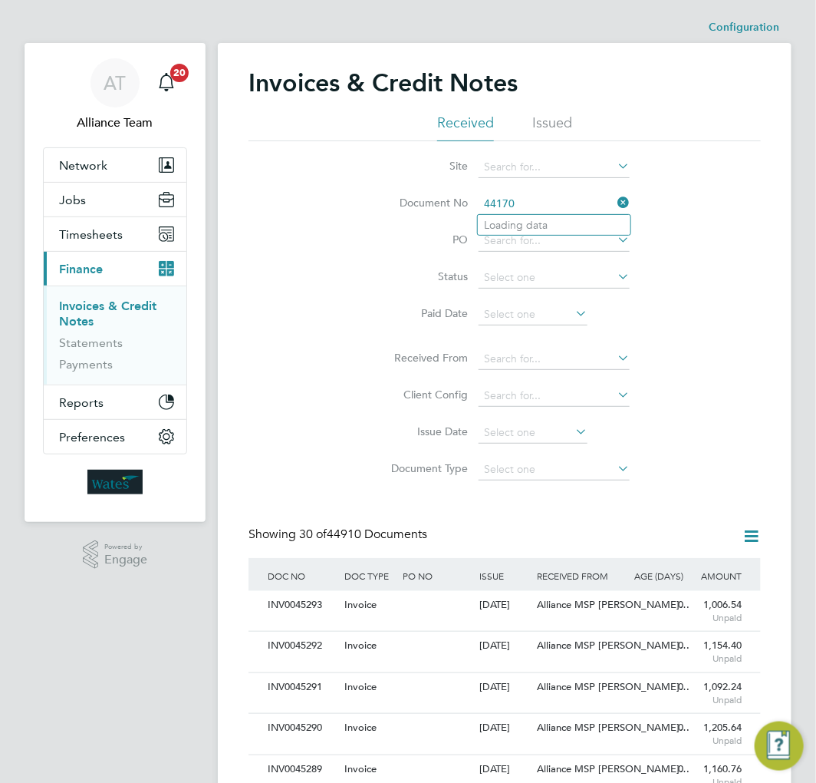
type input "CRN0000443"
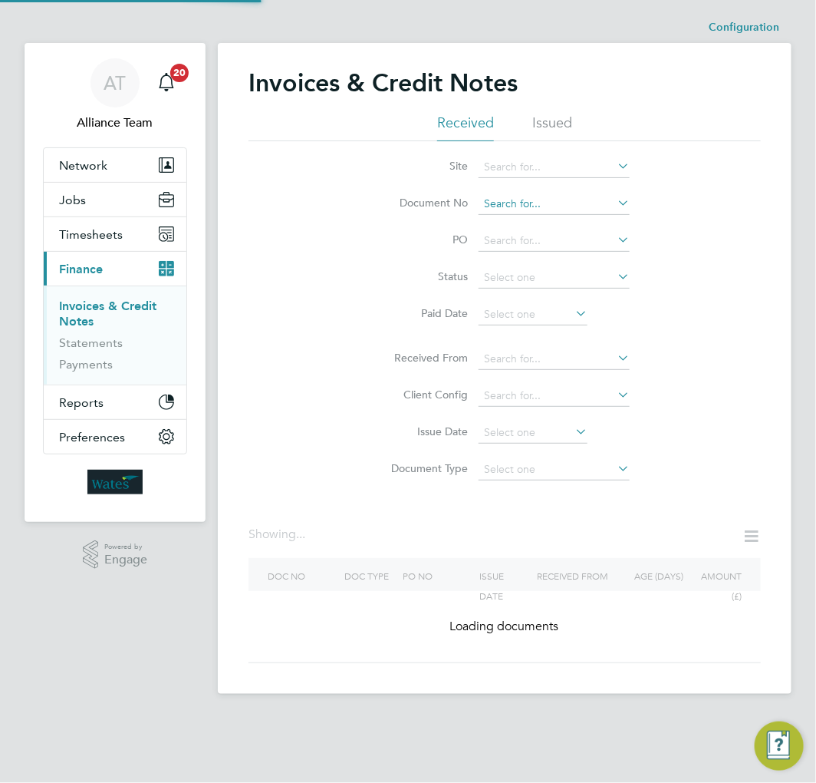
click at [508, 200] on input at bounding box center [554, 203] width 151 height 21
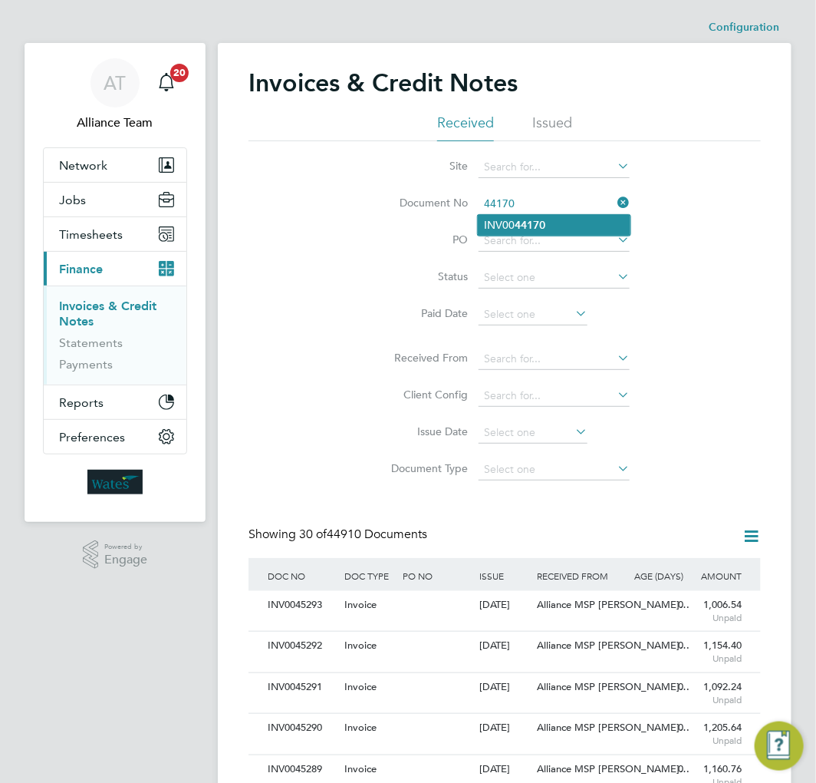
click at [516, 223] on b "44170" at bounding box center [530, 225] width 31 height 13
type input "INV0044170"
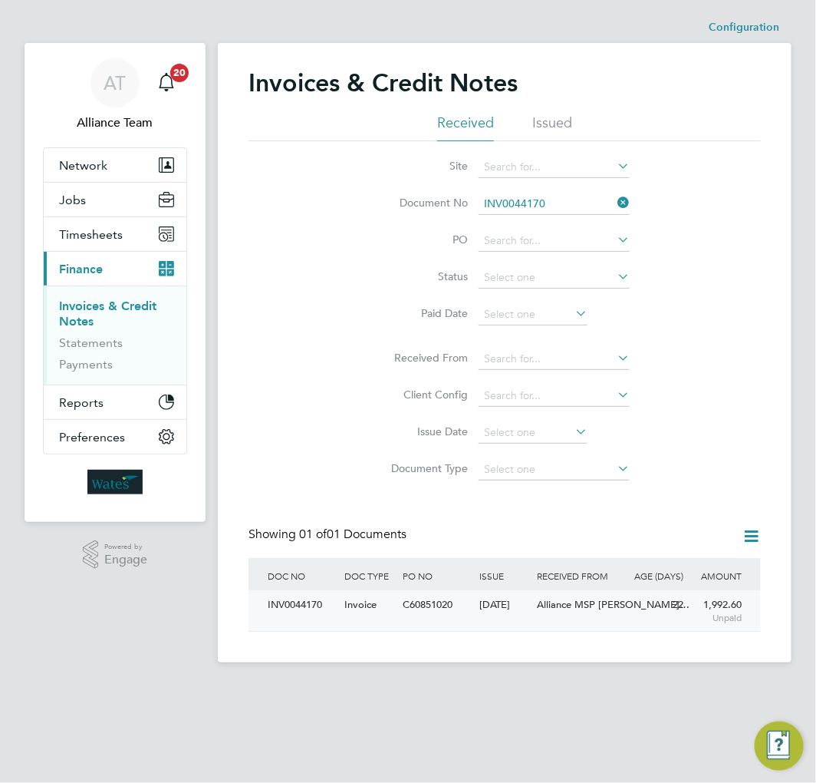
click at [524, 617] on div "[DATE]" at bounding box center [505, 605] width 58 height 28
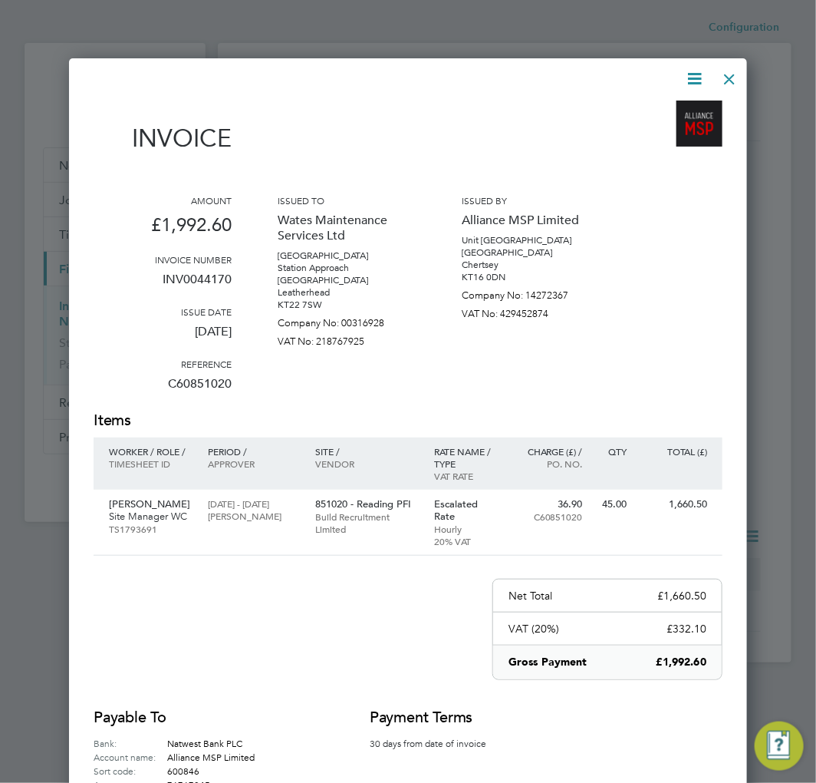
click at [697, 81] on icon at bounding box center [694, 78] width 19 height 19
click at [651, 156] on li "Pay invoice" at bounding box center [648, 157] width 106 height 21
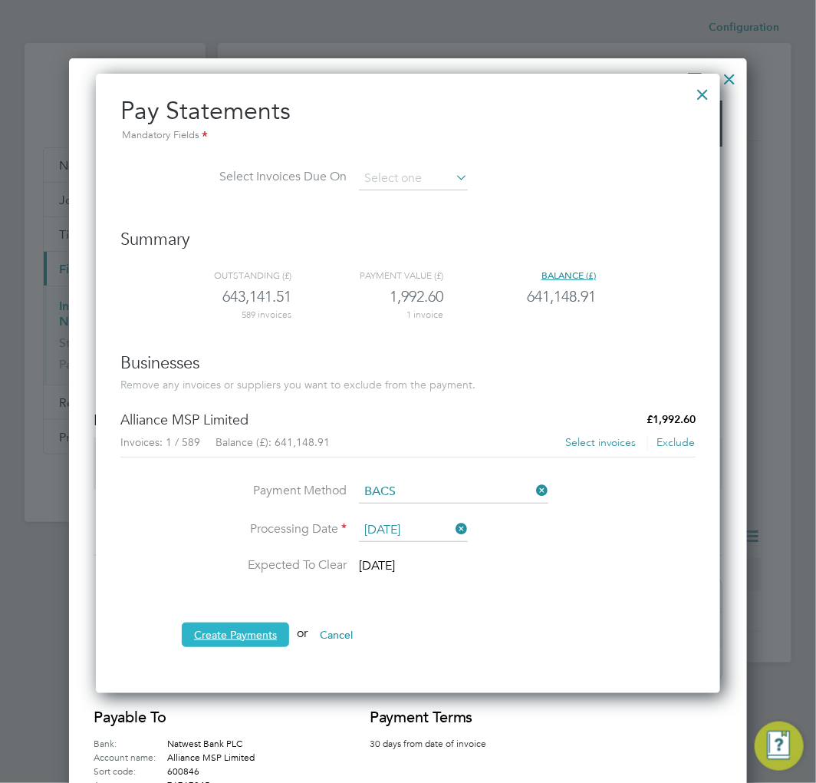
click at [252, 632] on button "Create Payments" at bounding box center [235, 634] width 107 height 25
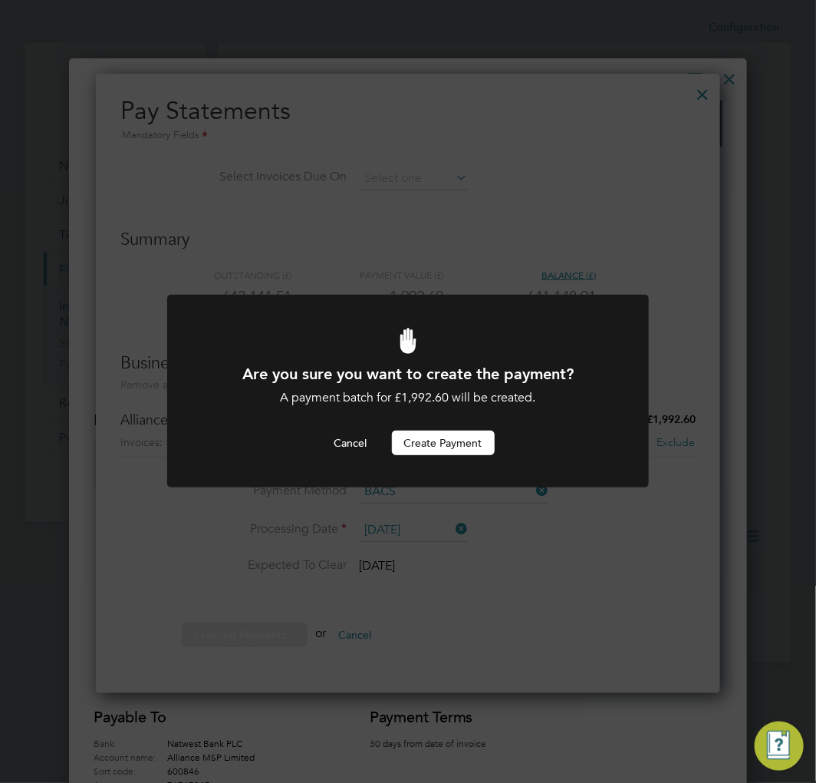
click at [440, 443] on button "Create Payment" at bounding box center [443, 442] width 103 height 25
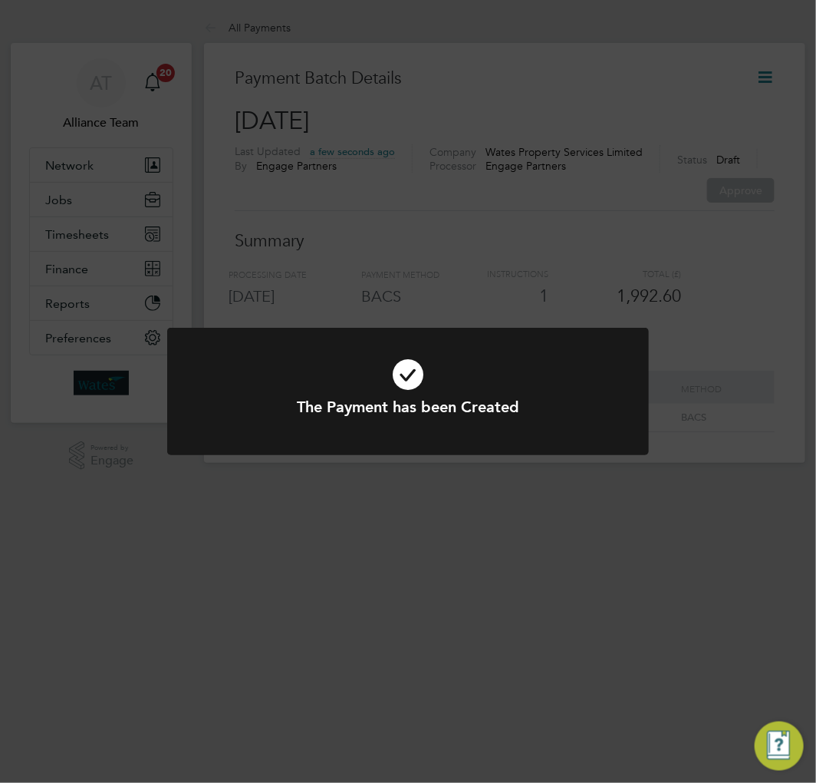
click at [539, 303] on div "The Payment has been Created Cancel Okay" at bounding box center [408, 391] width 816 height 783
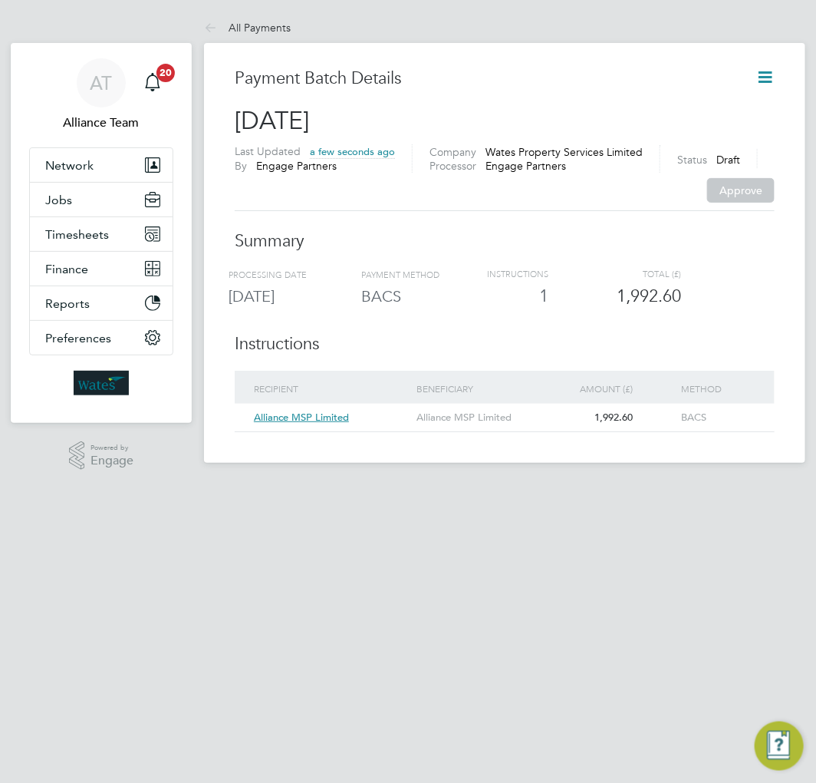
click at [756, 71] on icon at bounding box center [765, 77] width 19 height 19
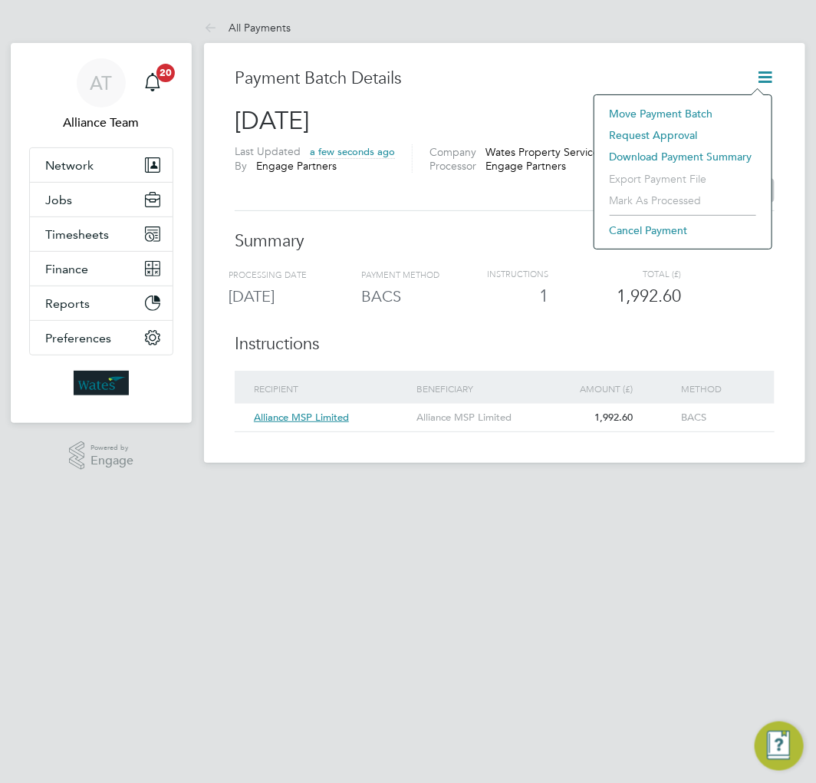
click at [638, 134] on li "Request approval" at bounding box center [683, 134] width 162 height 21
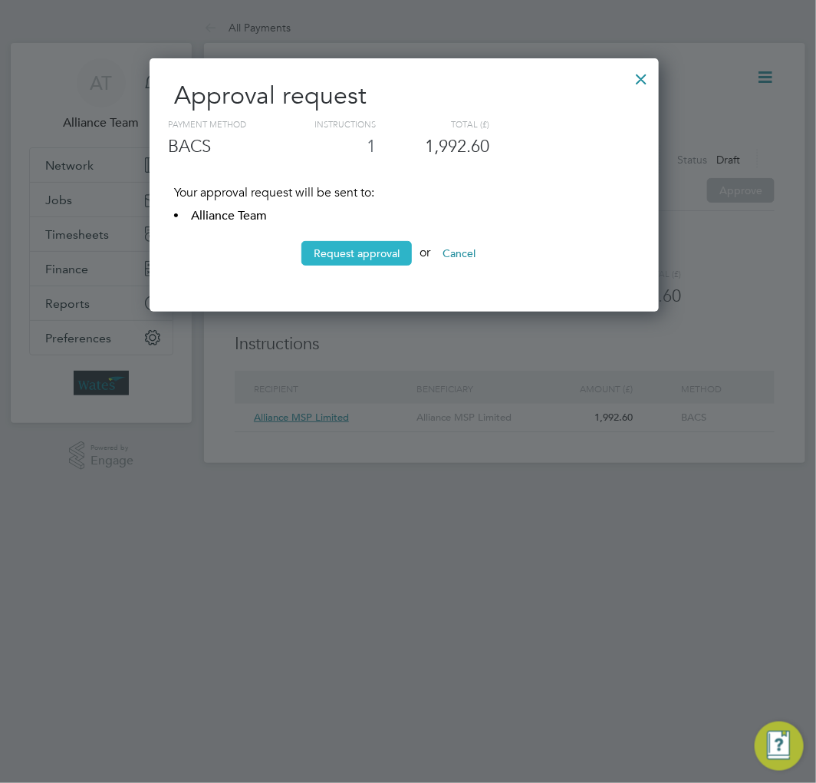
click at [350, 251] on button "Request approval" at bounding box center [357, 253] width 110 height 25
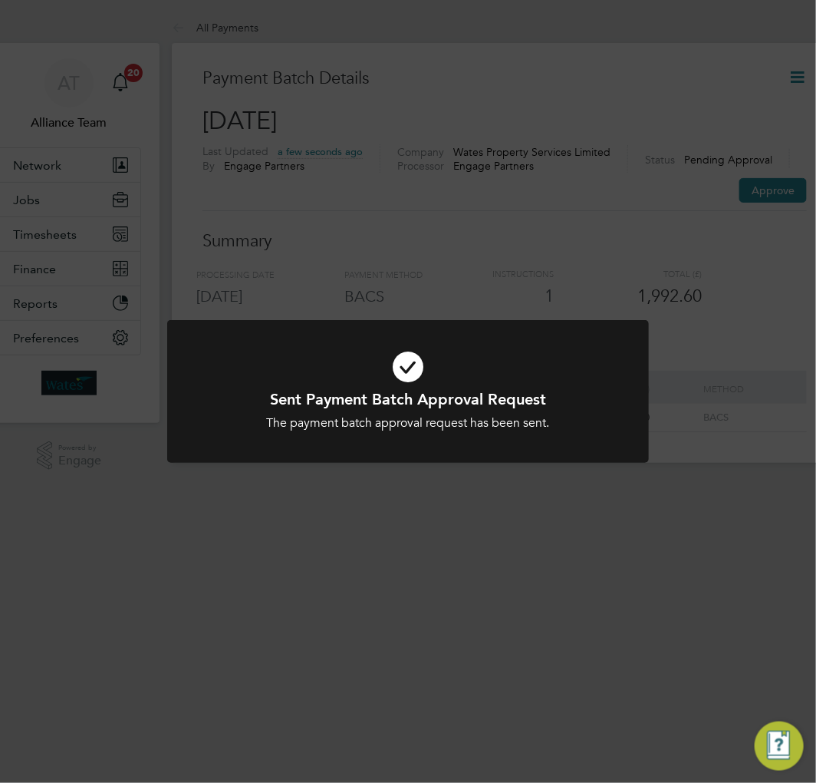
click at [490, 217] on div "Sent Payment Batch Approval Request The payment batch approval request has been…" at bounding box center [408, 391] width 816 height 783
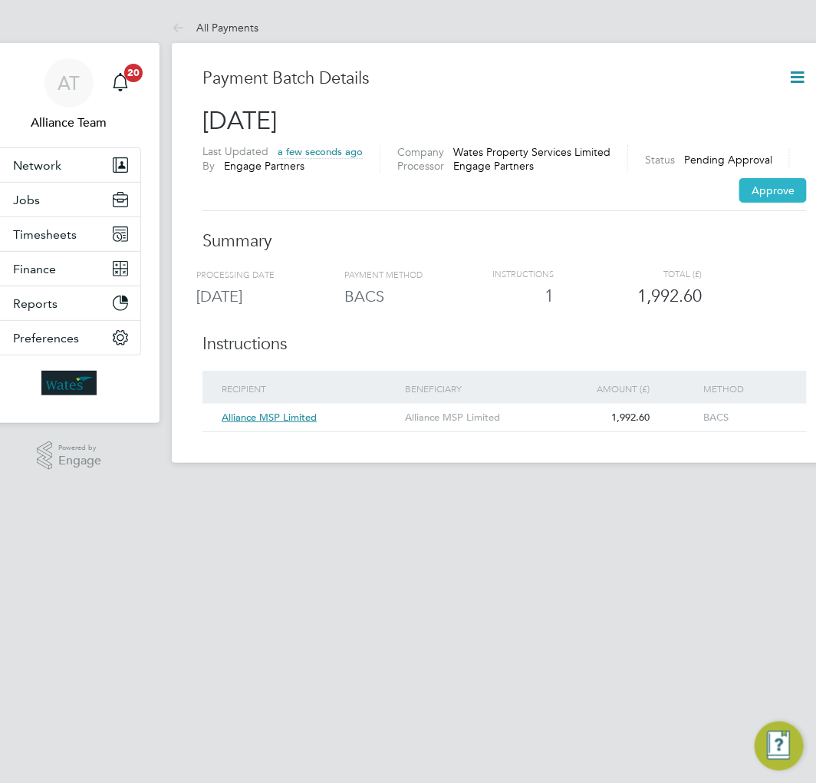
click at [754, 194] on button "Approve" at bounding box center [774, 190] width 68 height 25
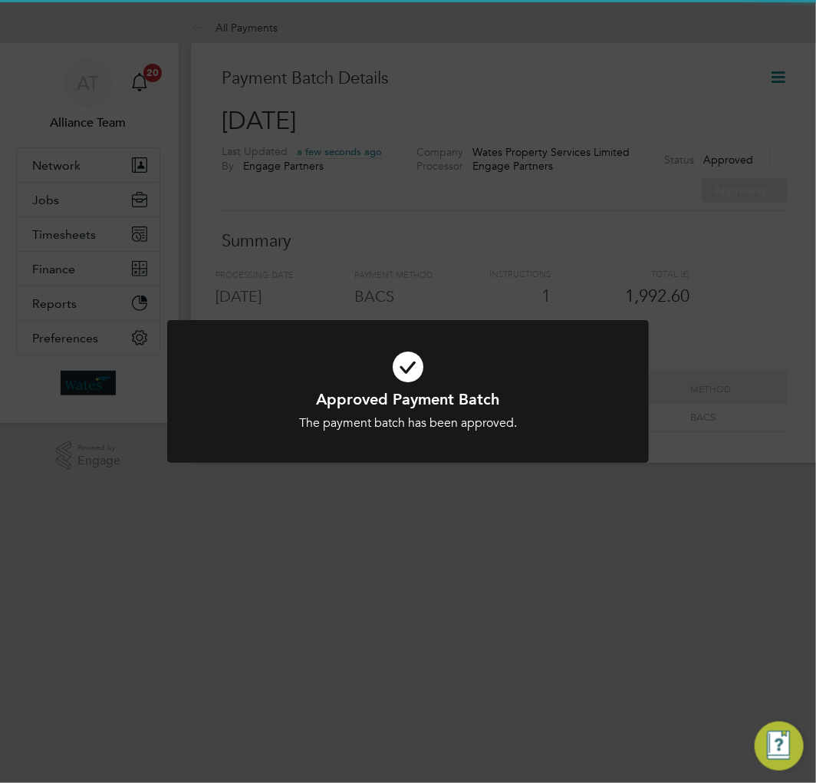
click at [604, 236] on div "Approved Payment Batch The payment batch has been approved. Cancel Okay" at bounding box center [408, 391] width 816 height 783
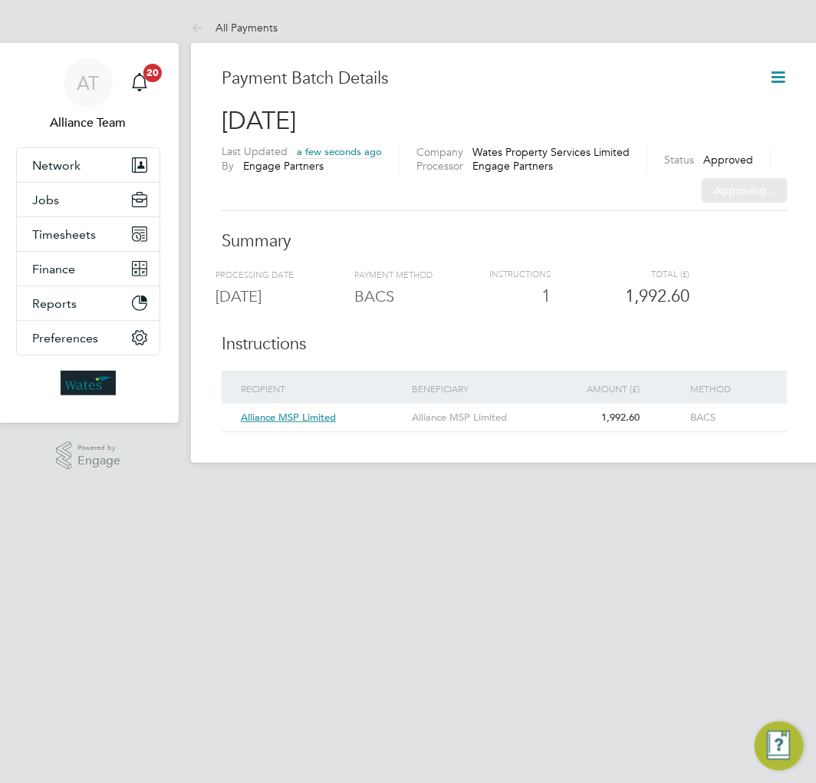
click at [765, 71] on div "Sorry, we are having problems connecting to our services." at bounding box center [505, 237] width 628 height 450
click at [772, 74] on icon at bounding box center [778, 77] width 19 height 19
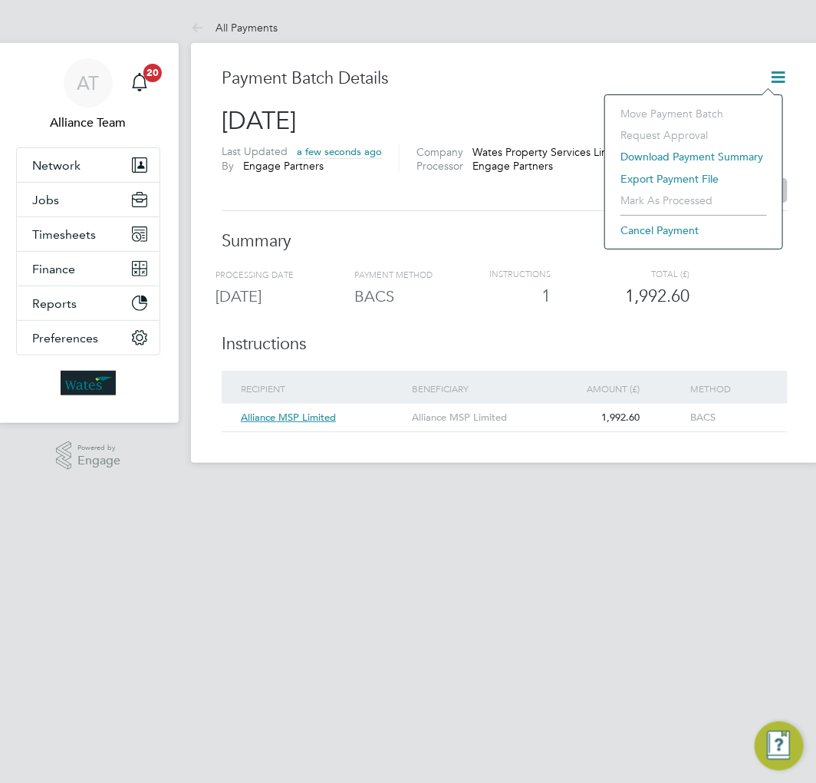
click at [653, 170] on li "Export payment file" at bounding box center [694, 178] width 162 height 21
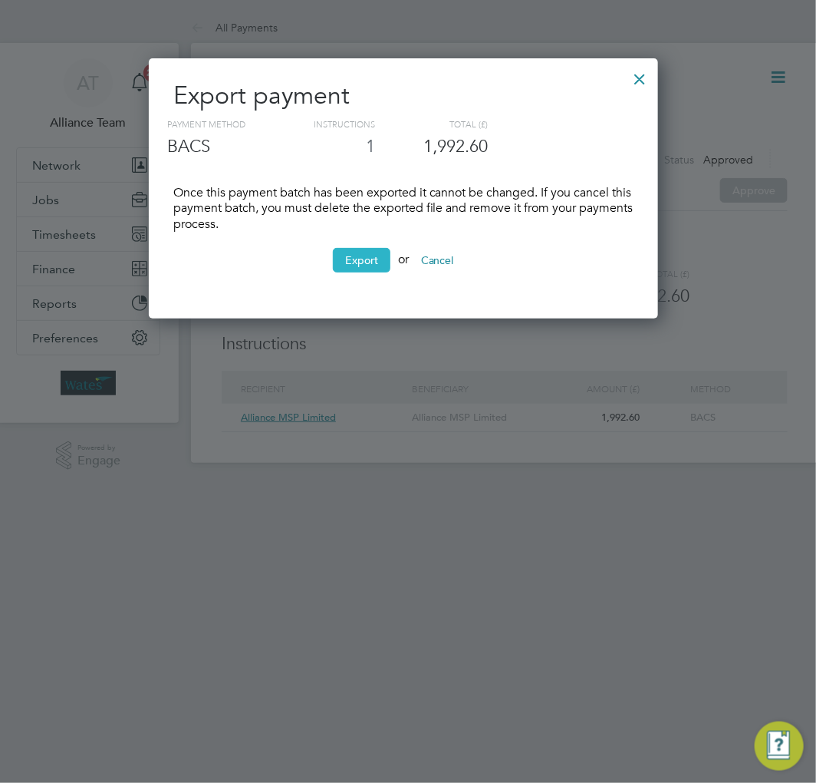
click at [348, 264] on button "Export" at bounding box center [362, 260] width 58 height 25
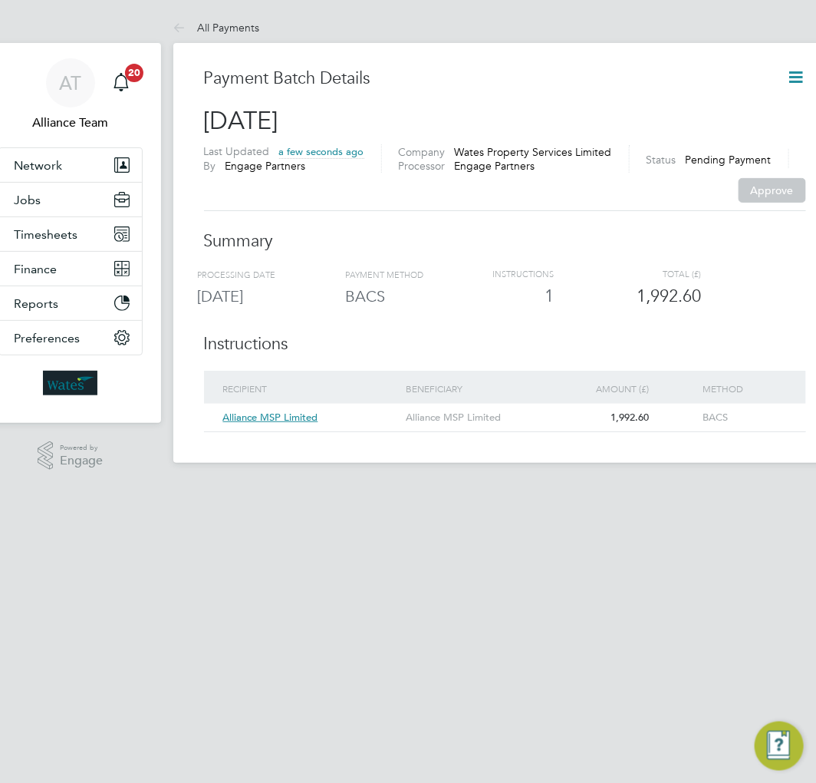
click at [739, 113] on h2 "[DATE]" at bounding box center [505, 121] width 602 height 32
click at [787, 75] on icon at bounding box center [796, 77] width 19 height 19
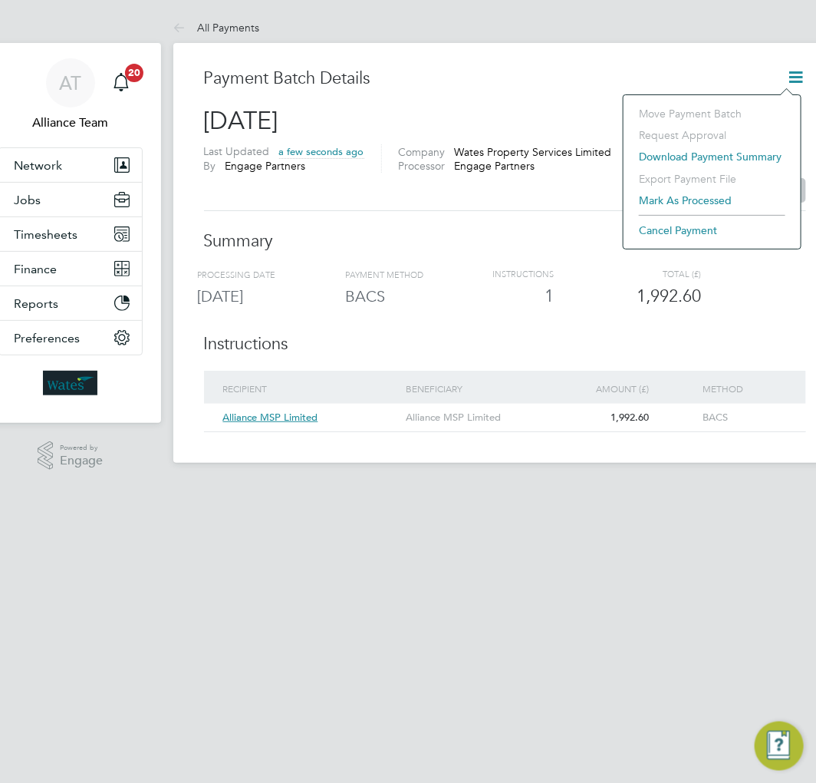
click at [681, 201] on li "Mark as processed" at bounding box center [713, 200] width 162 height 21
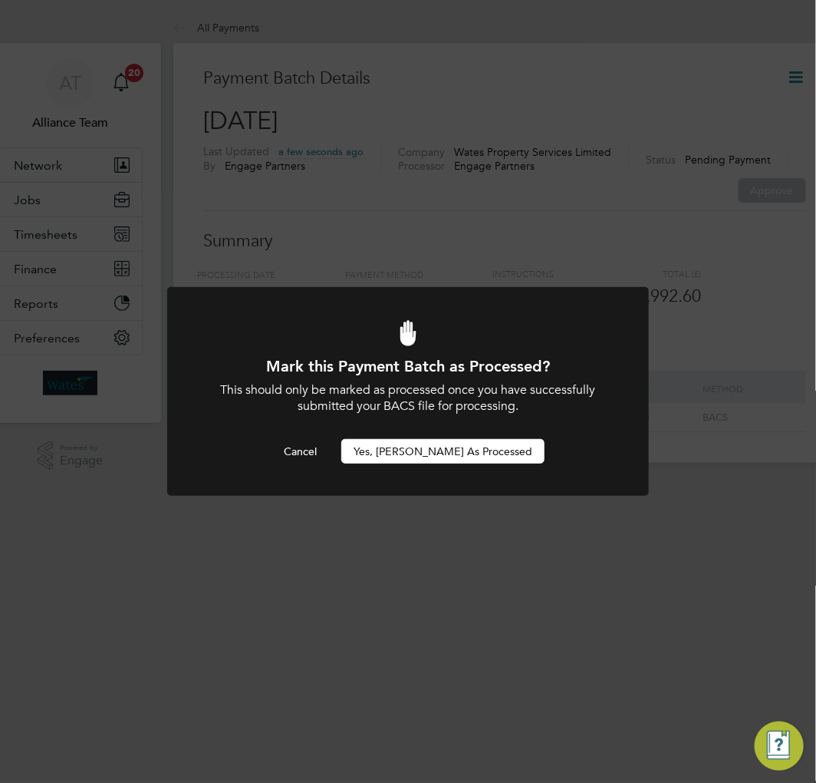
click at [459, 449] on button "Yes, [PERSON_NAME] as Processed" at bounding box center [442, 451] width 203 height 25
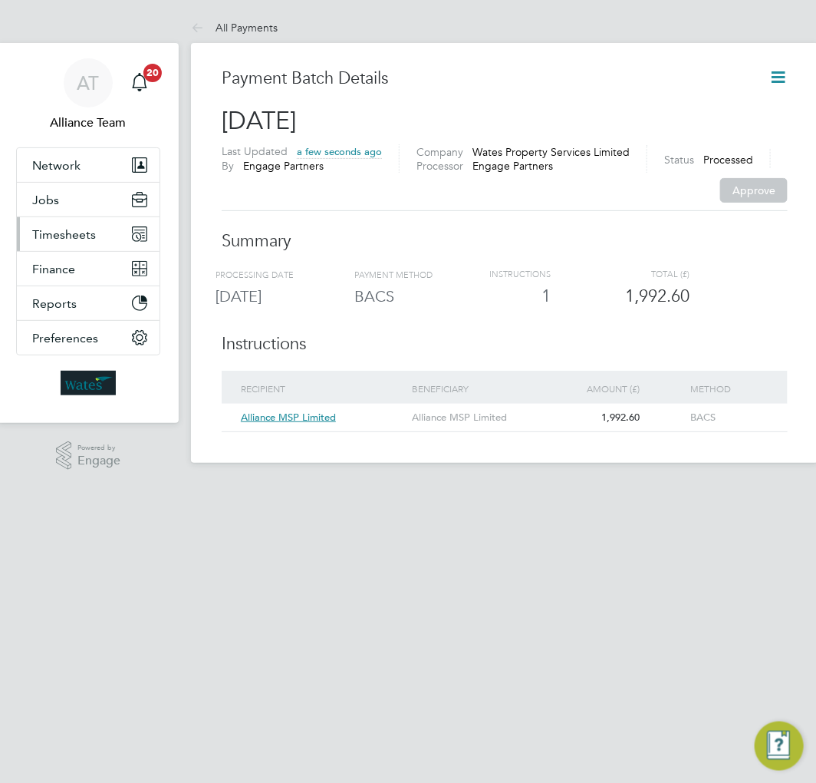
click at [50, 240] on span "Timesheets" at bounding box center [64, 234] width 64 height 15
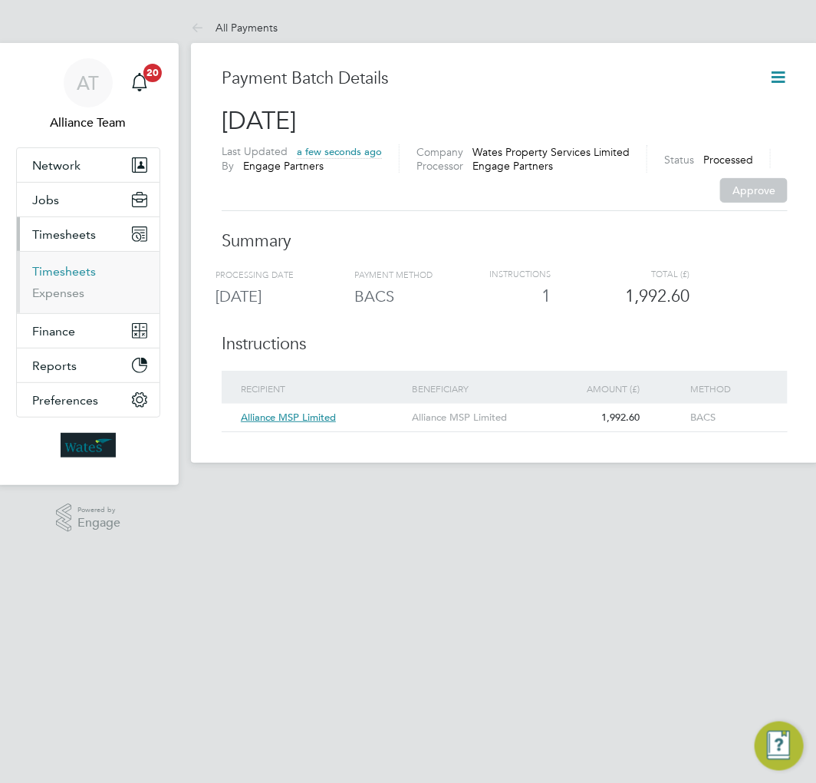
click at [71, 274] on link "Timesheets" at bounding box center [64, 271] width 64 height 15
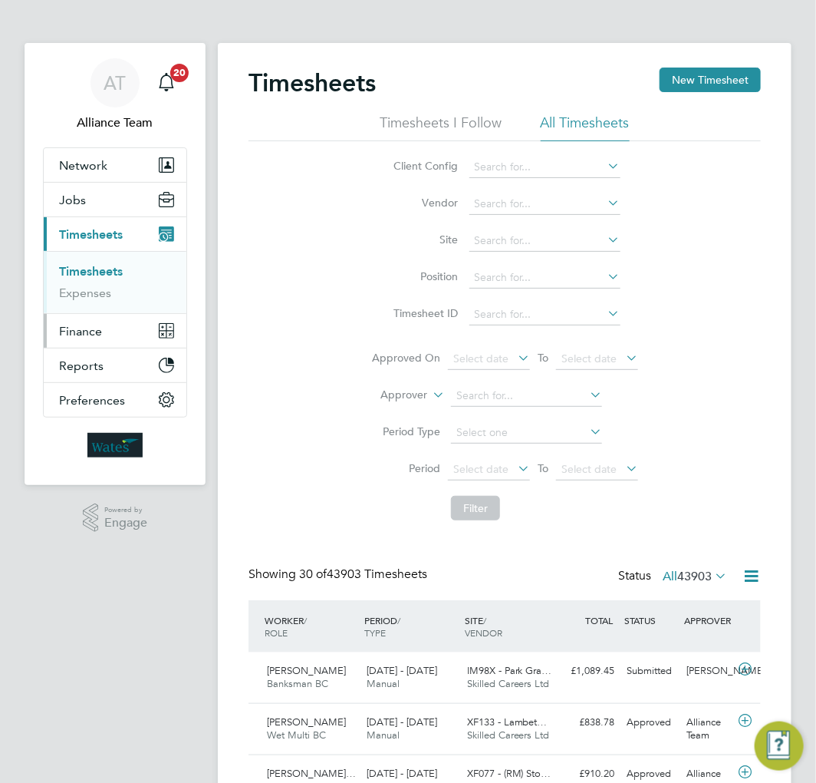
click at [112, 336] on button "Finance" at bounding box center [115, 331] width 143 height 34
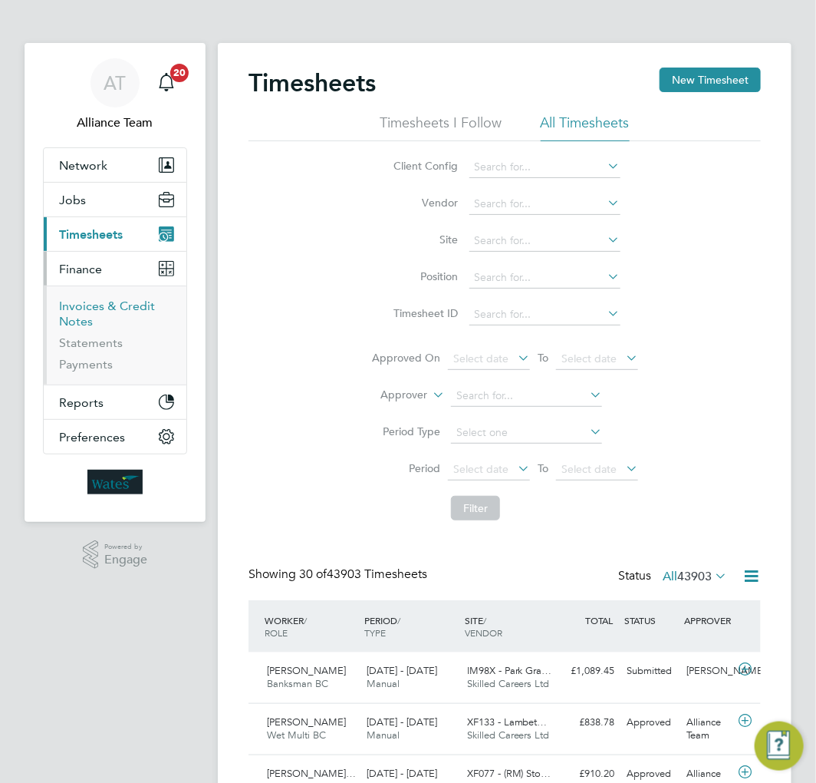
click at [65, 308] on link "Invoices & Credit Notes" at bounding box center [107, 313] width 96 height 30
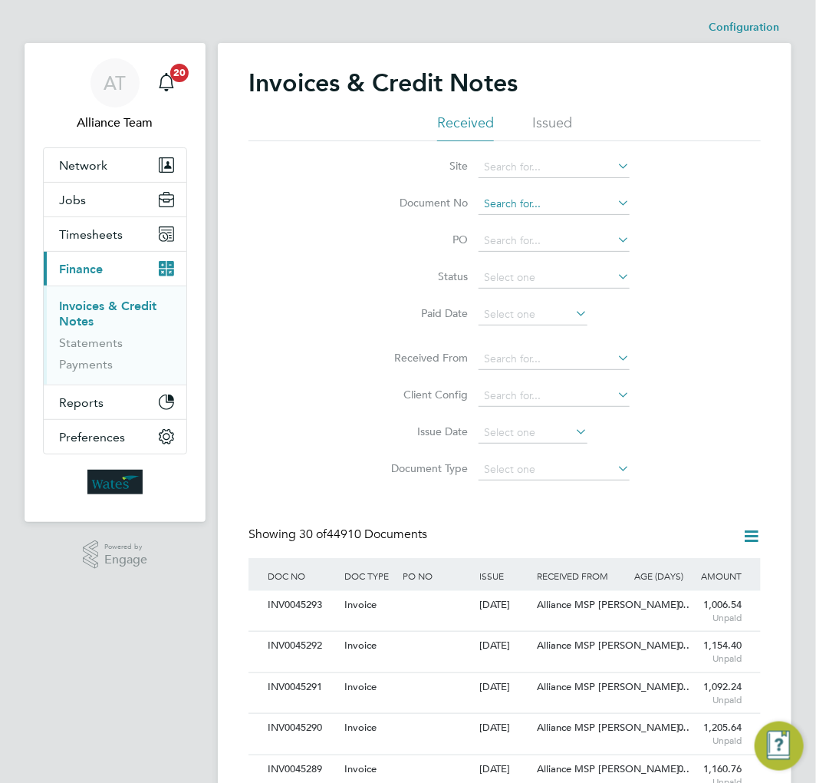
click at [500, 203] on input at bounding box center [554, 203] width 151 height 21
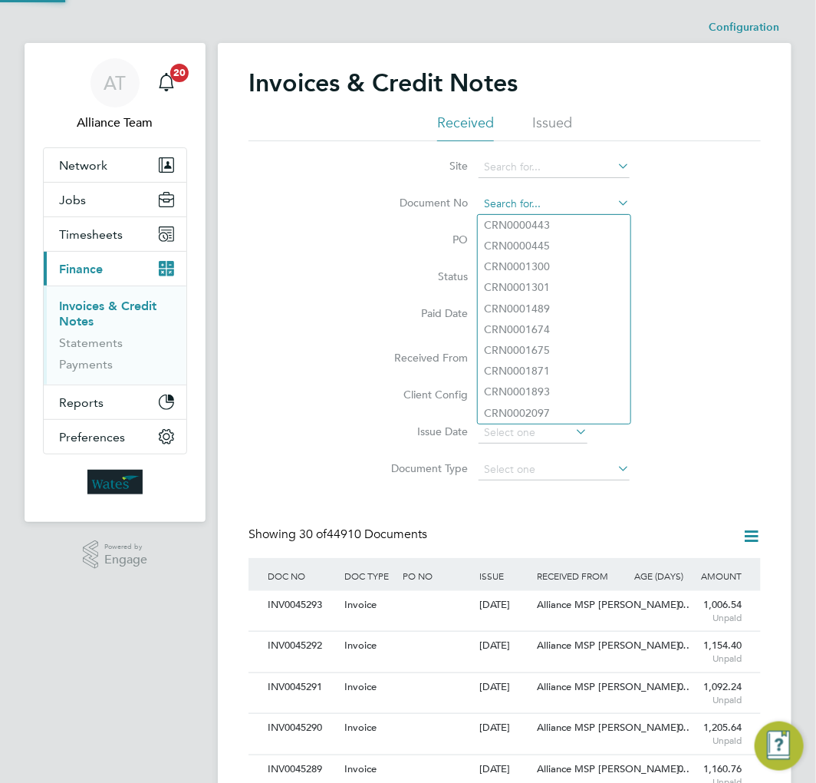
click at [500, 203] on input at bounding box center [554, 203] width 151 height 21
type input "INV0001439"
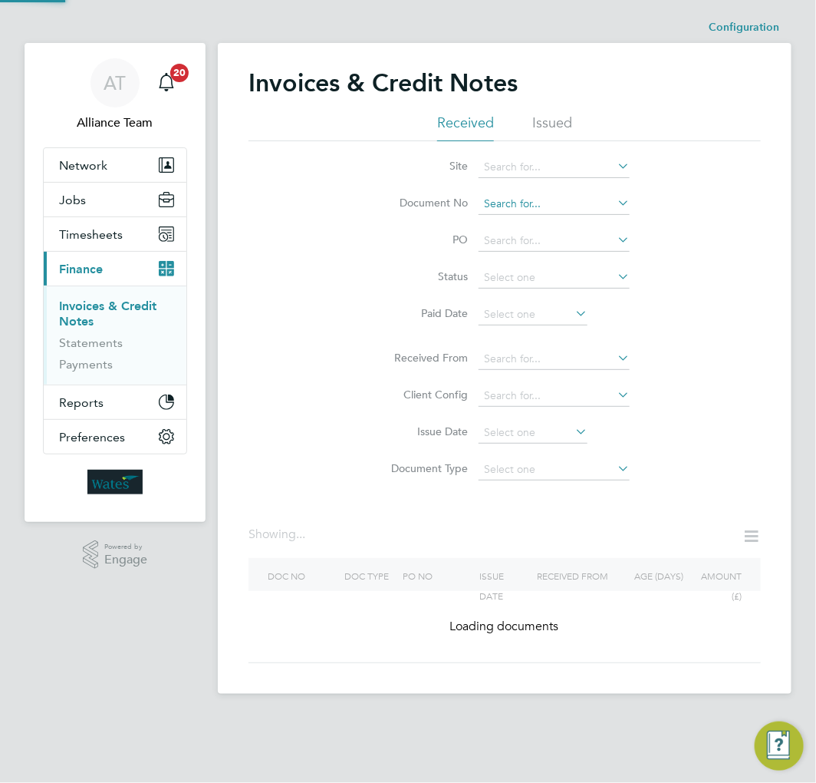
click at [500, 203] on input at bounding box center [554, 203] width 151 height 21
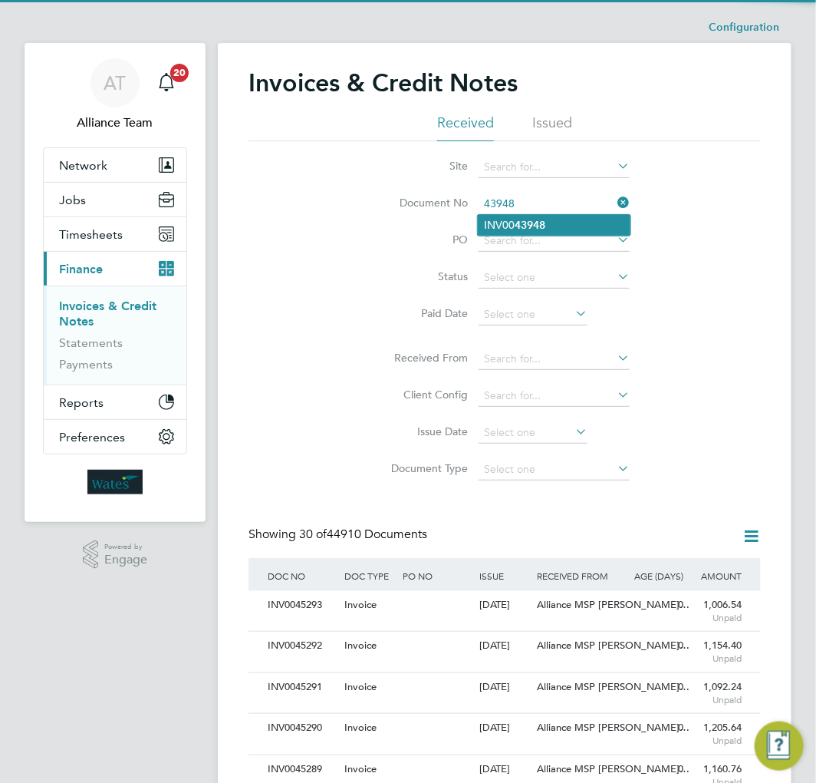
click at [508, 220] on li "INV00 43948" at bounding box center [554, 225] width 153 height 21
type input "INV0043948"
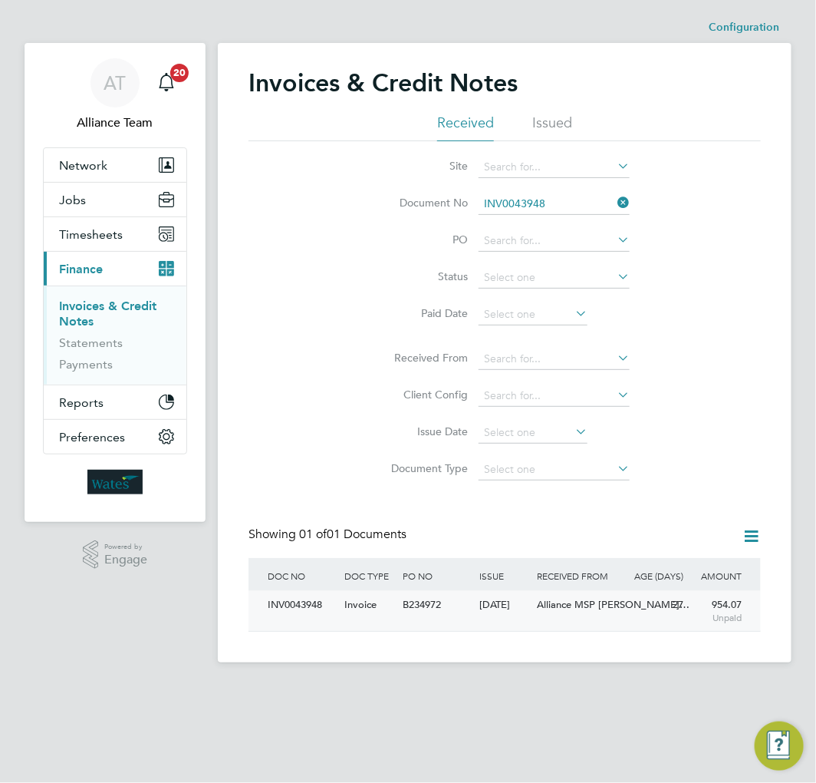
click at [573, 612] on div "Alliance MSP [PERSON_NAME]…" at bounding box center [582, 605] width 97 height 28
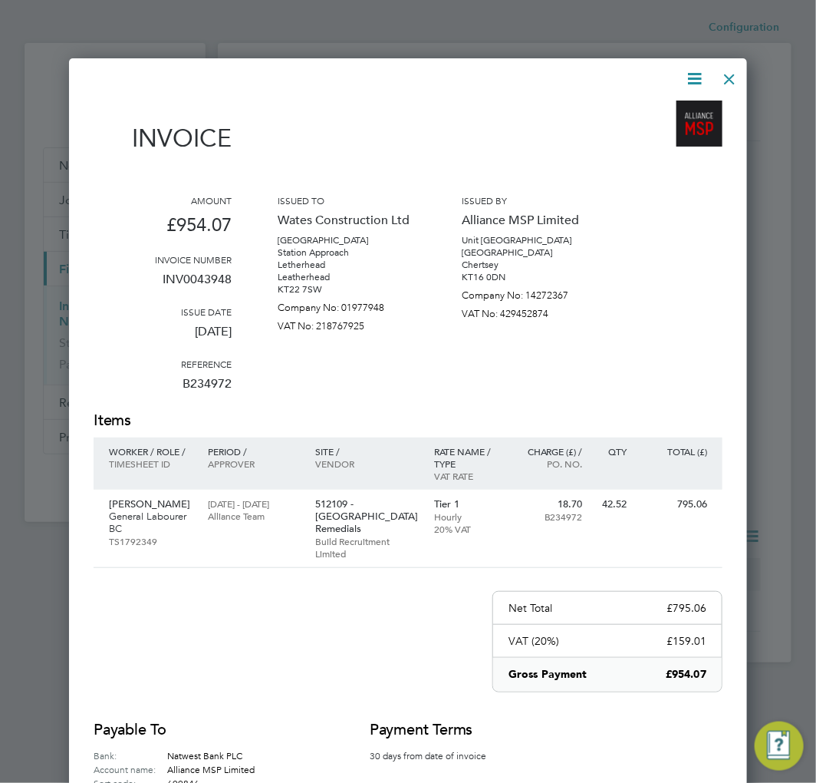
click at [701, 78] on icon at bounding box center [694, 78] width 19 height 19
click at [624, 162] on li "Pay invoice" at bounding box center [648, 157] width 106 height 21
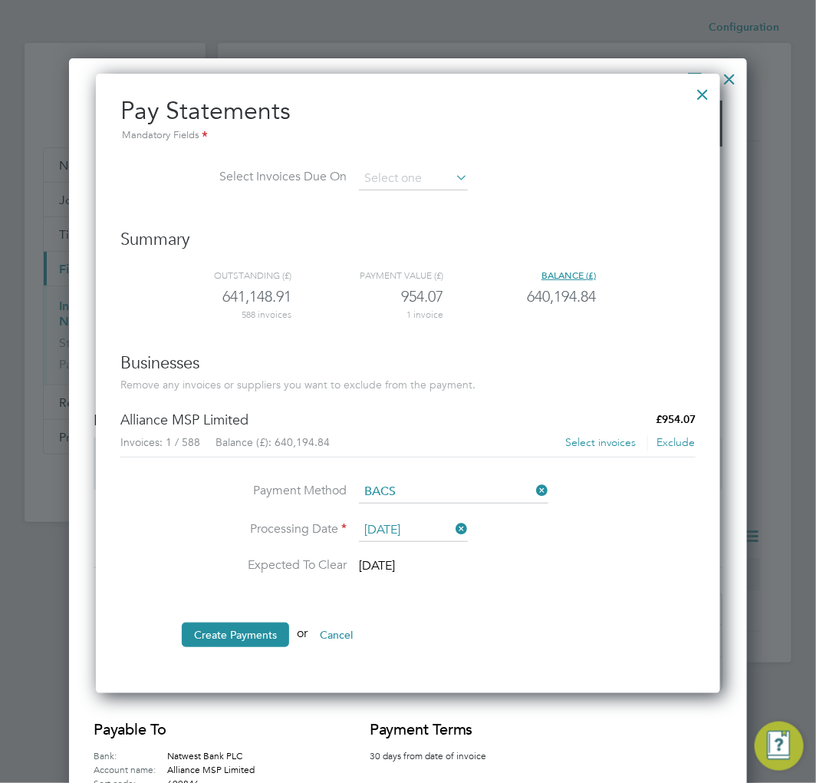
click at [589, 440] on button "Select invoices" at bounding box center [601, 442] width 72 height 15
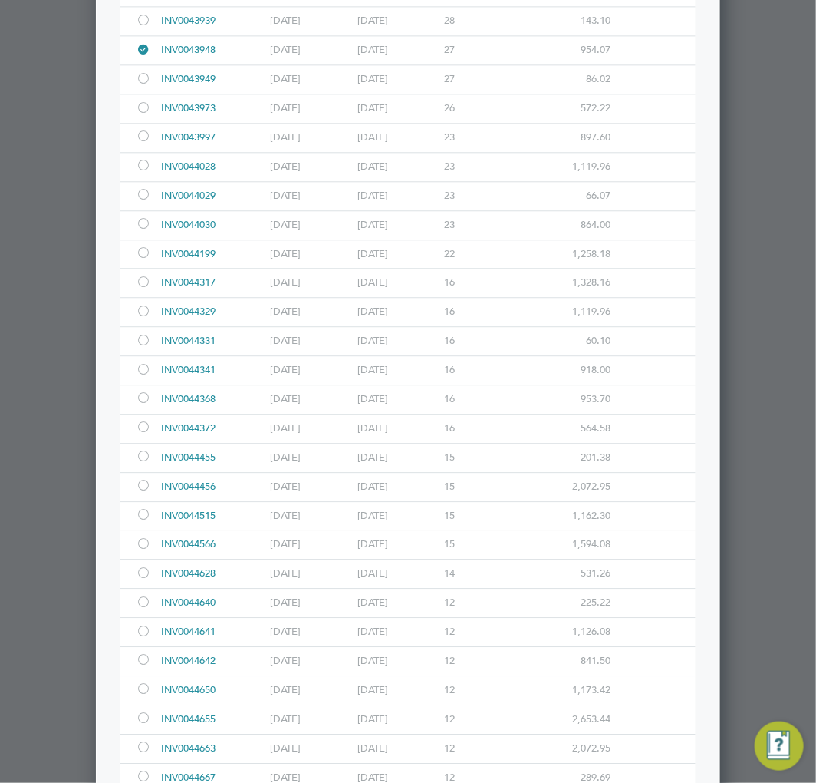
click at [146, 74] on div at bounding box center [143, 80] width 15 height 12
click at [19, 169] on div at bounding box center [408, 391] width 816 height 783
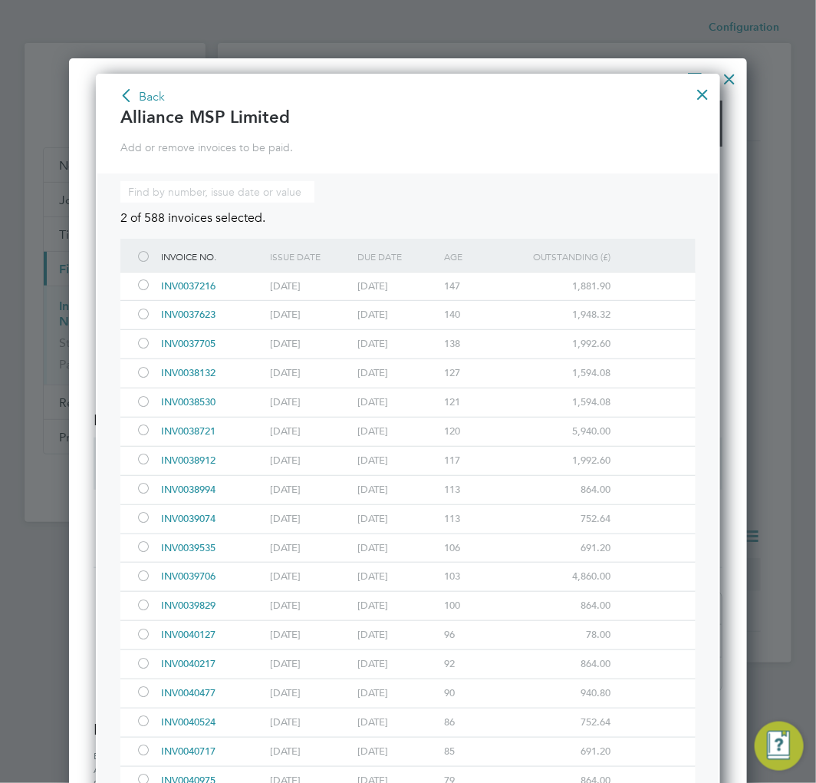
click at [147, 104] on button "Back" at bounding box center [142, 97] width 47 height 25
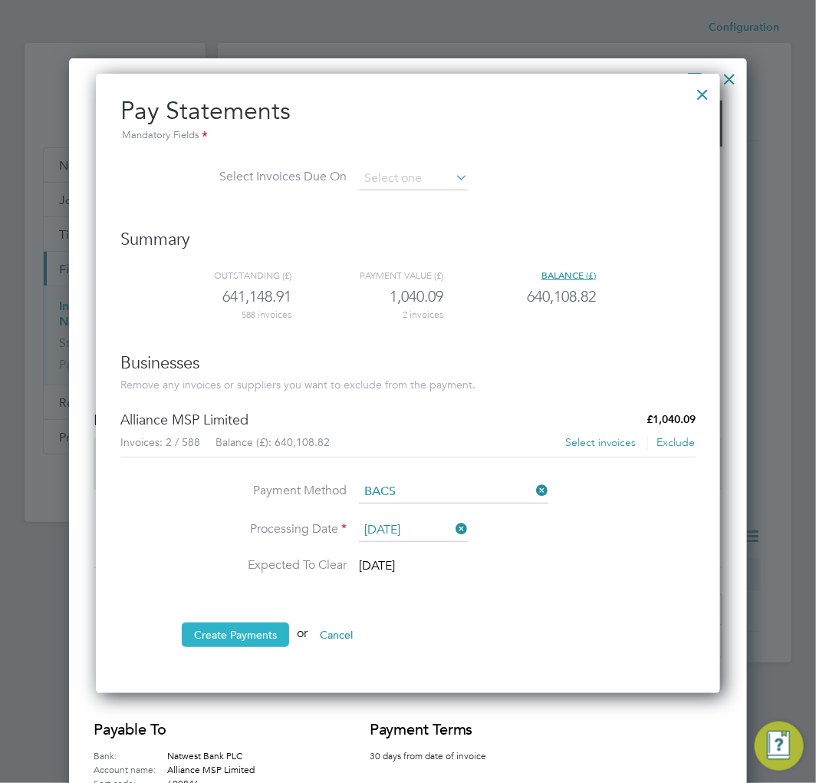
click at [250, 632] on button "Create Payments" at bounding box center [235, 634] width 107 height 25
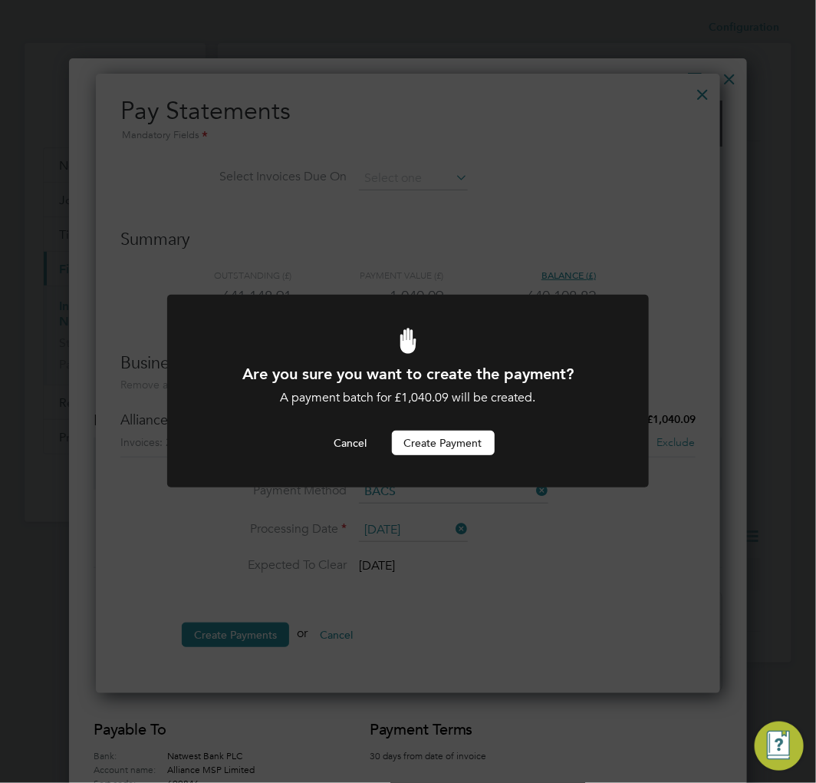
click at [444, 435] on button "Create Payment" at bounding box center [443, 442] width 103 height 25
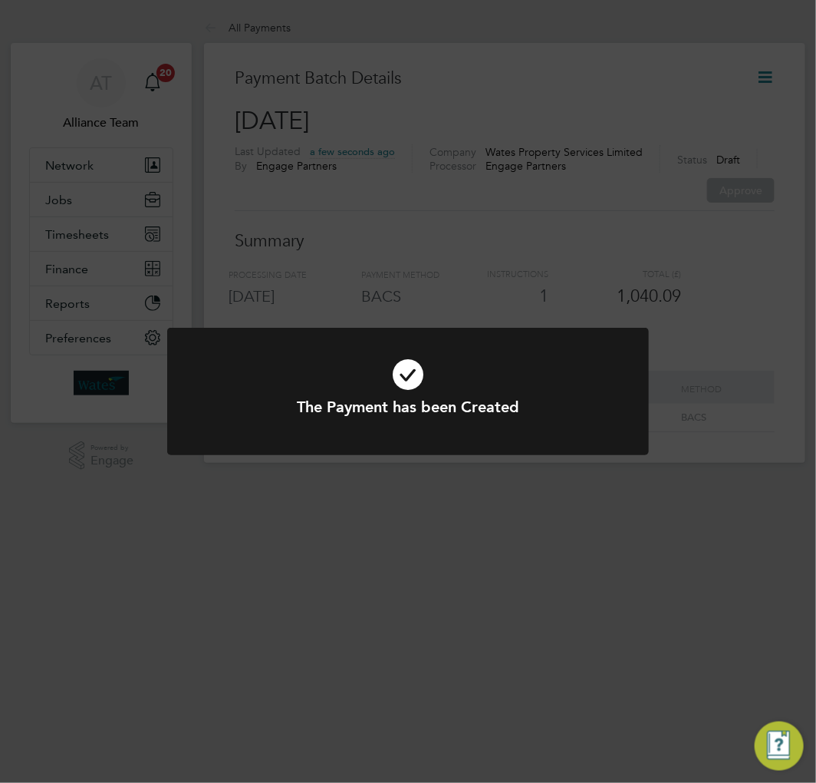
click at [440, 604] on div "The Payment has been Created Cancel Okay" at bounding box center [408, 391] width 816 height 783
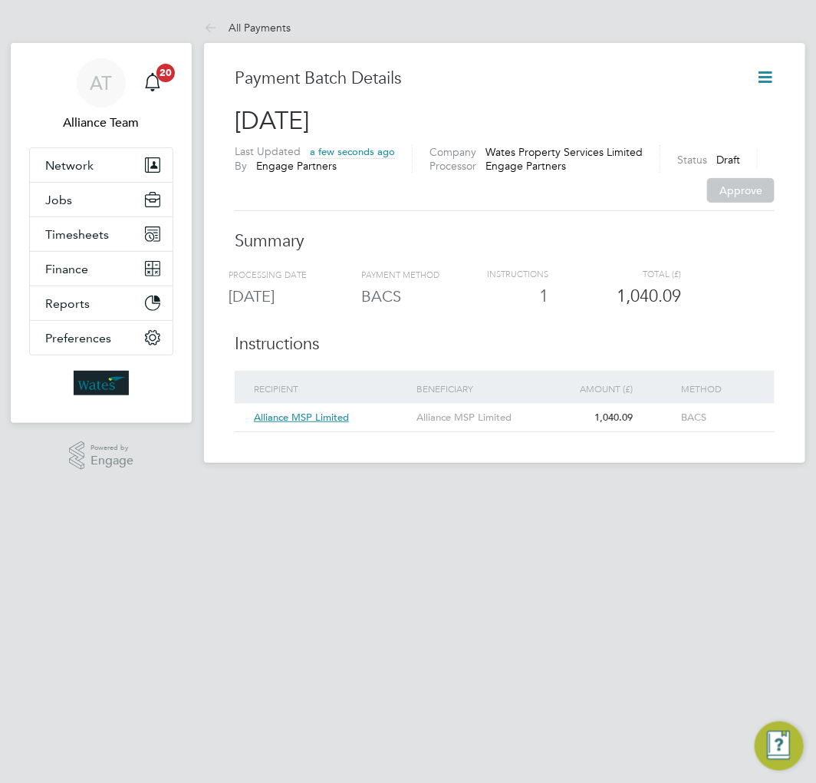
click at [760, 71] on icon at bounding box center [765, 77] width 19 height 19
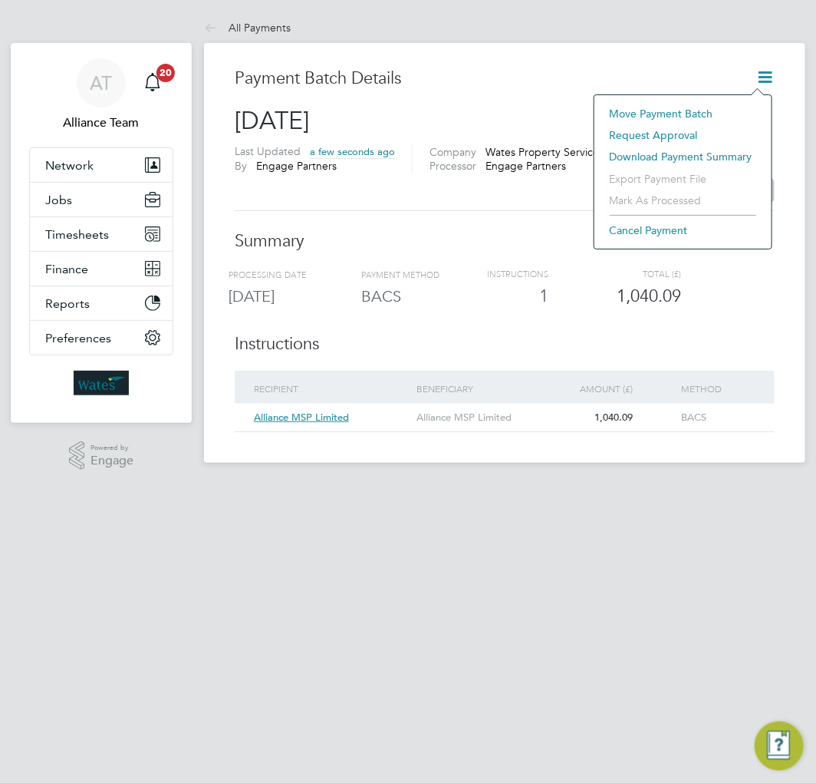
click at [643, 140] on li "Request approval" at bounding box center [683, 134] width 162 height 21
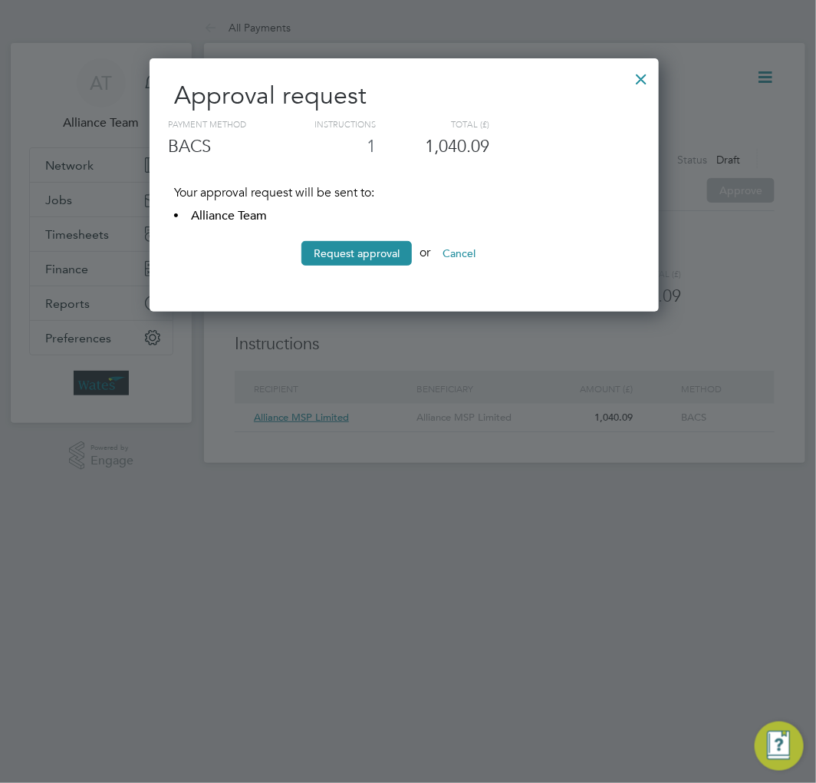
click at [338, 249] on button "Request approval" at bounding box center [357, 253] width 110 height 25
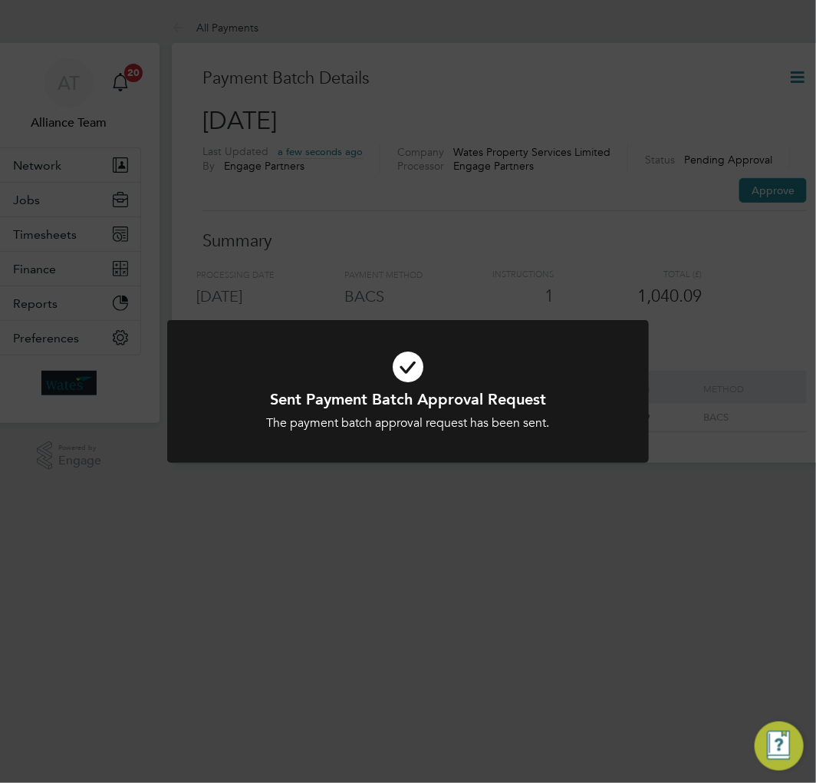
click at [502, 242] on div "Sent Payment Batch Approval Request The payment batch approval request has been…" at bounding box center [408, 391] width 816 height 783
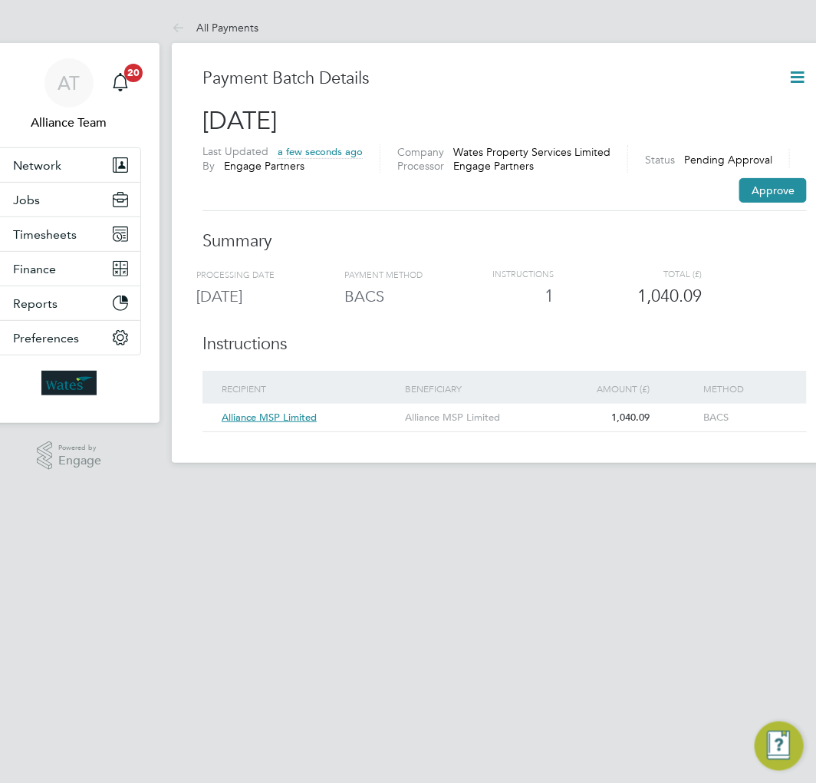
click at [794, 72] on icon at bounding box center [797, 77] width 19 height 19
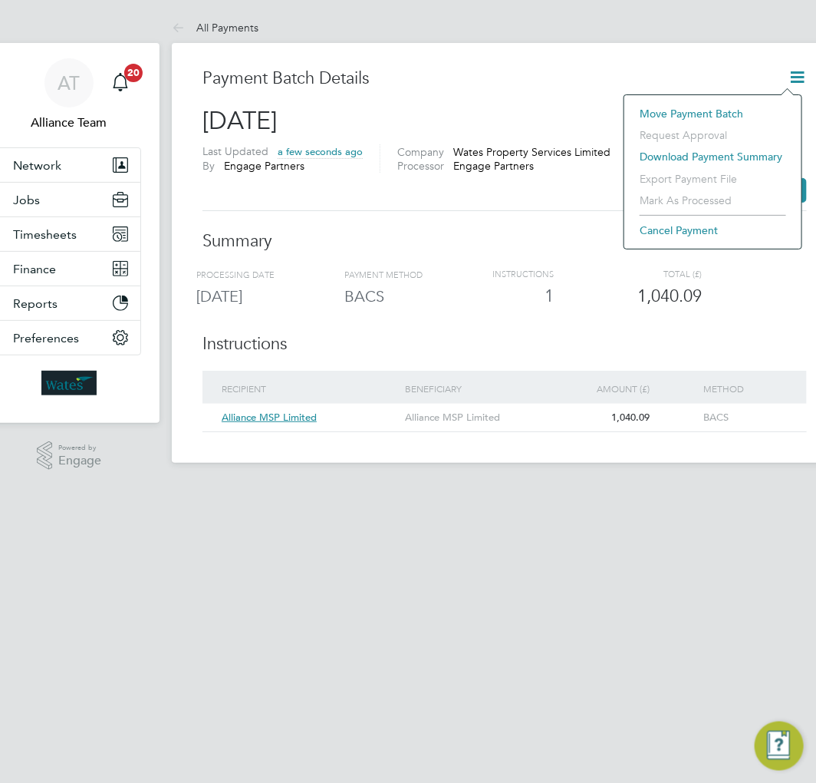
click at [561, 185] on div "Last Updated a few seconds ago By Engage Partners Company Wates Property Servic…" at bounding box center [505, 177] width 605 height 67
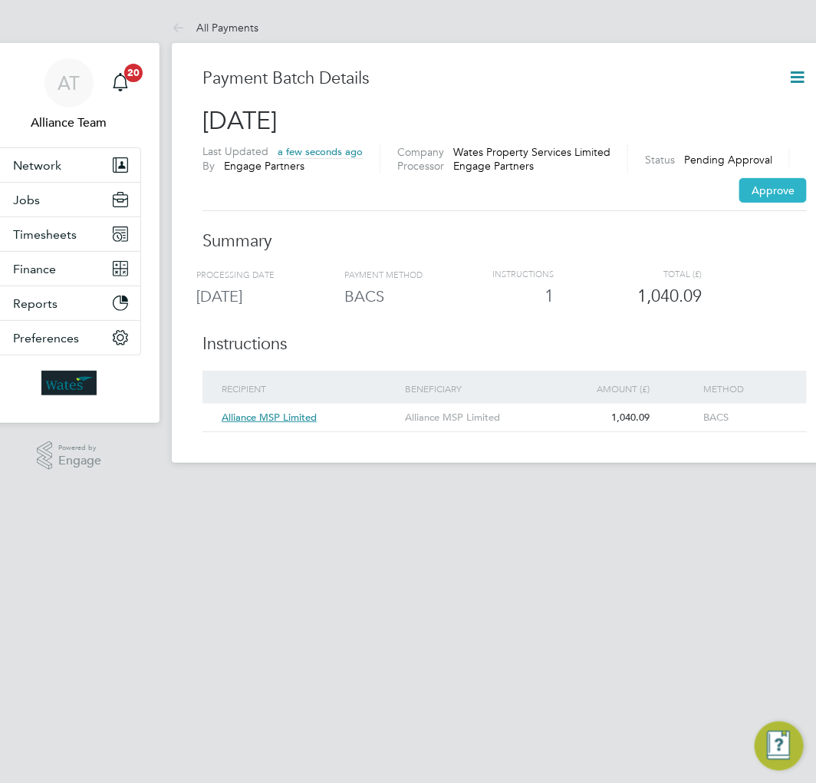
click at [783, 190] on button "Approve" at bounding box center [774, 190] width 68 height 25
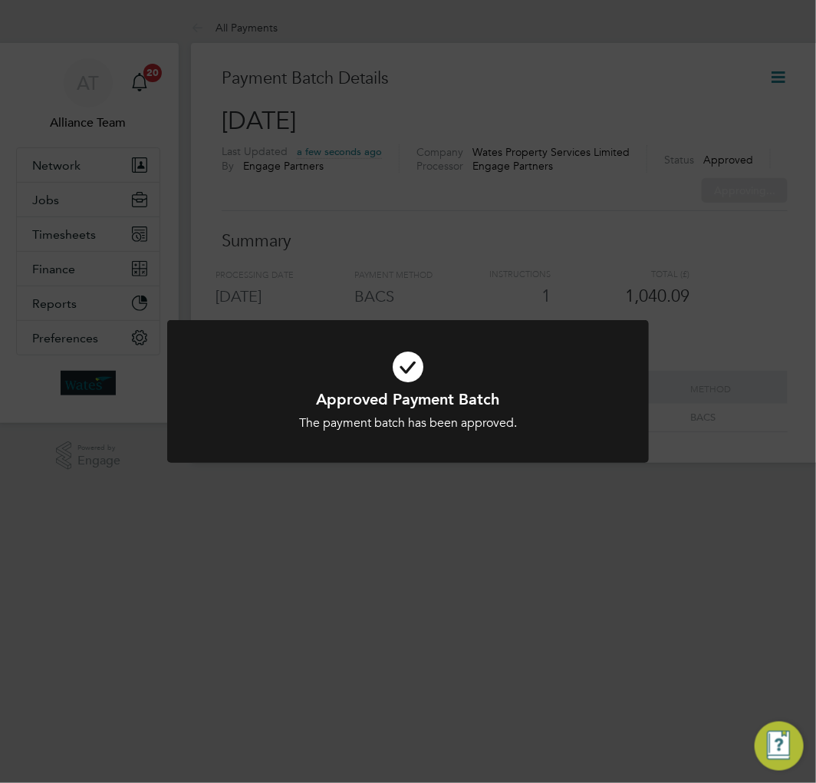
click at [562, 220] on div "Approved Payment Batch The payment batch has been approved. Cancel Okay" at bounding box center [408, 391] width 816 height 783
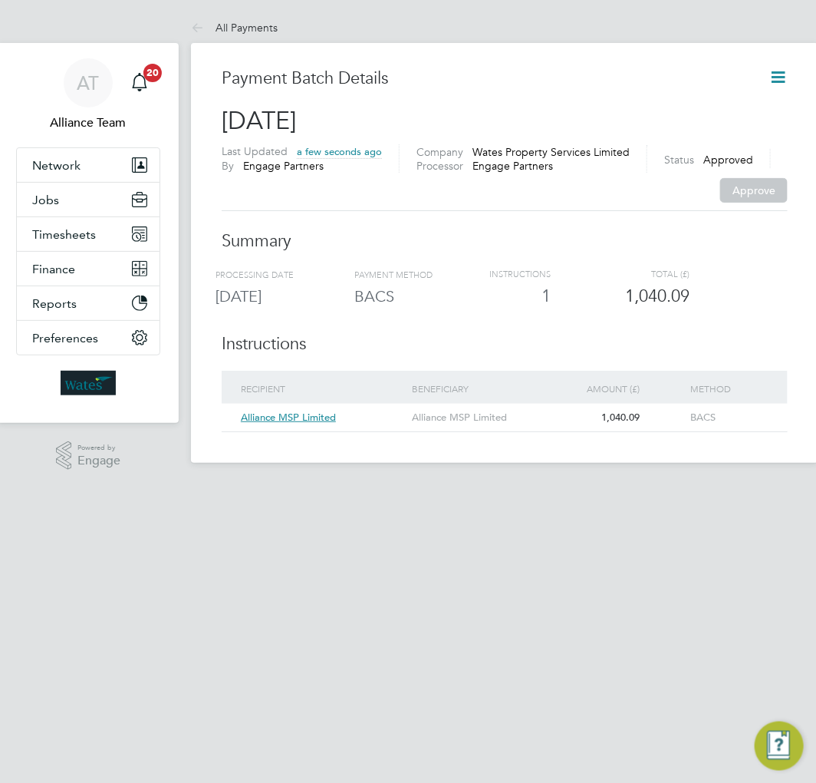
click at [776, 79] on icon at bounding box center [778, 77] width 19 height 19
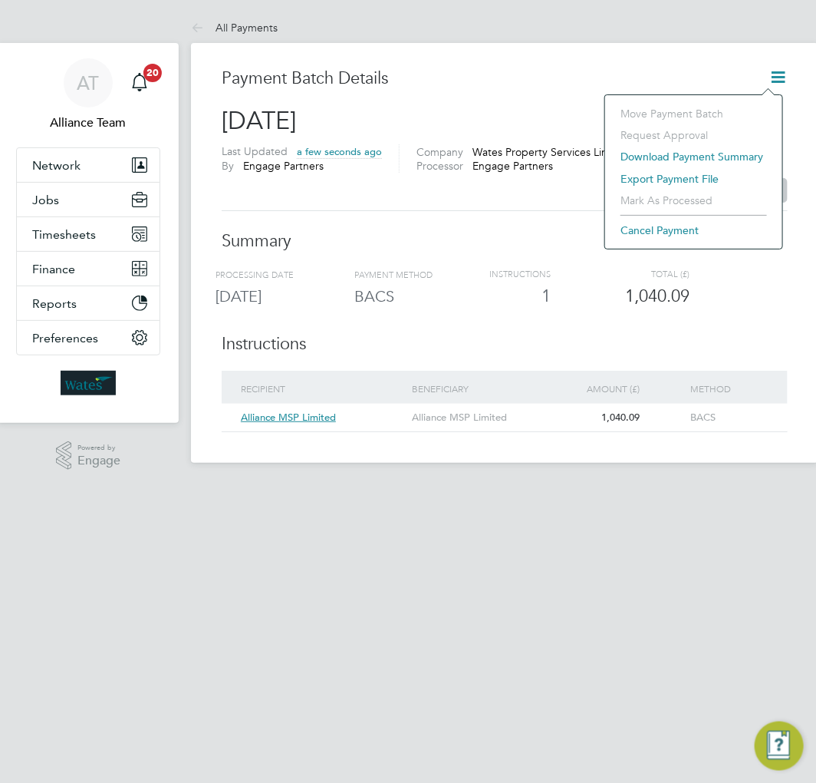
click at [662, 174] on li "Export payment file" at bounding box center [694, 178] width 162 height 21
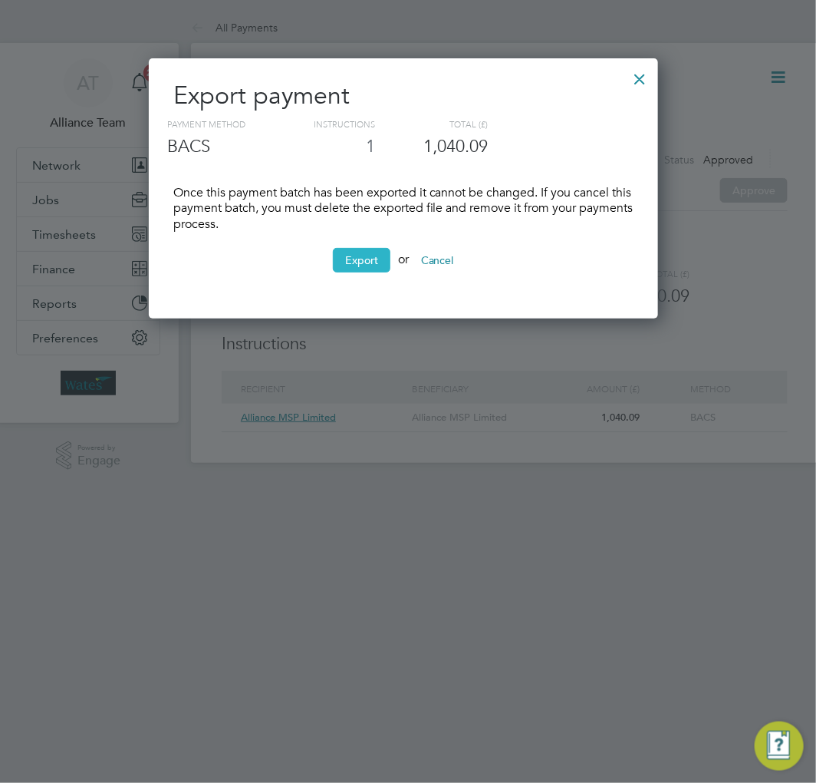
click at [384, 261] on button "Export" at bounding box center [362, 260] width 58 height 25
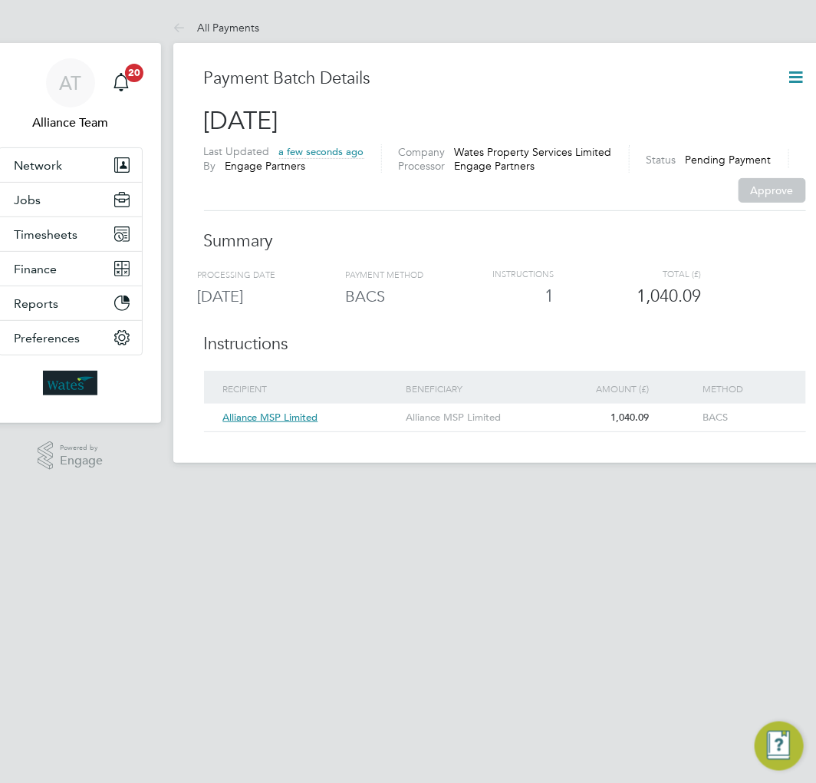
click at [582, 216] on div "Payment Batch Details [DATE] Last Updated a few seconds ago By Engage Partners …" at bounding box center [505, 250] width 602 height 364
click at [793, 75] on icon at bounding box center [796, 77] width 19 height 19
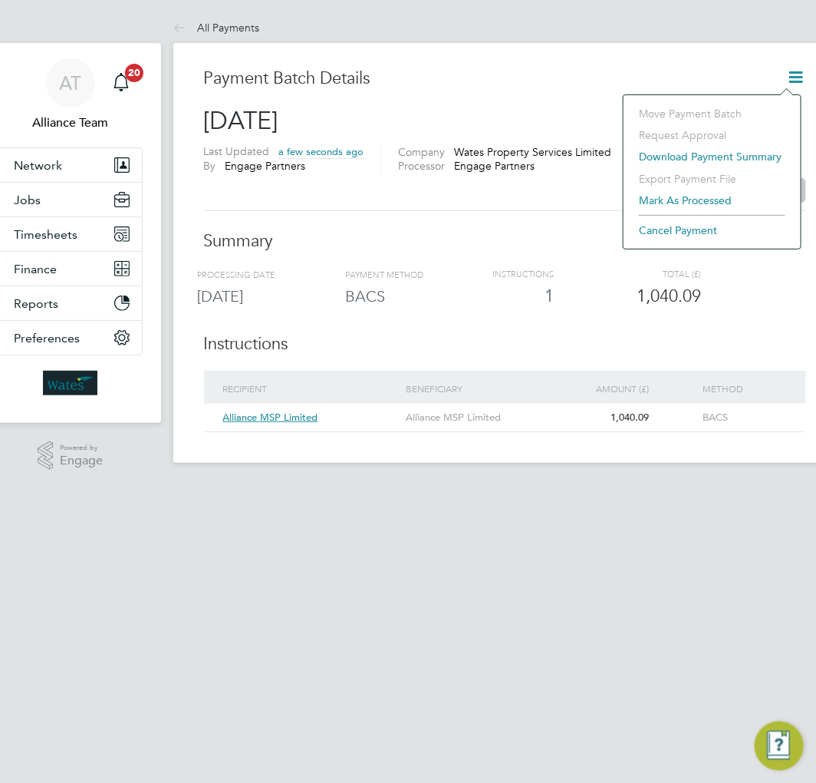
click at [663, 192] on li "Mark as processed" at bounding box center [713, 200] width 162 height 21
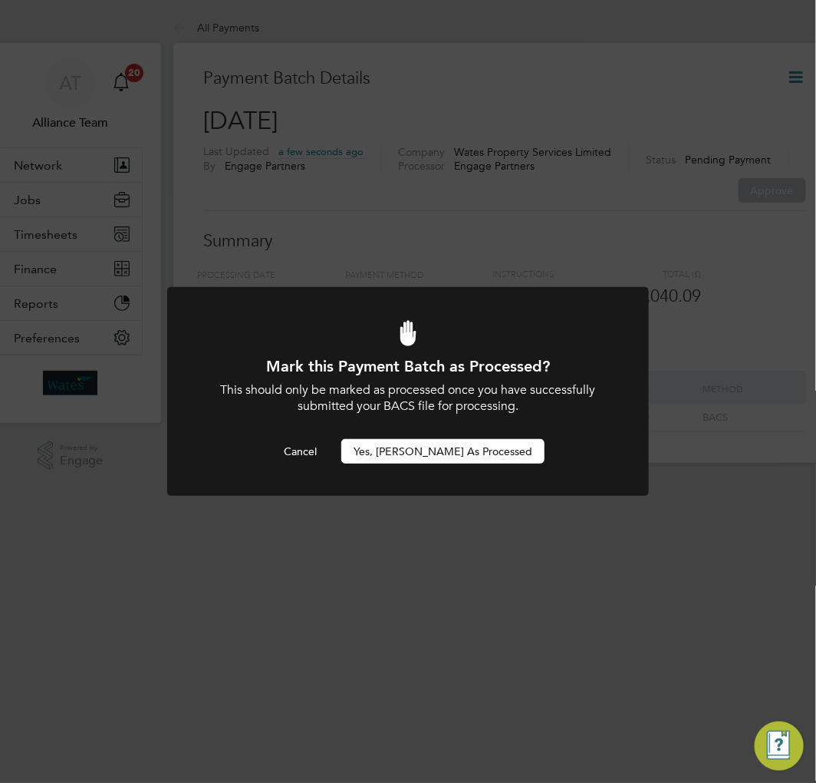
click at [430, 460] on button "Yes, [PERSON_NAME] as Processed" at bounding box center [442, 451] width 203 height 25
